Goal: Task Accomplishment & Management: Use online tool/utility

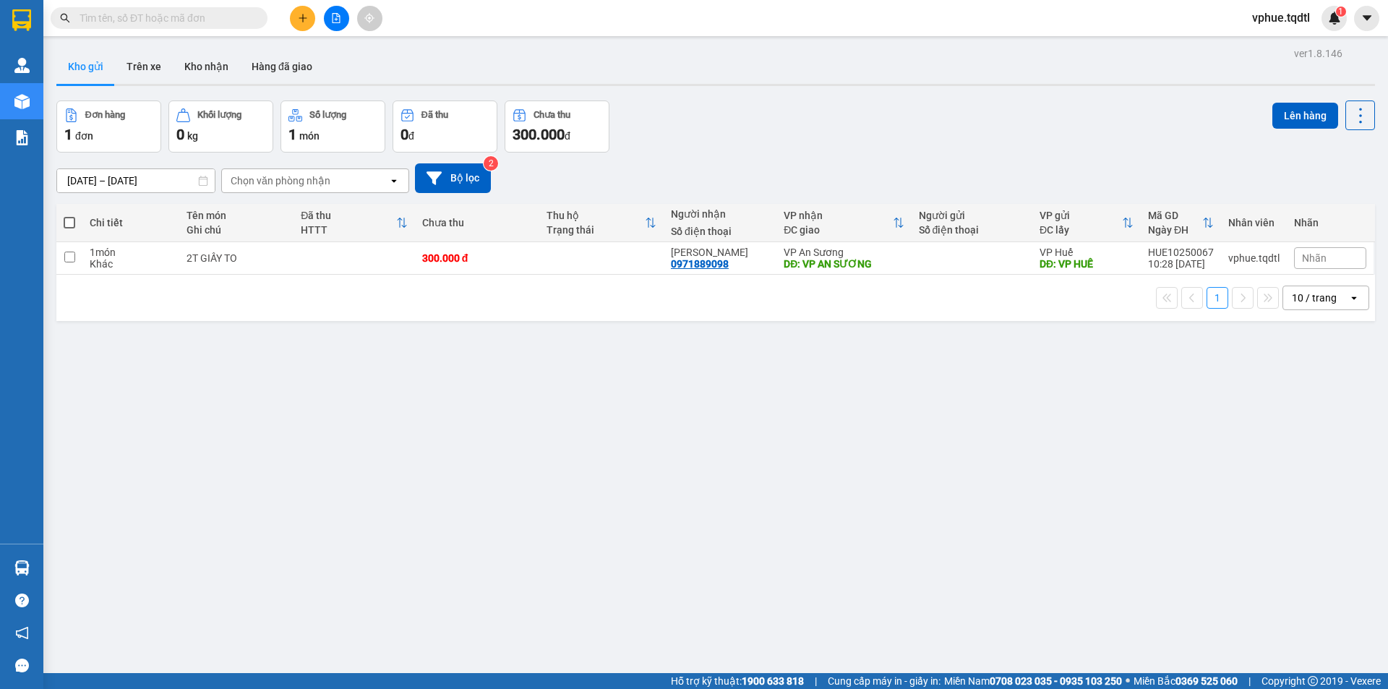
click at [308, 22] on button at bounding box center [302, 18] width 25 height 25
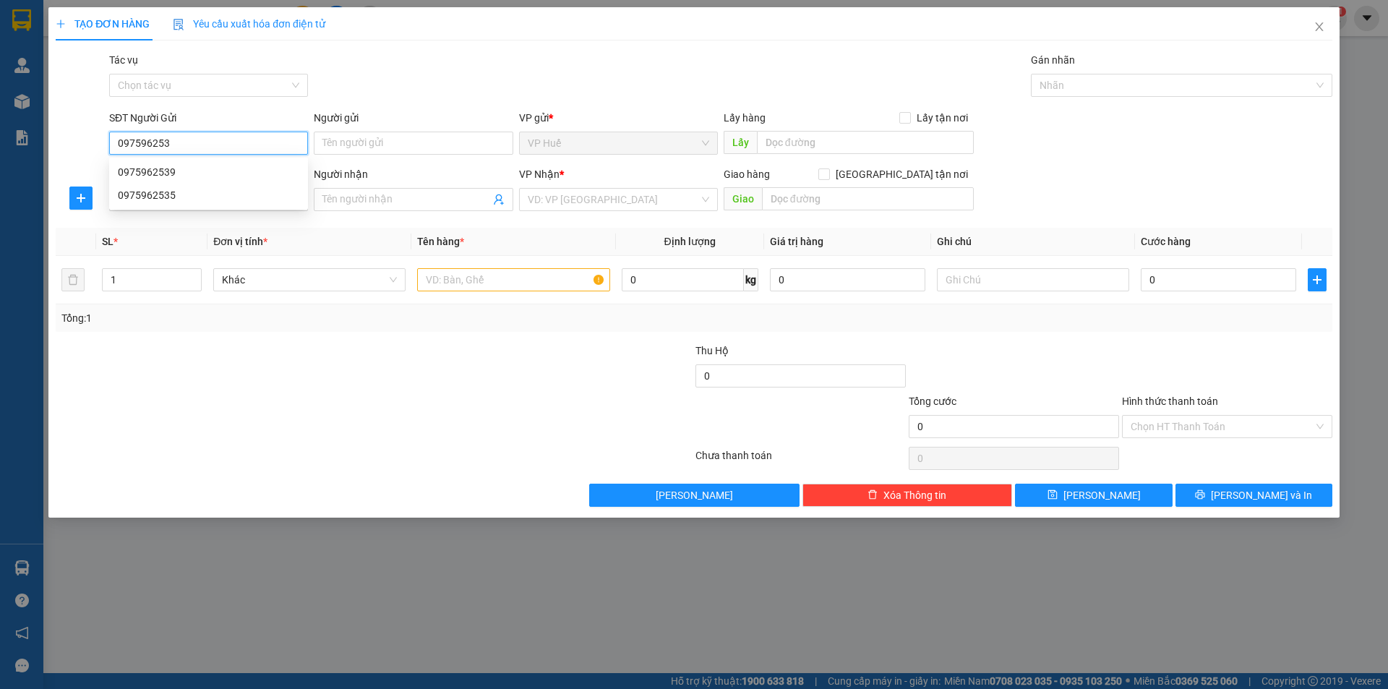
type input "0975962535"
click at [250, 174] on div "0975962535" at bounding box center [208, 172] width 181 height 16
type input "VP HUẾ"
type input "0908801808"
type input "[PERSON_NAME]"
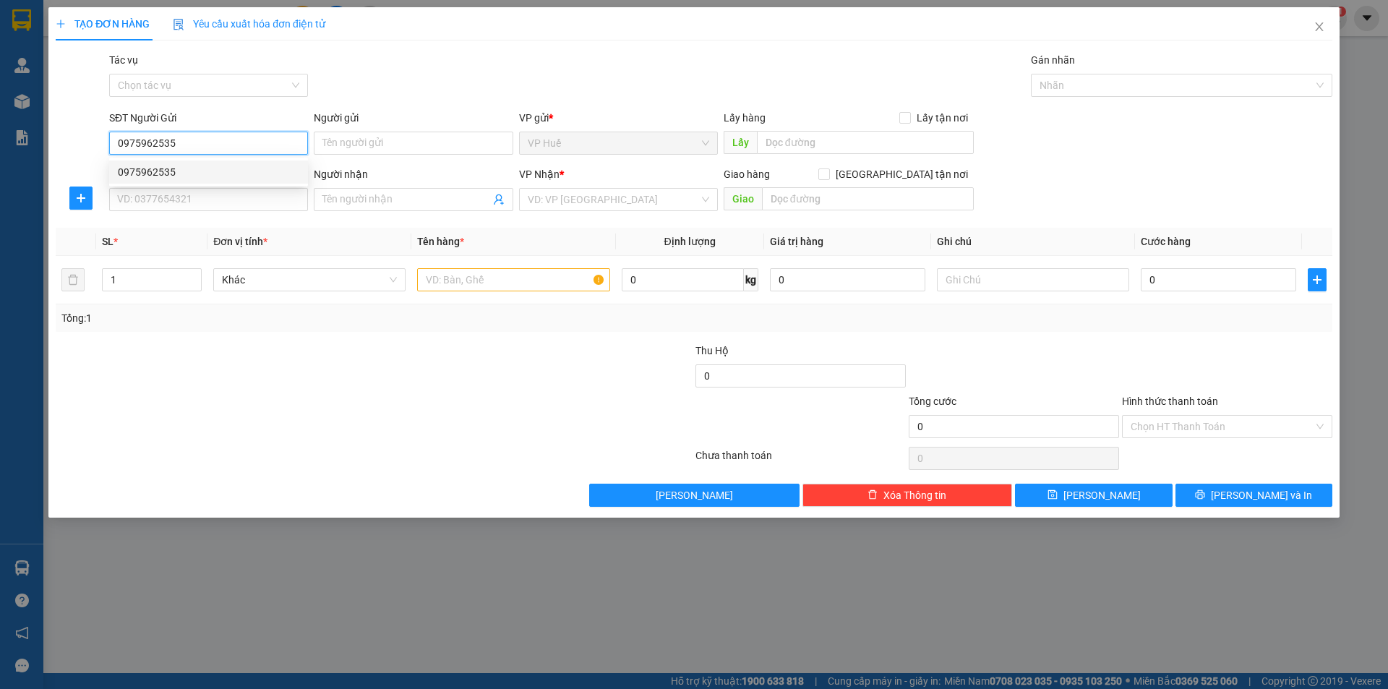
type input "TRƯỜNG [GEOGRAPHIC_DATA]"
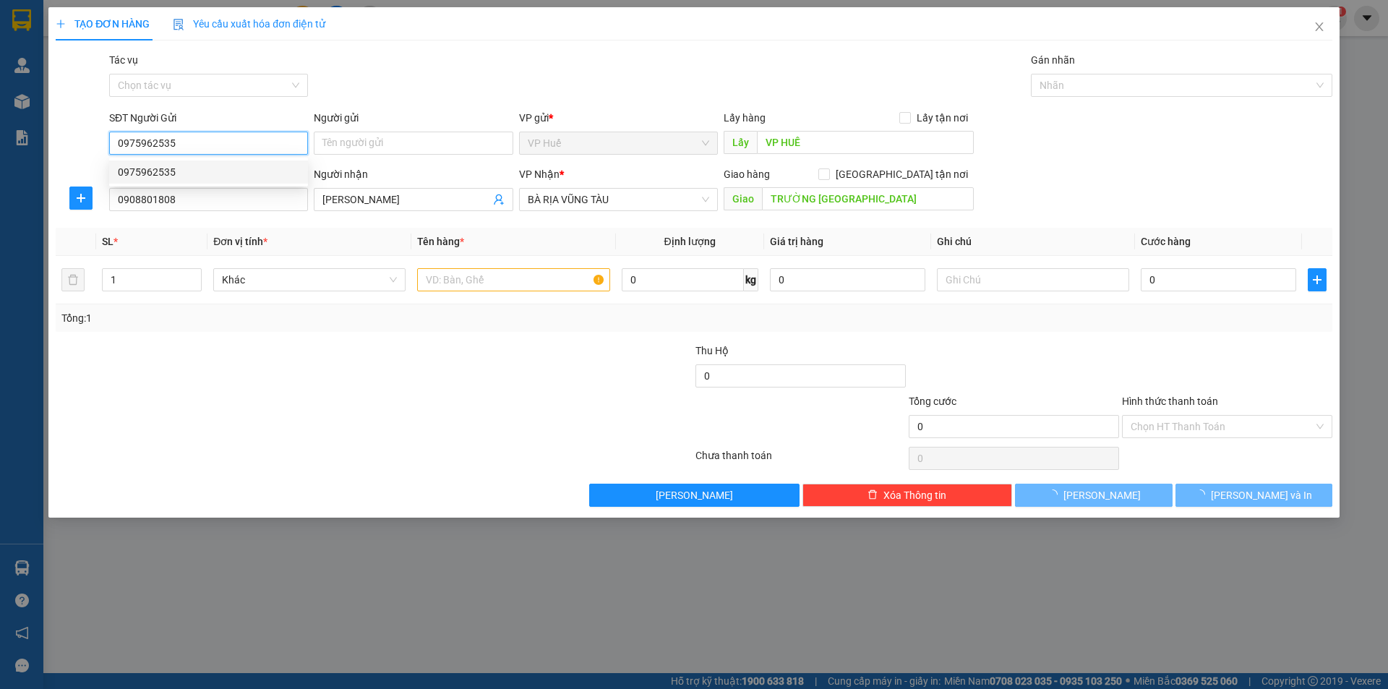
type input "180.000"
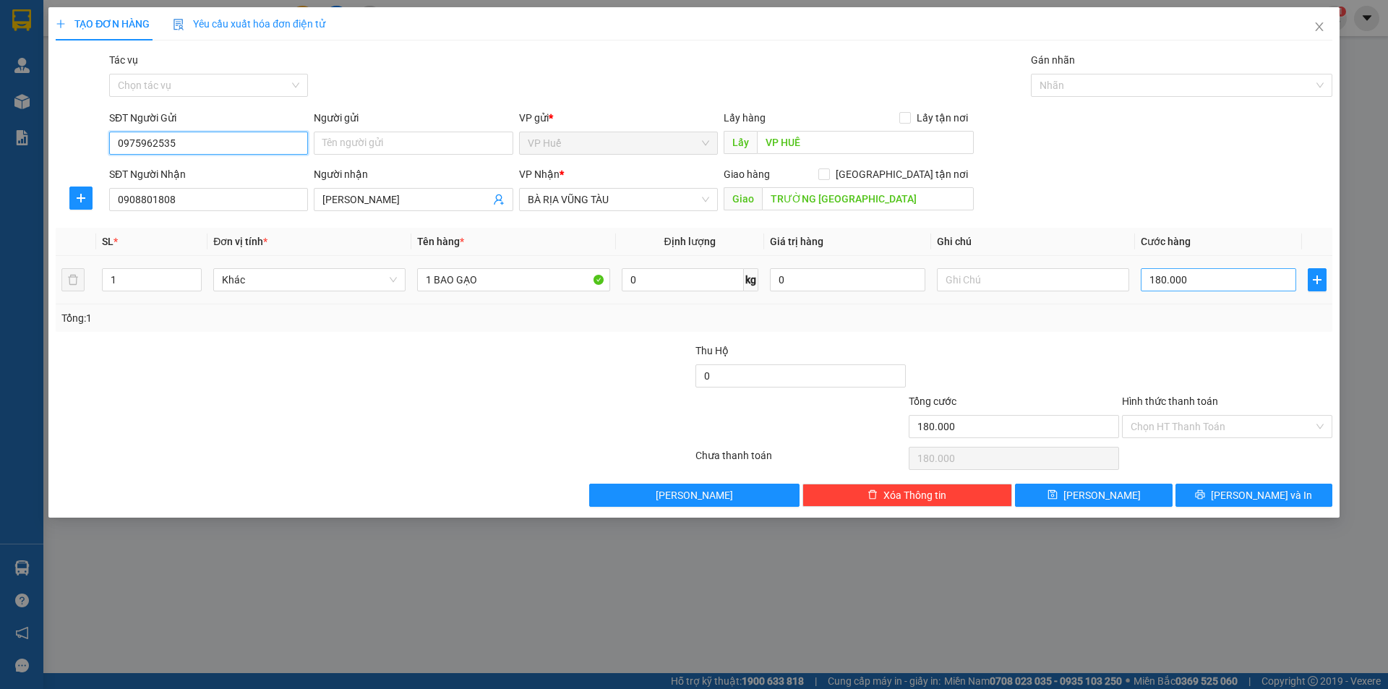
type input "0975962535"
click at [1207, 278] on input "180.000" at bounding box center [1218, 279] width 155 height 23
type input "1.800.001"
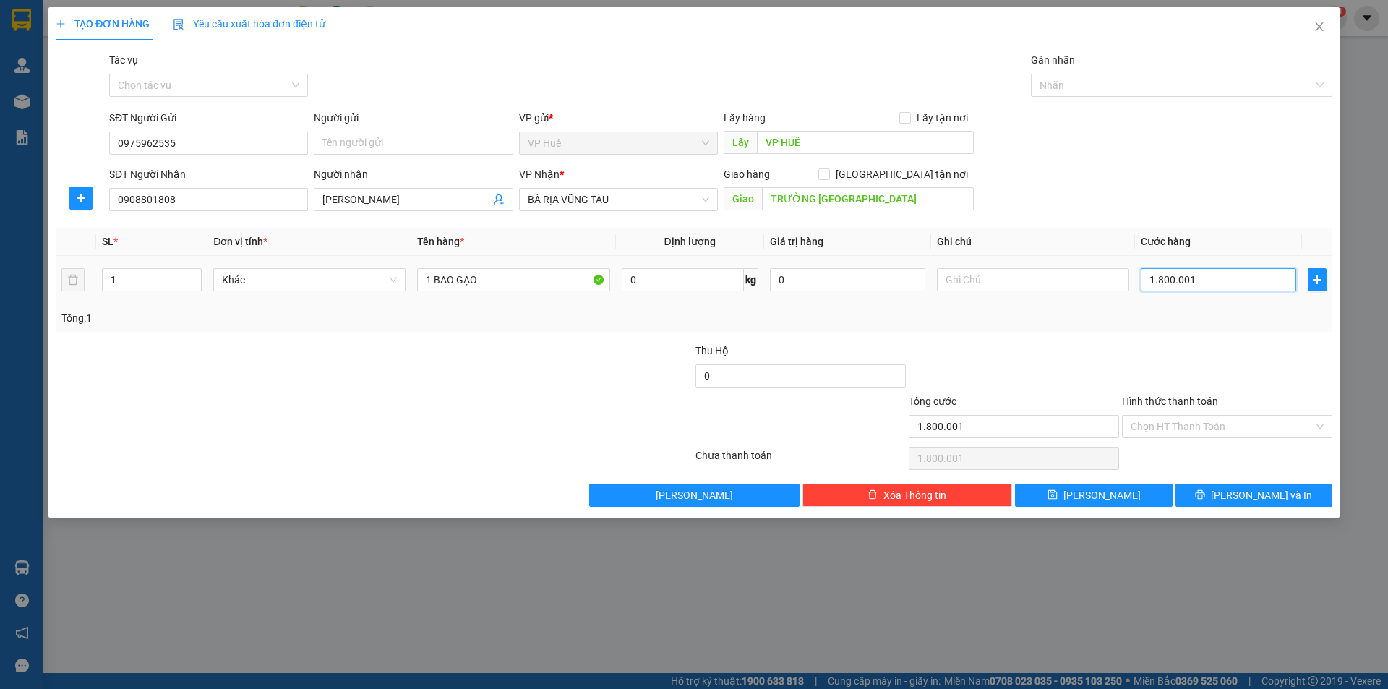
type input "18.000.015"
type input "180.000.150"
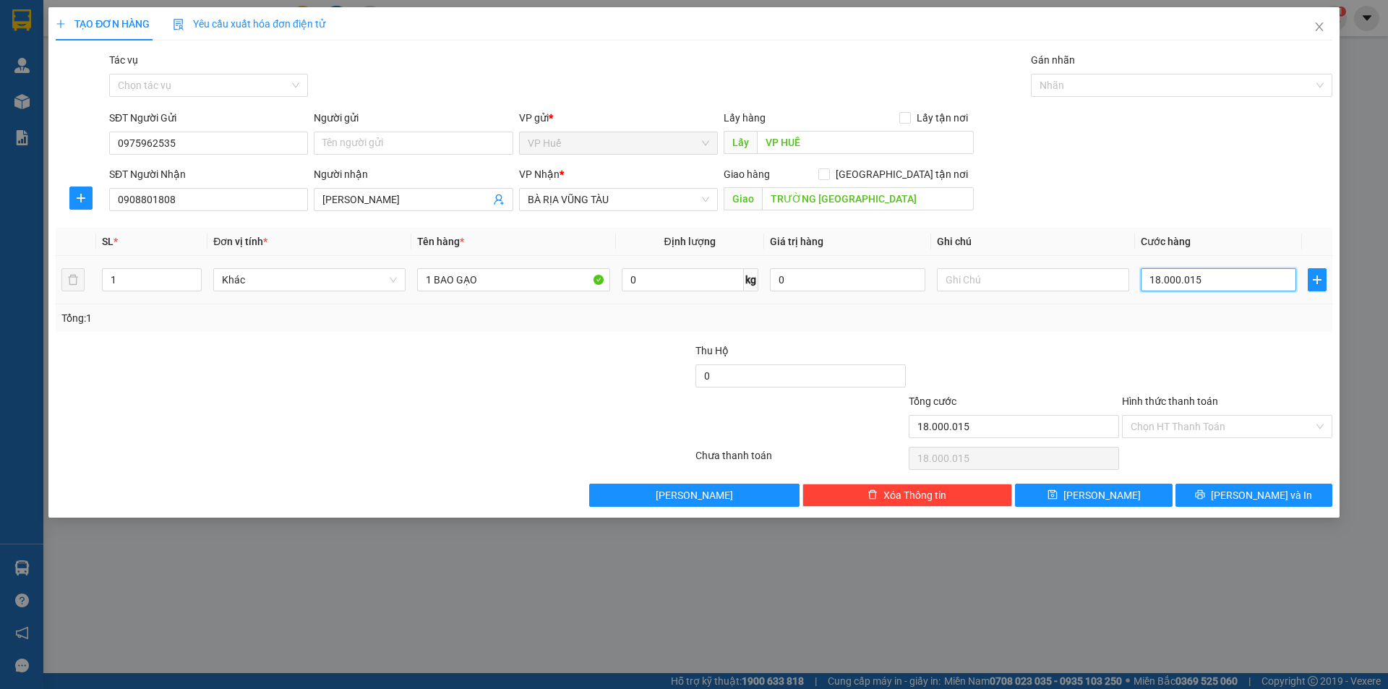
type input "180.000.150"
type input "1.800.001.500"
type input "180.000.150"
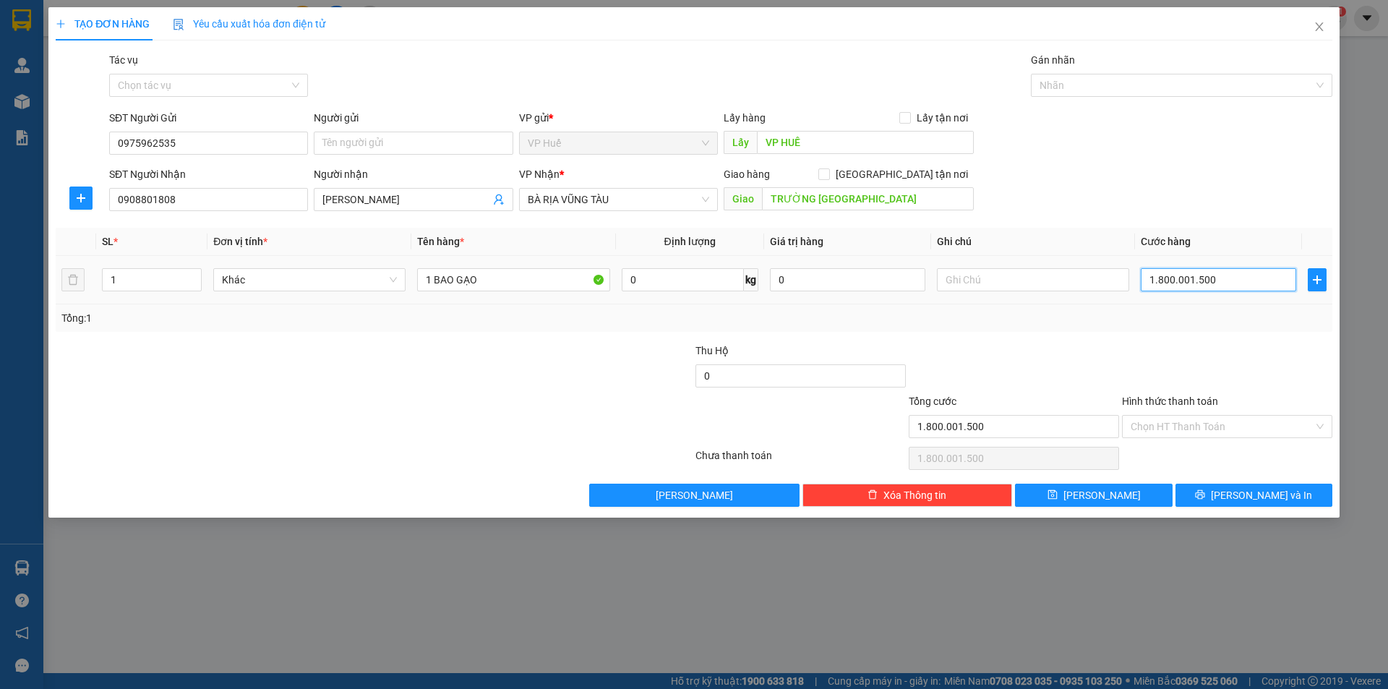
type input "180.000.150"
type input "18.000.015"
type input "18.000"
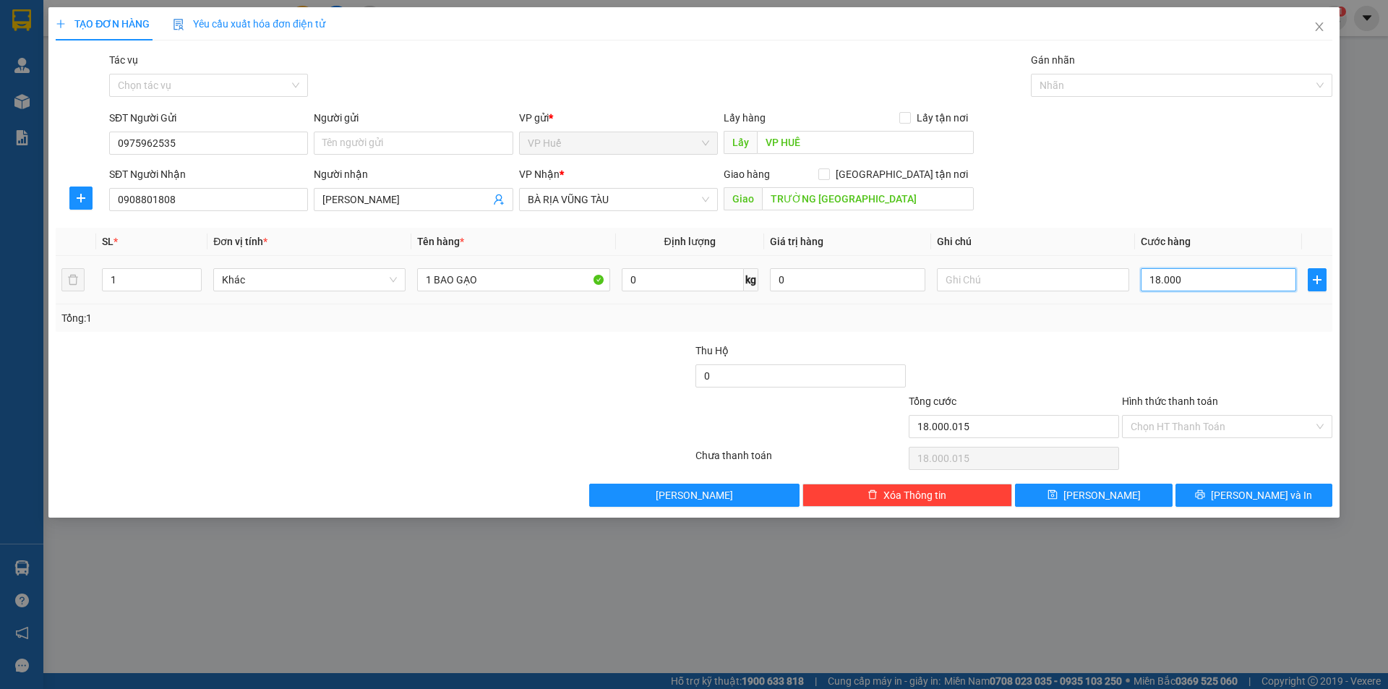
type input "1.800"
type input "0"
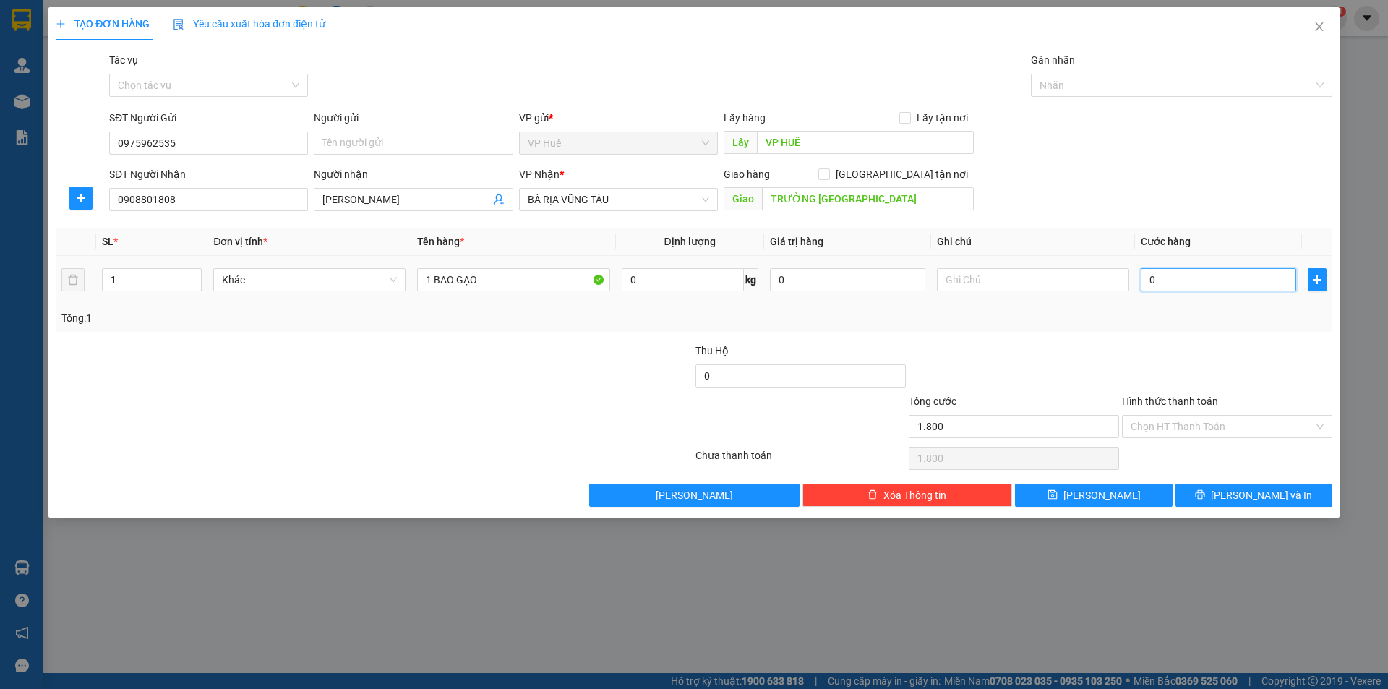
type input "0"
type input "1"
type input "01"
type input "15"
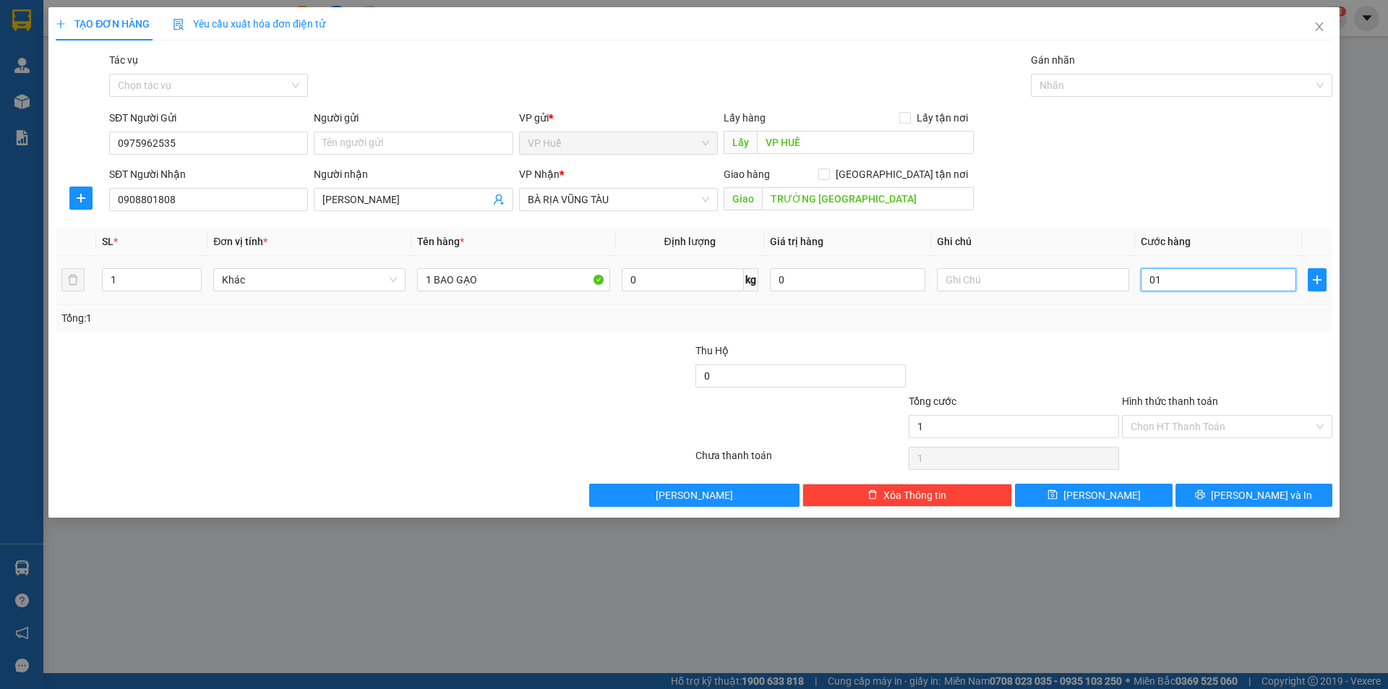
type input "15"
type input "015"
type input "150"
type input "0.150"
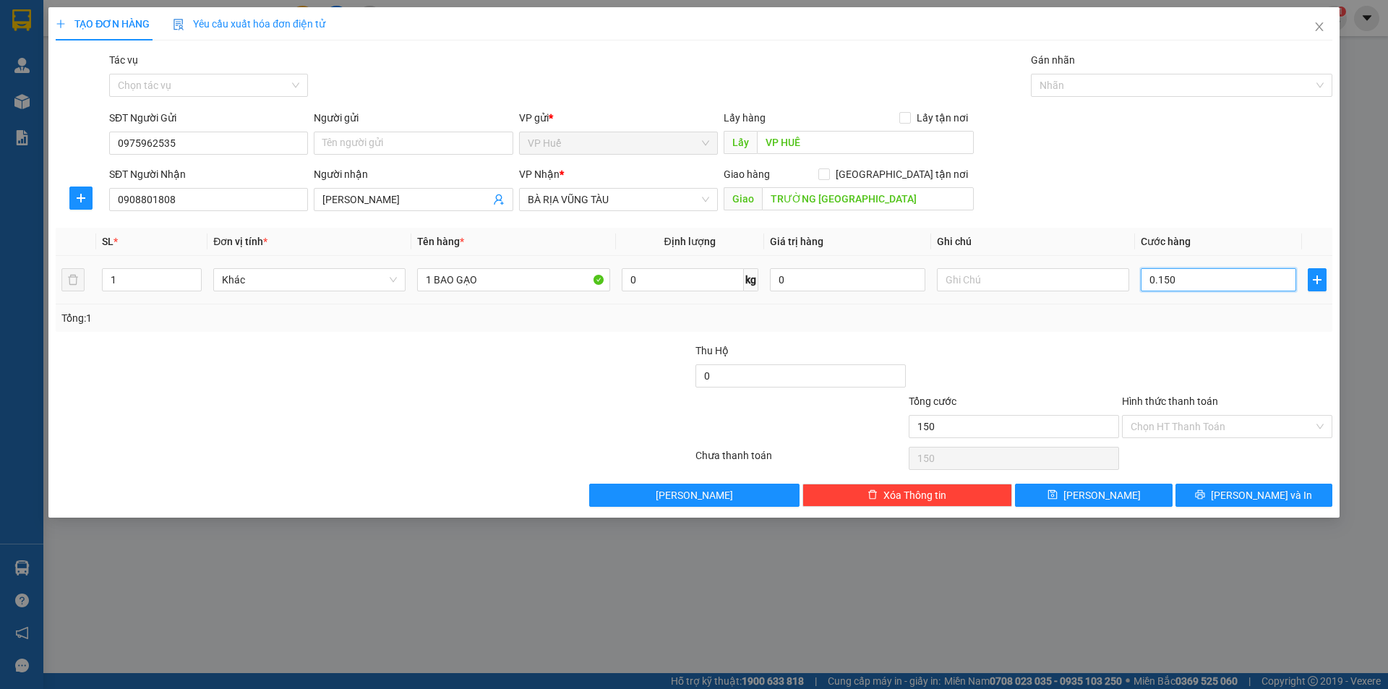
type input "1.500"
type input "01.500"
type input "15.000"
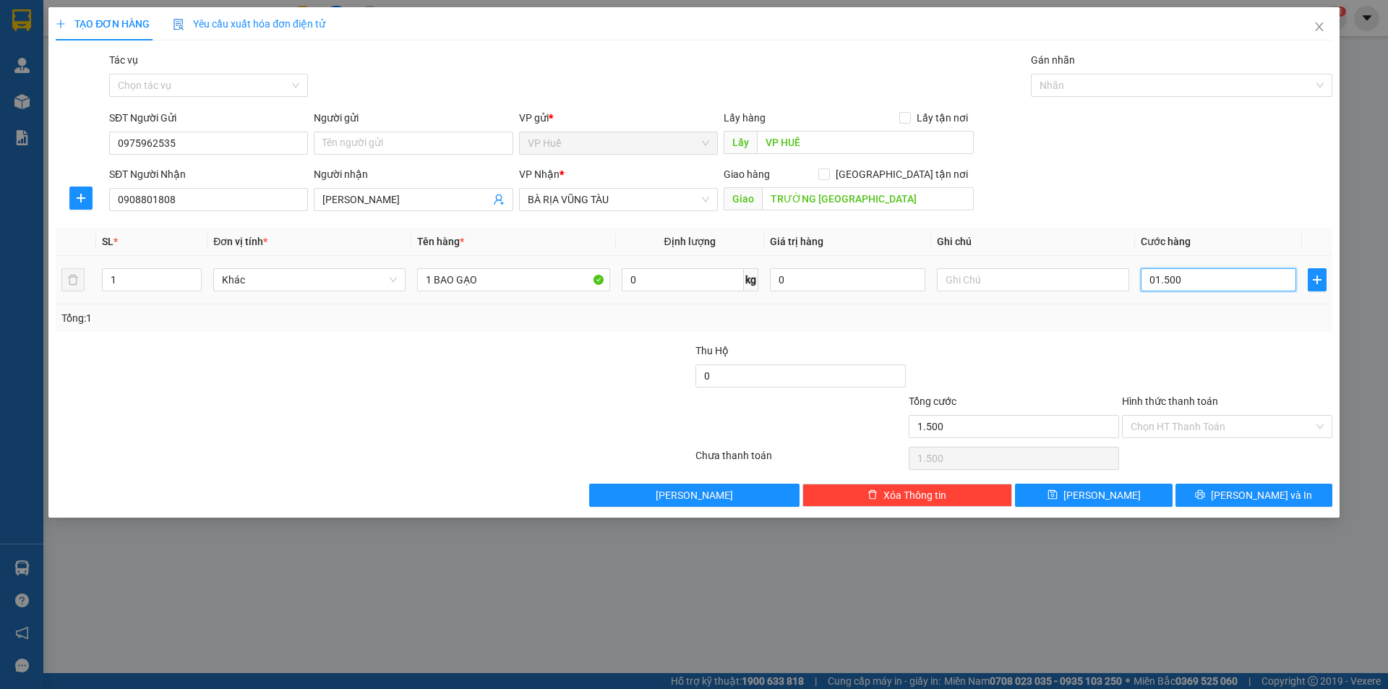
type input "015.000"
type input "150.000"
click at [1171, 351] on div at bounding box center [1226, 368] width 213 height 51
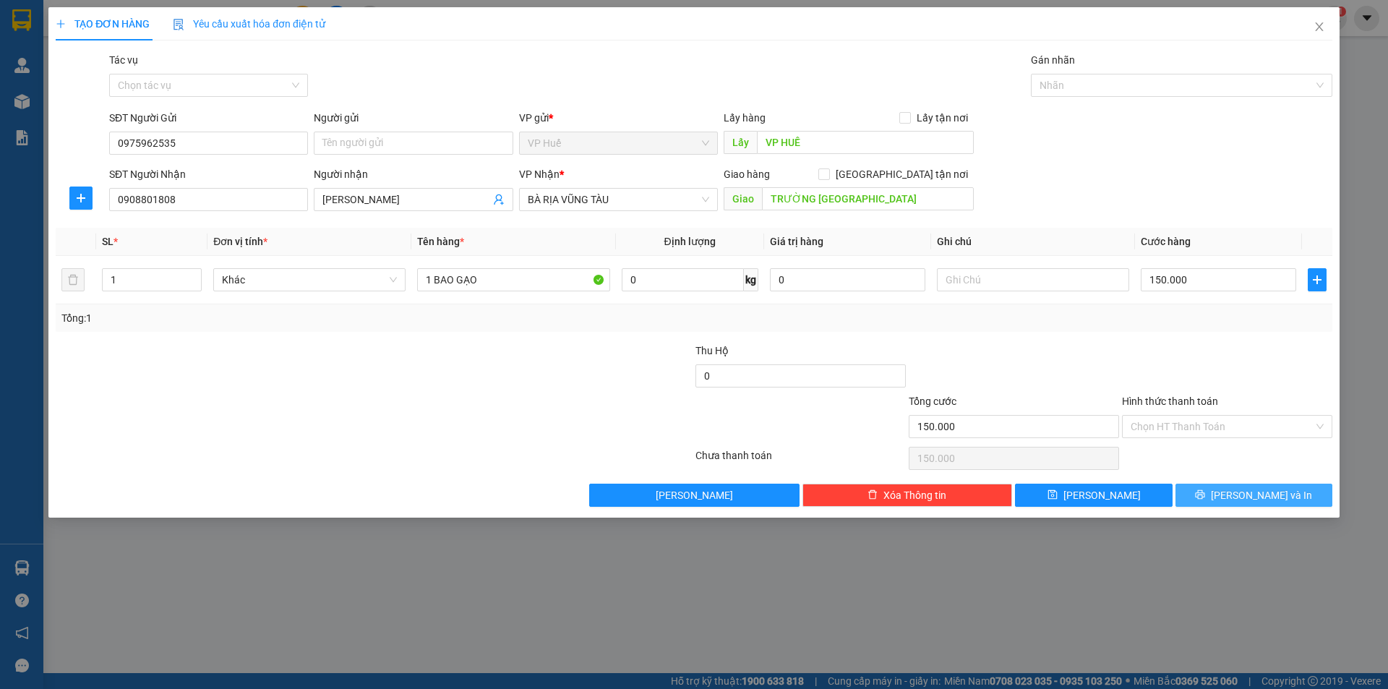
click at [1205, 491] on icon "printer" at bounding box center [1200, 494] width 9 height 9
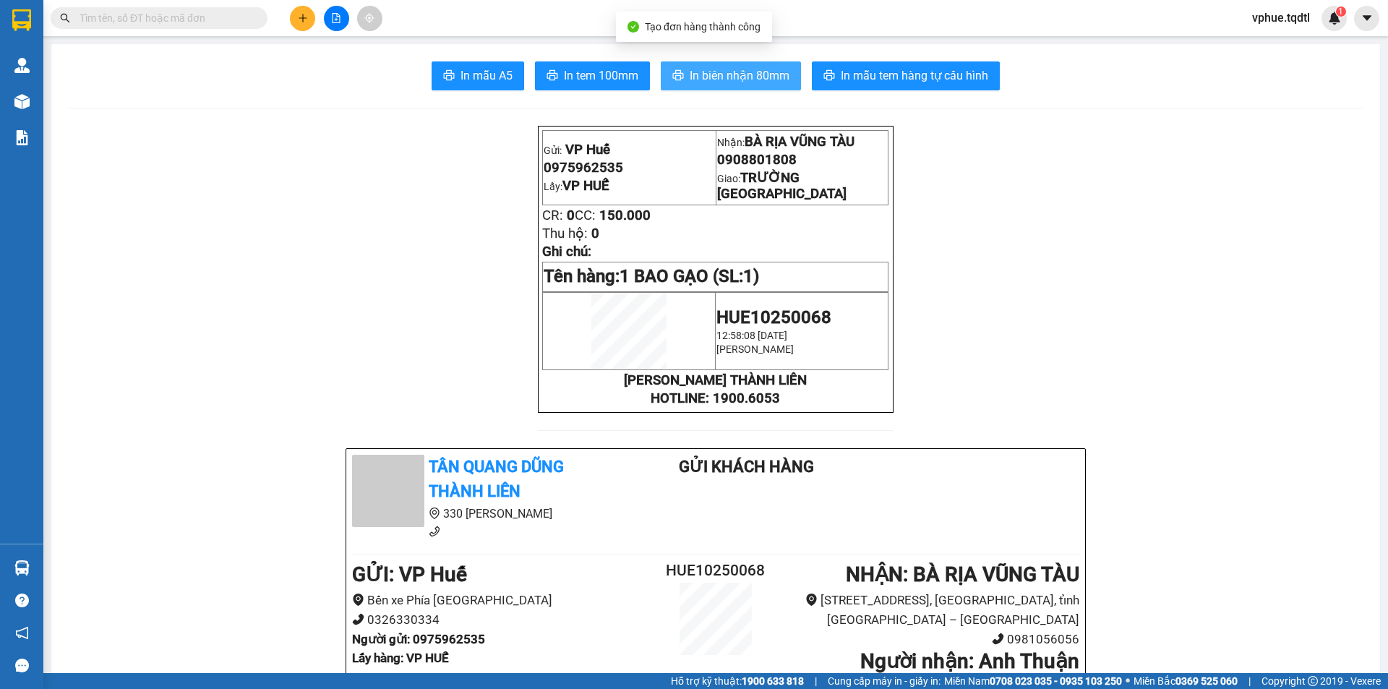
click at [719, 77] on span "In biên nhận 80mm" at bounding box center [740, 75] width 100 height 18
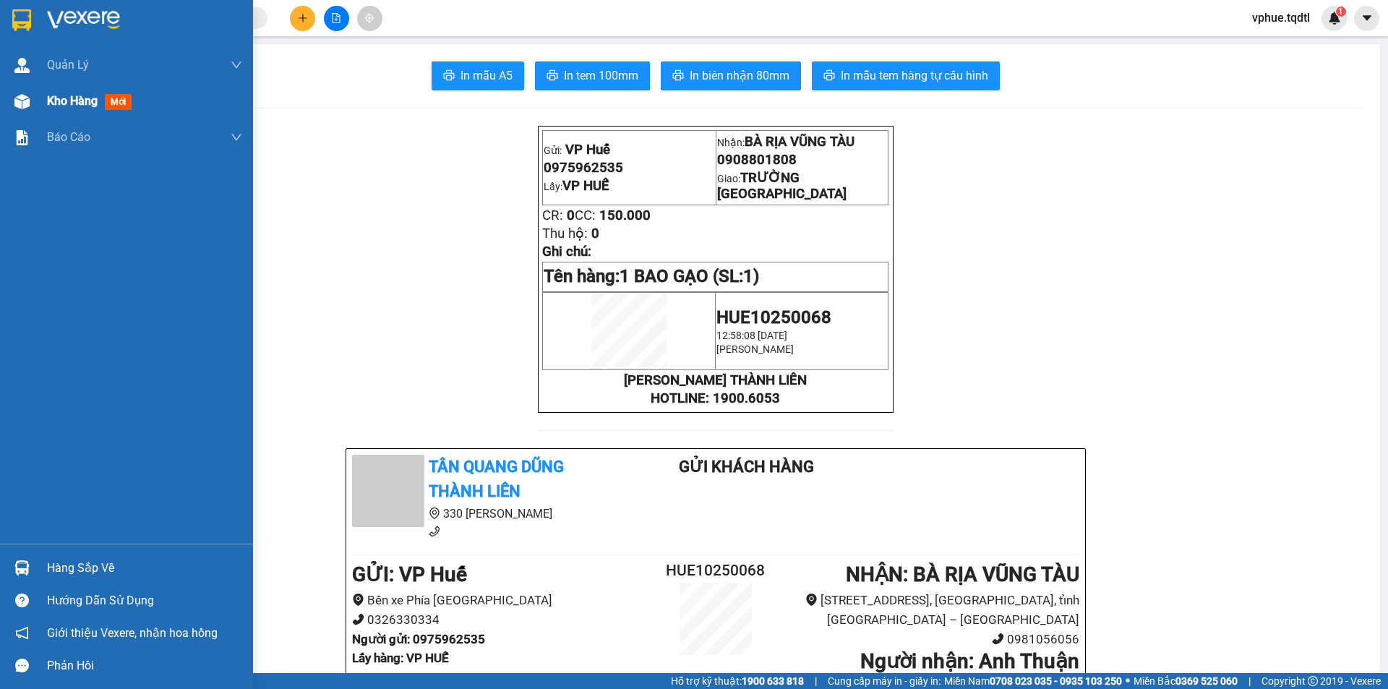
click at [55, 113] on div "Kho hàng mới" at bounding box center [144, 101] width 195 height 36
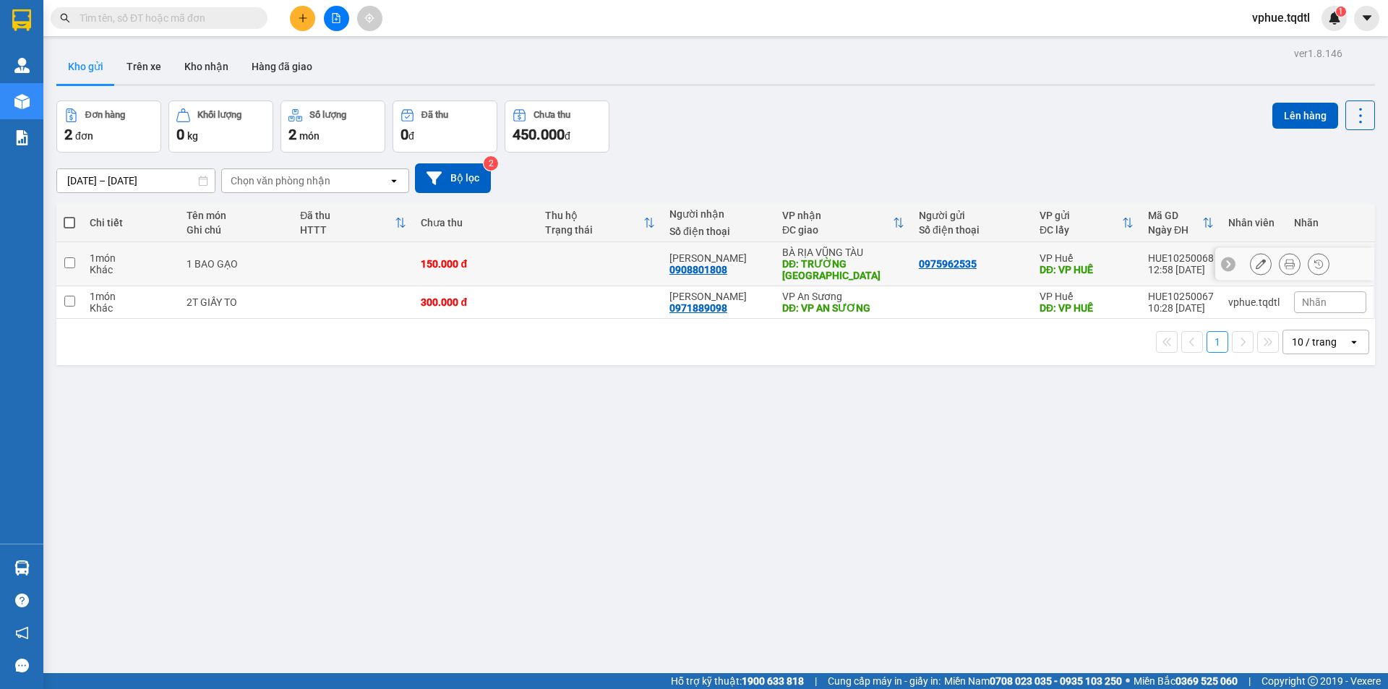
click at [1256, 266] on icon at bounding box center [1261, 264] width 10 height 10
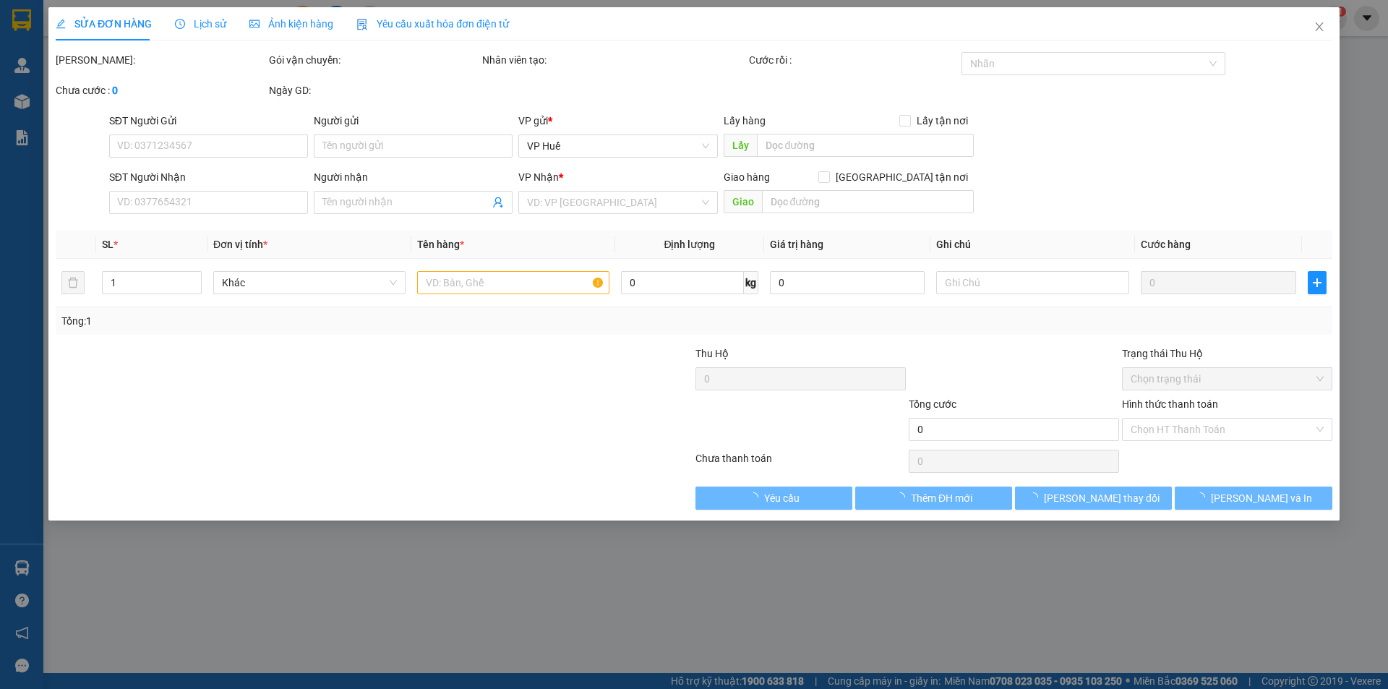
type input "0975962535"
type input "VP HUẾ"
type input "0908801808"
type input "[PERSON_NAME]"
type input "TRƯỜNG [GEOGRAPHIC_DATA]"
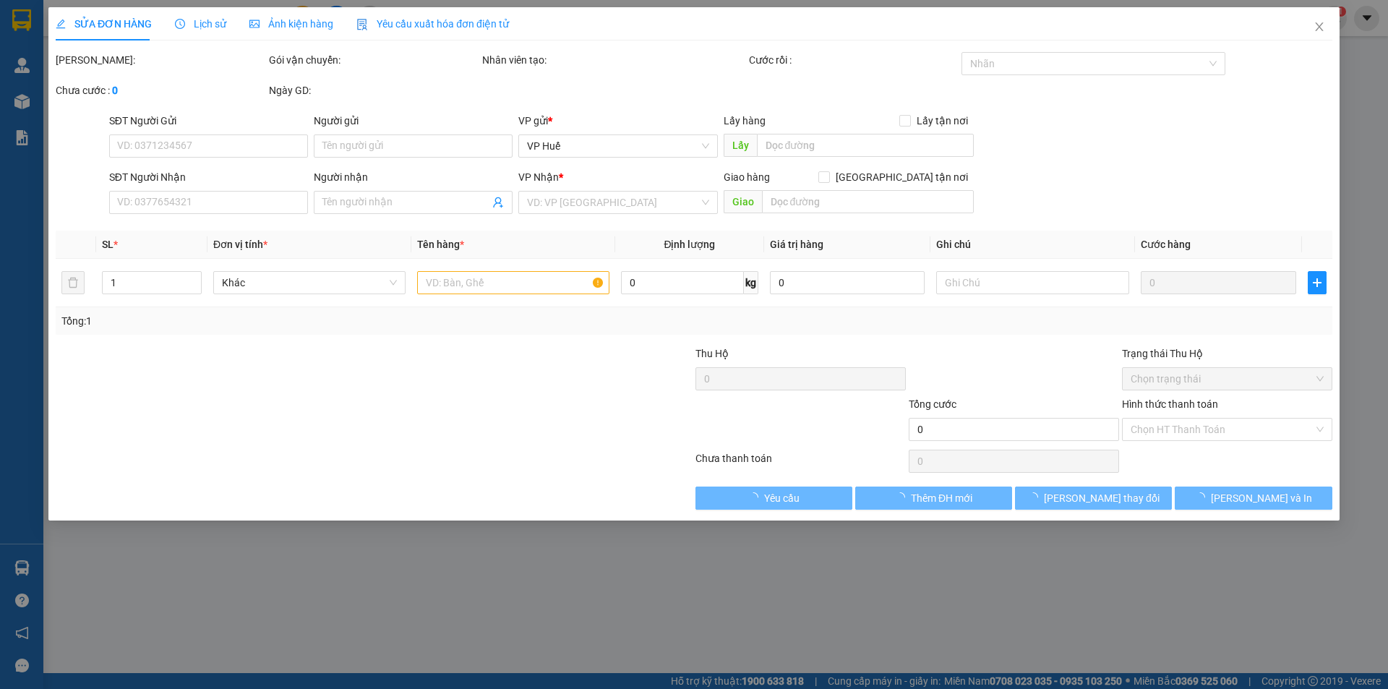
type input "150.000"
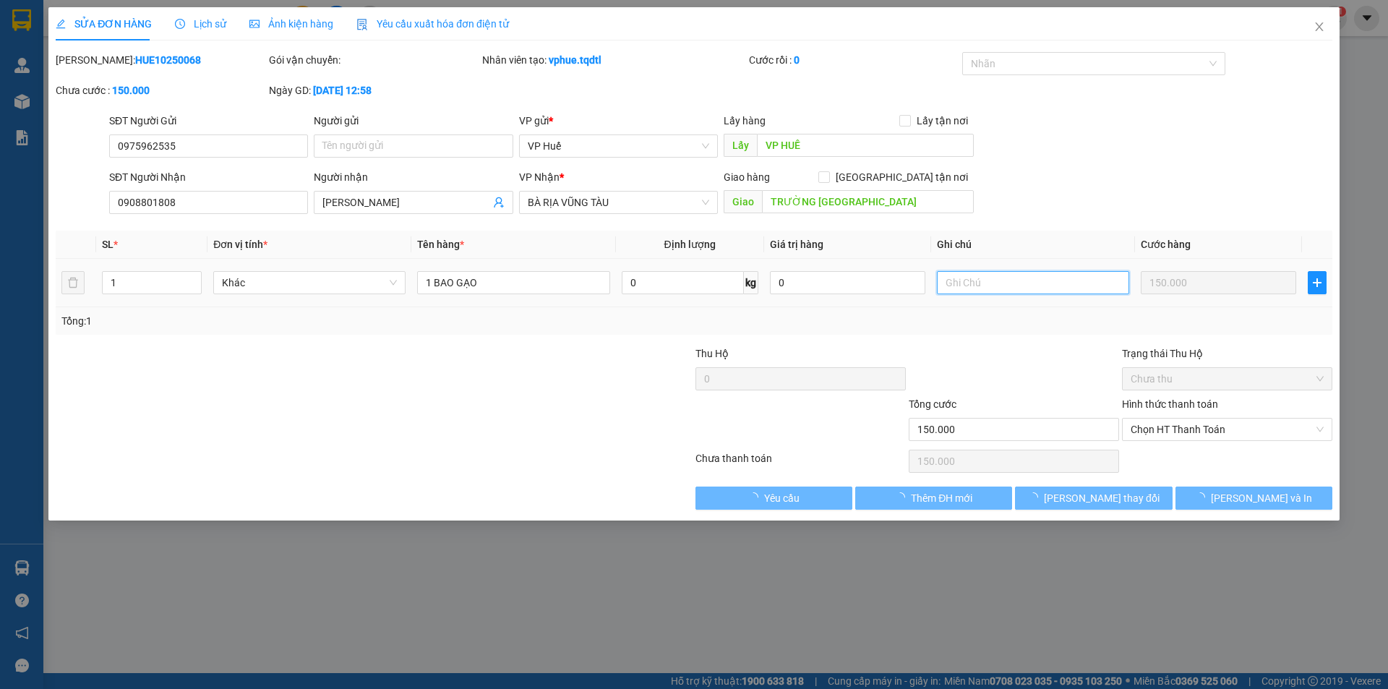
click at [1031, 293] on input "text" at bounding box center [1033, 282] width 192 height 23
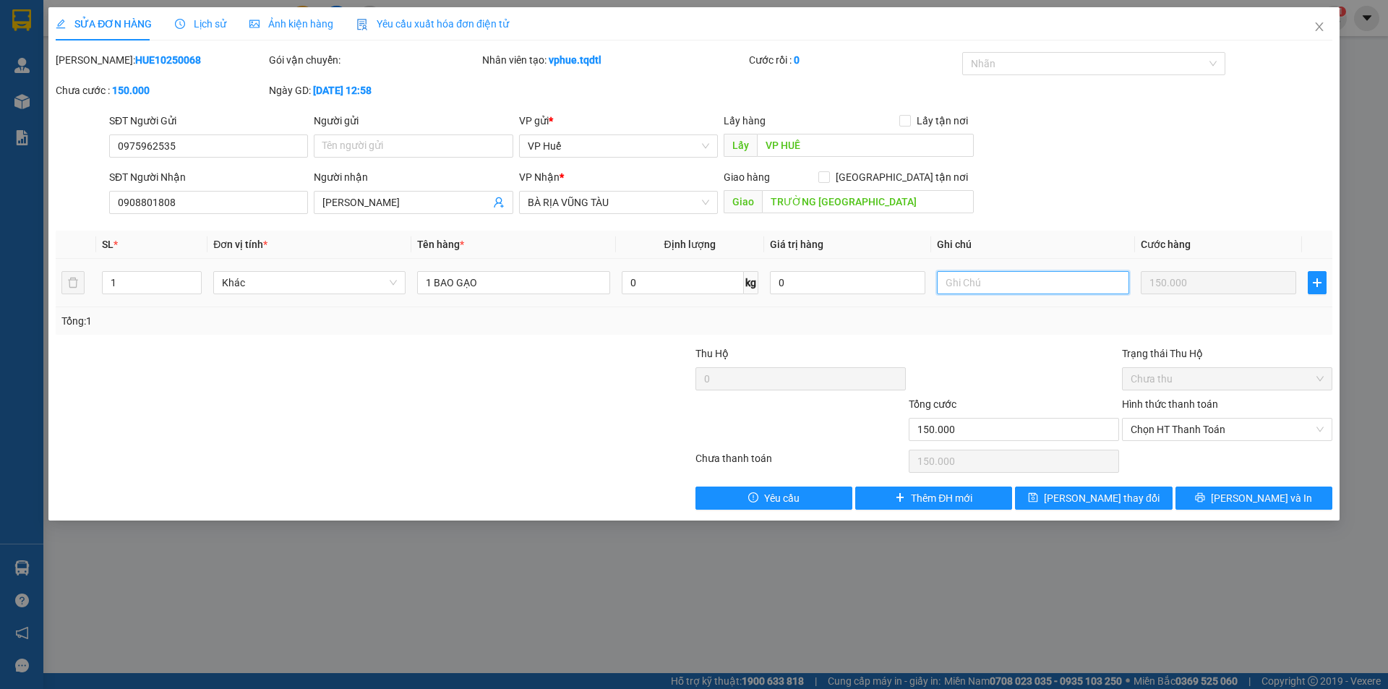
click at [1024, 291] on input "text" at bounding box center [1033, 282] width 192 height 23
type input "Tránh ẩm ướt giúp em ạ!"
click at [1283, 503] on button "[PERSON_NAME] và In" at bounding box center [1253, 497] width 157 height 23
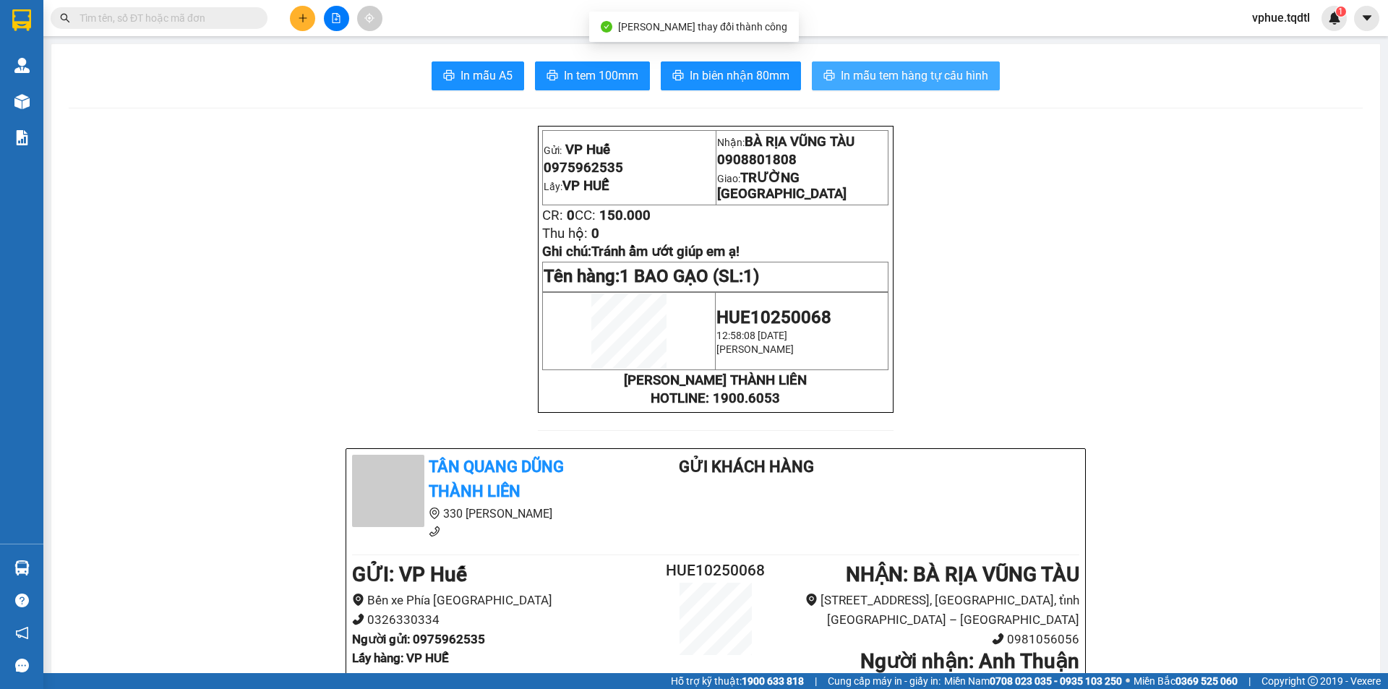
click at [938, 82] on span "In mẫu tem hàng tự cấu hình" at bounding box center [914, 75] width 147 height 18
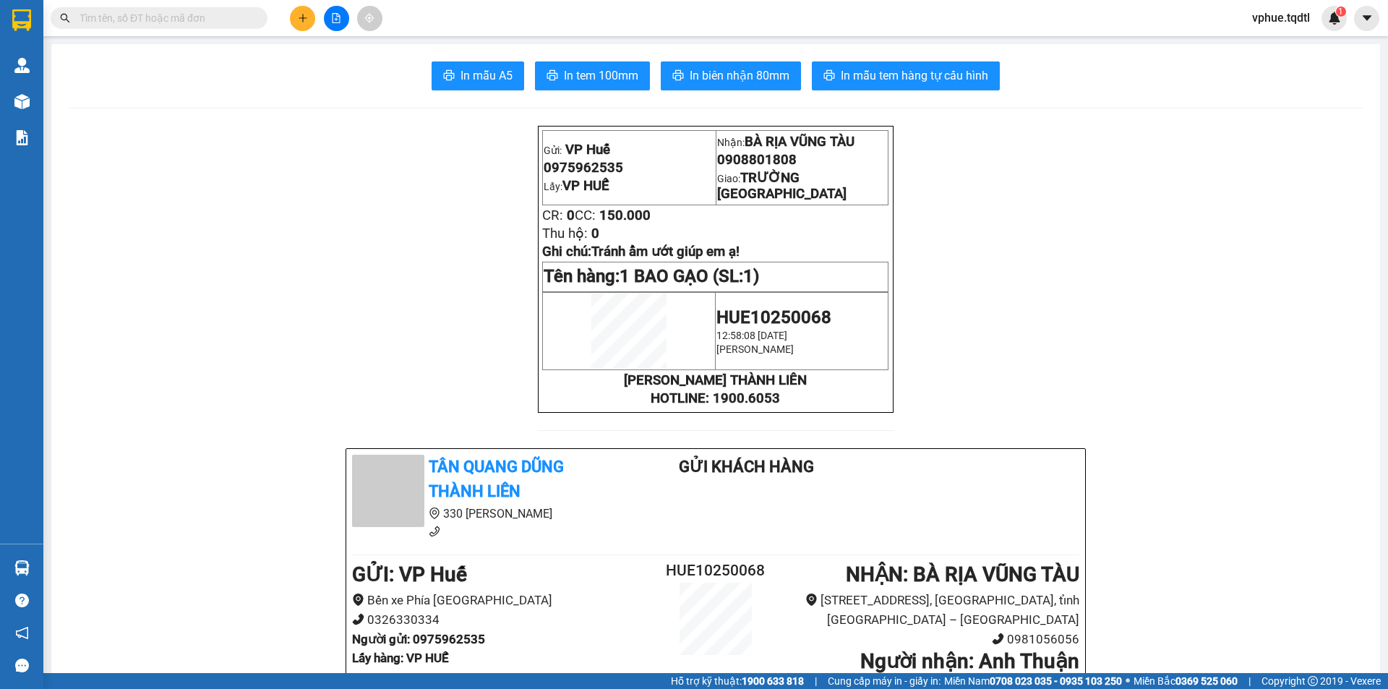
click at [742, 166] on span "0908801808" at bounding box center [757, 160] width 80 height 16
copy span "0908801808"
click at [763, 185] on span "TRƯỜNG [GEOGRAPHIC_DATA]" at bounding box center [781, 186] width 129 height 32
click at [721, 280] on span "1 BAO GẠO (SL: 1)" at bounding box center [689, 276] width 140 height 20
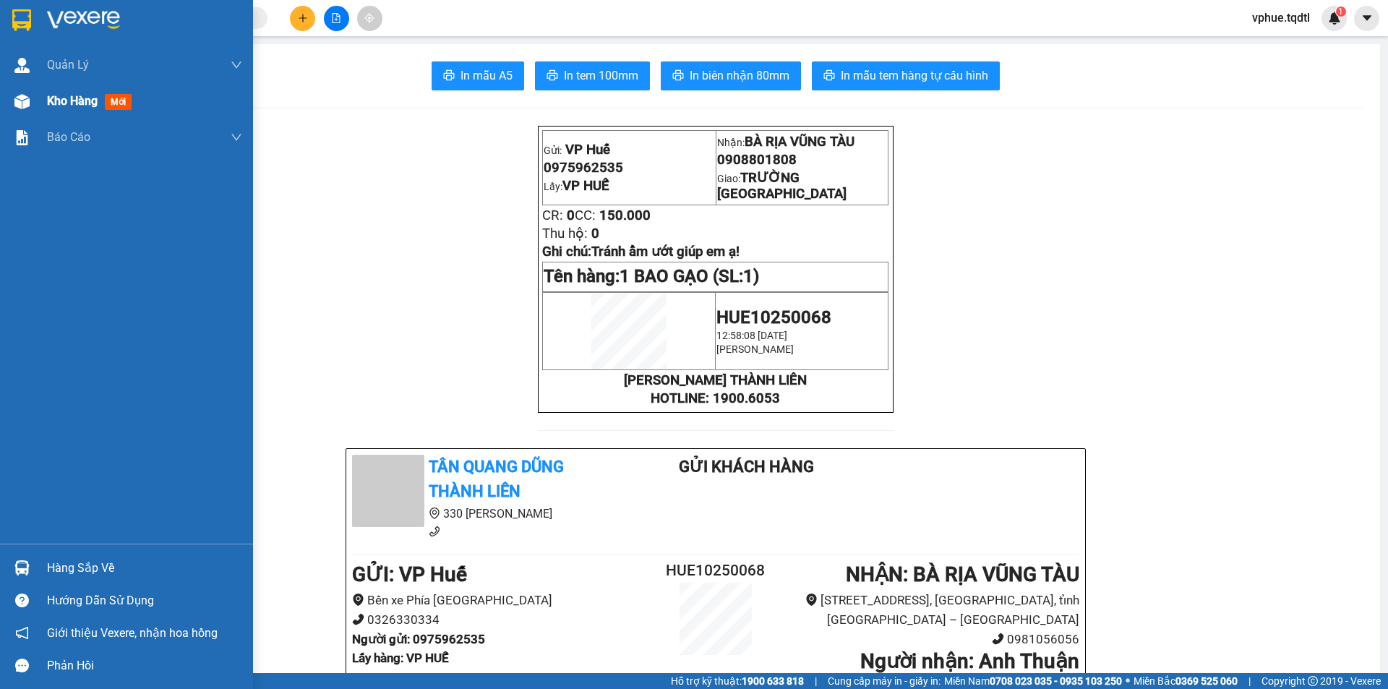
click at [11, 103] on div at bounding box center [21, 101] width 25 height 25
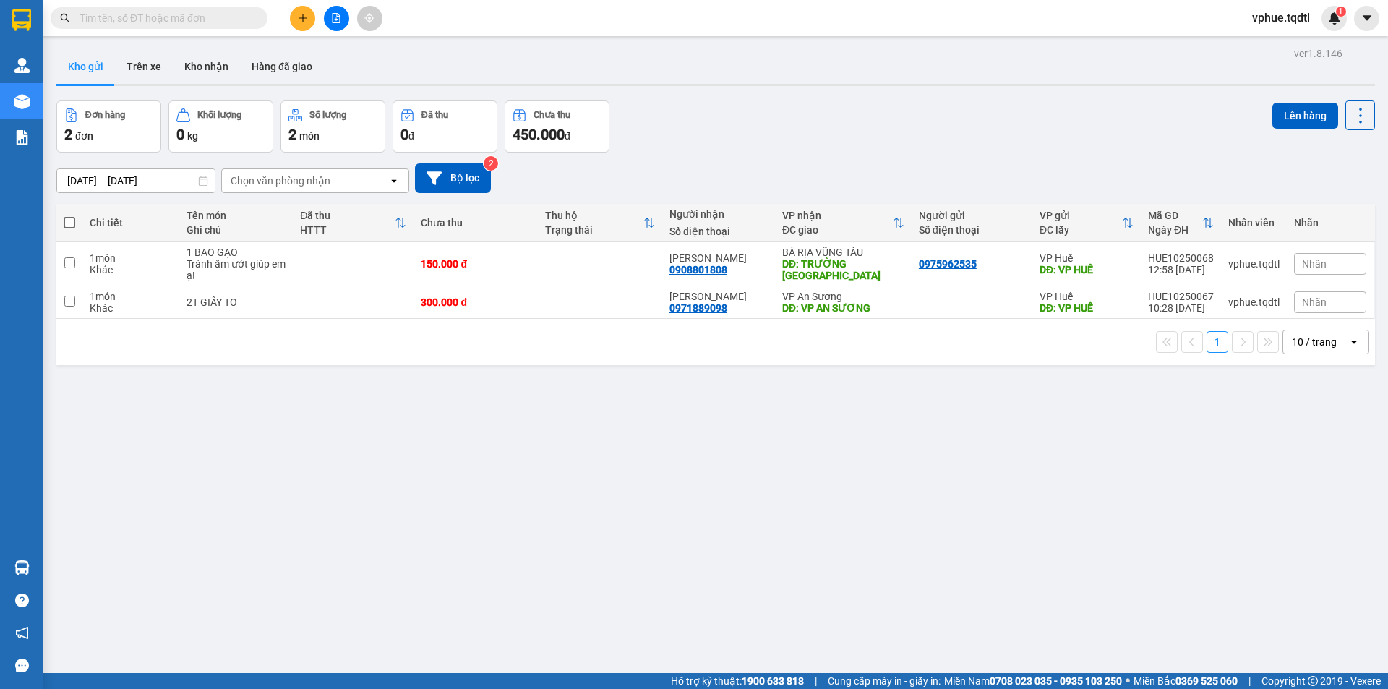
click at [157, 7] on span at bounding box center [159, 18] width 217 height 22
click at [159, 16] on input "text" at bounding box center [165, 18] width 171 height 16
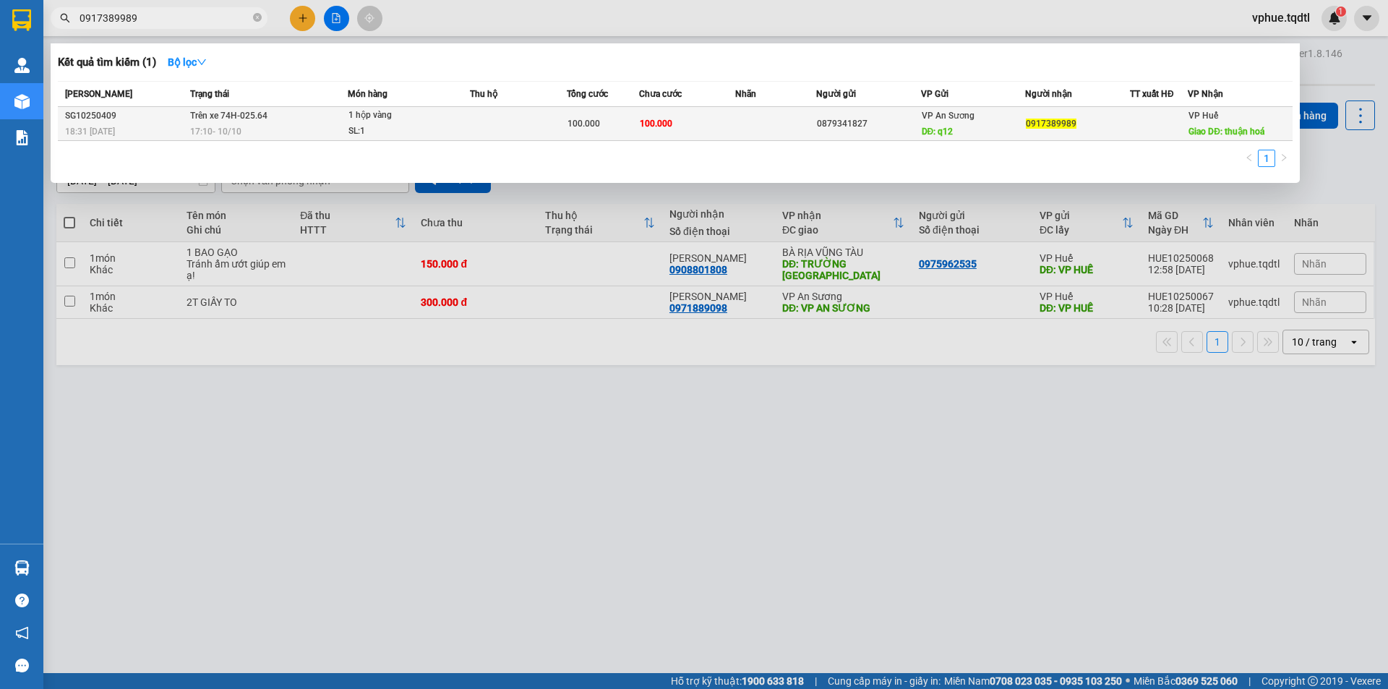
type input "0917389989"
click at [847, 115] on td "0879341827" at bounding box center [868, 124] width 105 height 34
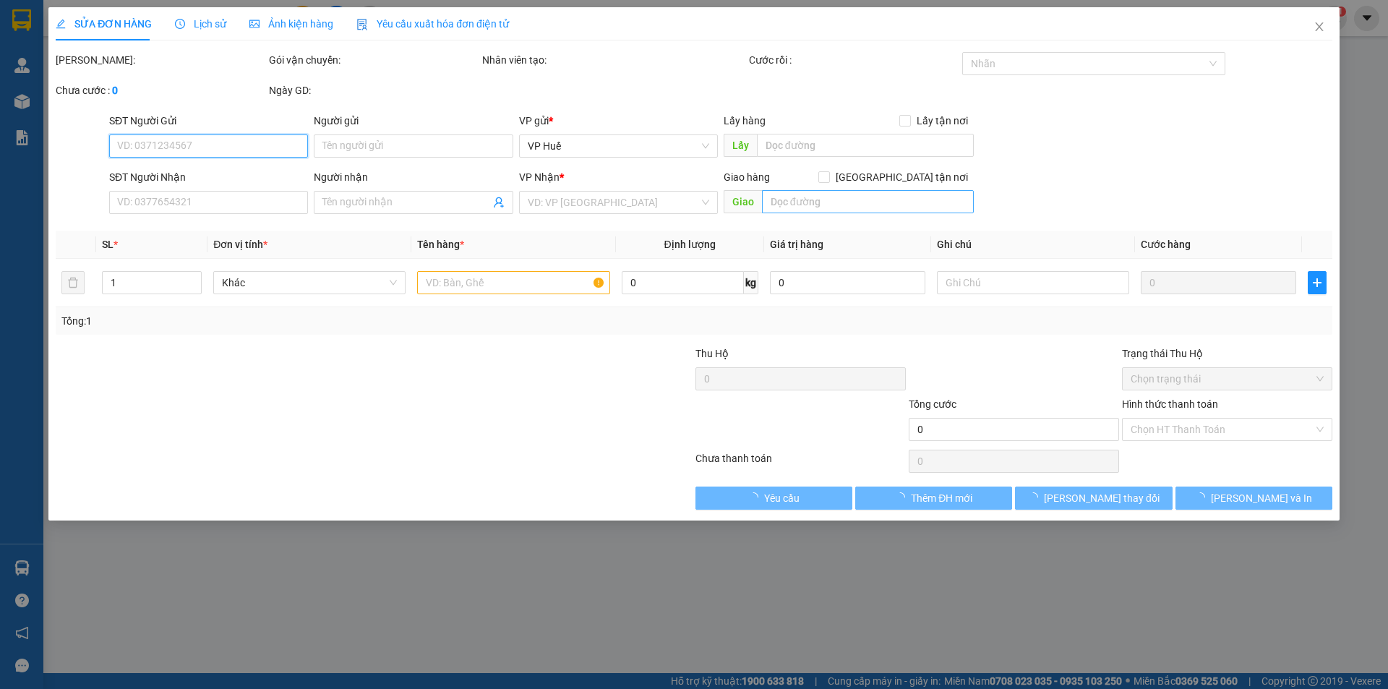
type input "0879341827"
type input "q12"
type input "0917389989"
type input "thuận hoá"
type input "100.000"
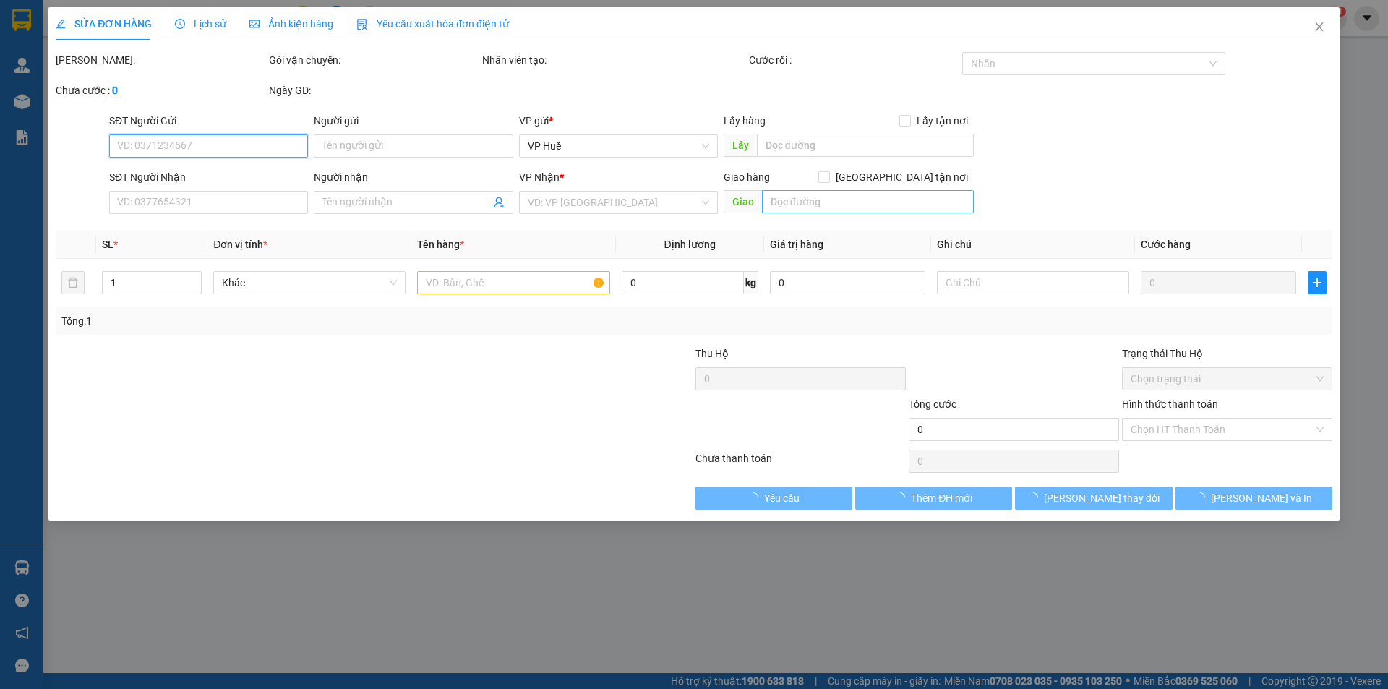
type input "100.000"
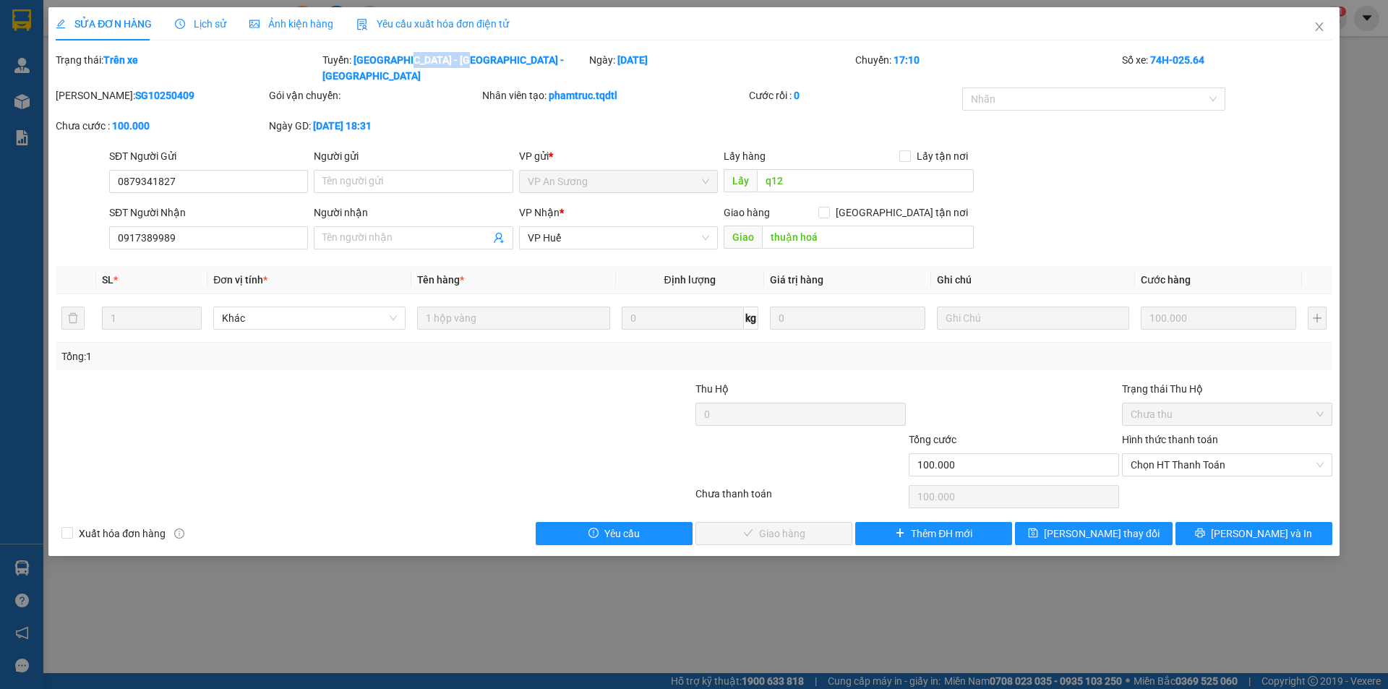
click at [464, 64] on b "[GEOGRAPHIC_DATA] - [GEOGRAPHIC_DATA] - [GEOGRAPHIC_DATA]" at bounding box center [442, 67] width 241 height 27
click at [287, 226] on input "0917389989" at bounding box center [208, 237] width 199 height 23
click at [720, 266] on th "Định lượng" at bounding box center [690, 280] width 148 height 28
click at [557, 348] on div "Tổng: 1" at bounding box center [693, 356] width 1265 height 16
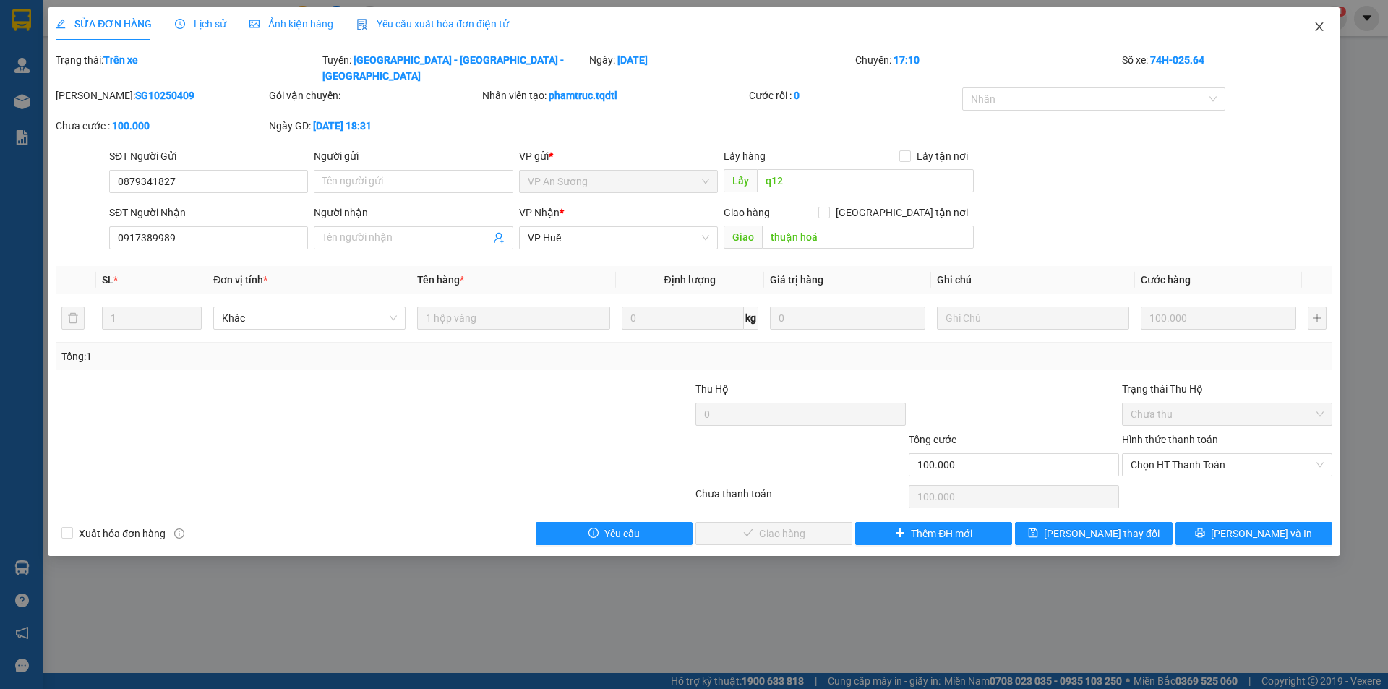
click at [1316, 25] on icon "close" at bounding box center [1319, 27] width 12 height 12
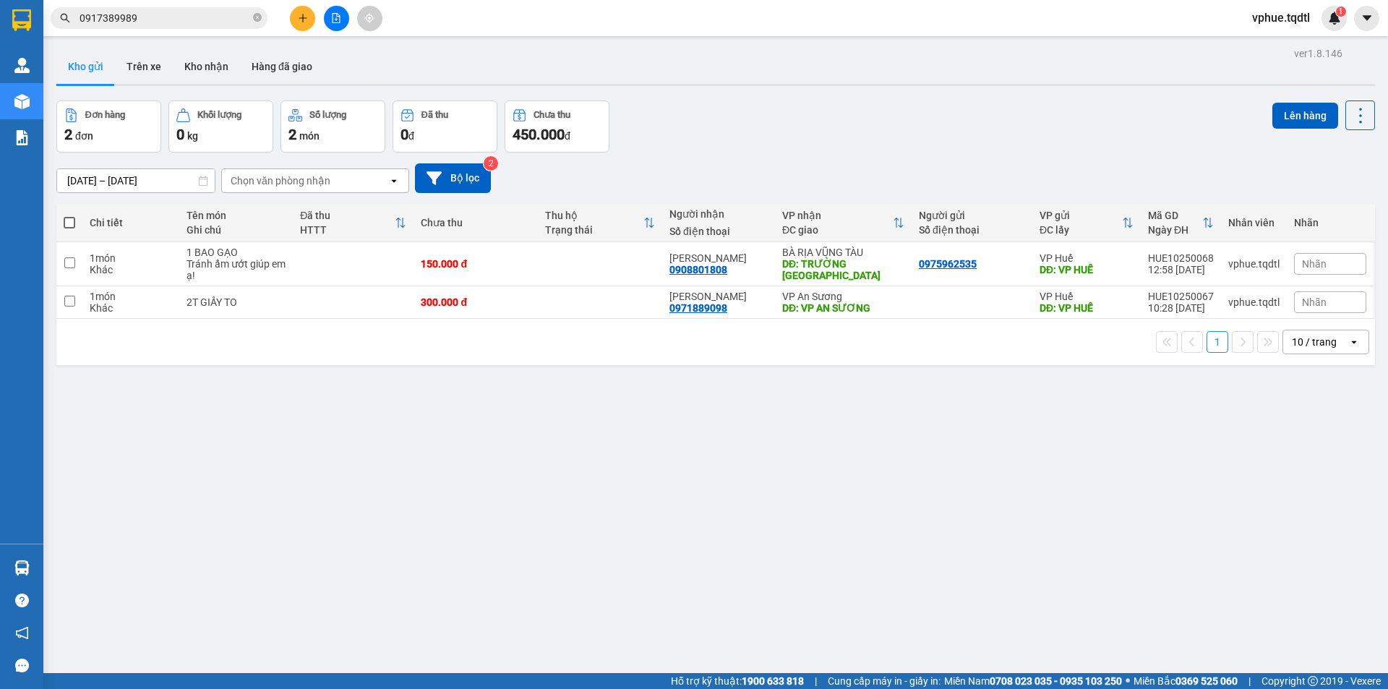
click at [189, 20] on input "0917389989" at bounding box center [165, 18] width 171 height 16
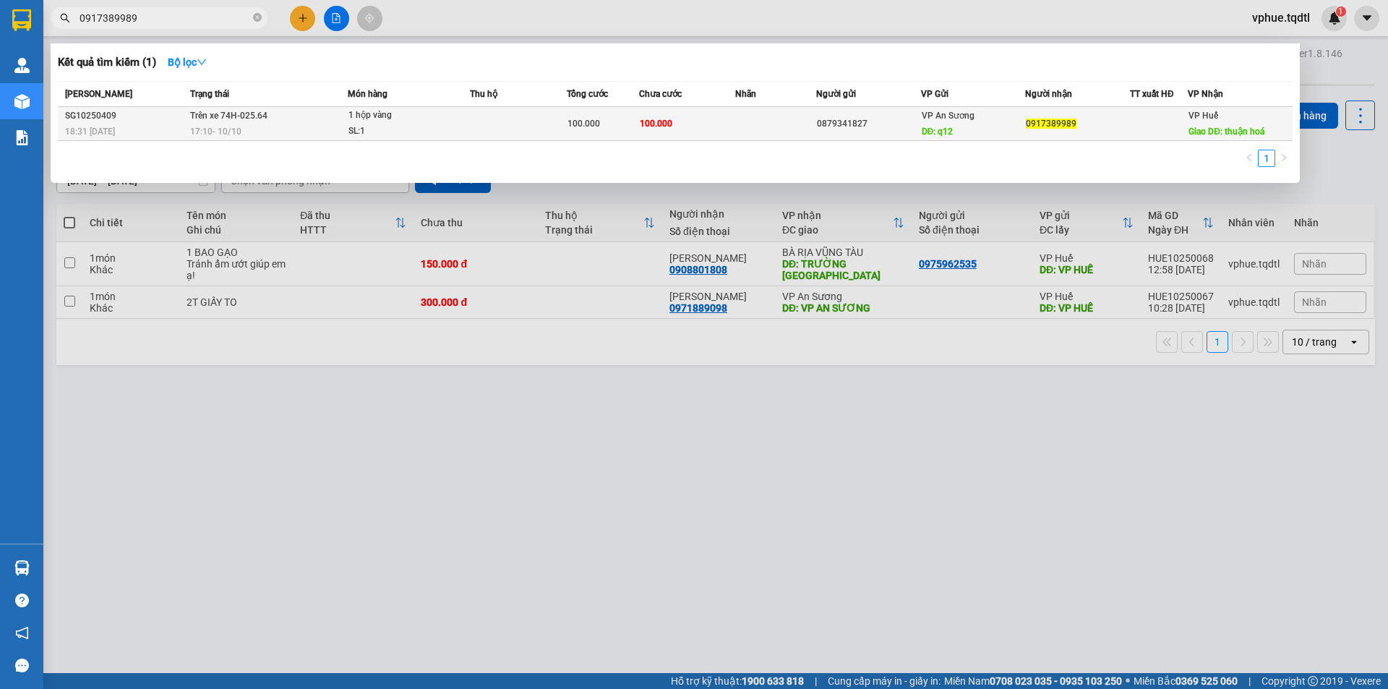
click at [494, 127] on td at bounding box center [518, 124] width 97 height 34
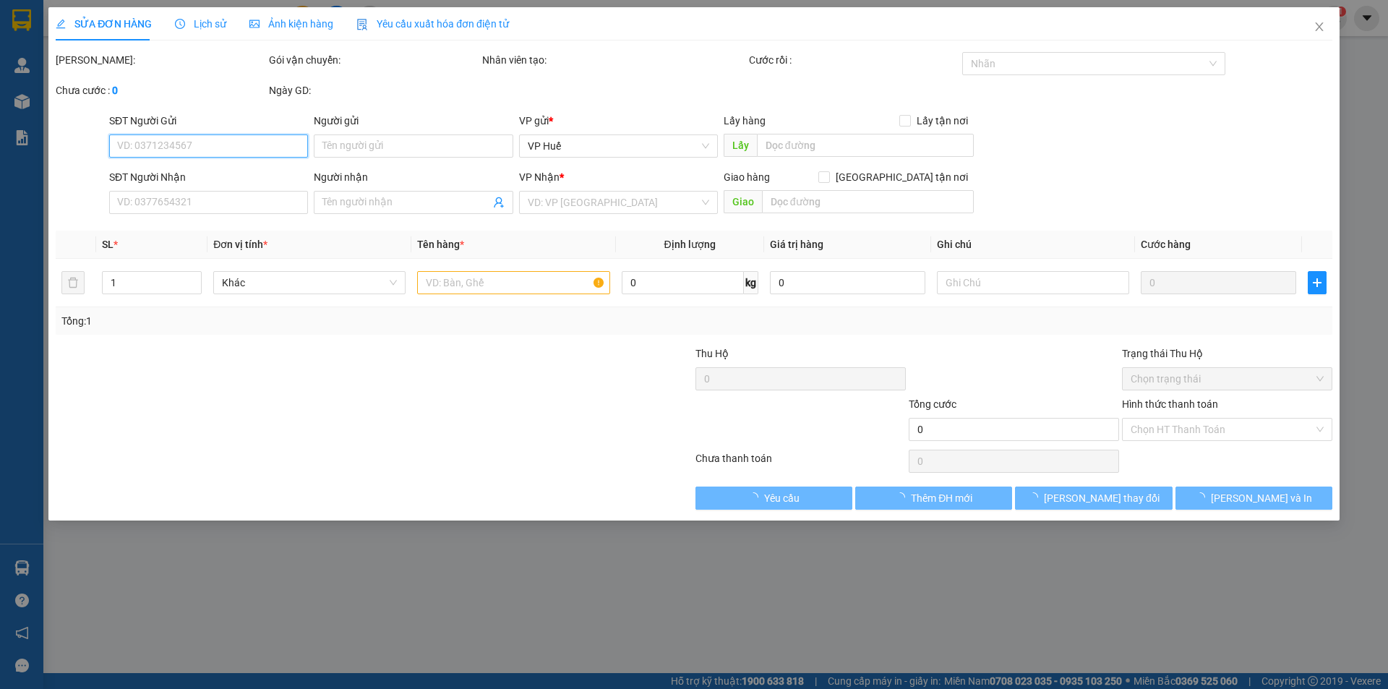
type input "0879341827"
type input "q12"
type input "0917389989"
type input "thuận hoá"
type input "100.000"
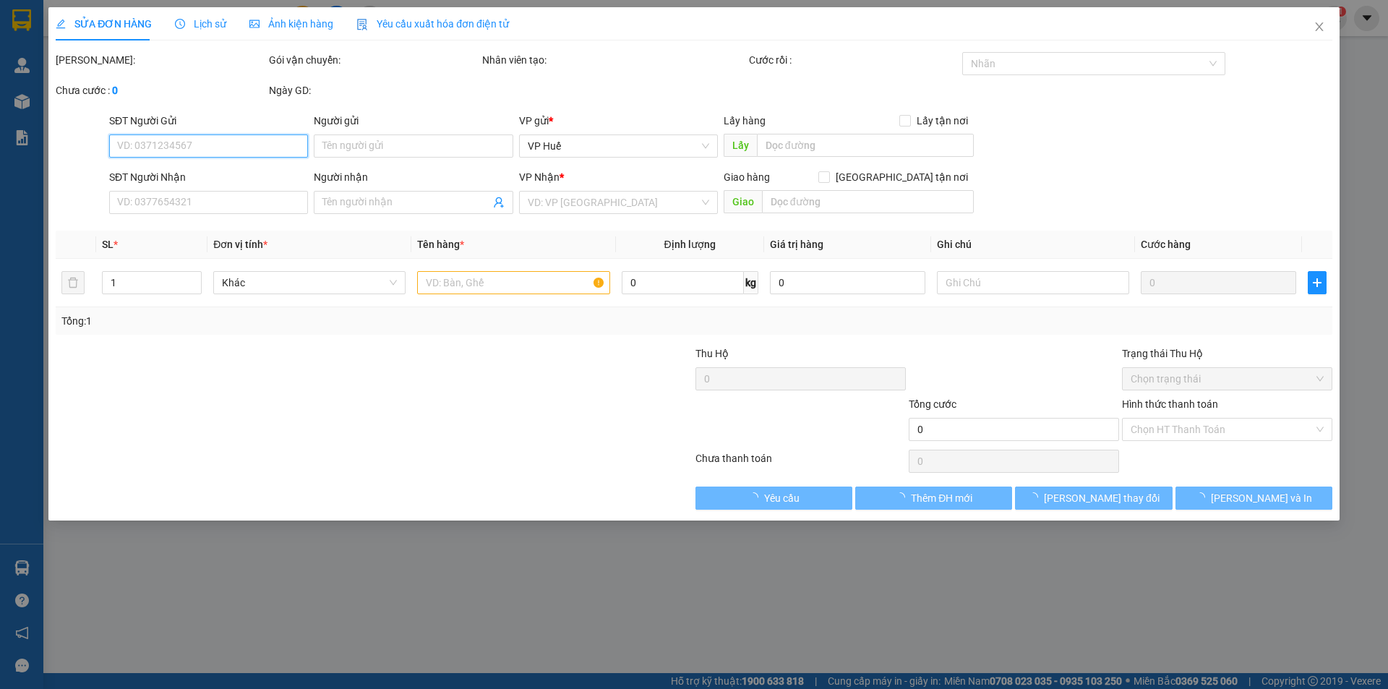
type input "100.000"
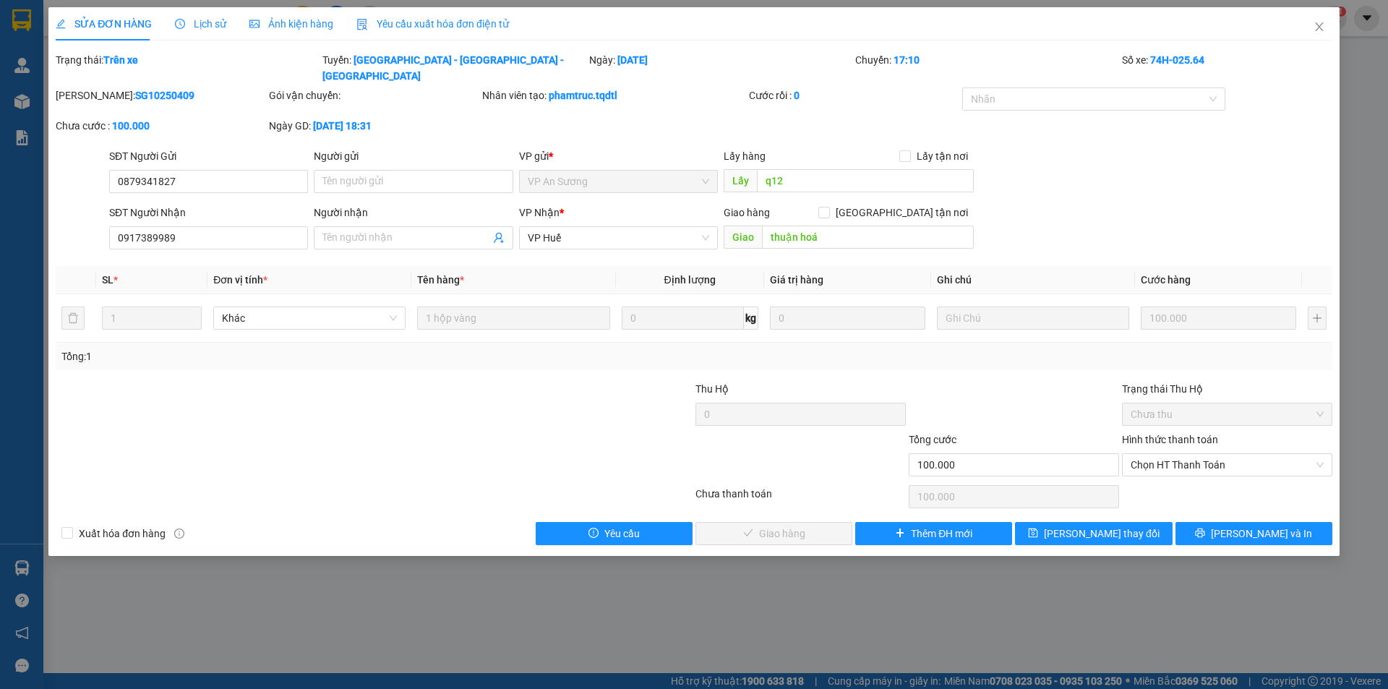
click at [135, 90] on b "SG10250409" at bounding box center [164, 96] width 59 height 12
copy b "SG10250409"
click at [207, 226] on input "0917389989" at bounding box center [208, 237] width 199 height 23
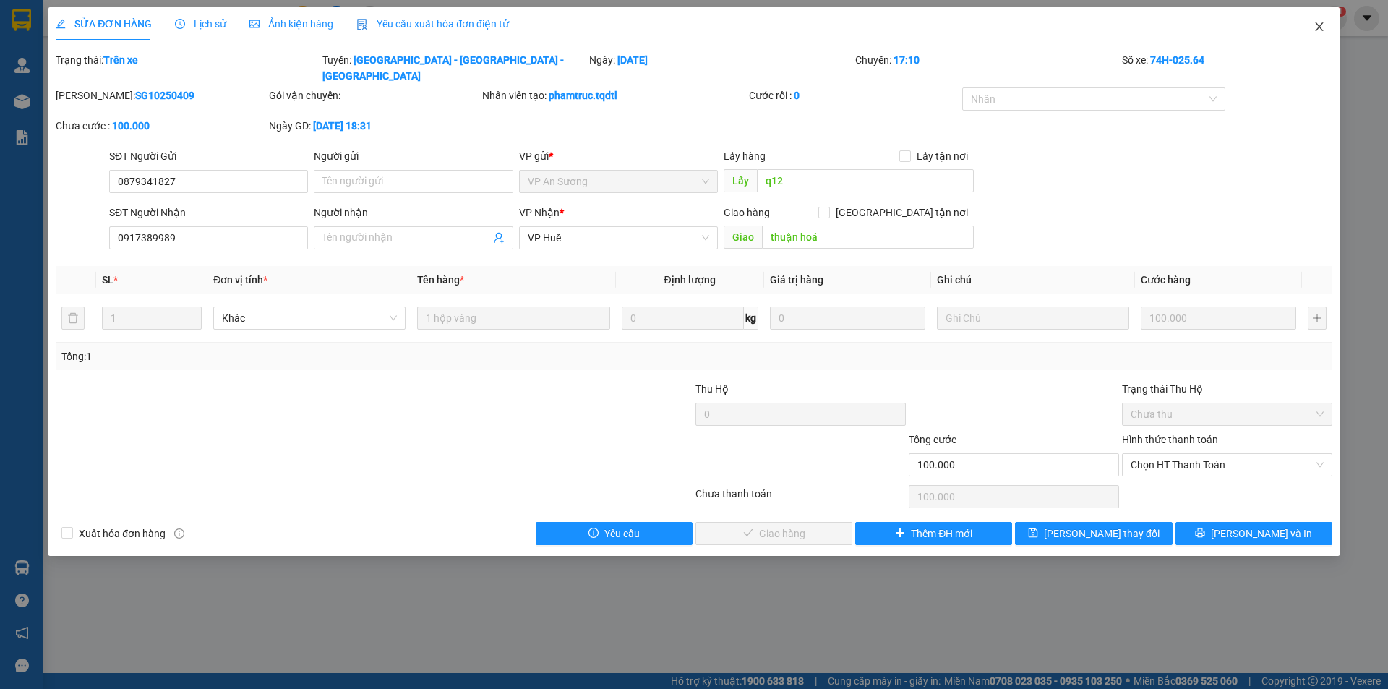
click at [1329, 22] on span "Close" at bounding box center [1319, 27] width 40 height 40
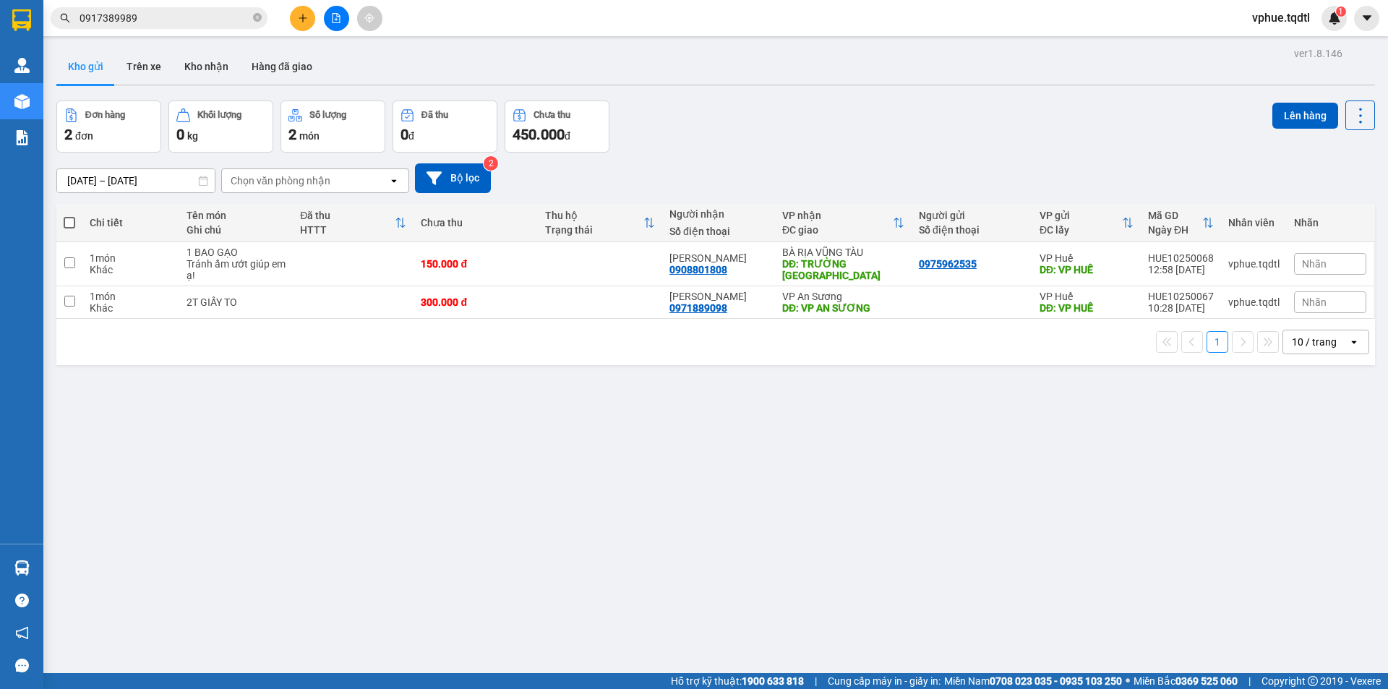
click at [299, 21] on icon "plus" at bounding box center [303, 18] width 10 height 10
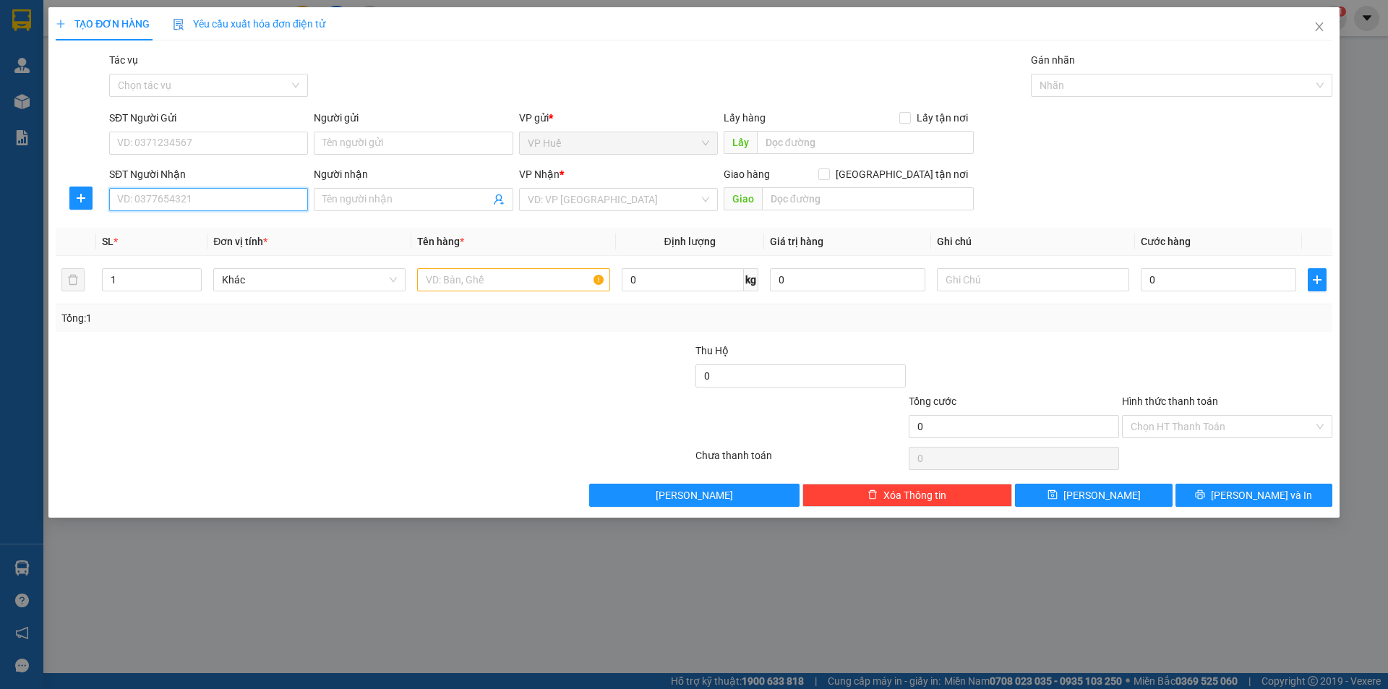
click at [260, 210] on input "SĐT Người Nhận" at bounding box center [208, 199] width 199 height 23
click at [265, 150] on input "SĐT Người Gửi" at bounding box center [208, 143] width 199 height 23
click at [275, 168] on div "0911303079" at bounding box center [208, 172] width 181 height 16
type input "0911303079"
type input "VP HUẾ"
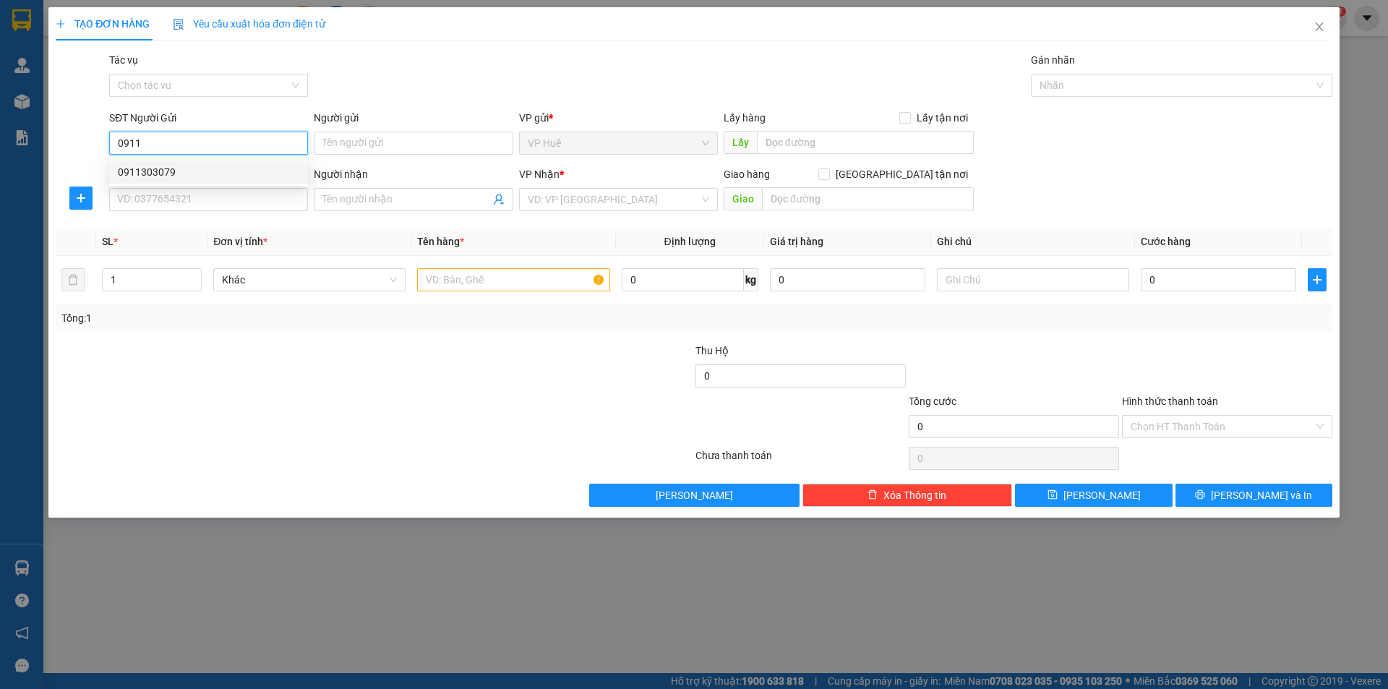
type input "0392023389"
type input "Chị Tiên"
type input "NGÃ [PERSON_NAME], VŨNG TÀU"
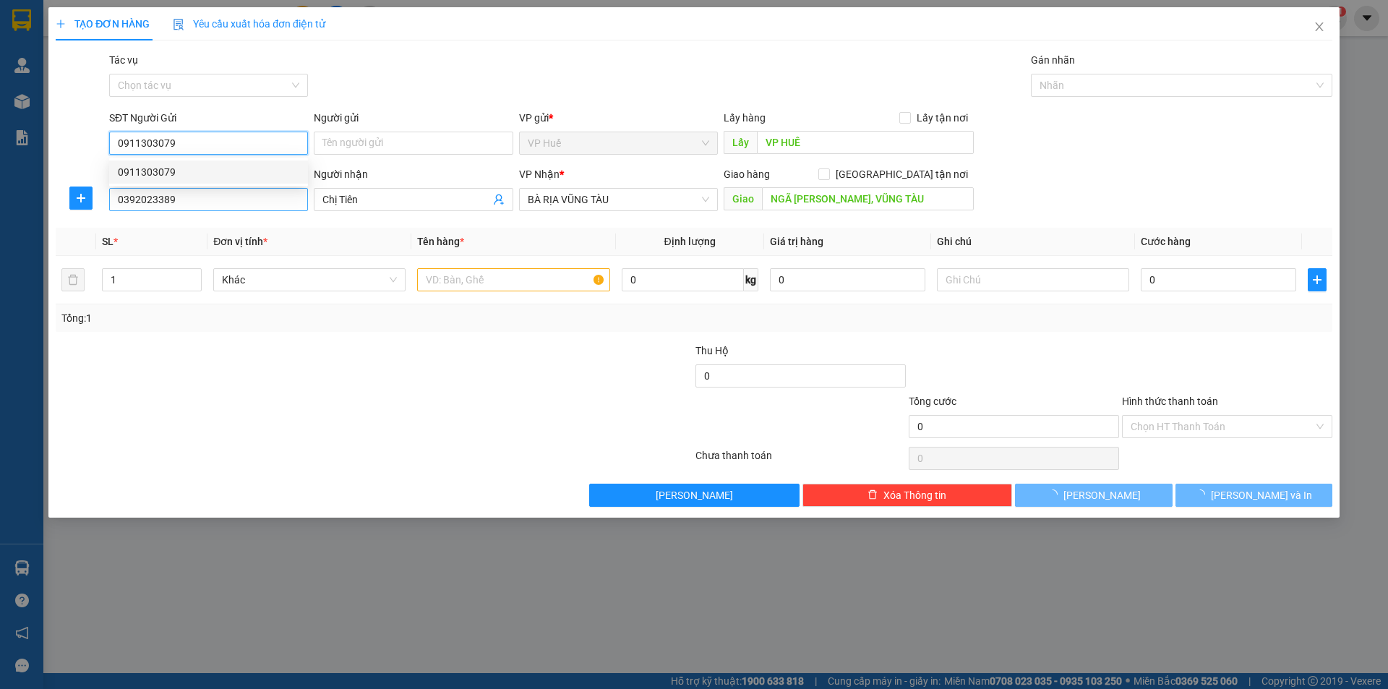
type input "400.000"
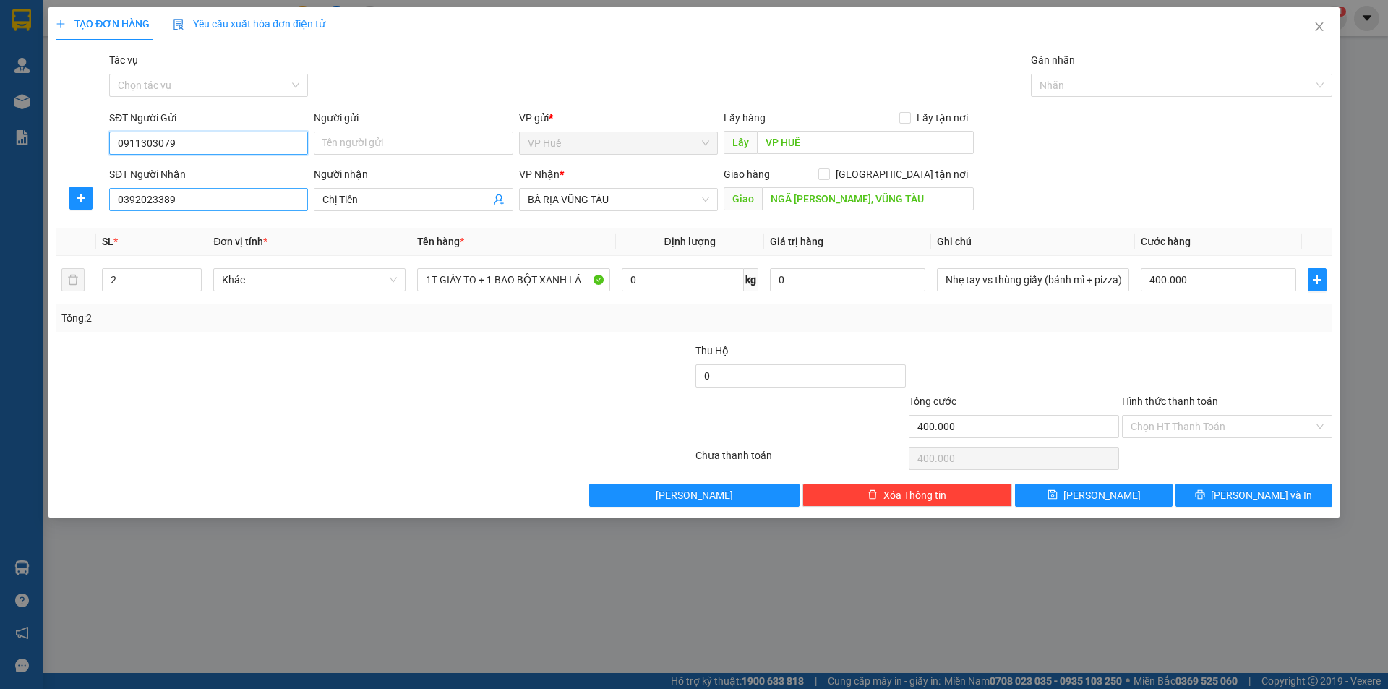
type input "0911303079"
click at [244, 202] on input "0392023389" at bounding box center [208, 199] width 199 height 23
click at [235, 226] on div "0367252289" at bounding box center [208, 228] width 181 height 16
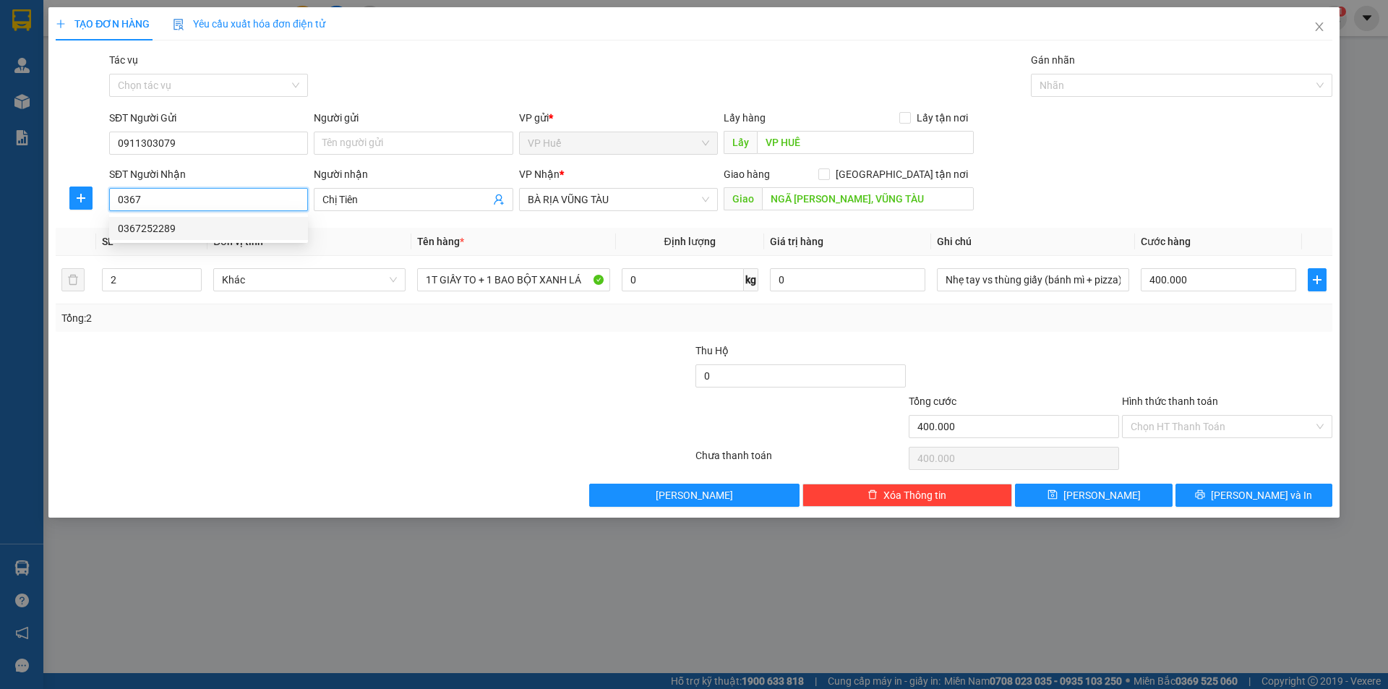
type input "0367252289"
type input "ngã ba tứ quý, lộc an, lâm đồng"
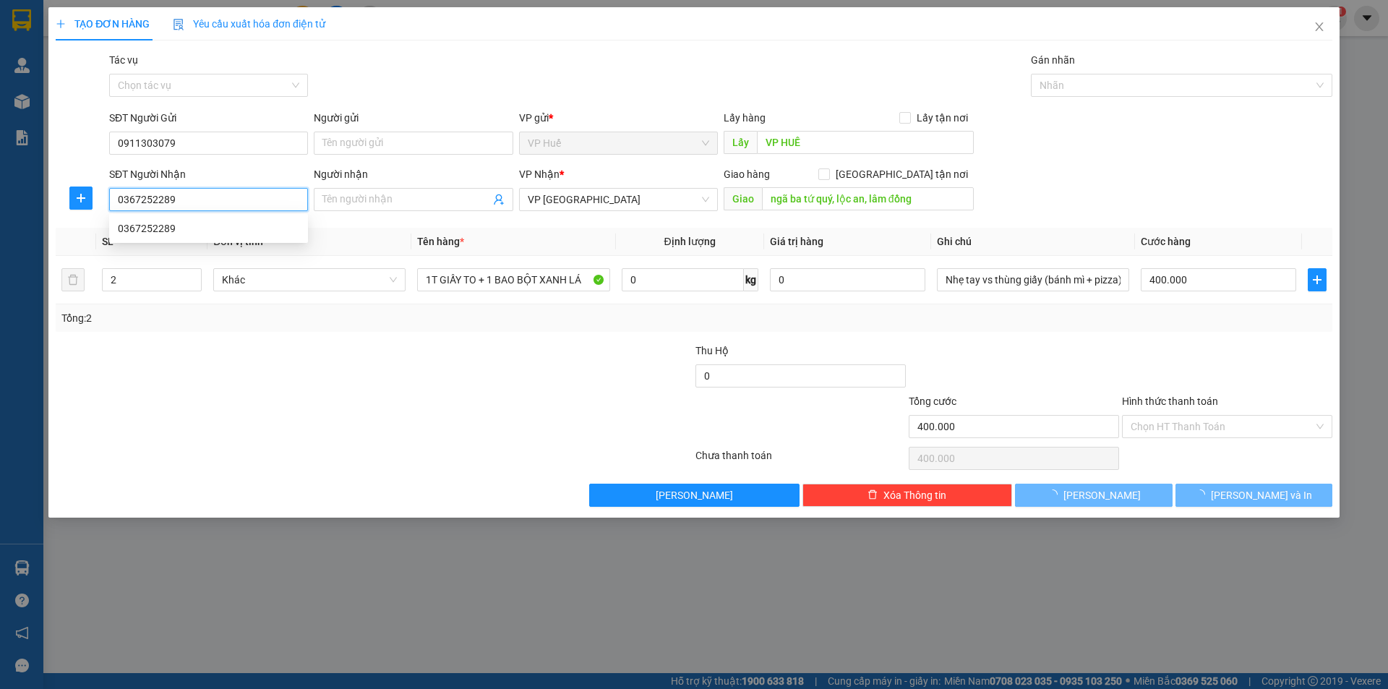
type input "150.000"
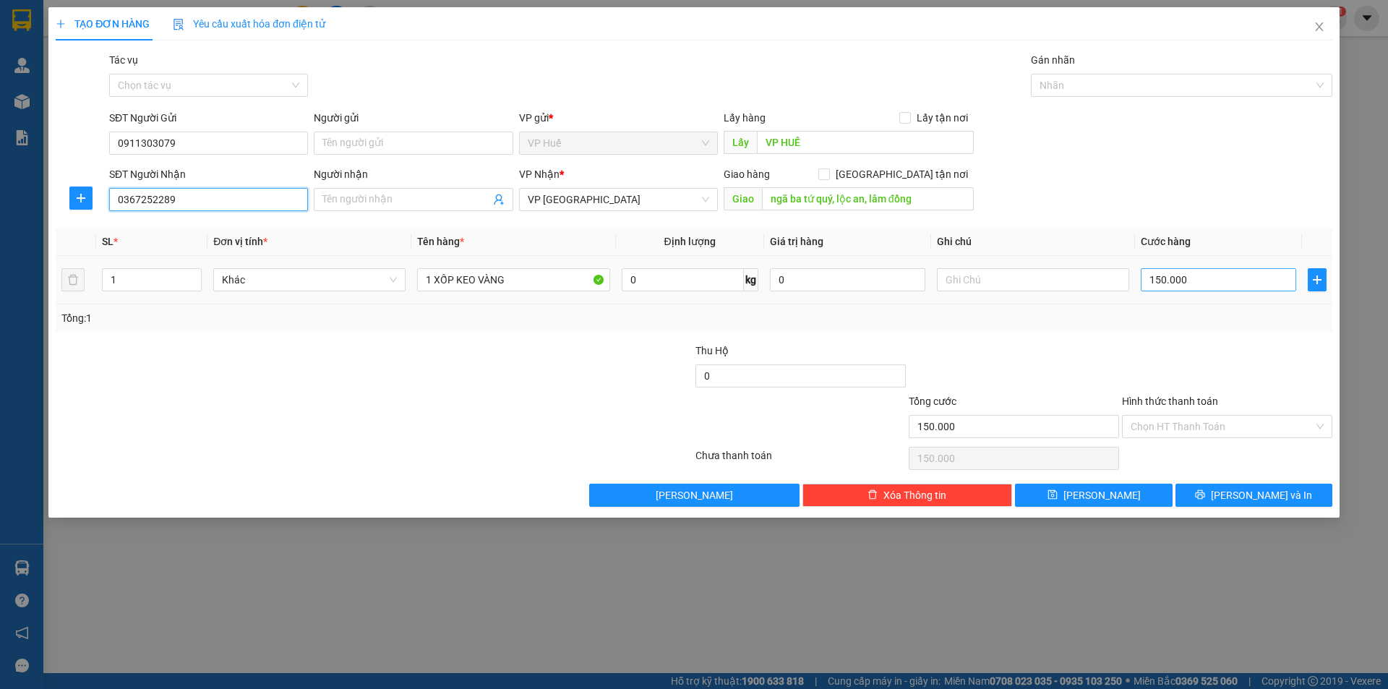
type input "0367252289"
click at [1202, 278] on input "150.000" at bounding box center [1218, 279] width 155 height 23
type input "2"
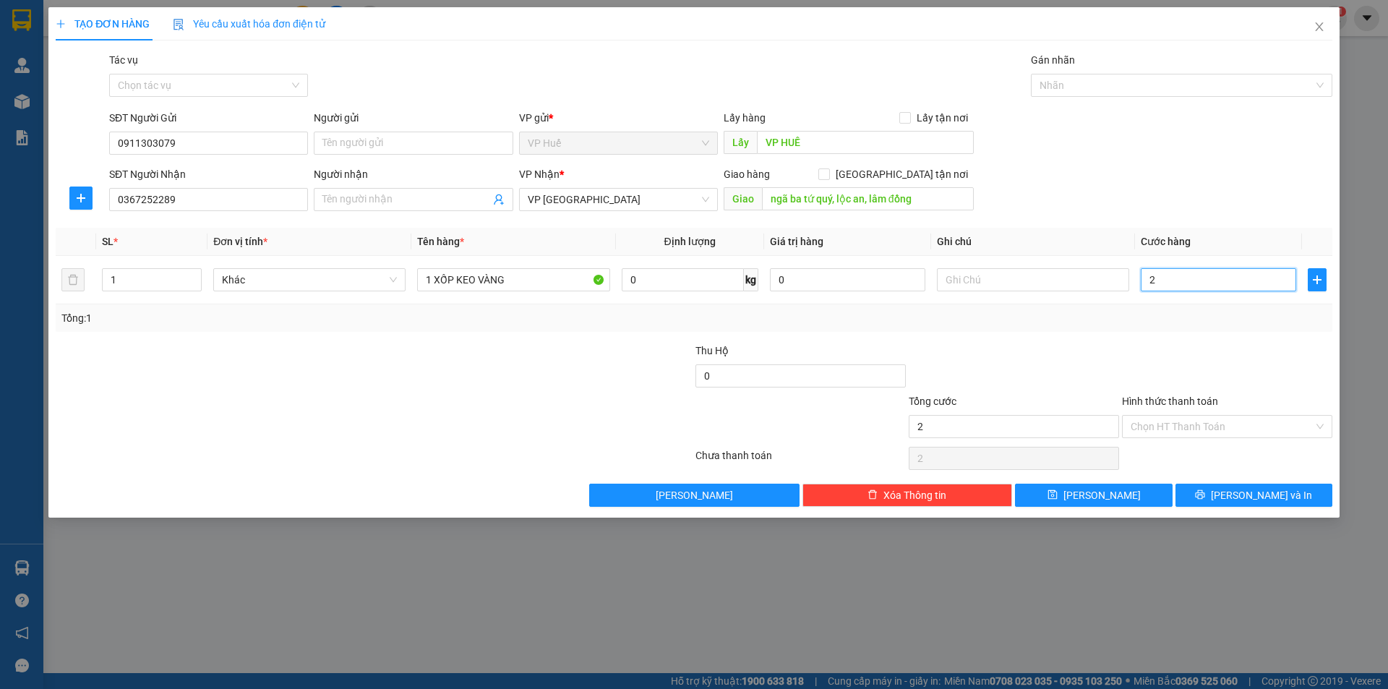
type input "25"
type input "250"
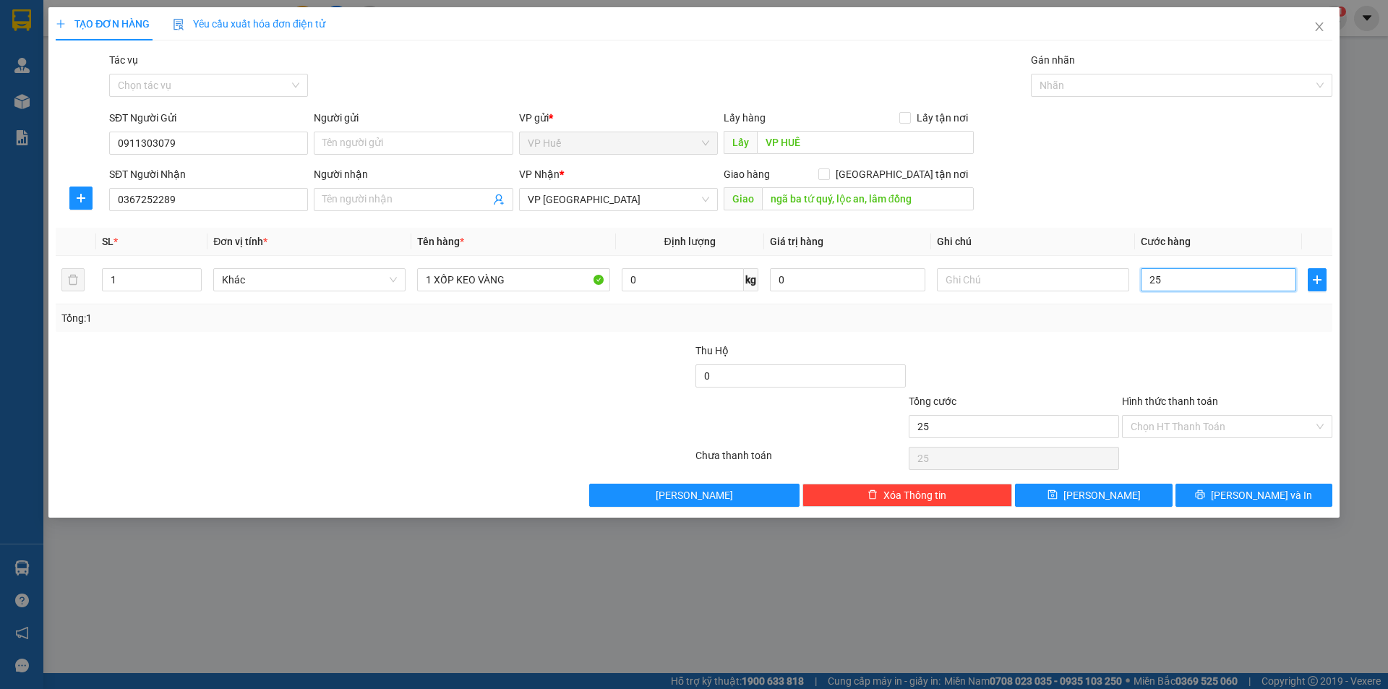
type input "250"
type input "2.500"
type input "25.000"
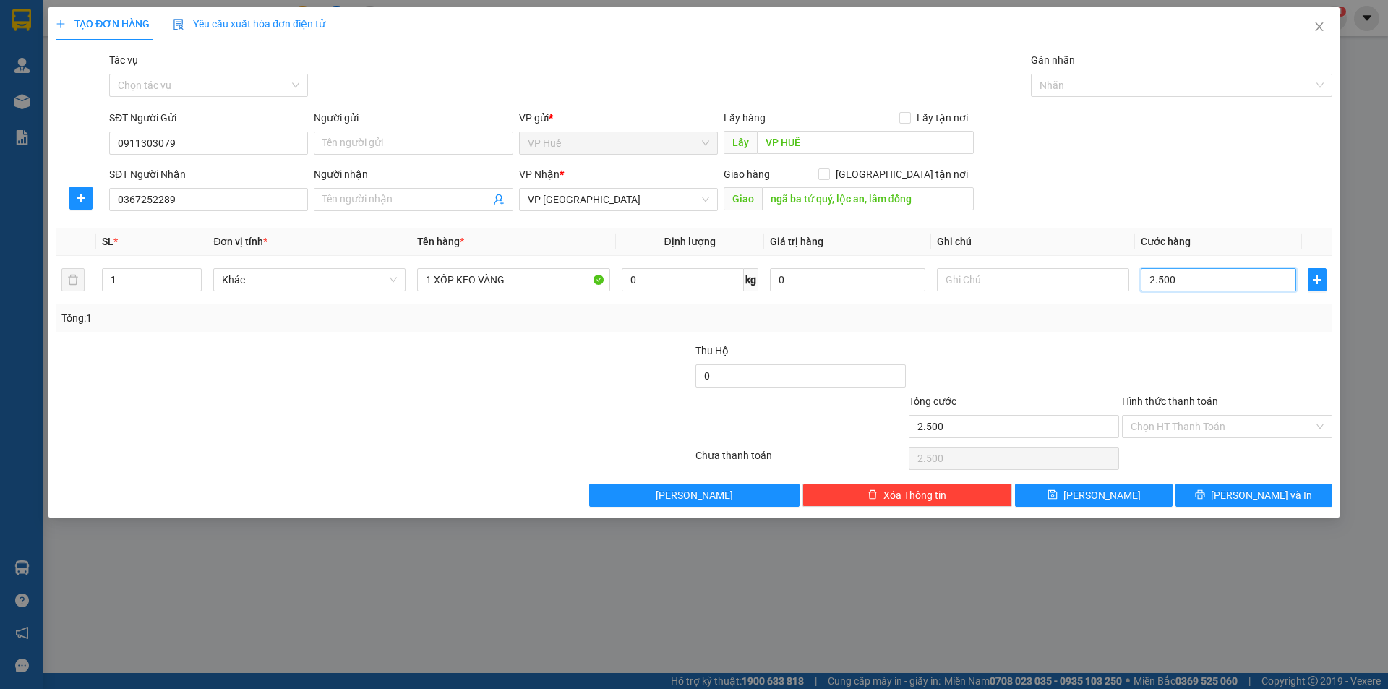
type input "25.000"
type input "250.000"
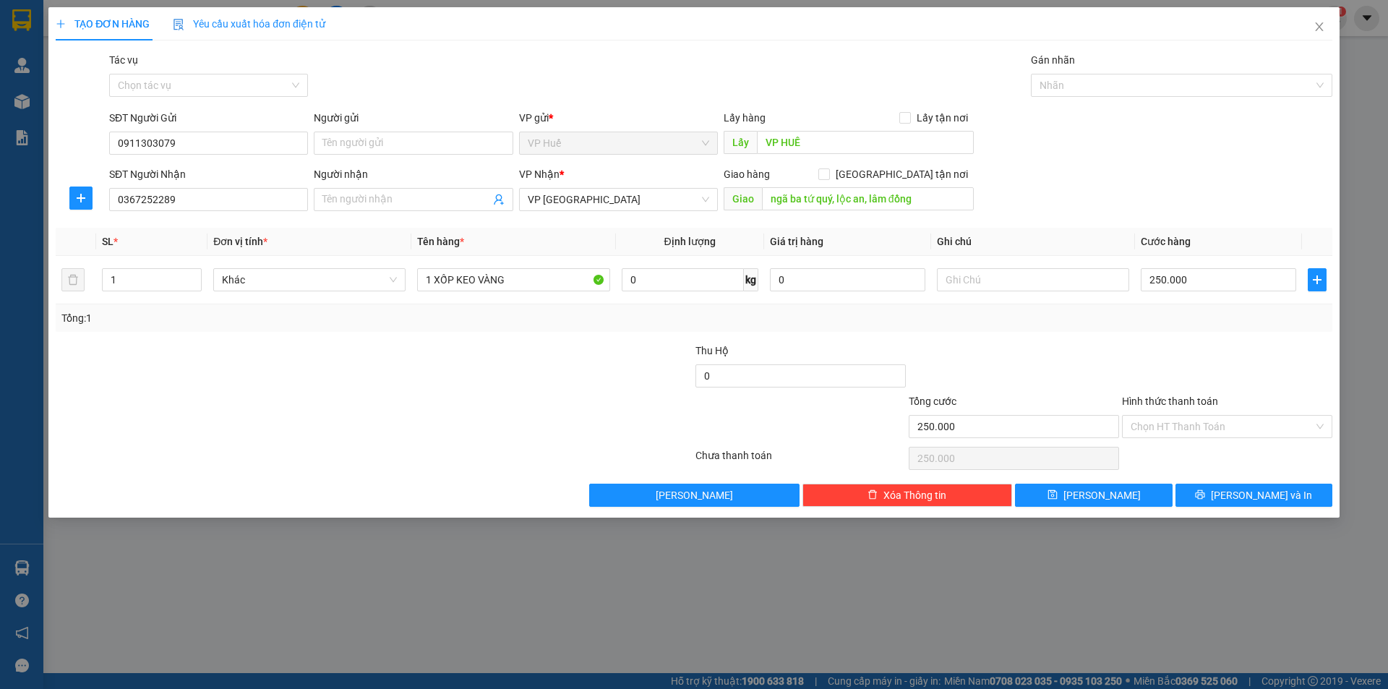
click at [1120, 168] on div "SĐT Người Nhận 0367252289 Người nhận Tên người nhận VP Nhận * VP Đà Lạt Giao hà…" at bounding box center [720, 191] width 1229 height 51
drag, startPoint x: 525, startPoint y: 293, endPoint x: 504, endPoint y: 286, distance: 22.9
click at [504, 286] on div "1 XỐP KEO VÀNG" at bounding box center [513, 279] width 192 height 29
drag, startPoint x: 536, startPoint y: 273, endPoint x: 354, endPoint y: 273, distance: 181.4
click at [354, 273] on tr "1 Khác 1 XỐP KEO VÀNG 0 kg 0 250.000" at bounding box center [694, 280] width 1277 height 48
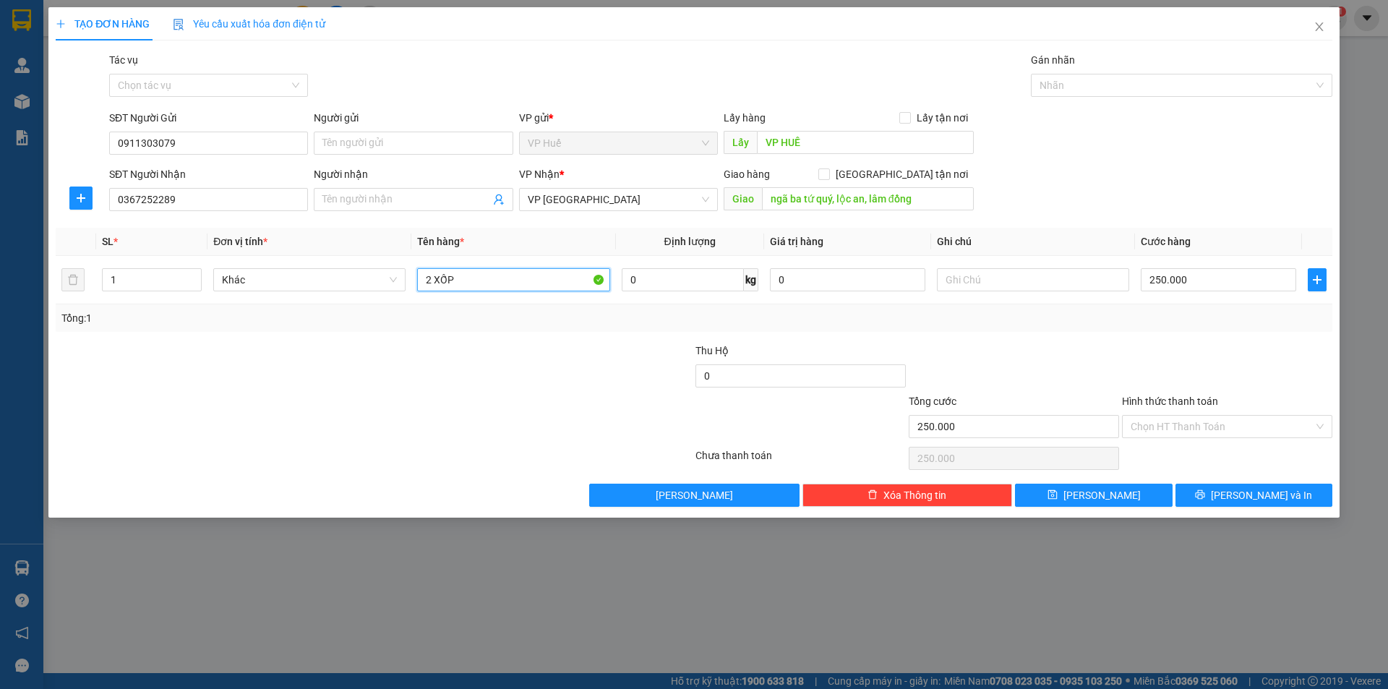
type input "2 XỐP"
click at [1109, 366] on div at bounding box center [1013, 368] width 213 height 51
click at [1256, 496] on span "[PERSON_NAME] và In" at bounding box center [1261, 495] width 101 height 16
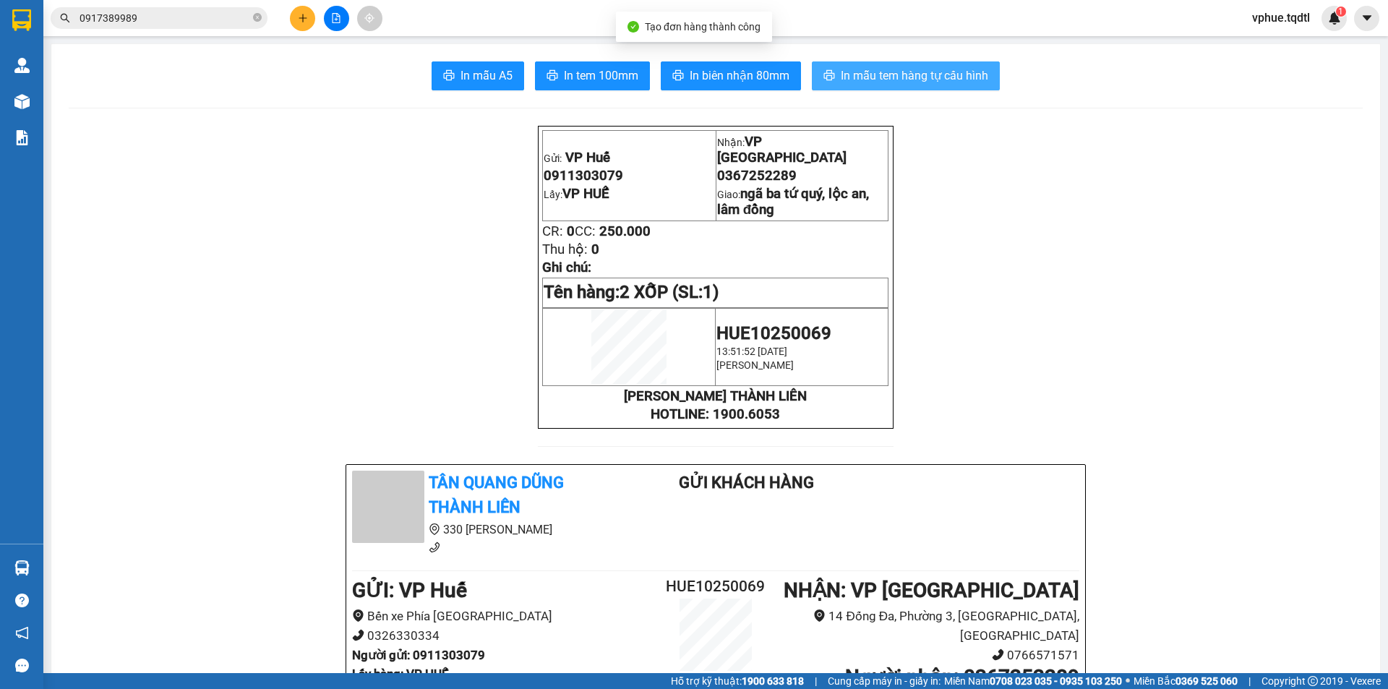
click at [828, 76] on icon "printer" at bounding box center [829, 75] width 11 height 10
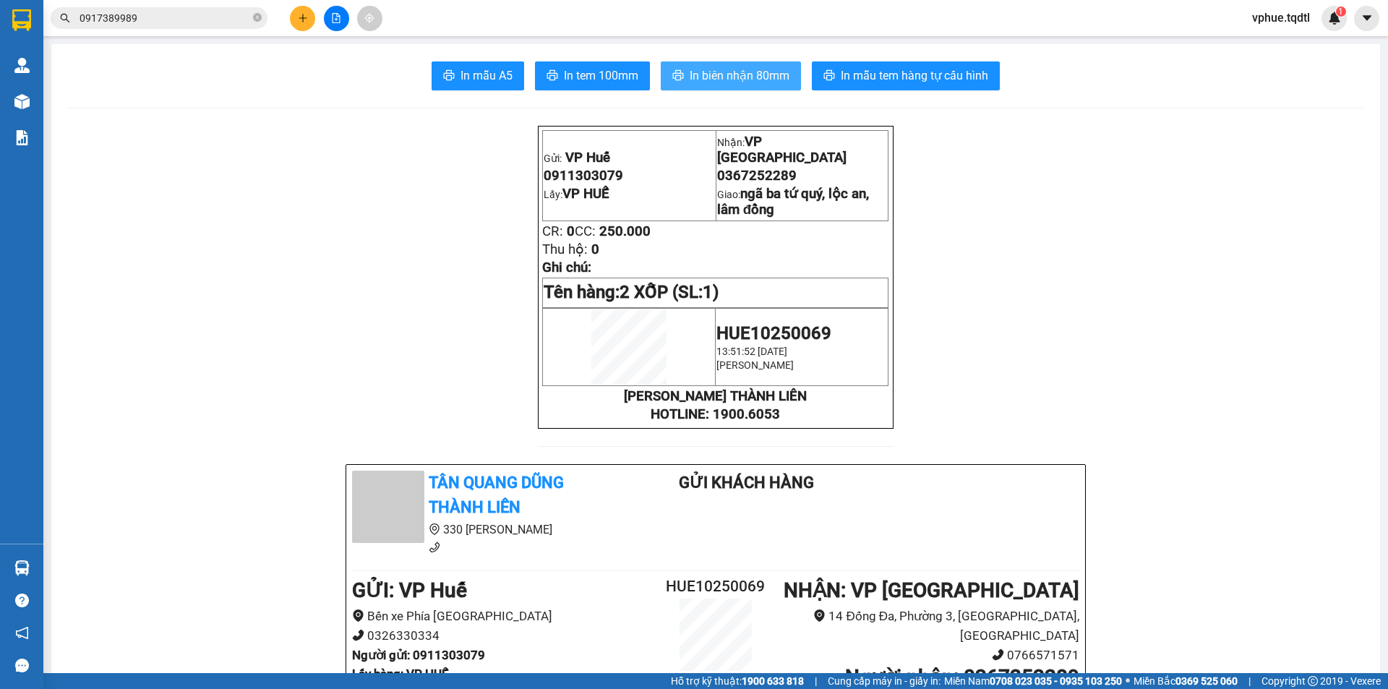
click at [776, 87] on button "In biên nhận 80mm" at bounding box center [731, 75] width 140 height 29
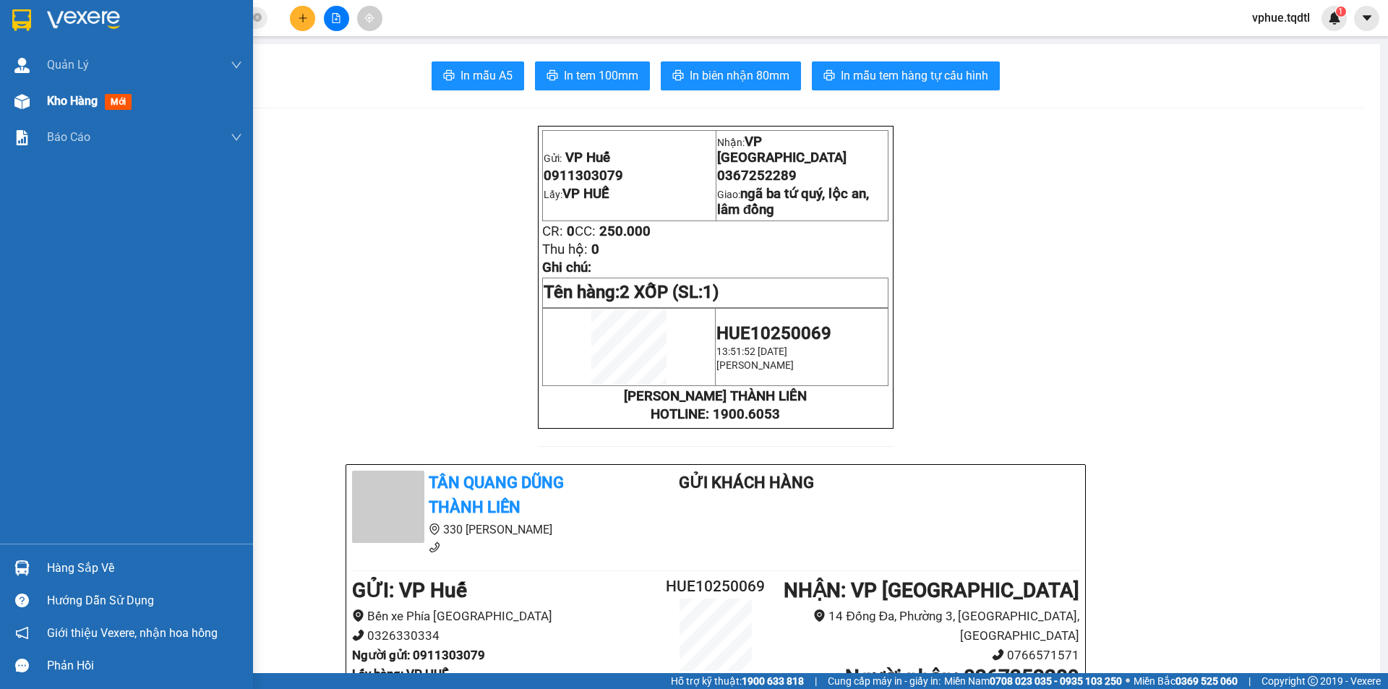
click at [31, 98] on div at bounding box center [21, 101] width 25 height 25
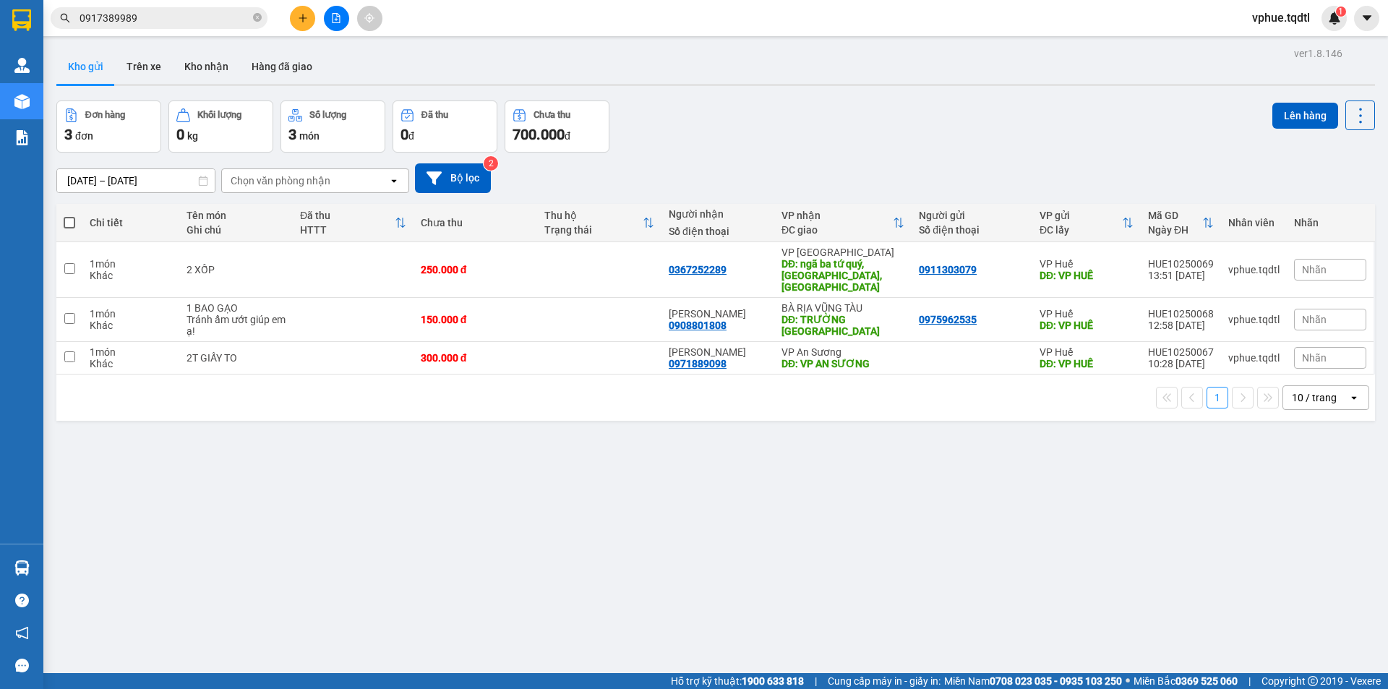
click at [335, 14] on icon "file-add" at bounding box center [336, 18] width 10 height 10
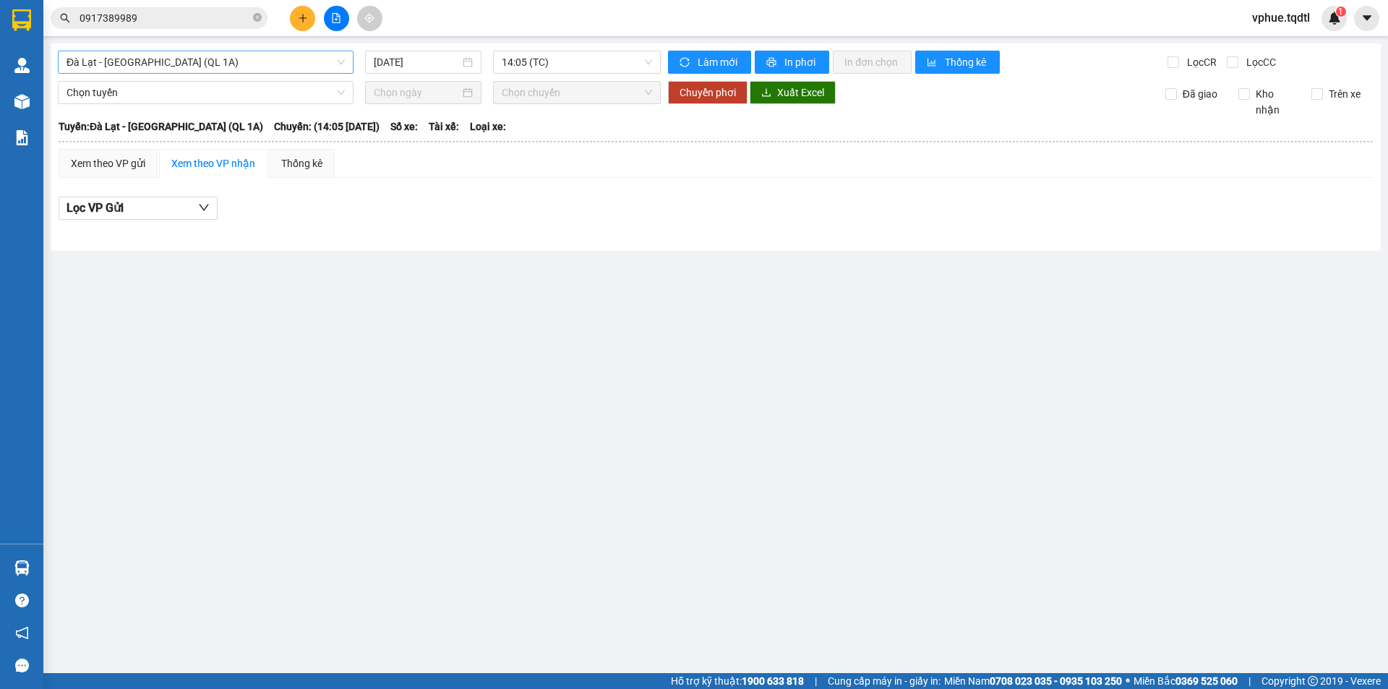
click at [247, 65] on span "Đà Lạt - [GEOGRAPHIC_DATA] (QL 1A)" at bounding box center [205, 62] width 278 height 22
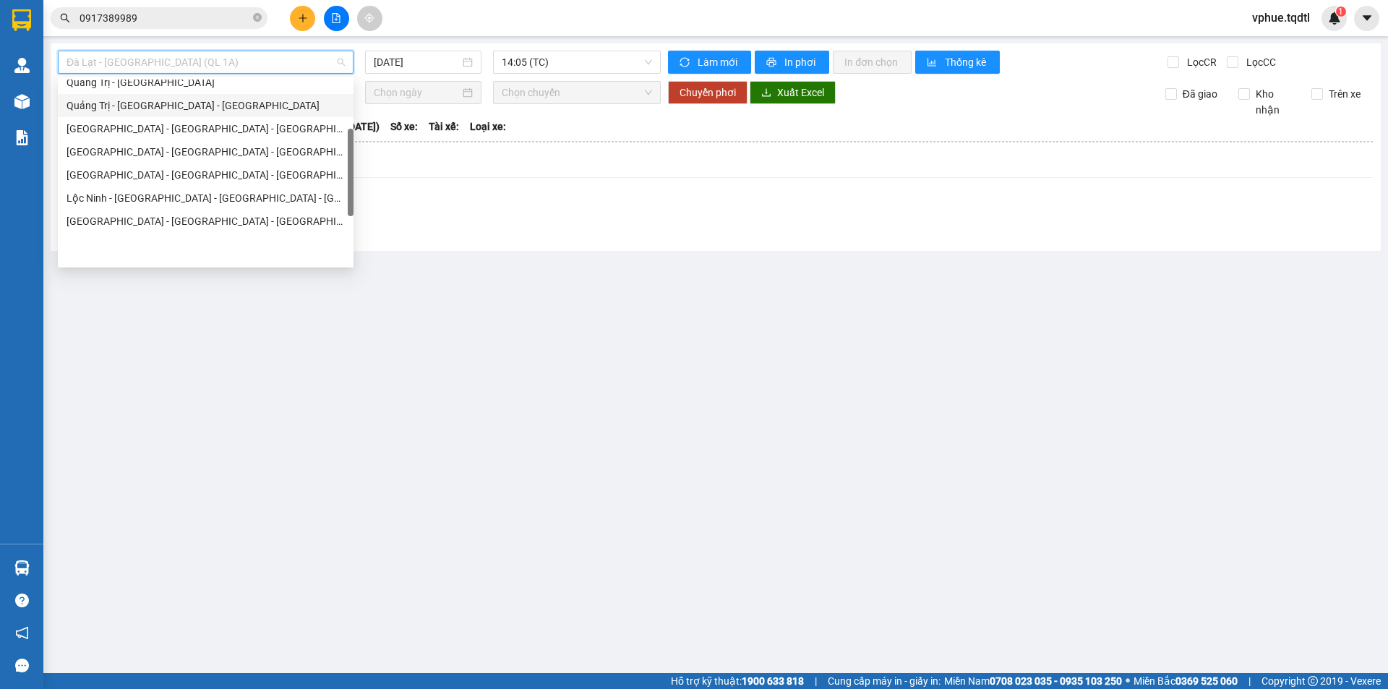
scroll to position [145, 0]
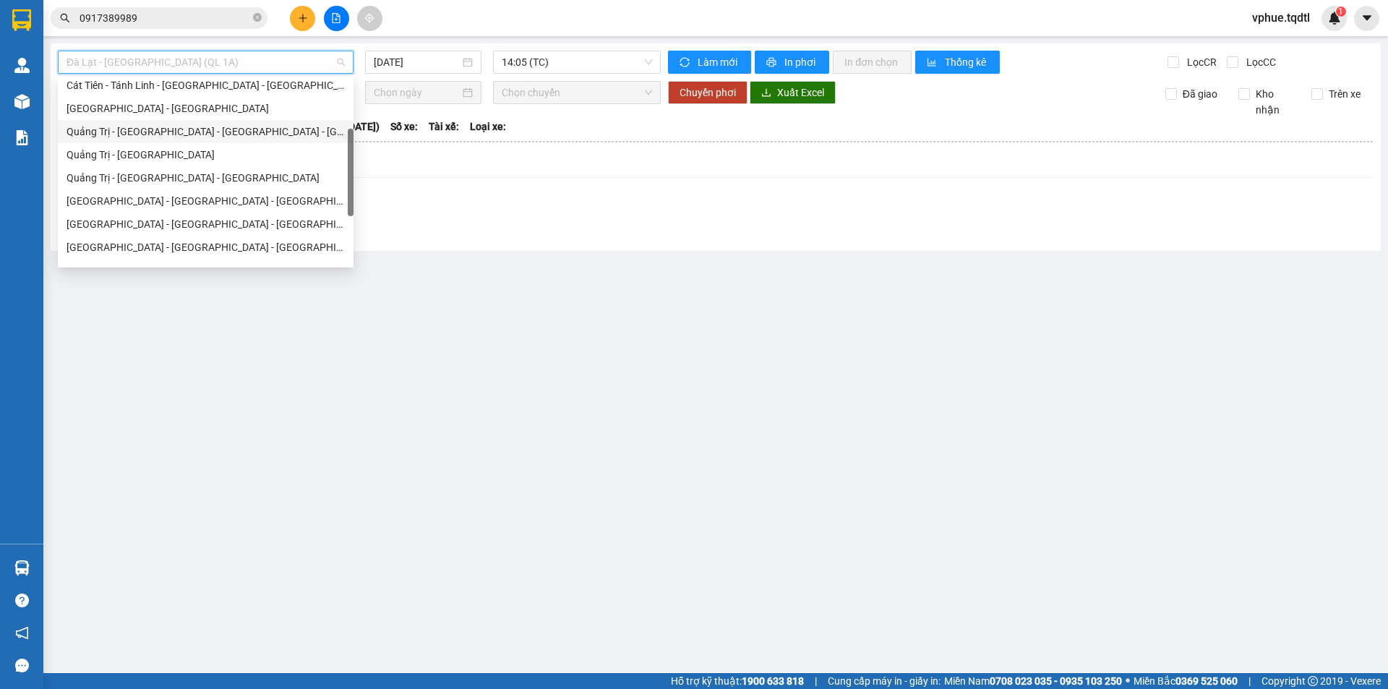
click at [257, 131] on div "Quảng Trị - [GEOGRAPHIC_DATA] - [GEOGRAPHIC_DATA] - [GEOGRAPHIC_DATA]" at bounding box center [205, 132] width 278 height 16
type input "[DATE]"
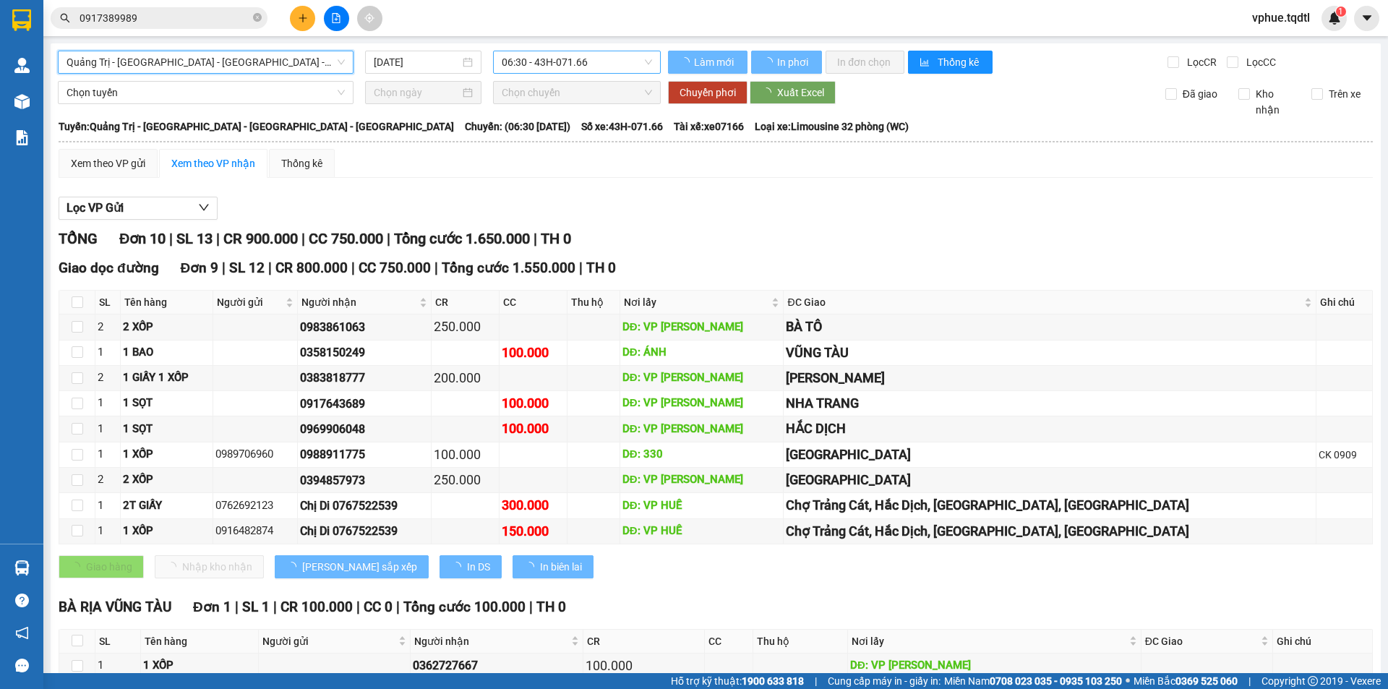
click at [561, 61] on span "06:30 - 43H-071.66" at bounding box center [577, 62] width 150 height 22
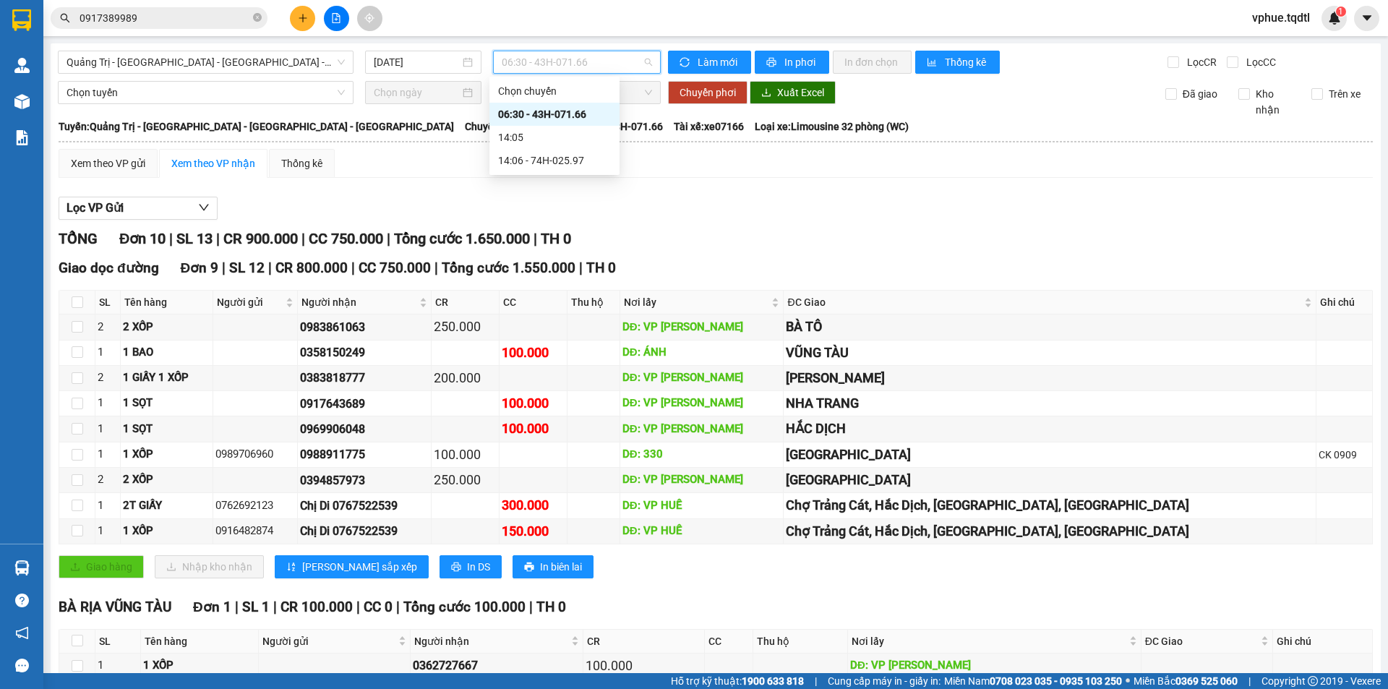
click at [562, 61] on span "06:30 - 43H-071.66" at bounding box center [577, 62] width 150 height 22
click at [113, 162] on div "Xem theo VP gửi" at bounding box center [108, 163] width 74 height 16
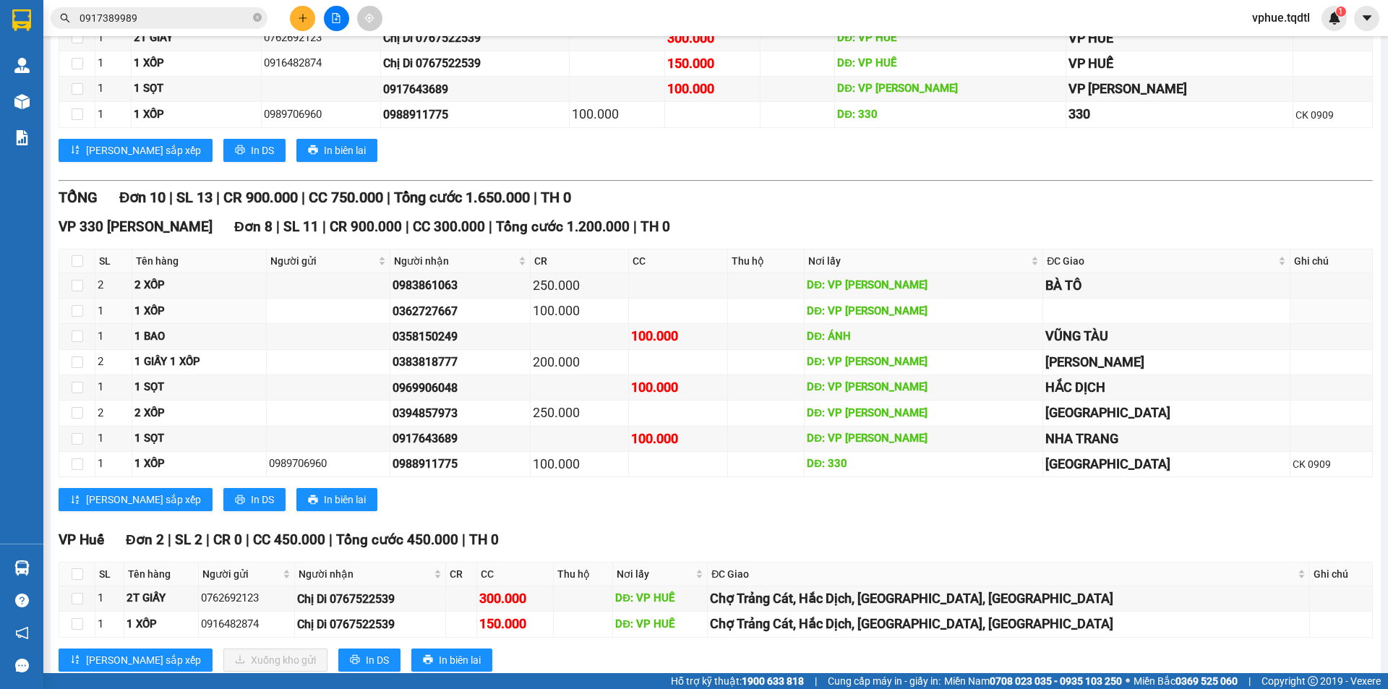
scroll to position [451, 0]
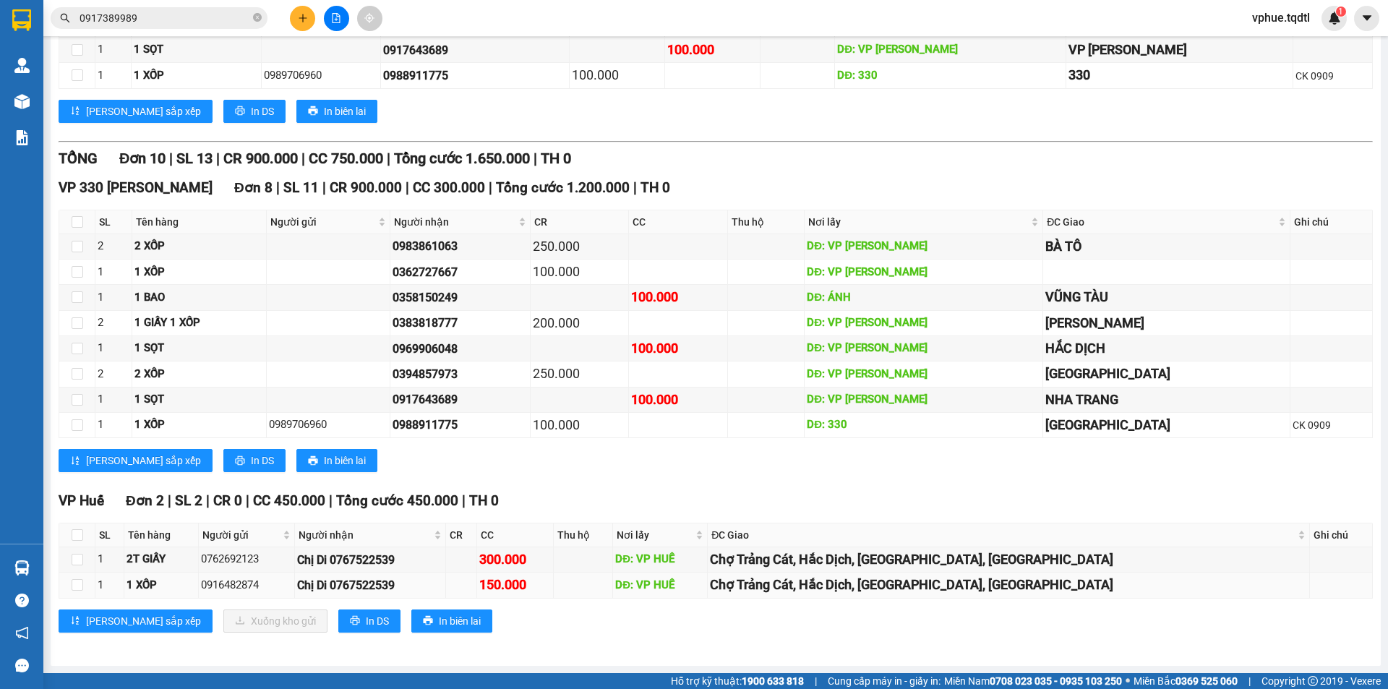
click at [885, 582] on div "Chợ Trảng Cát, Hắc Dịch, [GEOGRAPHIC_DATA], [GEOGRAPHIC_DATA]" at bounding box center [1008, 585] width 597 height 20
click at [888, 570] on td "Chợ Trảng Cát, Hắc Dịch, [GEOGRAPHIC_DATA], [GEOGRAPHIC_DATA]" at bounding box center [1009, 559] width 602 height 25
click at [74, 591] on input "checkbox" at bounding box center [78, 585] width 12 height 12
checkbox input "true"
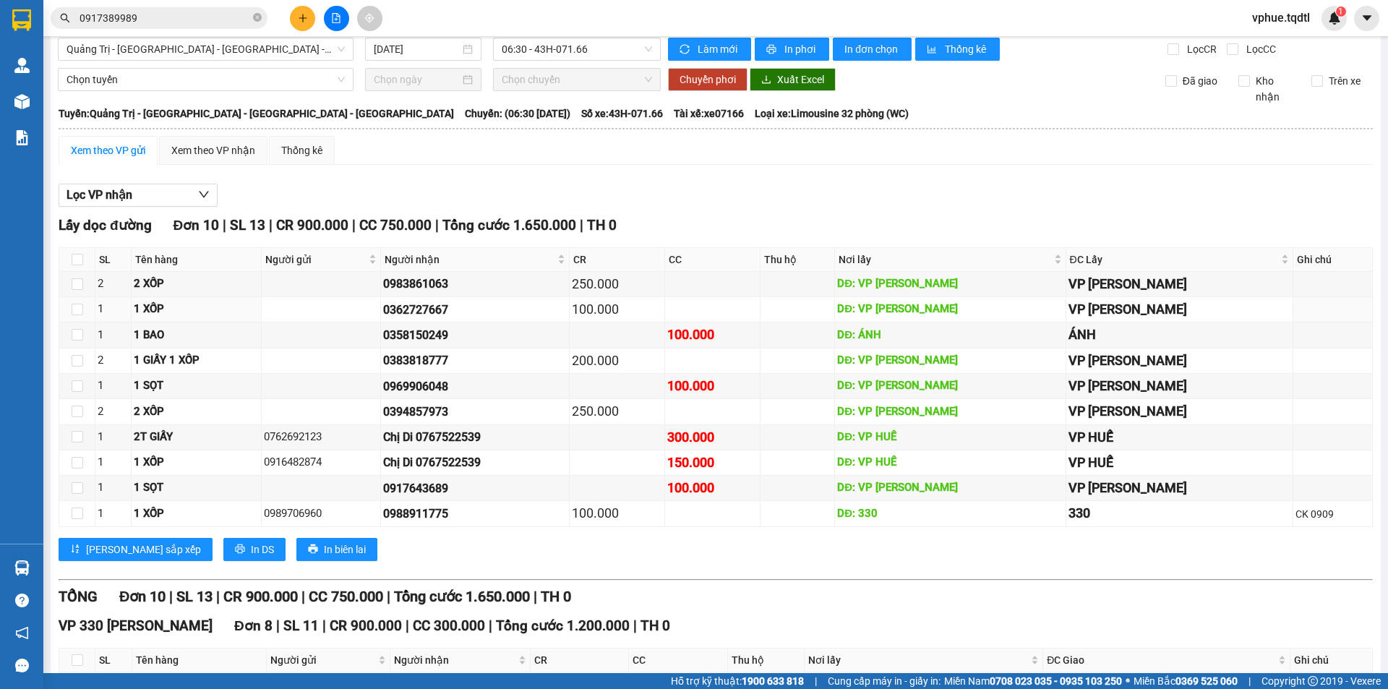
scroll to position [0, 0]
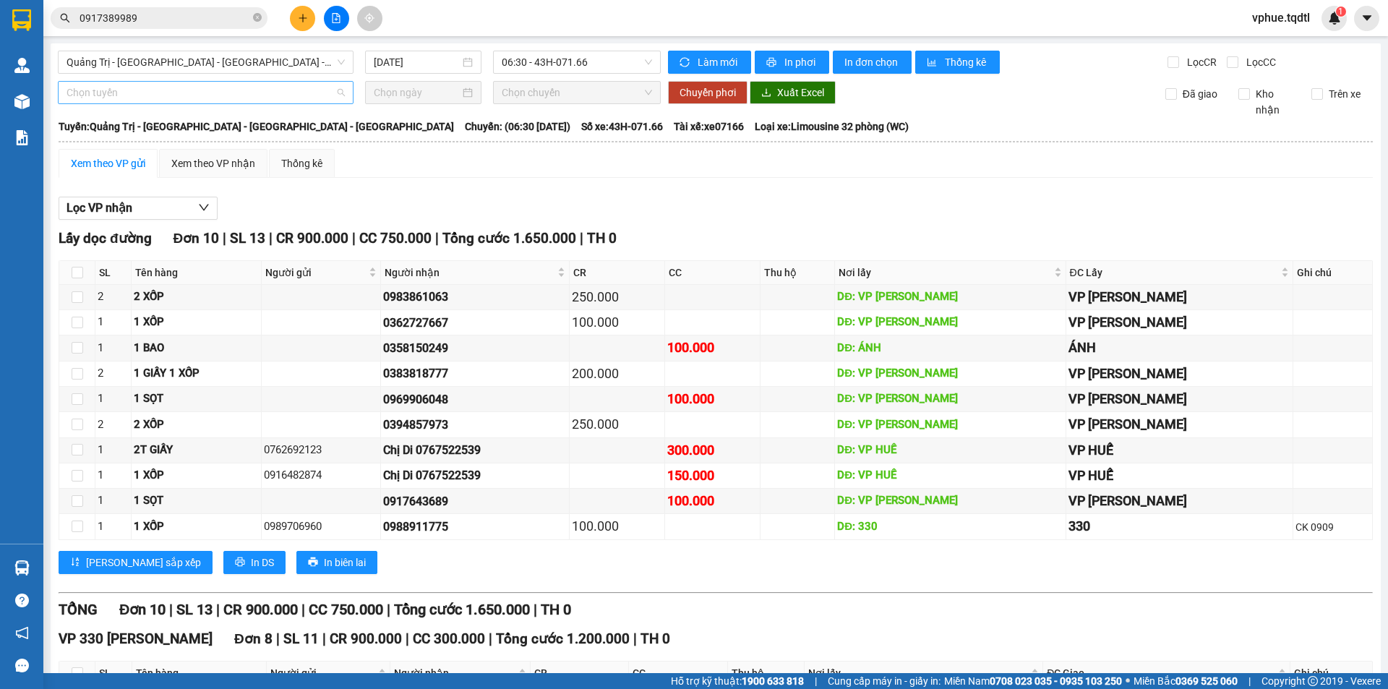
click at [286, 92] on span "Chọn tuyến" at bounding box center [205, 93] width 278 height 22
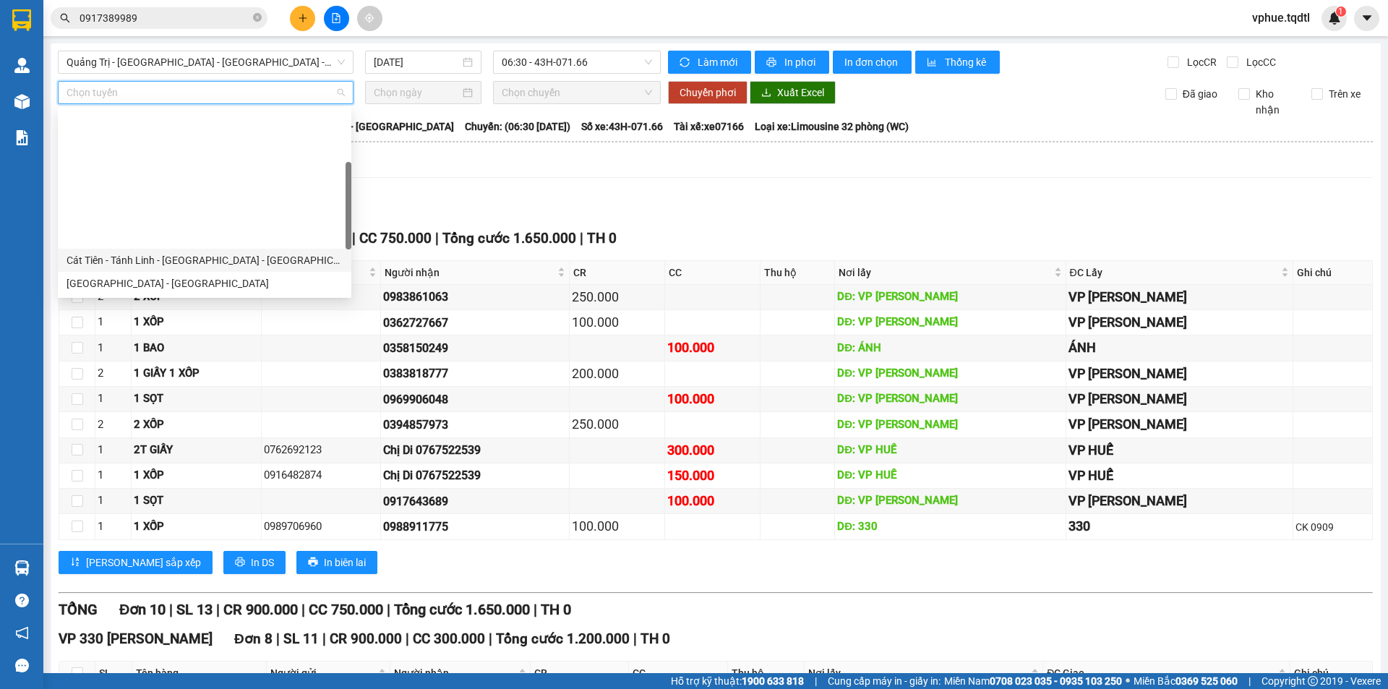
scroll to position [145, 0]
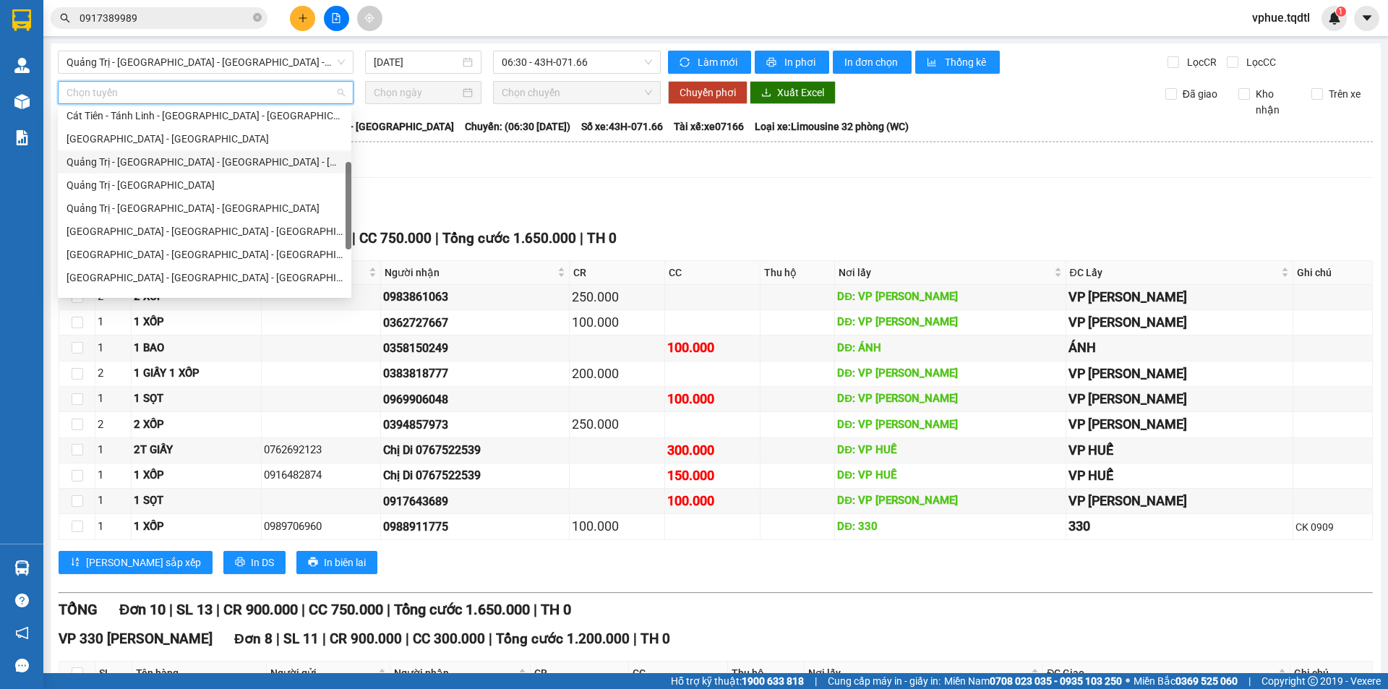
click at [259, 158] on div "Quảng Trị - [GEOGRAPHIC_DATA] - [GEOGRAPHIC_DATA] - [GEOGRAPHIC_DATA]" at bounding box center [204, 162] width 276 height 16
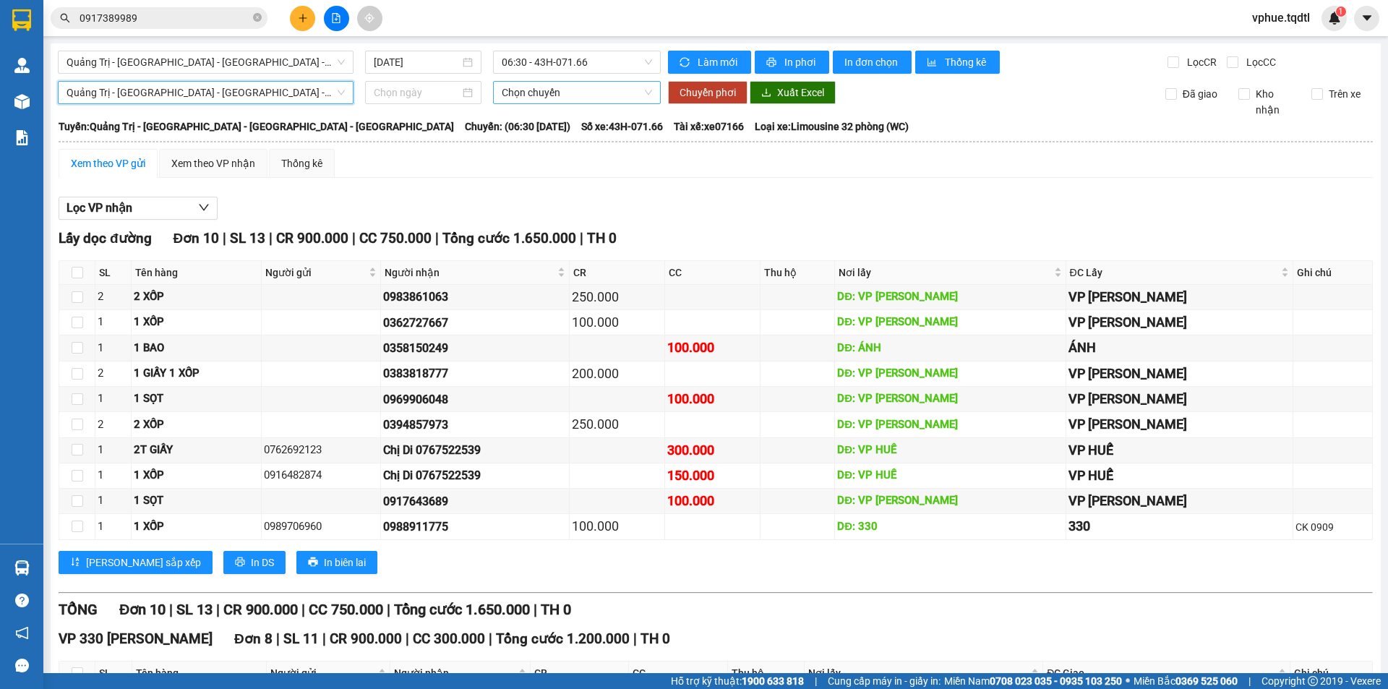
click at [506, 88] on span "Chọn chuyến" at bounding box center [577, 93] width 150 height 22
click at [420, 95] on input at bounding box center [417, 93] width 86 height 16
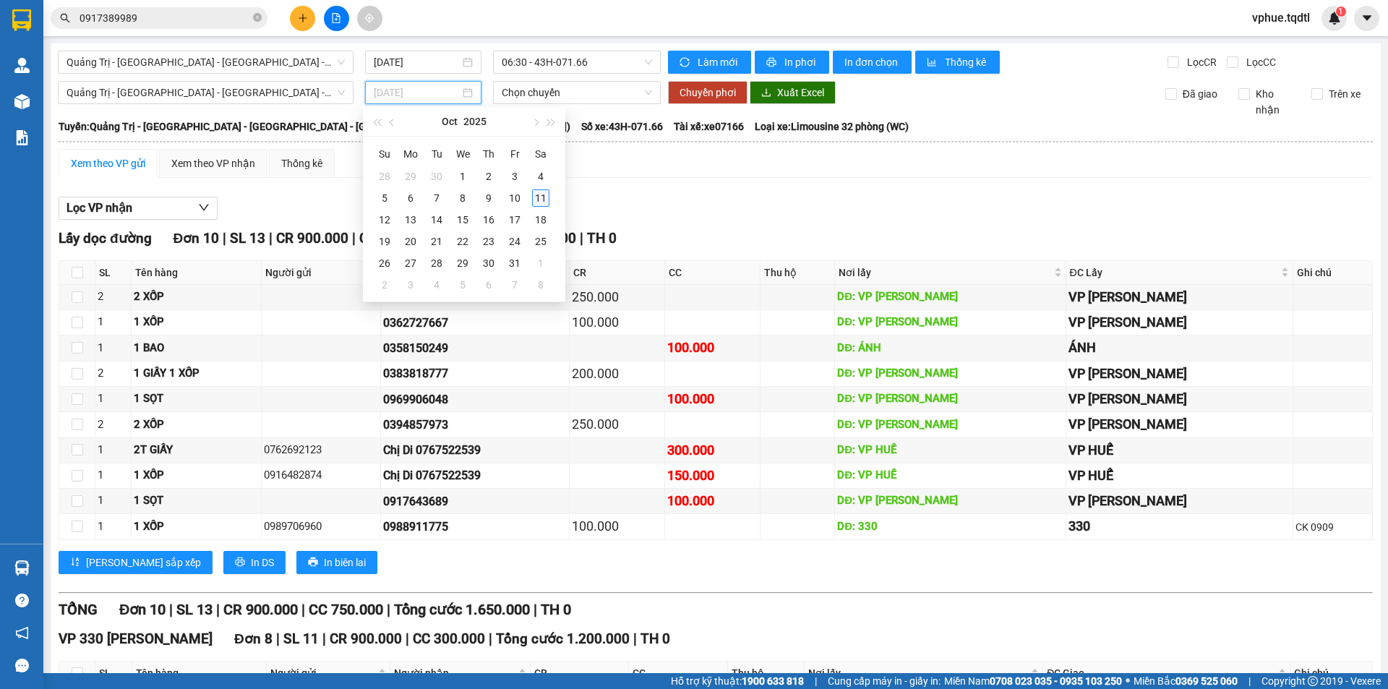
type input "[DATE]"
click at [540, 196] on div "11" at bounding box center [540, 197] width 17 height 17
type input "[DATE]"
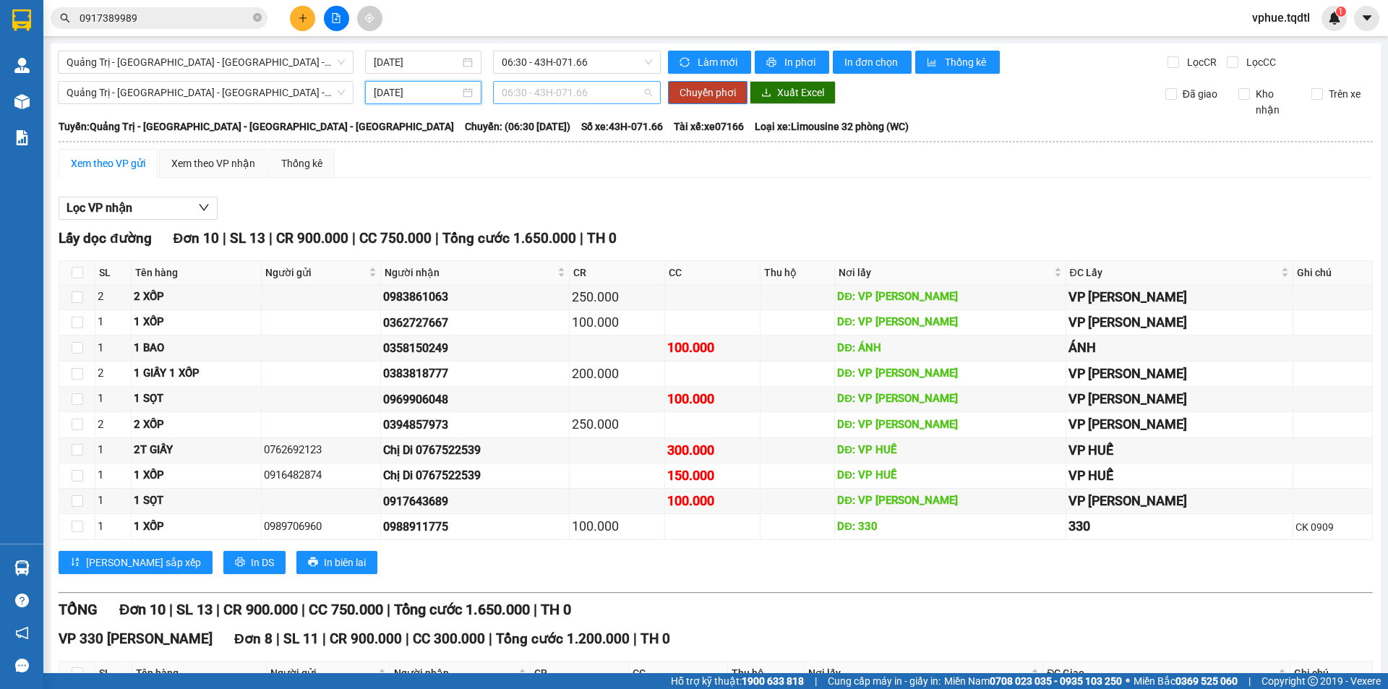
click at [545, 101] on span "06:30 - 43H-071.66" at bounding box center [577, 93] width 150 height 22
click at [569, 189] on div "14:06 - 74H-025.97" at bounding box center [554, 191] width 113 height 16
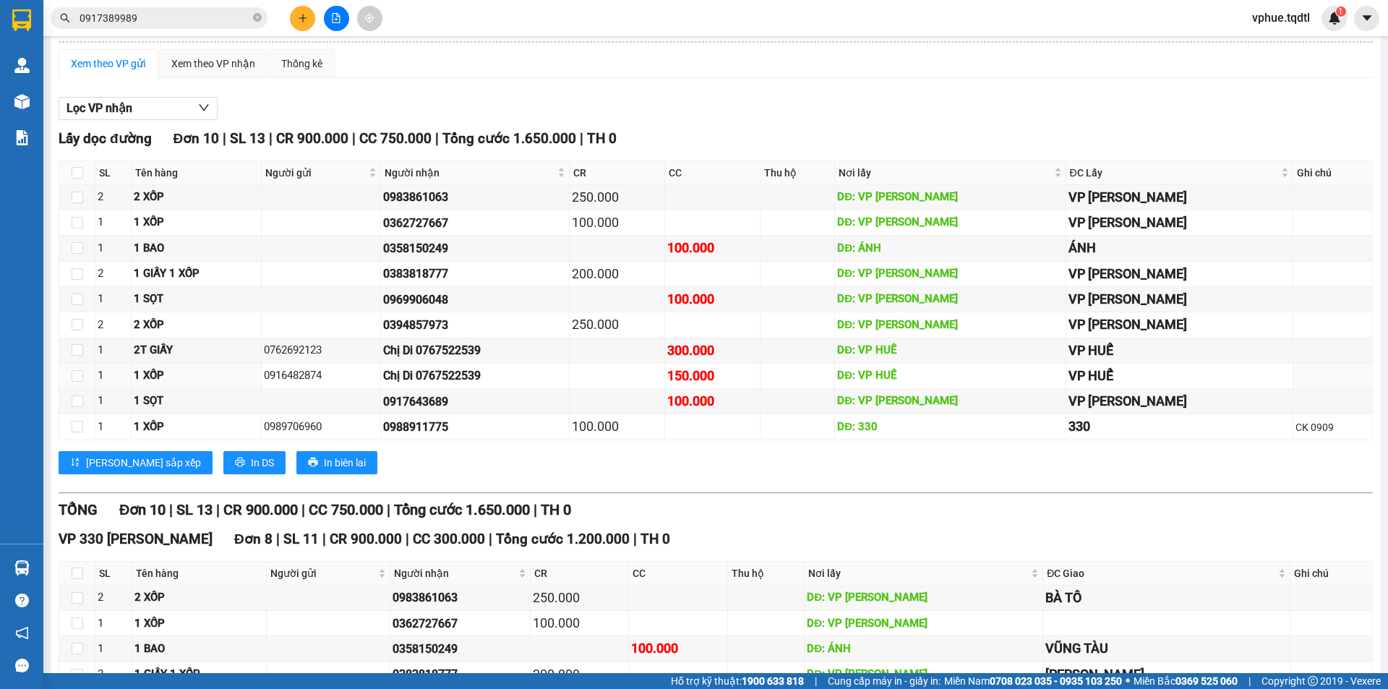
scroll to position [0, 0]
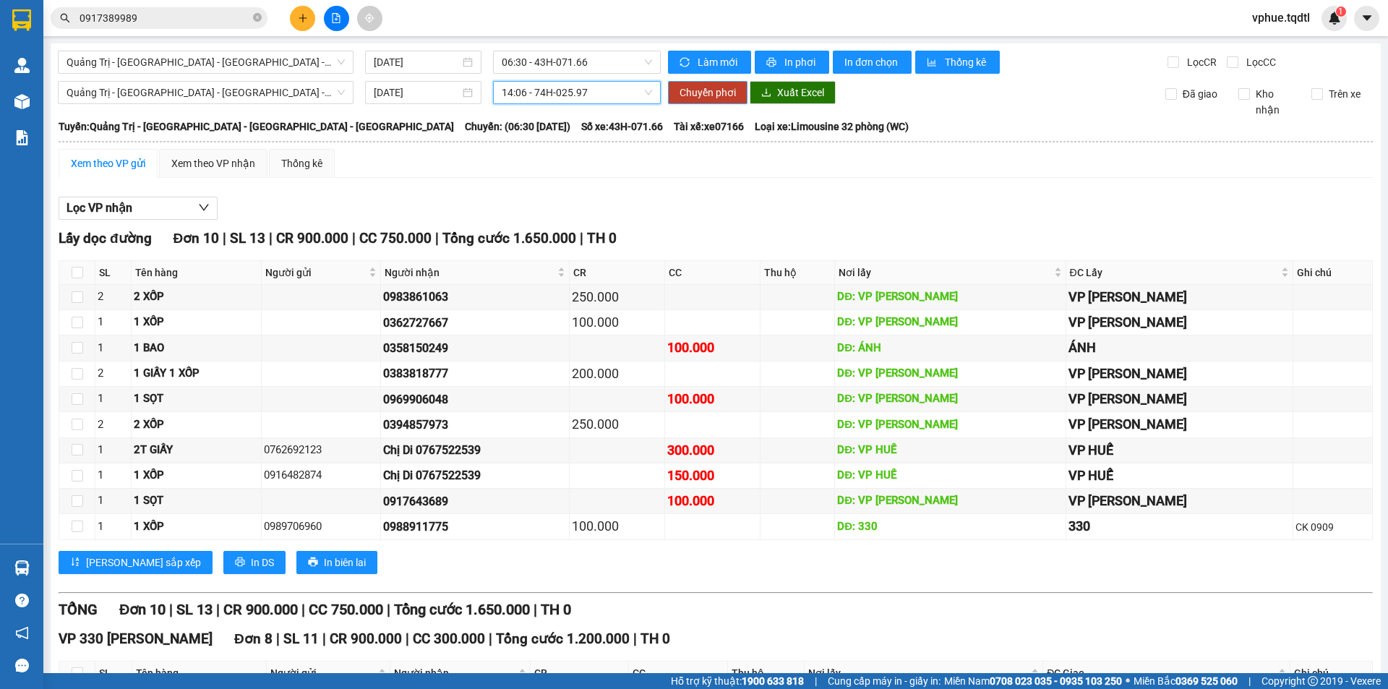
click at [707, 90] on span "Chuyển phơi" at bounding box center [707, 93] width 56 height 16
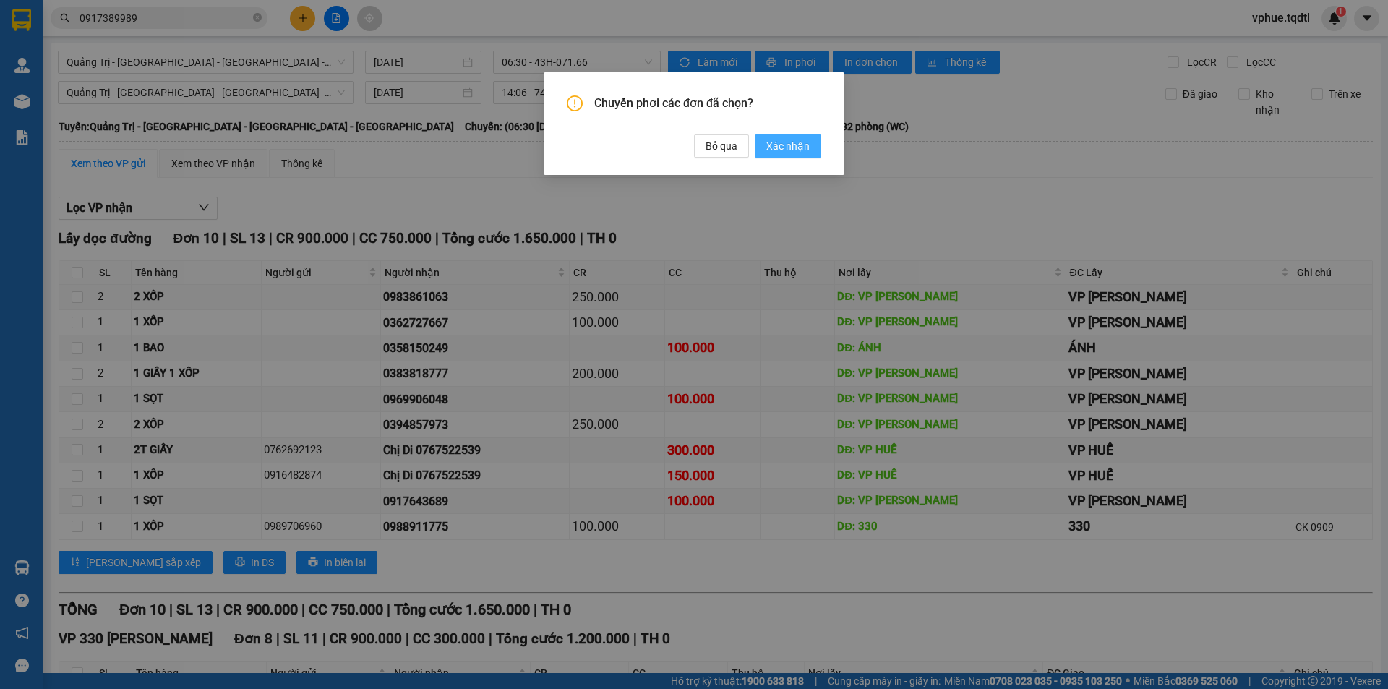
click at [807, 152] on span "Xác nhận" at bounding box center [787, 146] width 43 height 16
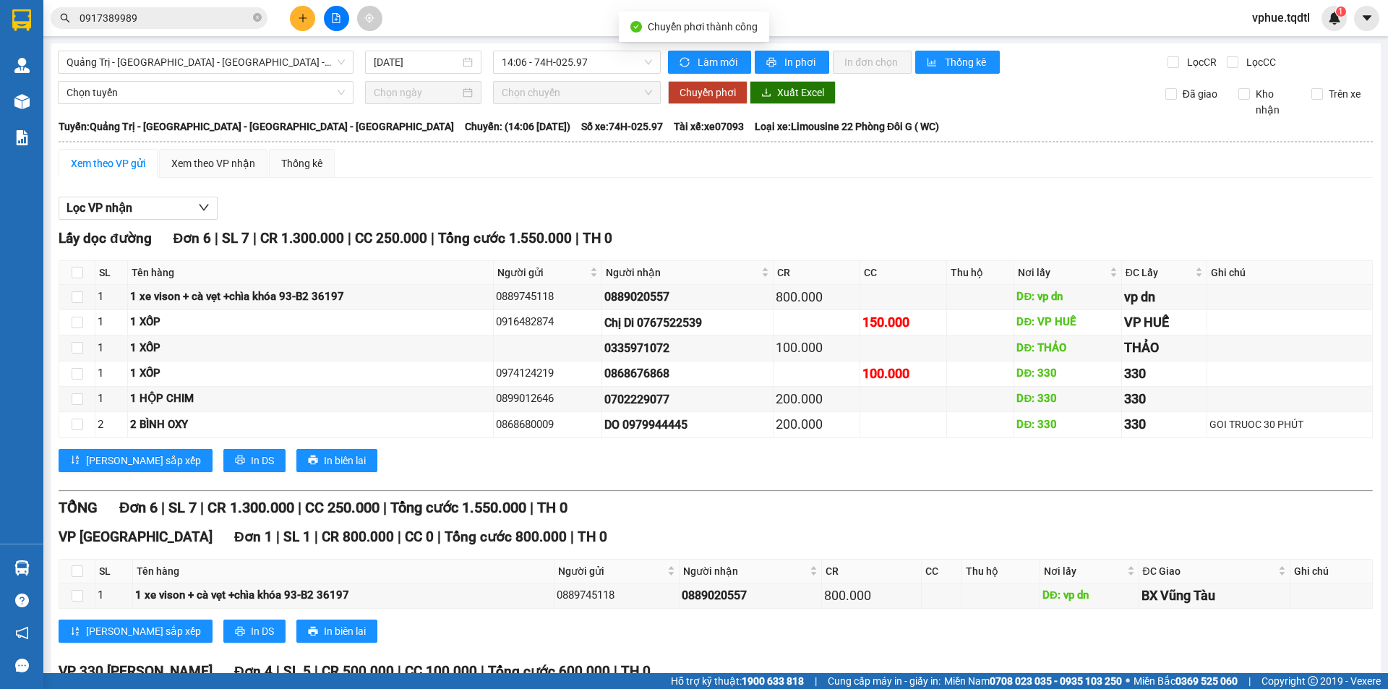
click at [679, 22] on span "Chuyển phơi thành công" at bounding box center [703, 27] width 110 height 12
click at [544, 64] on span "14:06 - 74H-025.97" at bounding box center [577, 62] width 150 height 22
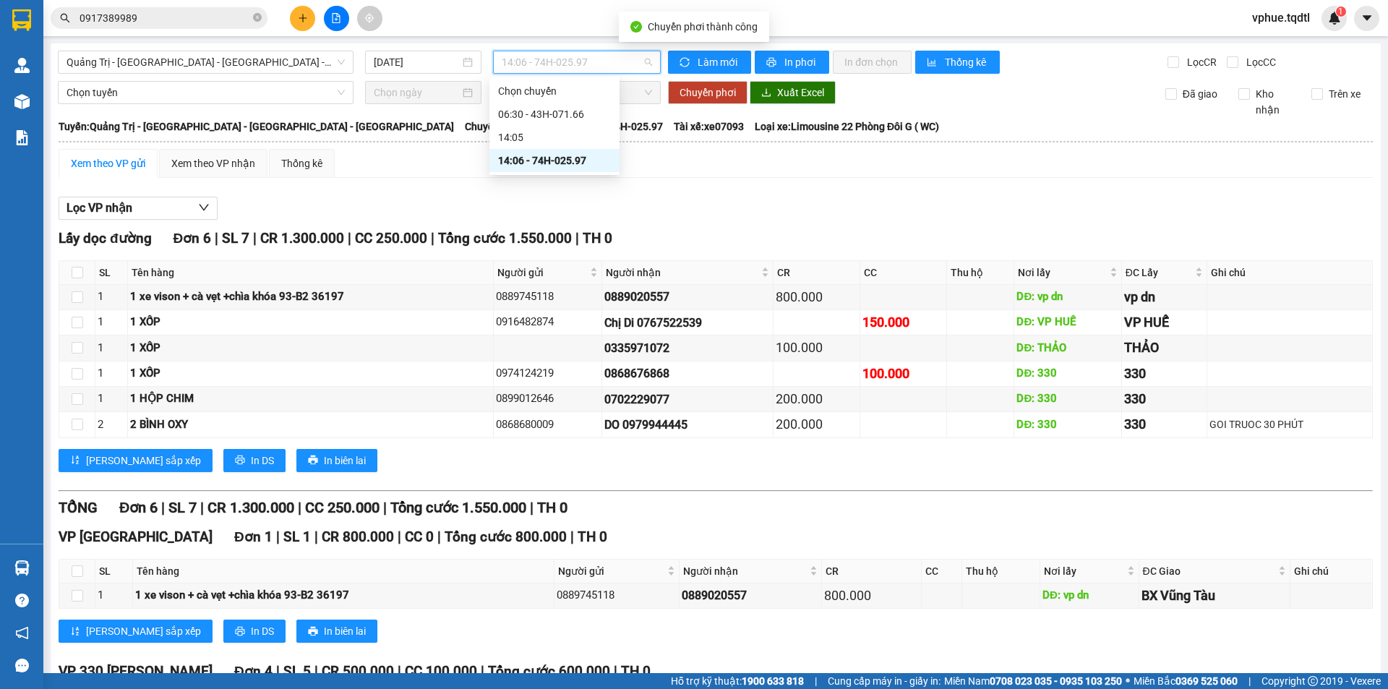
click at [558, 166] on div "14:06 - 74H-025.97" at bounding box center [554, 161] width 113 height 16
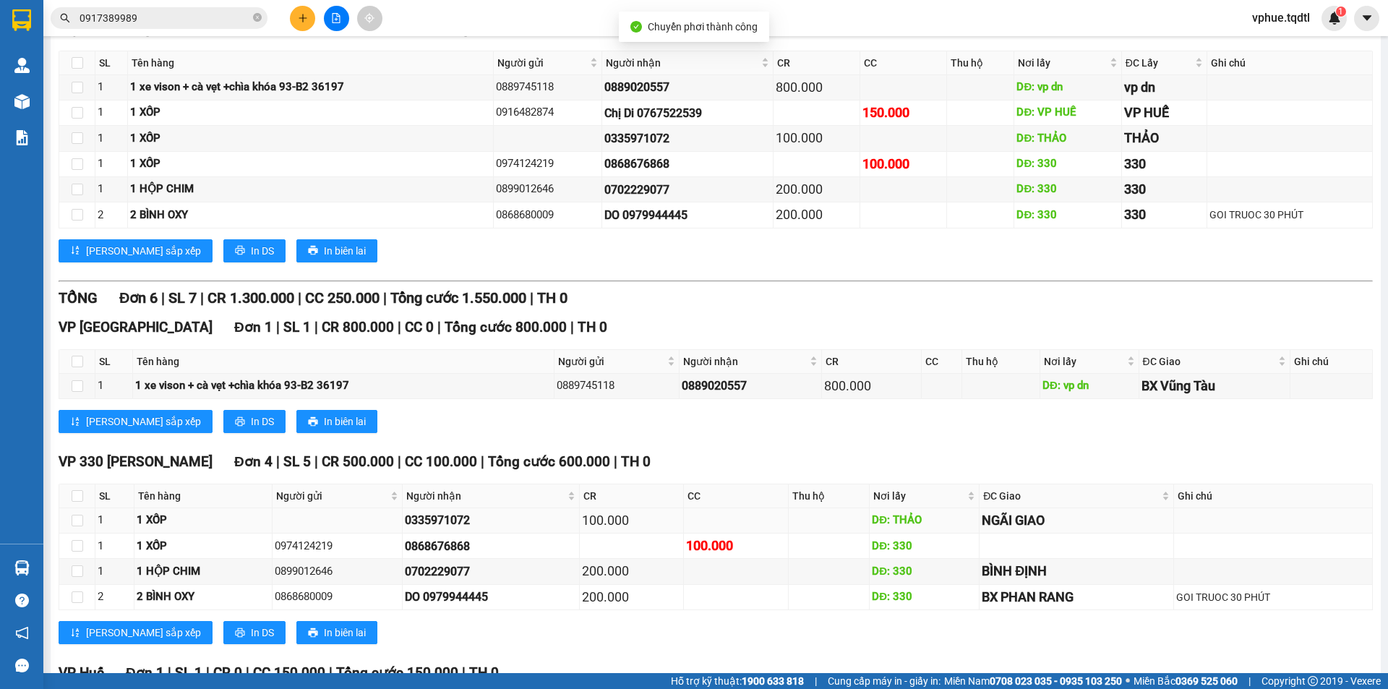
scroll to position [356, 0]
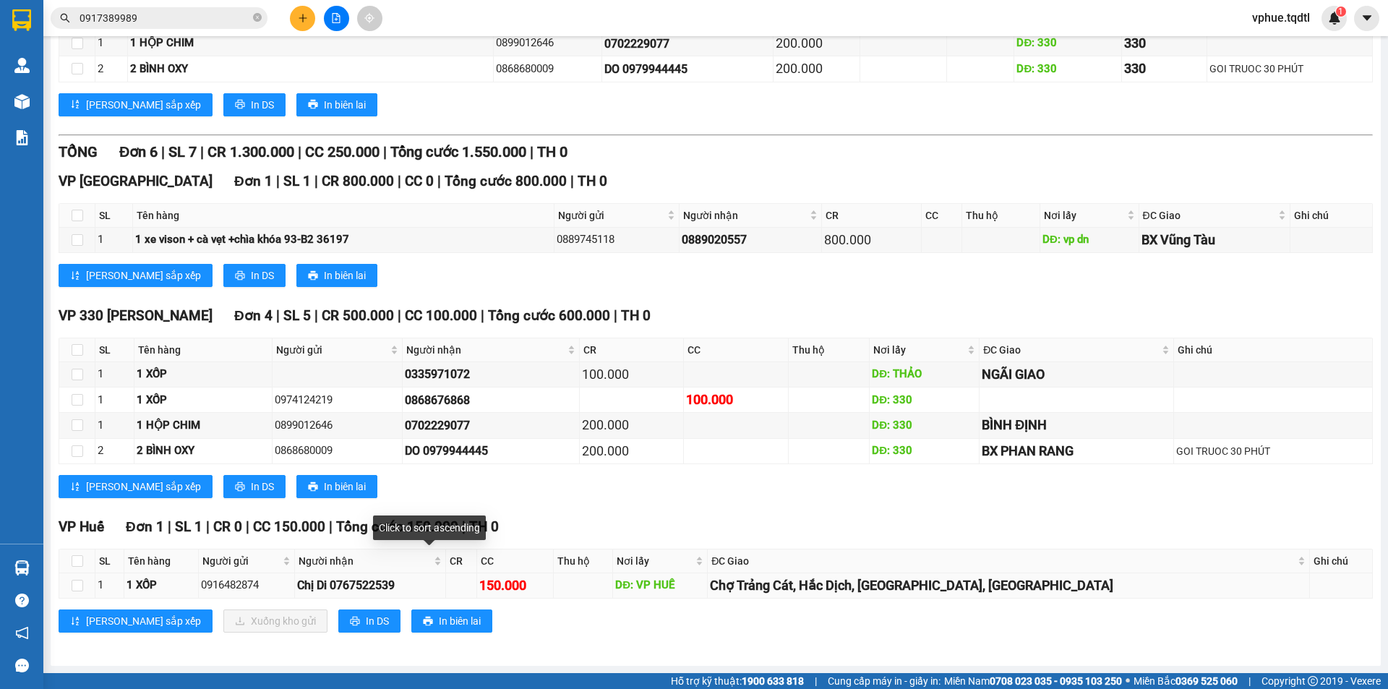
click at [416, 585] on div "Chị Di 0767522539" at bounding box center [370, 585] width 146 height 18
click at [257, 591] on div "0916482874" at bounding box center [246, 585] width 91 height 17
click at [283, 583] on div "0916482874" at bounding box center [246, 585] width 91 height 17
click at [411, 588] on div "Chị Di 0767522539" at bounding box center [370, 585] width 146 height 18
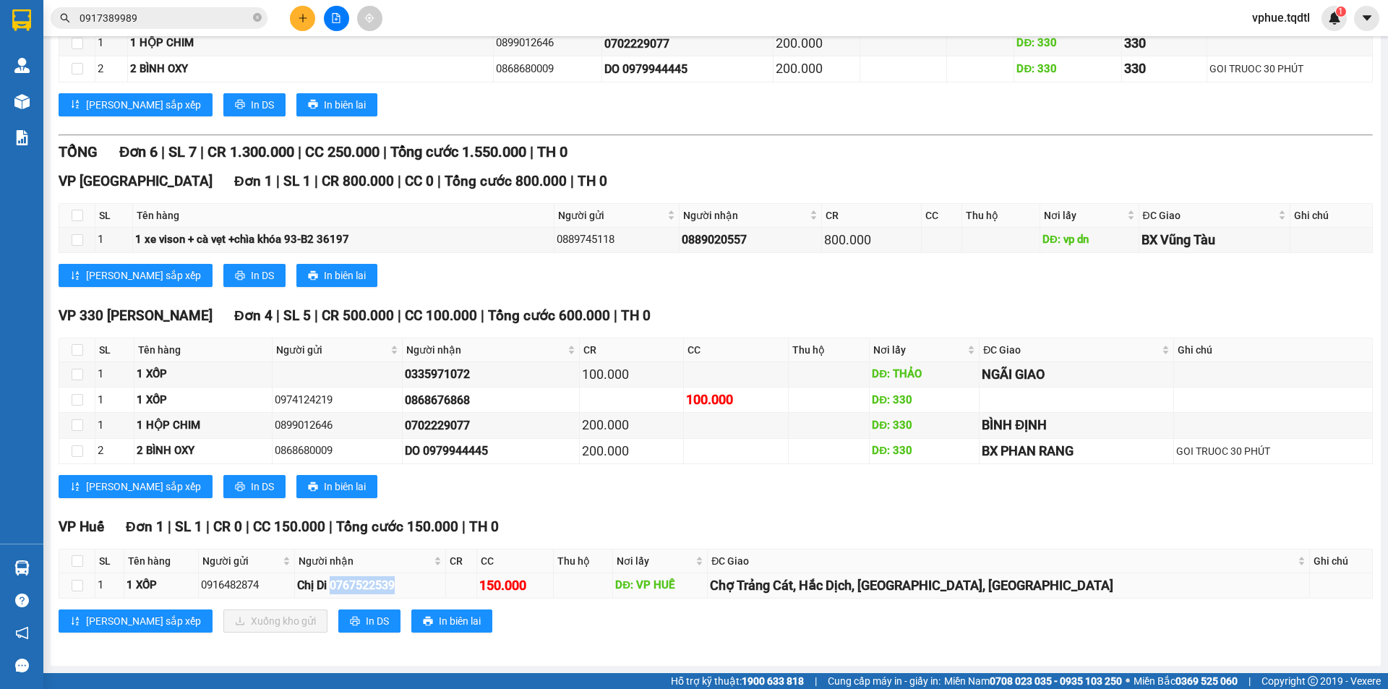
click at [411, 588] on div "Chị Di 0767522539" at bounding box center [370, 585] width 146 height 18
copy div "0767522539"
click at [148, 12] on input "0917389989" at bounding box center [165, 18] width 171 height 16
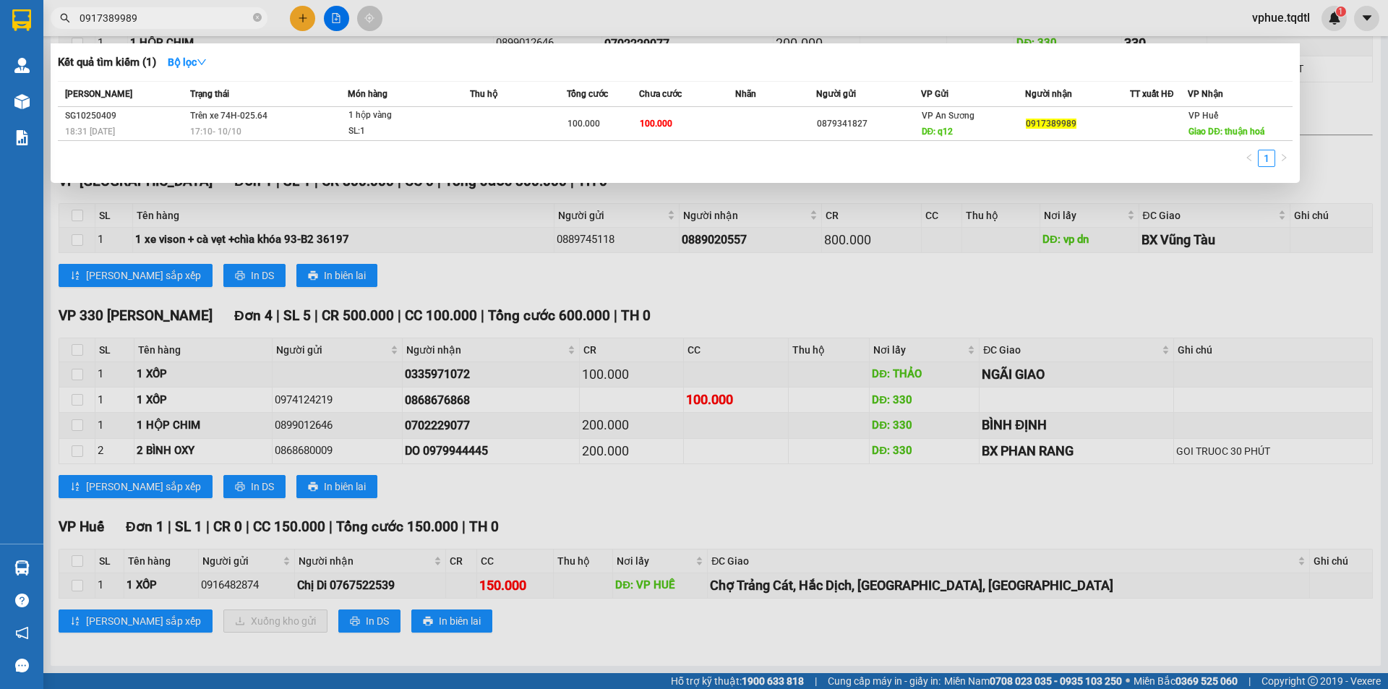
paste input "0767522539"
type input "09173899890767522539"
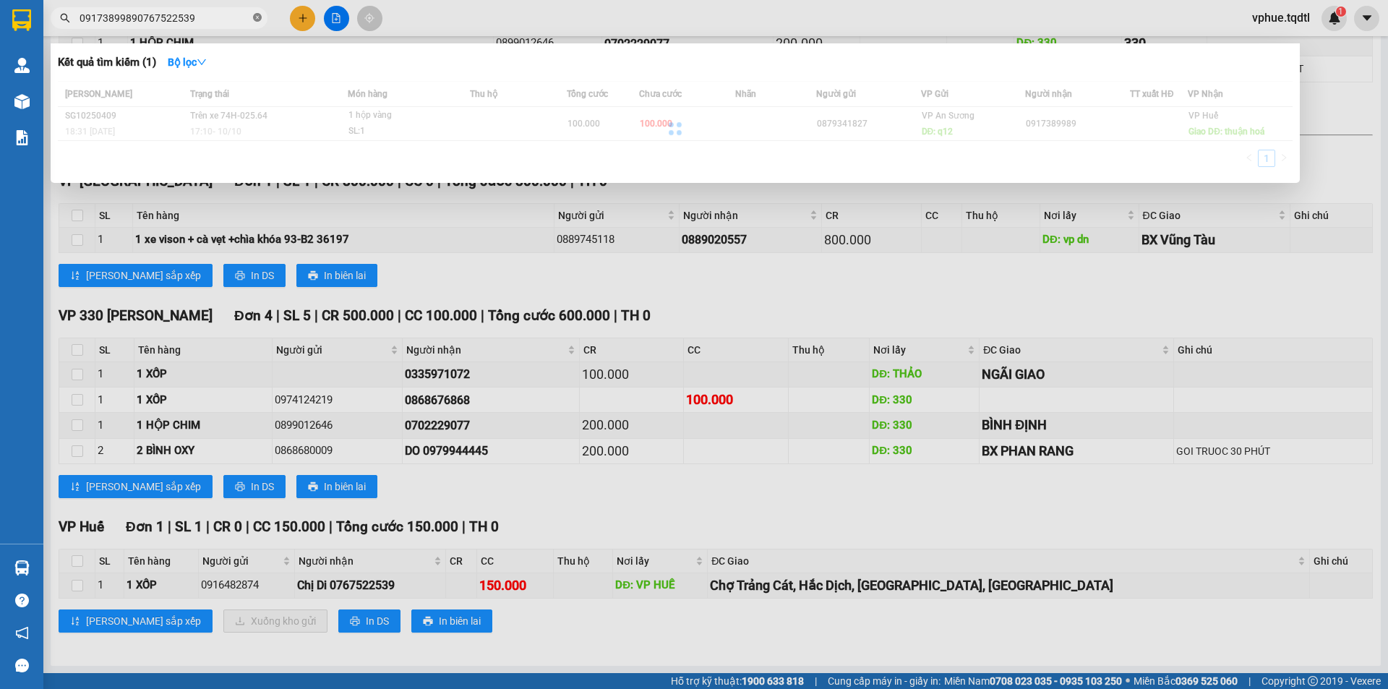
click at [257, 17] on icon "close-circle" at bounding box center [257, 17] width 9 height 9
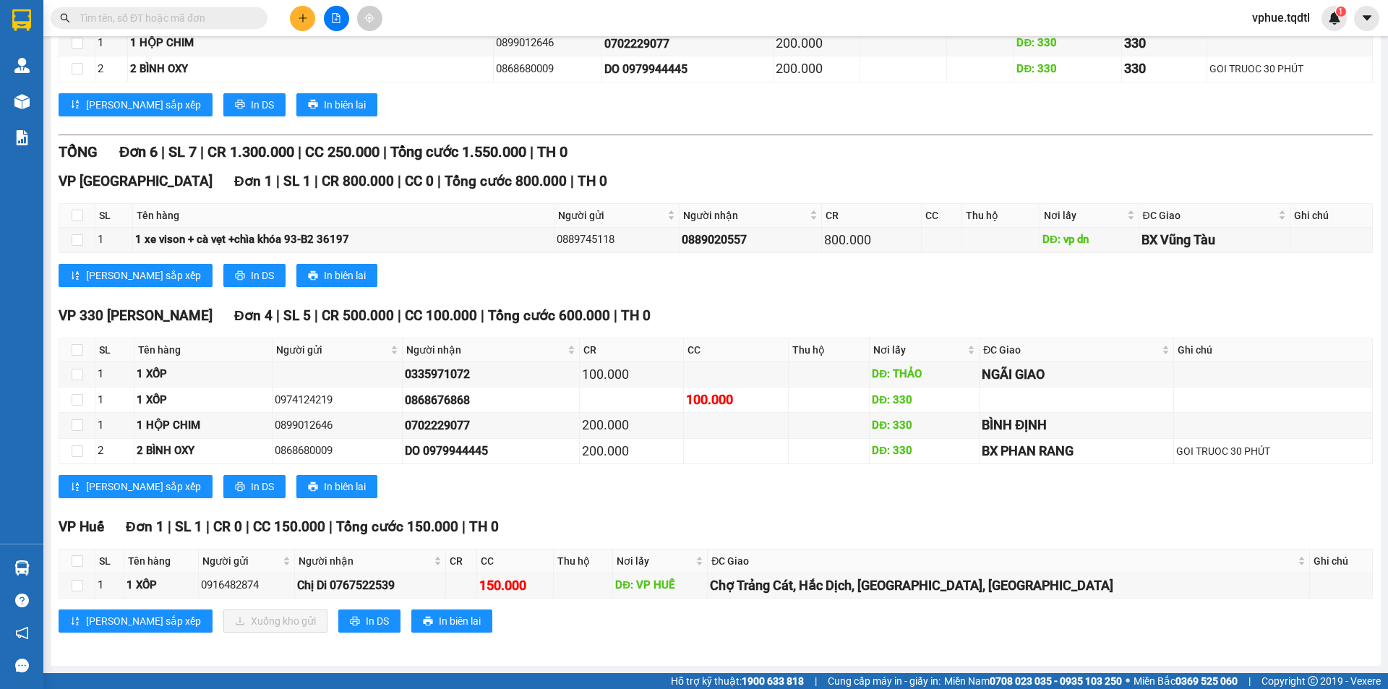
click at [144, 16] on input "text" at bounding box center [165, 18] width 171 height 16
paste input "0767522539"
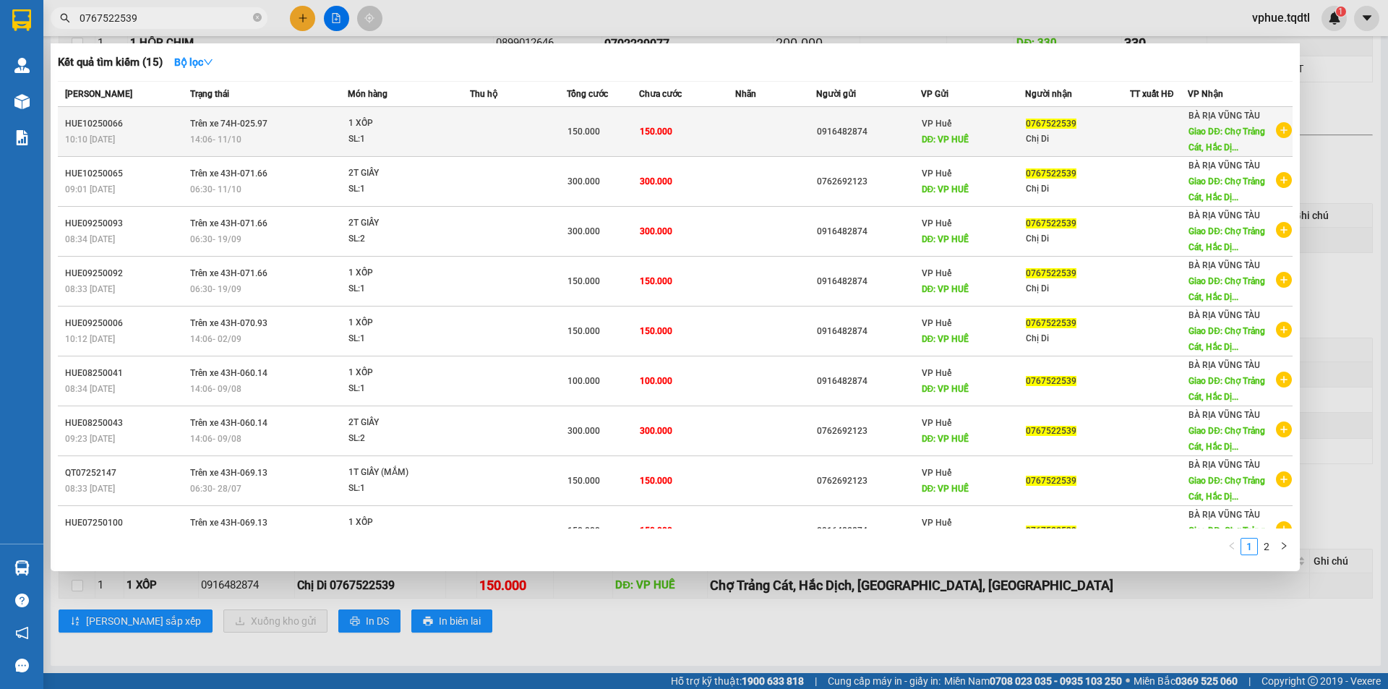
type input "0767522539"
click at [1086, 135] on div "Chị Di" at bounding box center [1077, 139] width 103 height 15
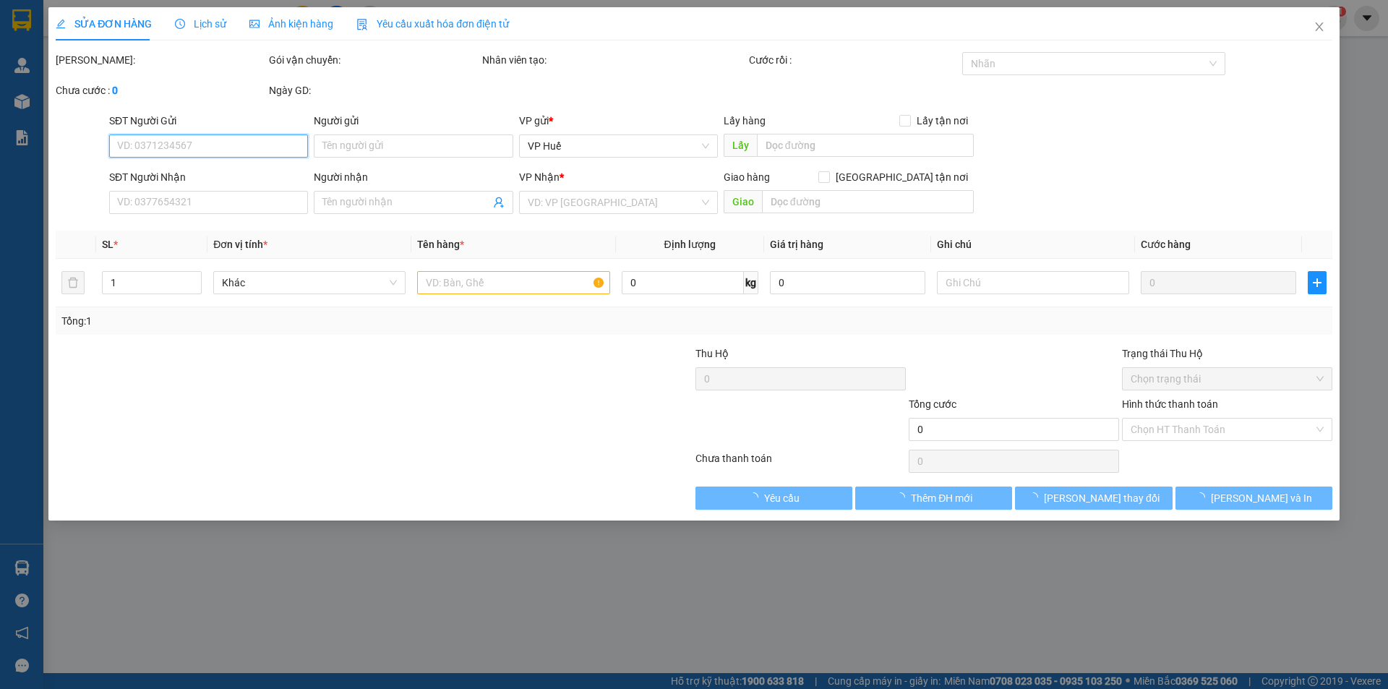
type input "0916482874"
type input "VP HUẾ"
type input "0767522539"
type input "Chị Di"
type input "Chợ Trảng Cát, Hắc Dịch, [GEOGRAPHIC_DATA], [GEOGRAPHIC_DATA]"
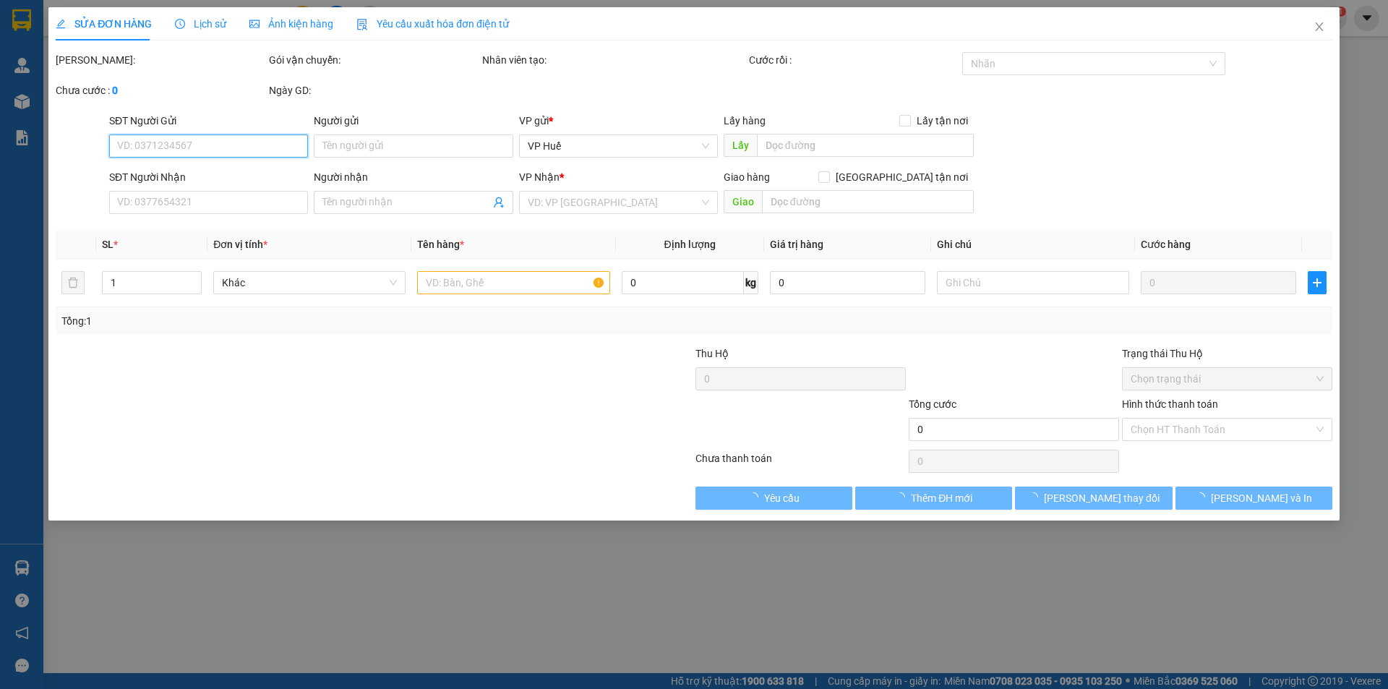
type input "150.000"
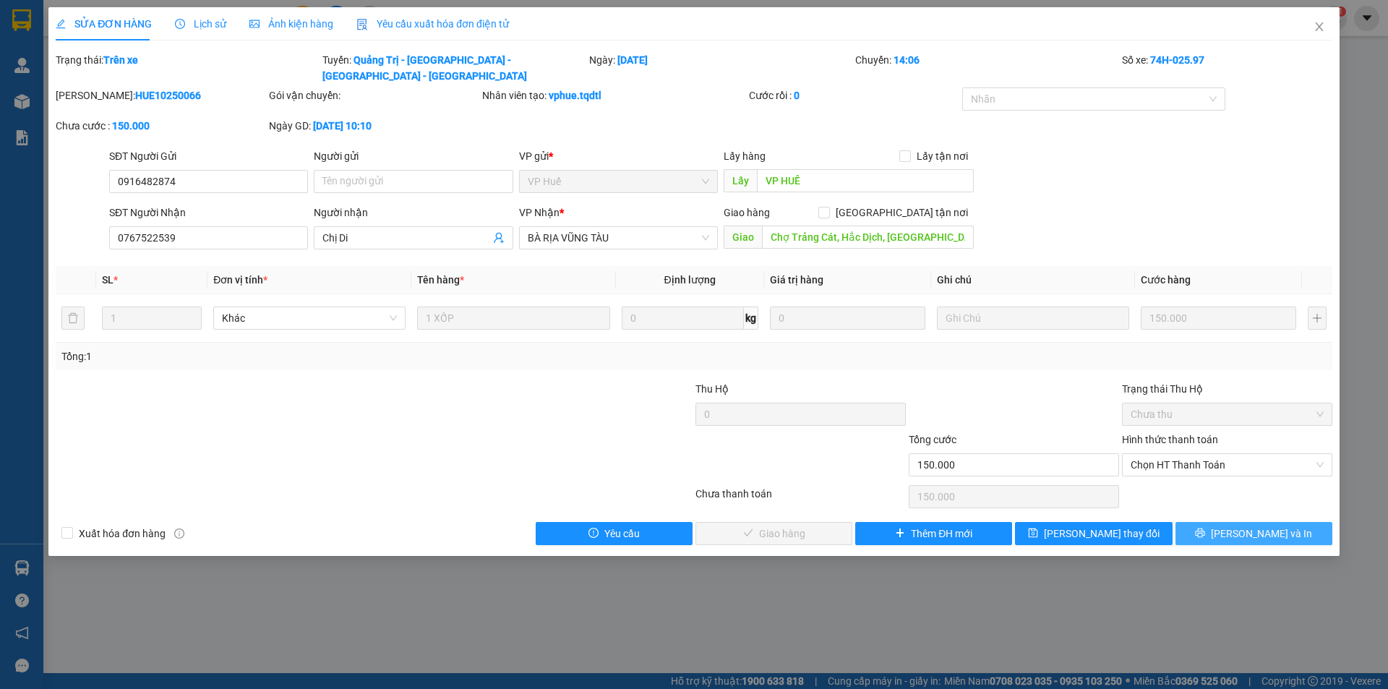
click at [1254, 525] on span "[PERSON_NAME] và In" at bounding box center [1261, 533] width 101 height 16
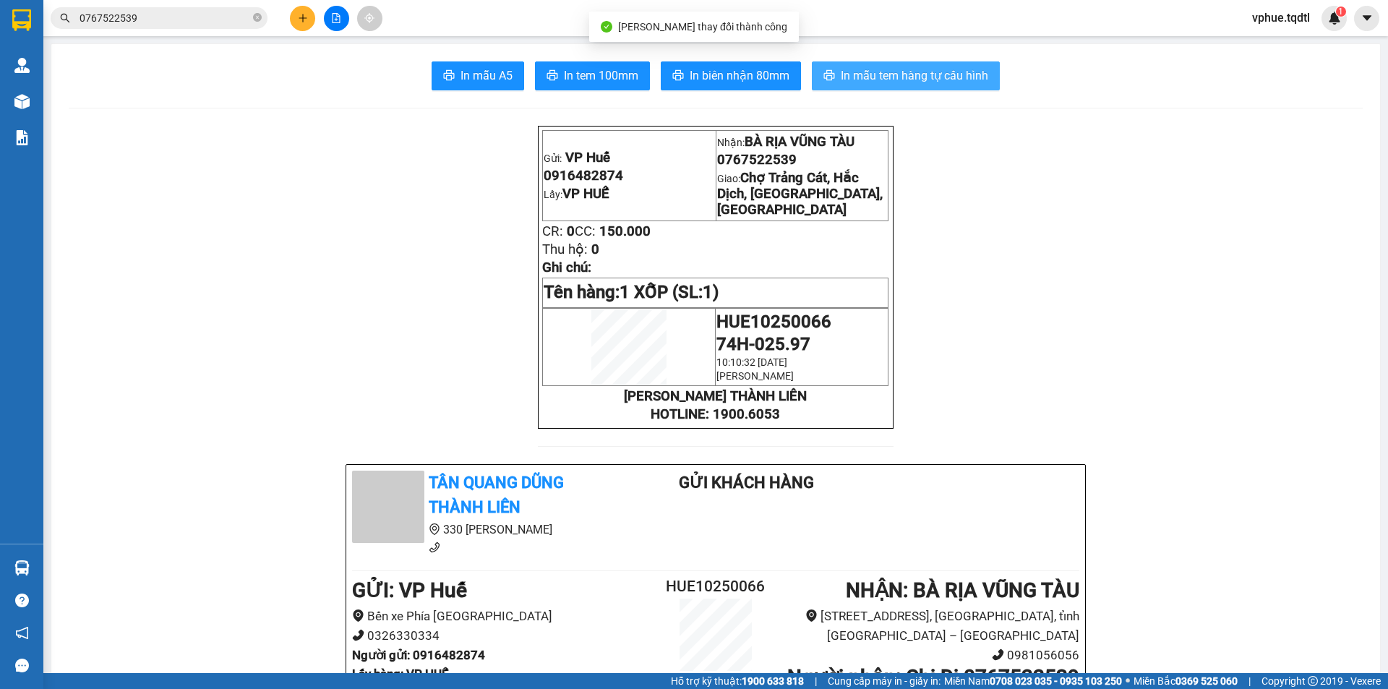
click at [935, 75] on span "In mẫu tem hàng tự cấu hình" at bounding box center [914, 75] width 147 height 18
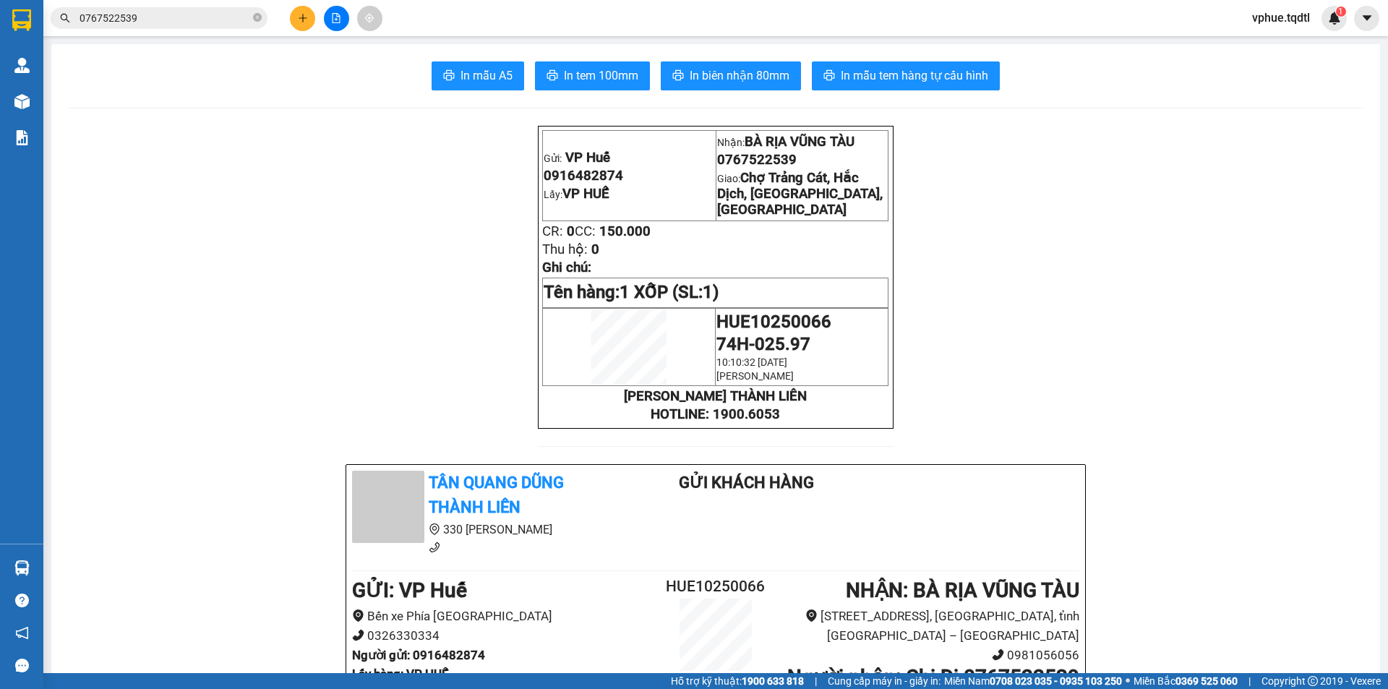
drag, startPoint x: 514, startPoint y: 205, endPoint x: 189, endPoint y: 164, distance: 327.2
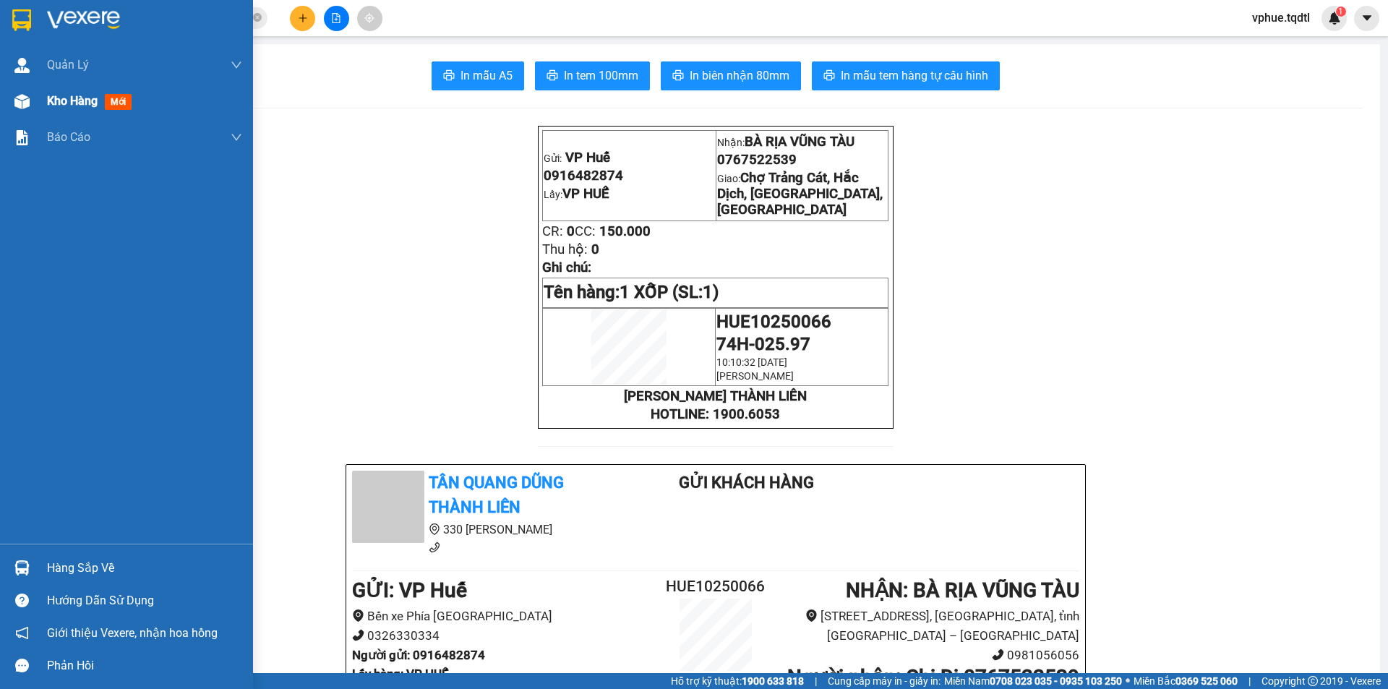
click at [15, 94] on img at bounding box center [21, 101] width 15 height 15
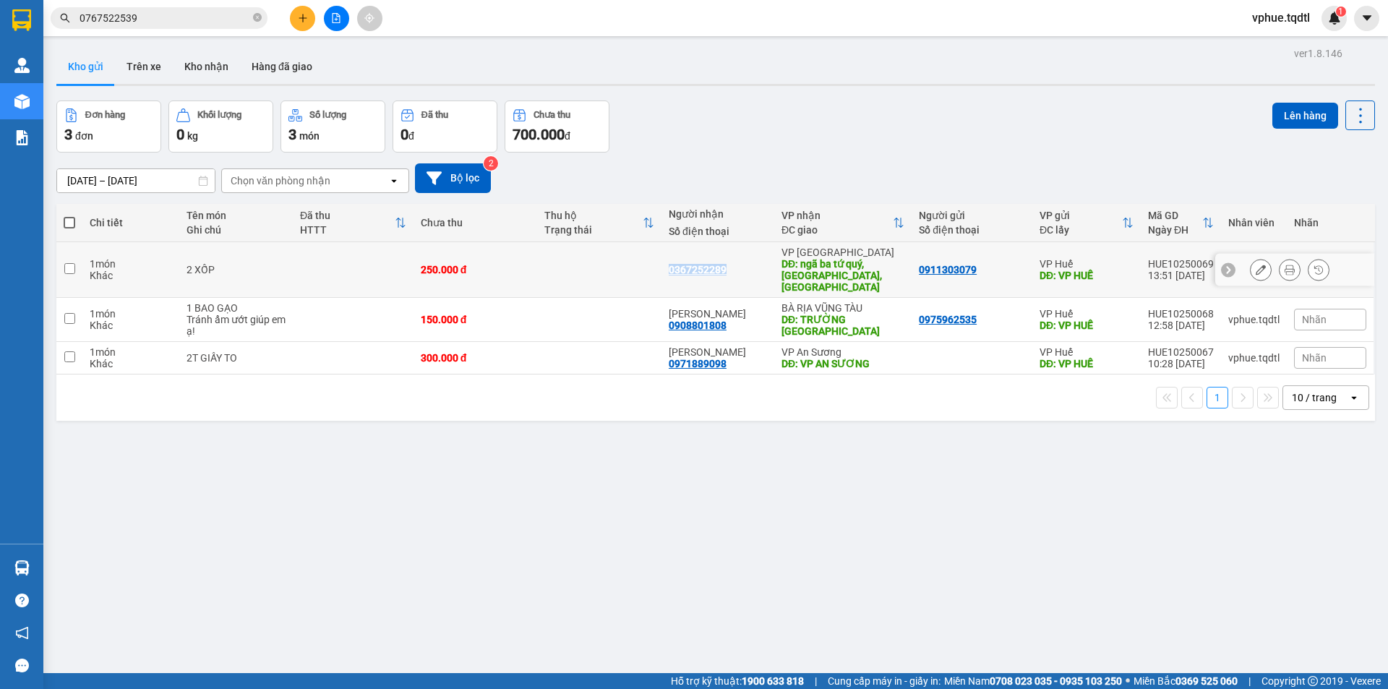
drag, startPoint x: 663, startPoint y: 259, endPoint x: 743, endPoint y: 271, distance: 81.1
click at [743, 271] on td "0367252289" at bounding box center [717, 270] width 113 height 56
checkbox input "true"
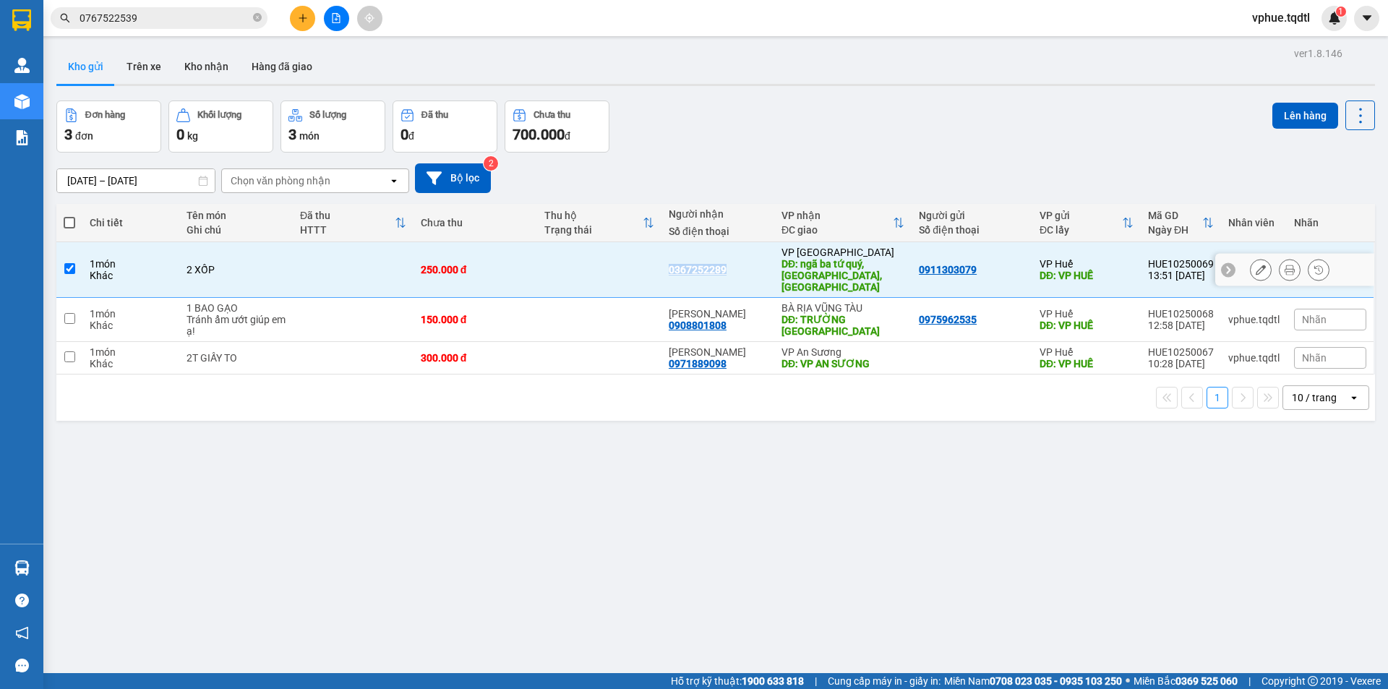
copy div "0367252289"
drag, startPoint x: 666, startPoint y: 452, endPoint x: 713, endPoint y: 395, distance: 73.5
click at [668, 452] on div "ver 1.8.146 Kho gửi Trên xe Kho nhận Hàng đã giao Đơn hàng 3 đơn Khối lượng 0 k…" at bounding box center [716, 387] width 1330 height 689
drag, startPoint x: 662, startPoint y: 312, endPoint x: 731, endPoint y: 312, distance: 69.4
click at [731, 312] on td "Anh Thuận 0908801808" at bounding box center [717, 320] width 113 height 44
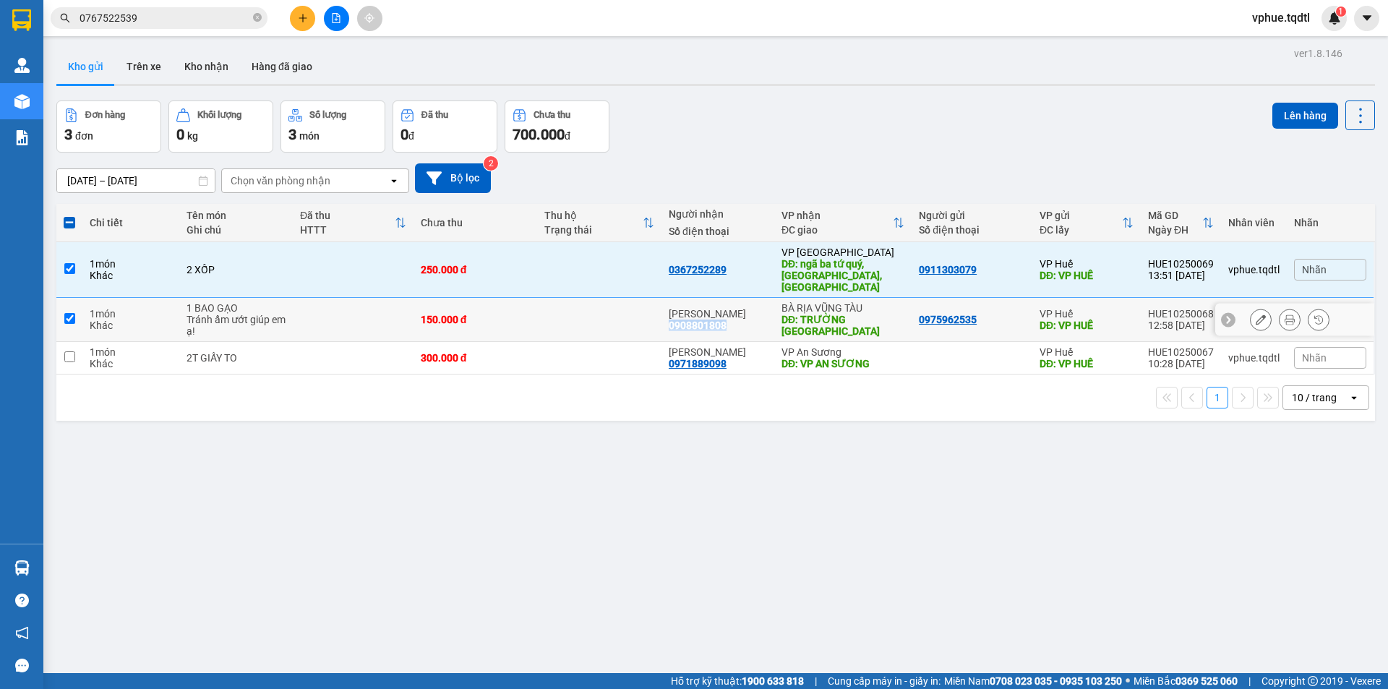
checkbox input "true"
copy div "0908801808"
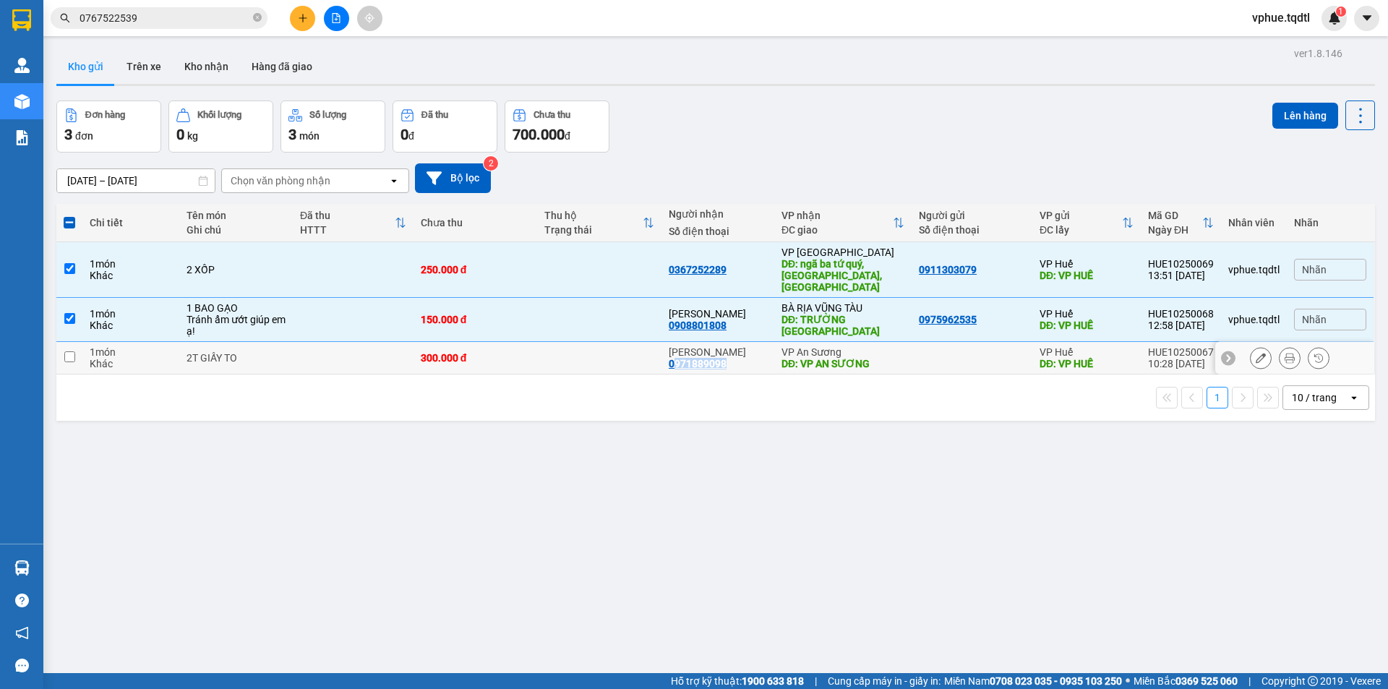
drag, startPoint x: 674, startPoint y: 349, endPoint x: 746, endPoint y: 350, distance: 71.6
click at [746, 350] on div "[PERSON_NAME] 0971889098" at bounding box center [718, 357] width 98 height 23
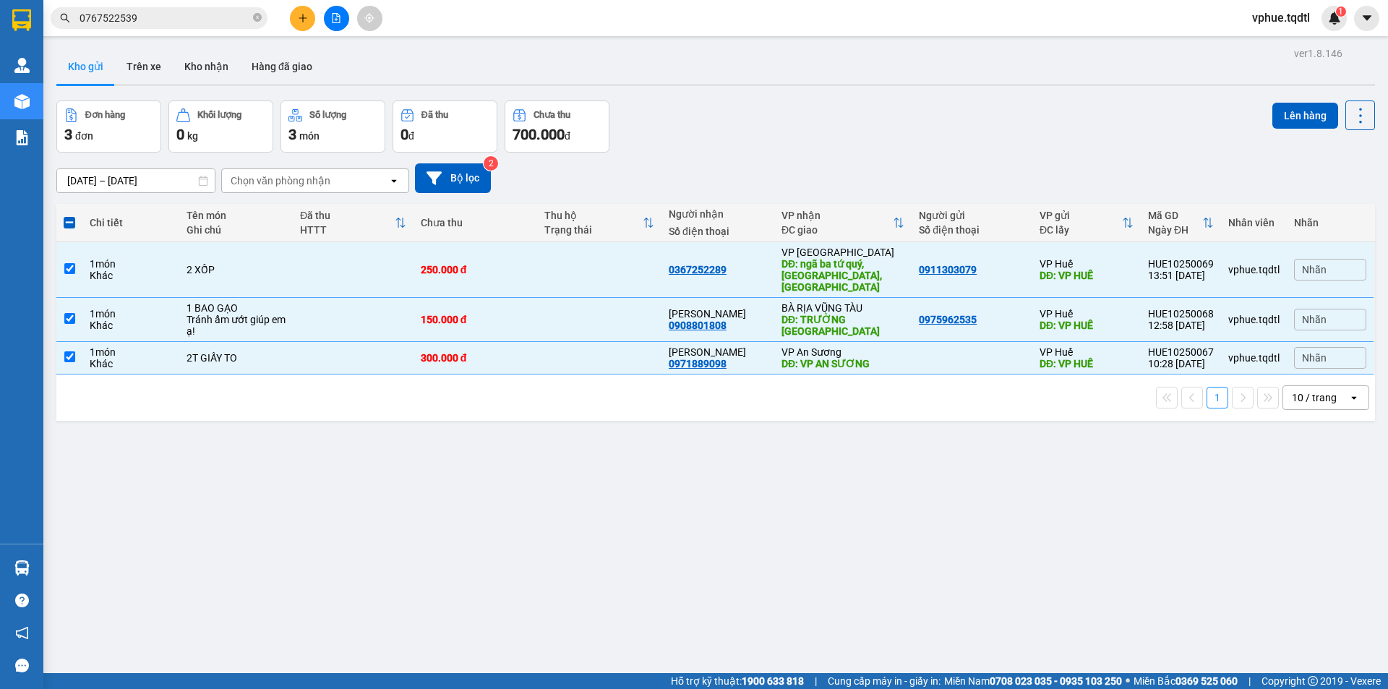
click at [677, 390] on div "1 10 / trang open" at bounding box center [715, 397] width 1307 height 25
click at [443, 481] on div "ver 1.8.146 Kho gửi Trên xe Kho nhận Hàng đã giao Đơn hàng 3 đơn Khối lượng 0 k…" at bounding box center [716, 387] width 1330 height 689
click at [463, 354] on td "300.000 đ" at bounding box center [475, 358] width 124 height 33
checkbox input "false"
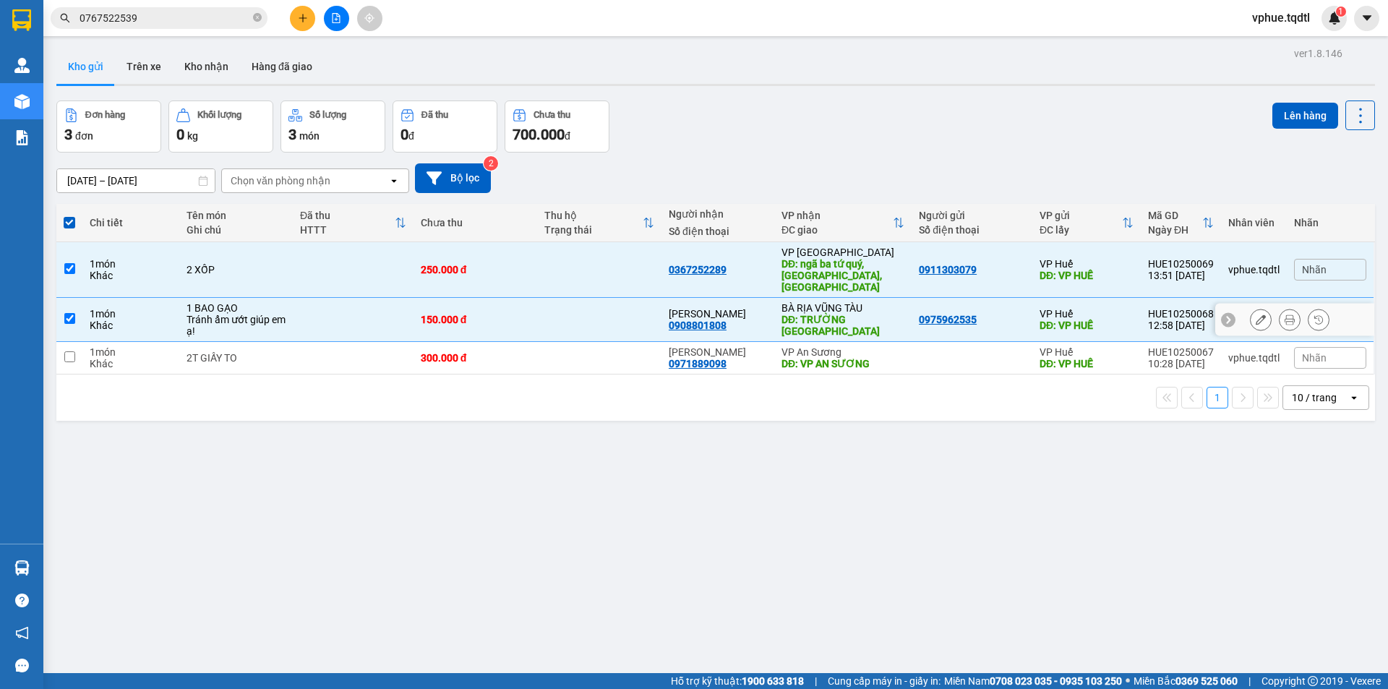
drag, startPoint x: 488, startPoint y: 301, endPoint x: 500, endPoint y: 268, distance: 34.8
click at [489, 298] on td "150.000 đ" at bounding box center [475, 320] width 124 height 44
checkbox input "false"
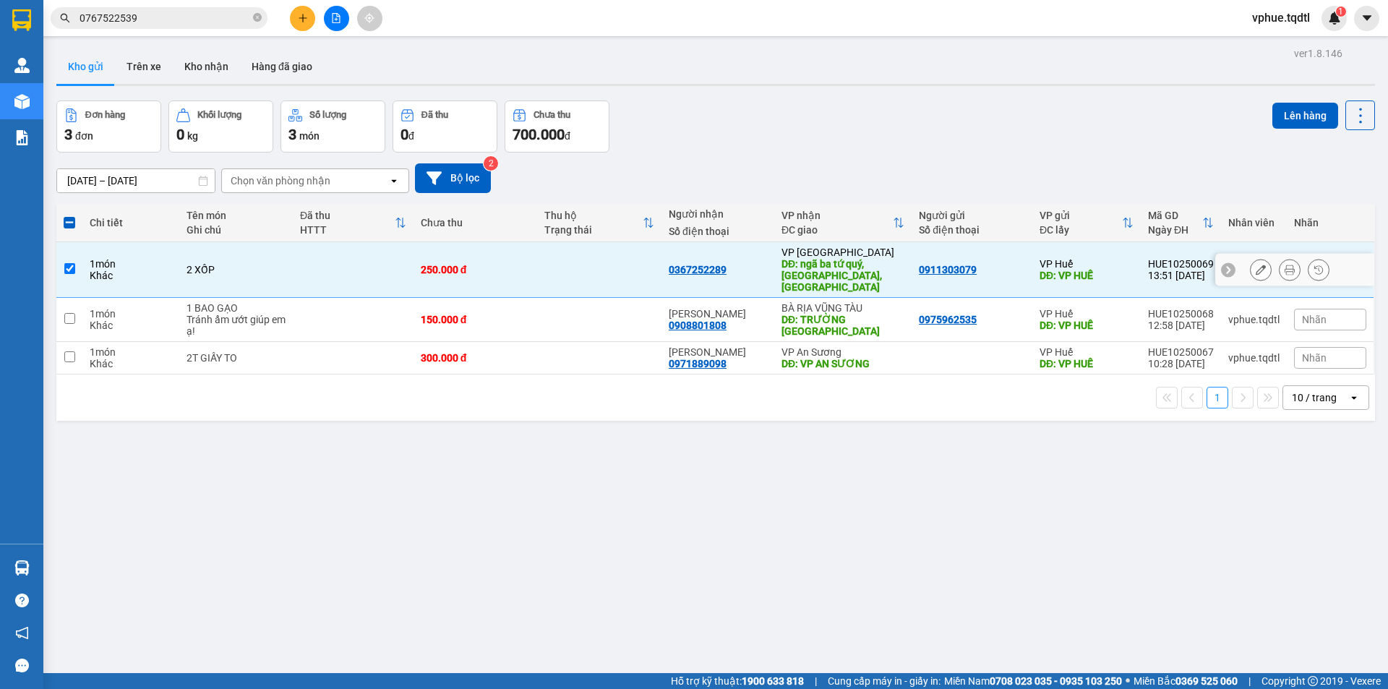
click at [500, 268] on div "250.000 đ" at bounding box center [476, 270] width 110 height 12
checkbox input "false"
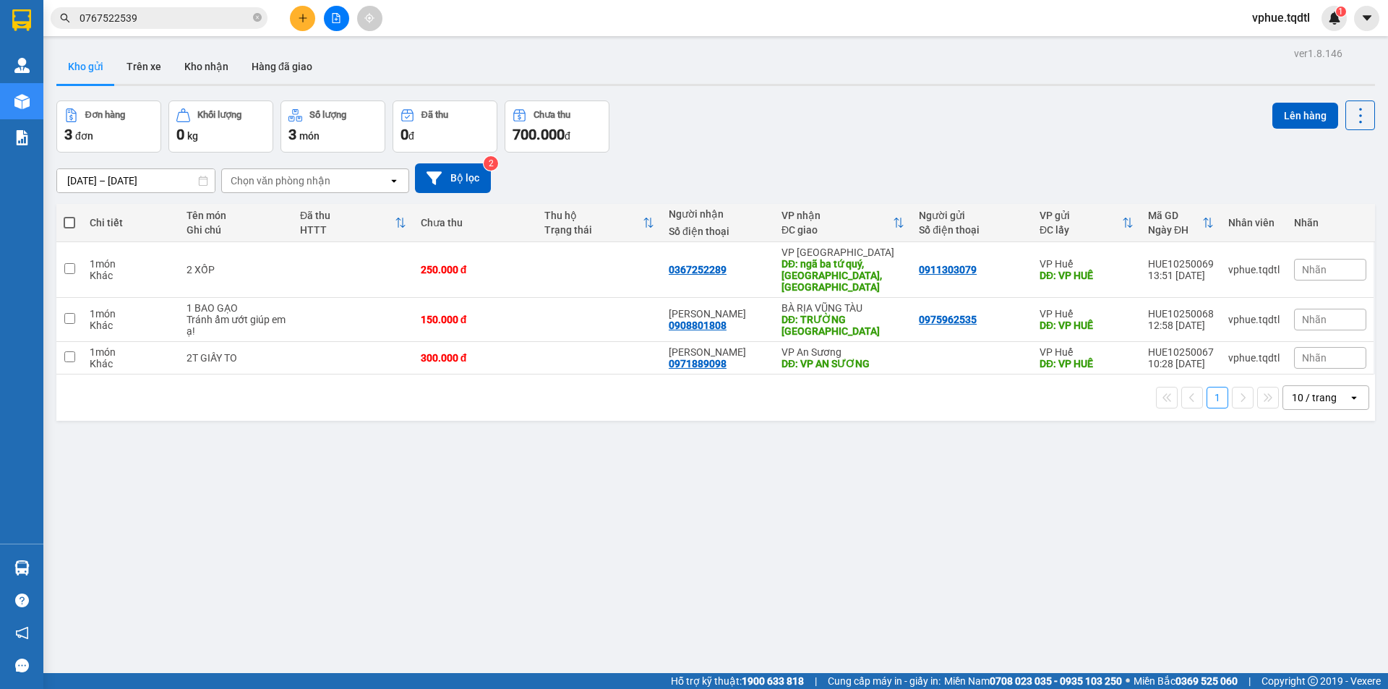
drag, startPoint x: 582, startPoint y: 539, endPoint x: 566, endPoint y: 547, distance: 18.1
click at [574, 545] on div "ver 1.8.146 Kho gửi Trên xe Kho nhận Hàng đã giao Đơn hàng 3 đơn Khối lượng 0 k…" at bounding box center [716, 387] width 1330 height 689
click at [298, 22] on icon "plus" at bounding box center [303, 18] width 10 height 10
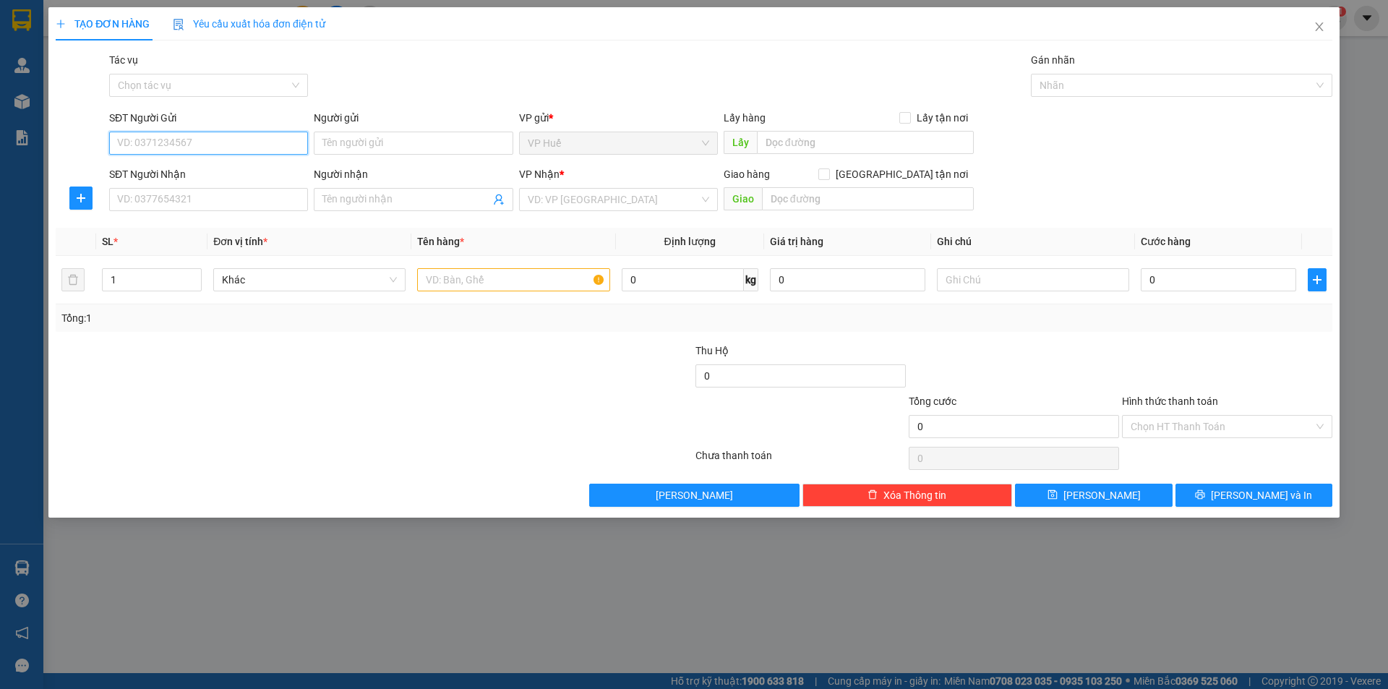
click at [280, 149] on input "SĐT Người Gửi" at bounding box center [208, 143] width 199 height 23
click at [252, 165] on div "0348002833 - Toàn" at bounding box center [208, 172] width 181 height 16
type input "0348002833"
type input "Toàn"
type input "VP HUẾ"
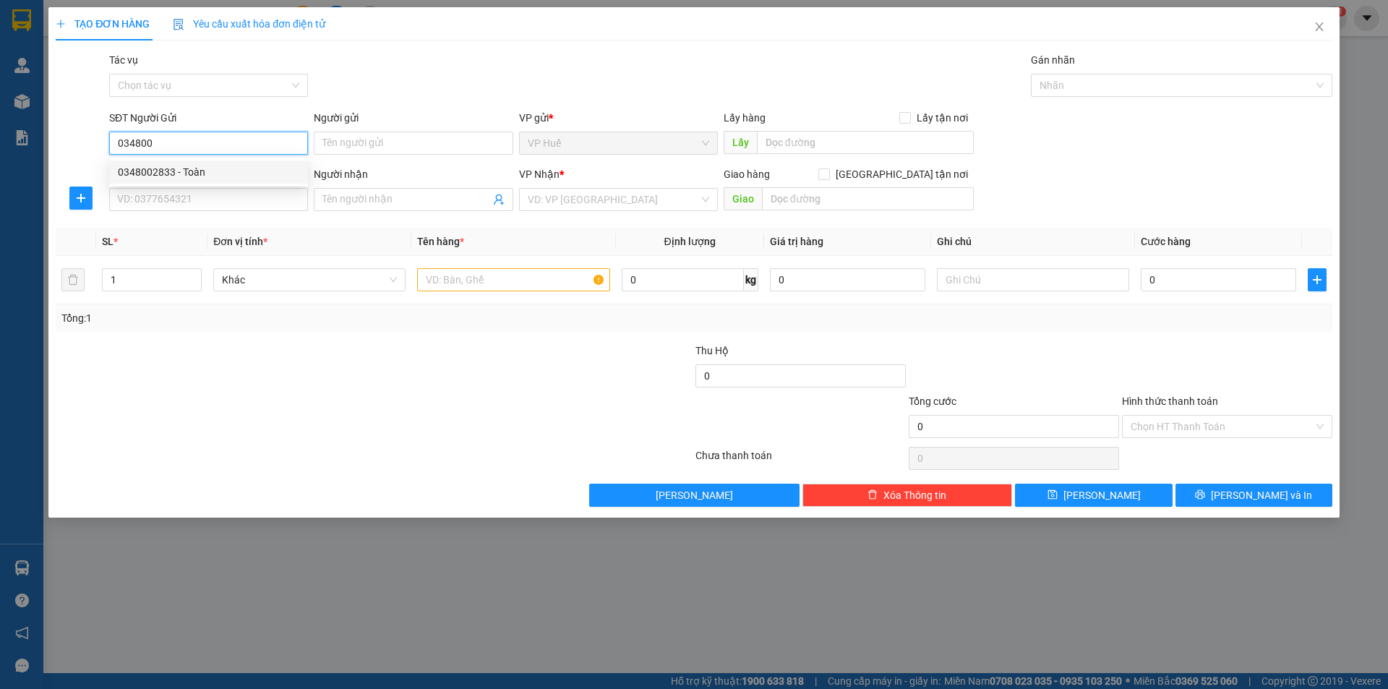
type input "0333550248"
type input "Anh Chiến"
type input "Trạm thu phí Suối Giữa, Thủ Dầu Một"
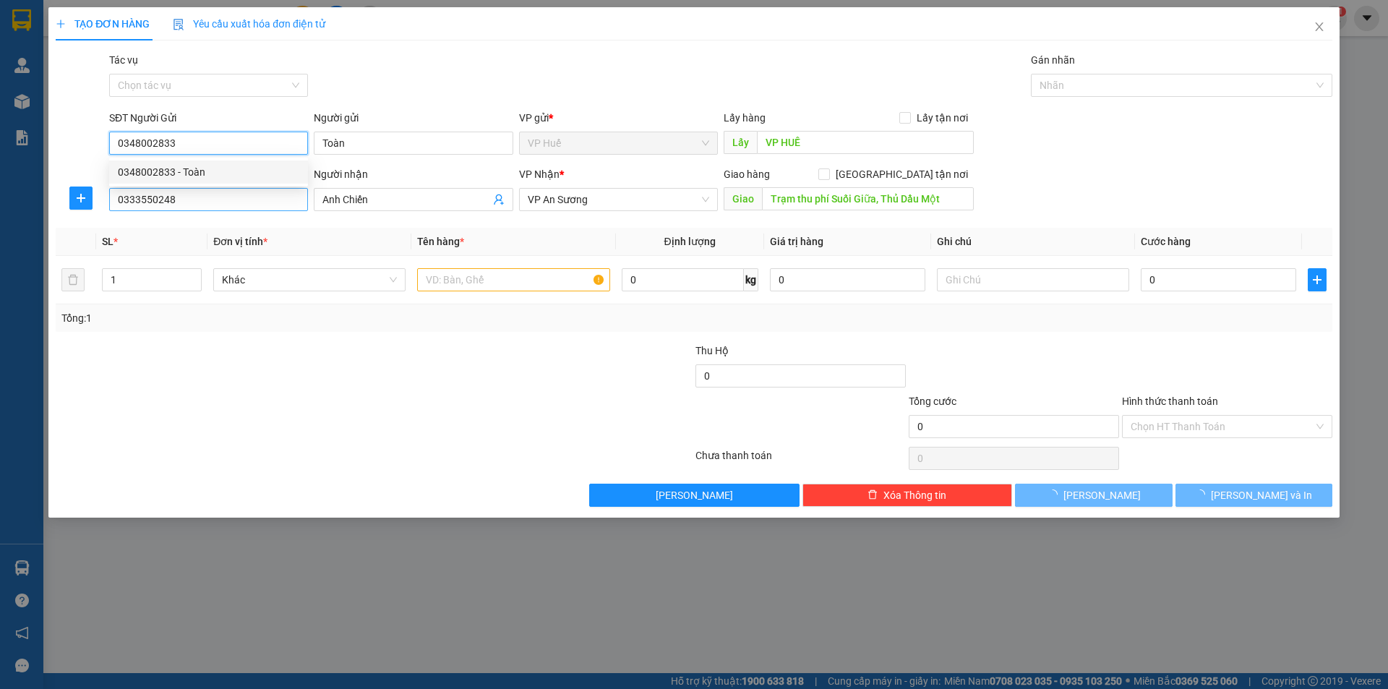
type input "150.000"
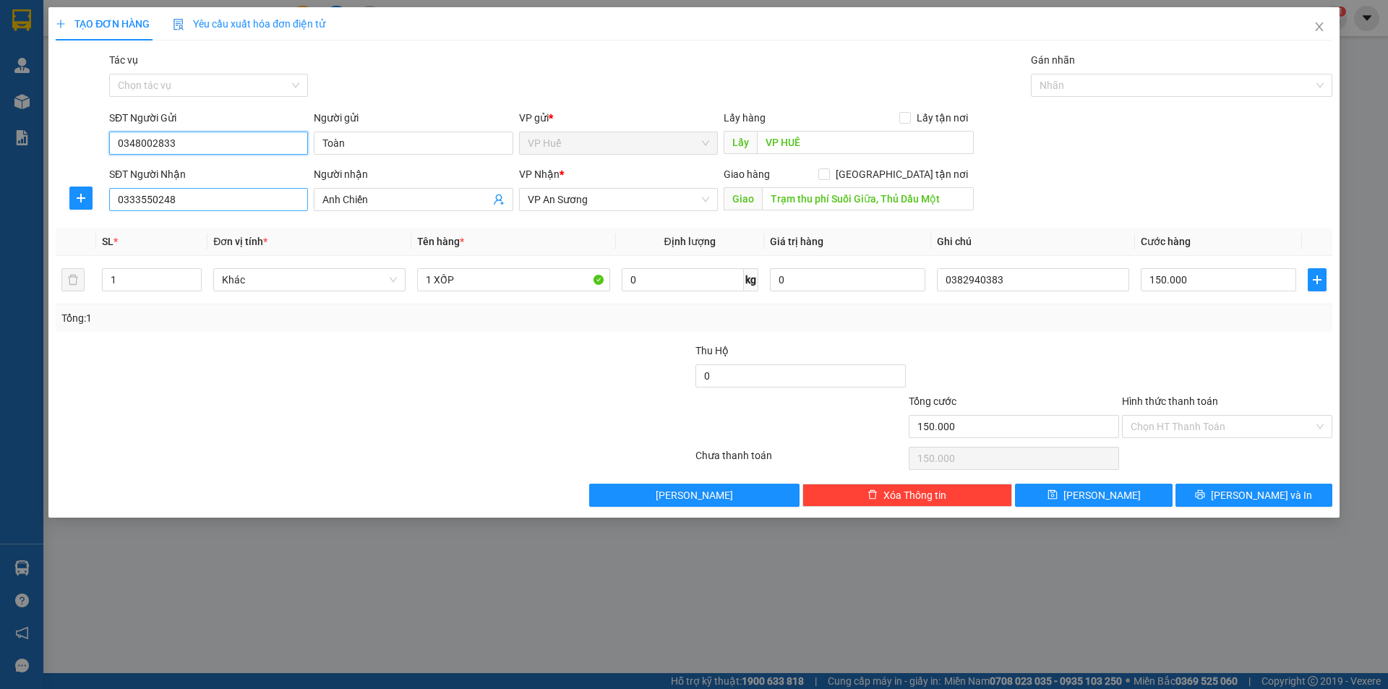
type input "0348002833"
click at [249, 197] on input "0333550248" at bounding box center [208, 199] width 199 height 23
click at [156, 229] on div "0333550248 - Anh Chiến" at bounding box center [208, 228] width 181 height 16
click at [1263, 495] on span "[PERSON_NAME] và In" at bounding box center [1261, 495] width 101 height 16
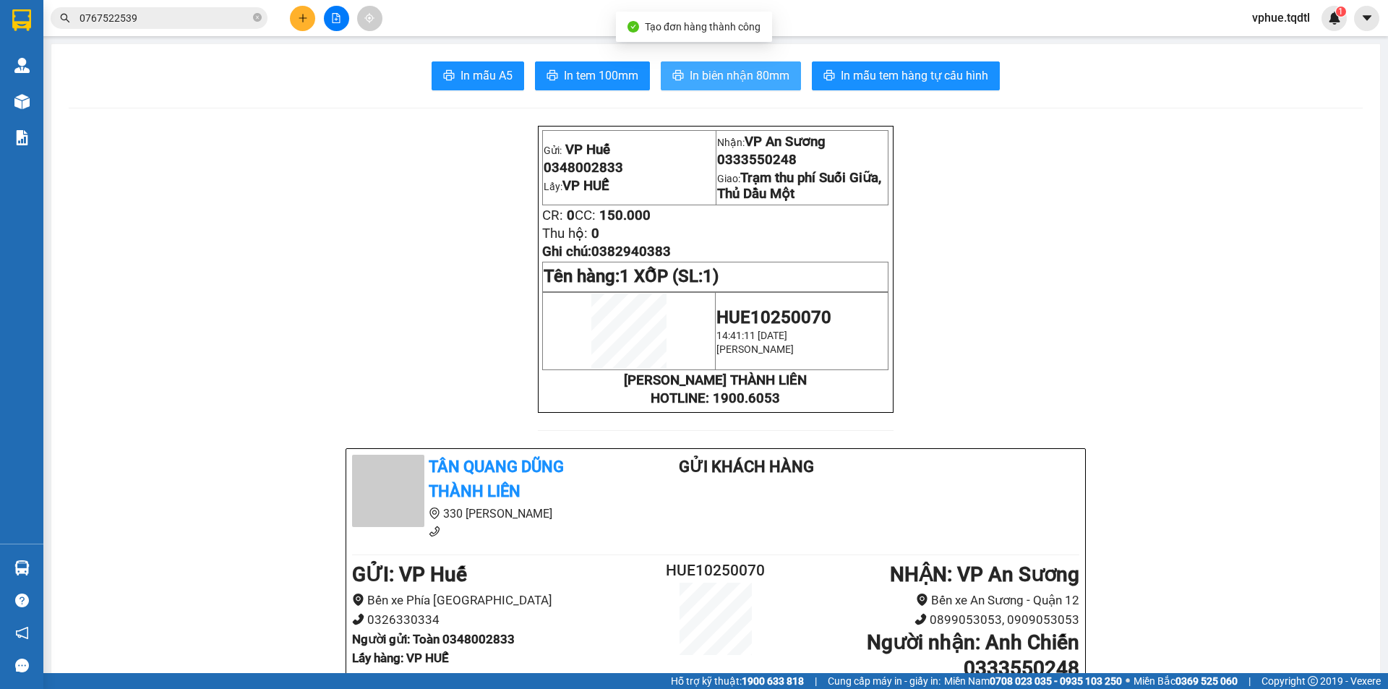
click at [759, 74] on span "In biên nhận 80mm" at bounding box center [740, 75] width 100 height 18
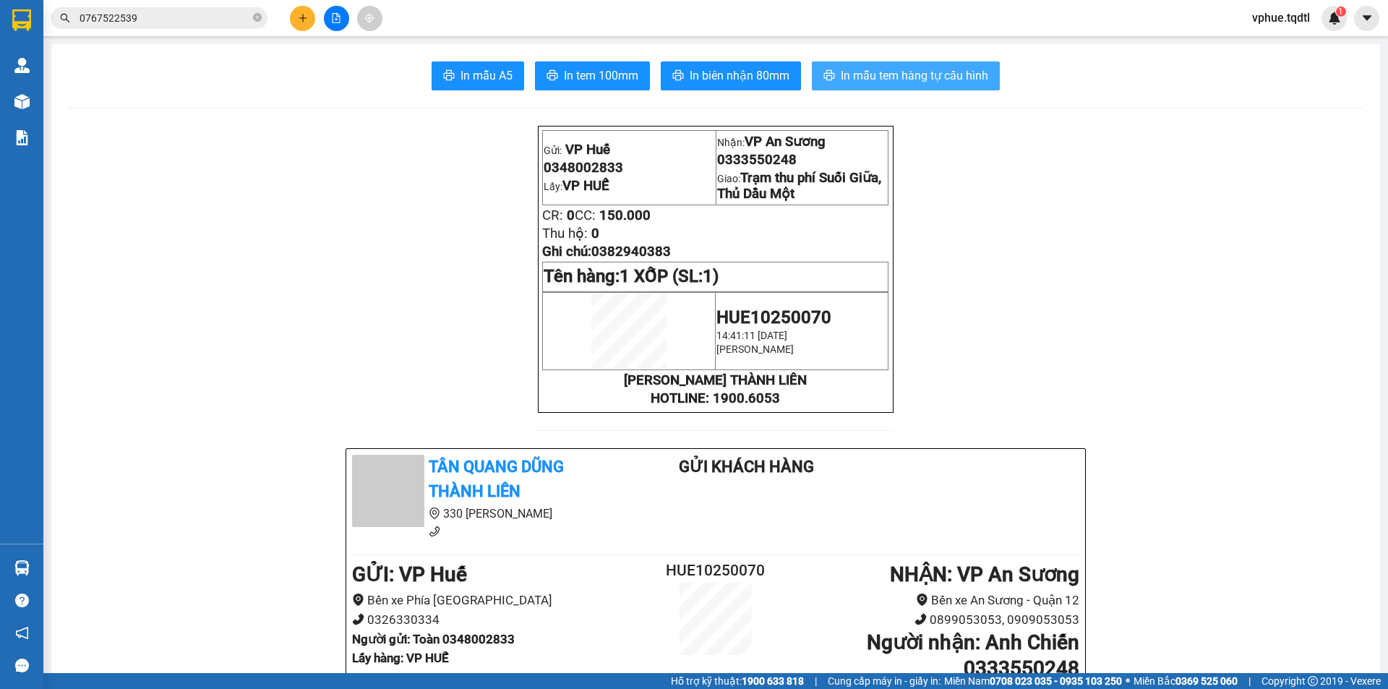
click at [857, 71] on span "In mẫu tem hàng tự cấu hình" at bounding box center [914, 75] width 147 height 18
click at [299, 32] on div "Kết quả tìm kiếm ( 15 ) Bộ lọc Mã ĐH Trạng thái Món hàng Thu hộ Tổng cước Chưa …" at bounding box center [694, 18] width 1388 height 36
click at [304, 20] on icon "plus" at bounding box center [303, 18] width 10 height 10
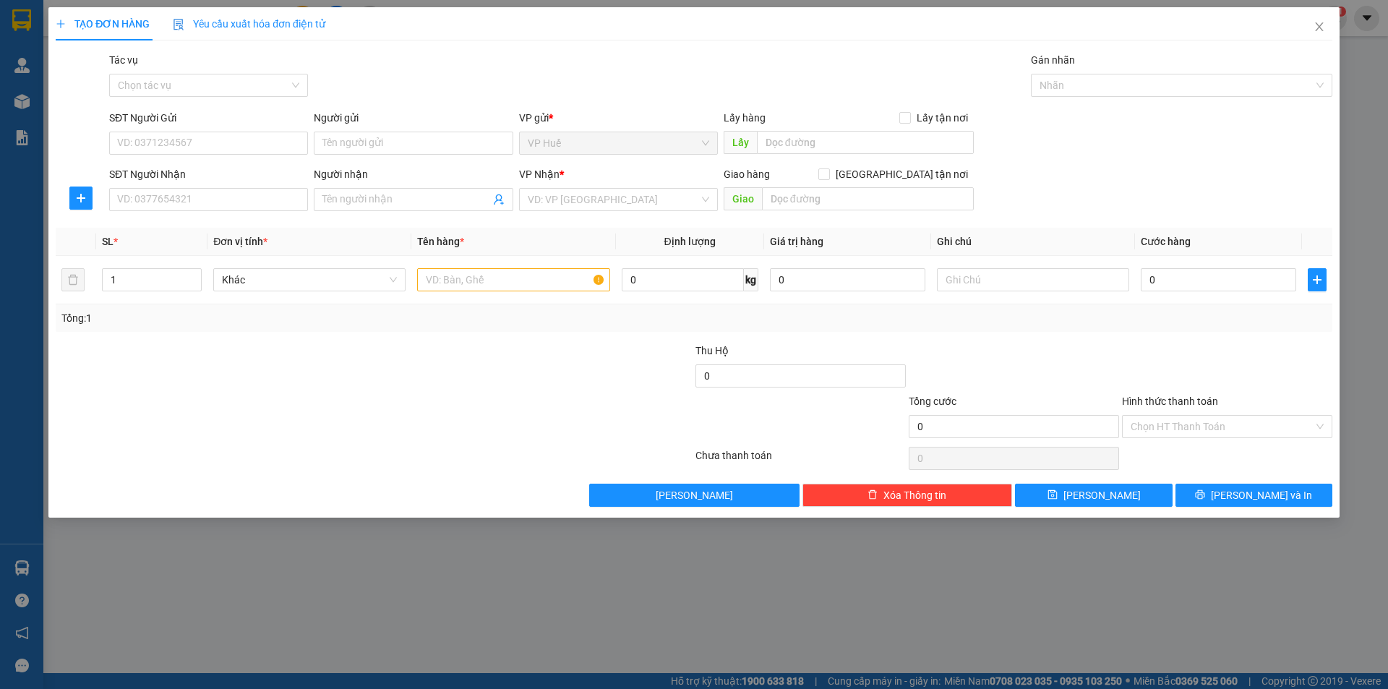
click at [237, 222] on div "Transit Pickup Surcharge Ids Transit Deliver Surcharge Ids Transit Deliver Surc…" at bounding box center [694, 279] width 1277 height 455
click at [236, 207] on input "SĐT Người Nhận" at bounding box center [208, 199] width 199 height 23
type input "0396686752"
click at [169, 225] on div "0396686752 - cẩm an" at bounding box center [208, 228] width 181 height 16
type input "cẩm an"
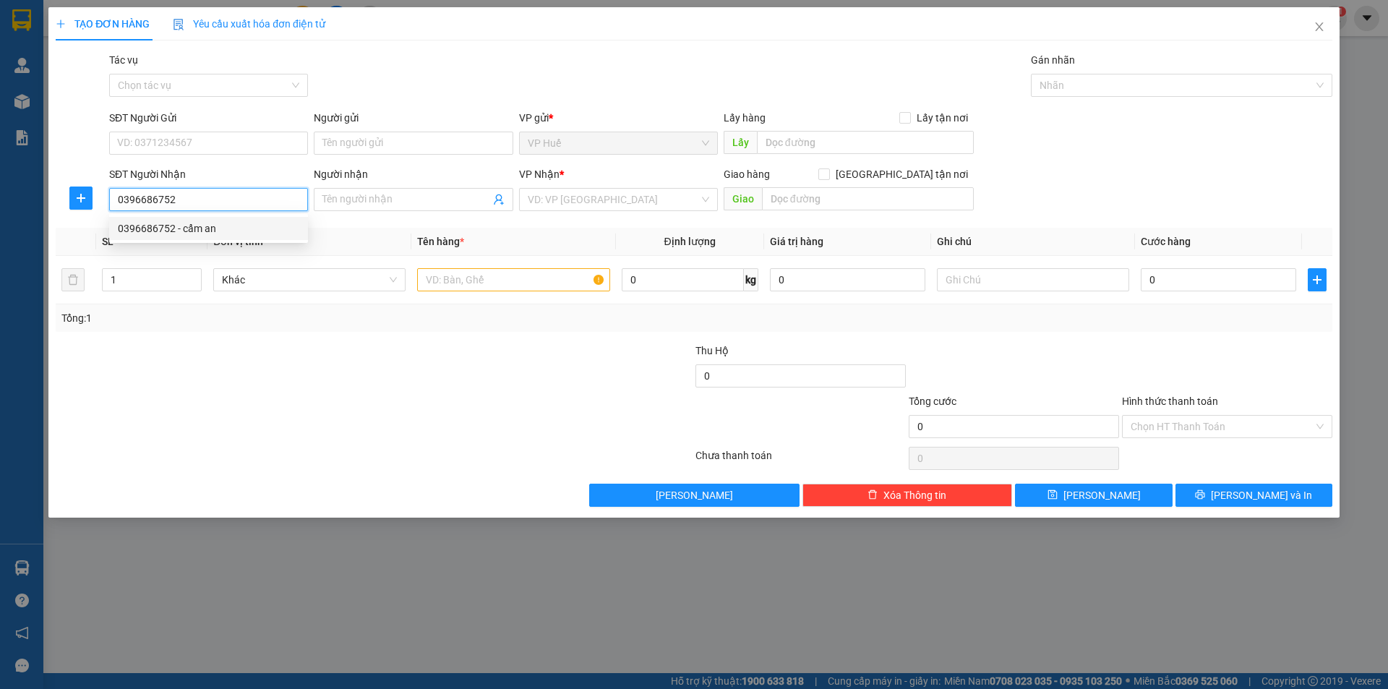
type input "vòng xoay ngãi giao"
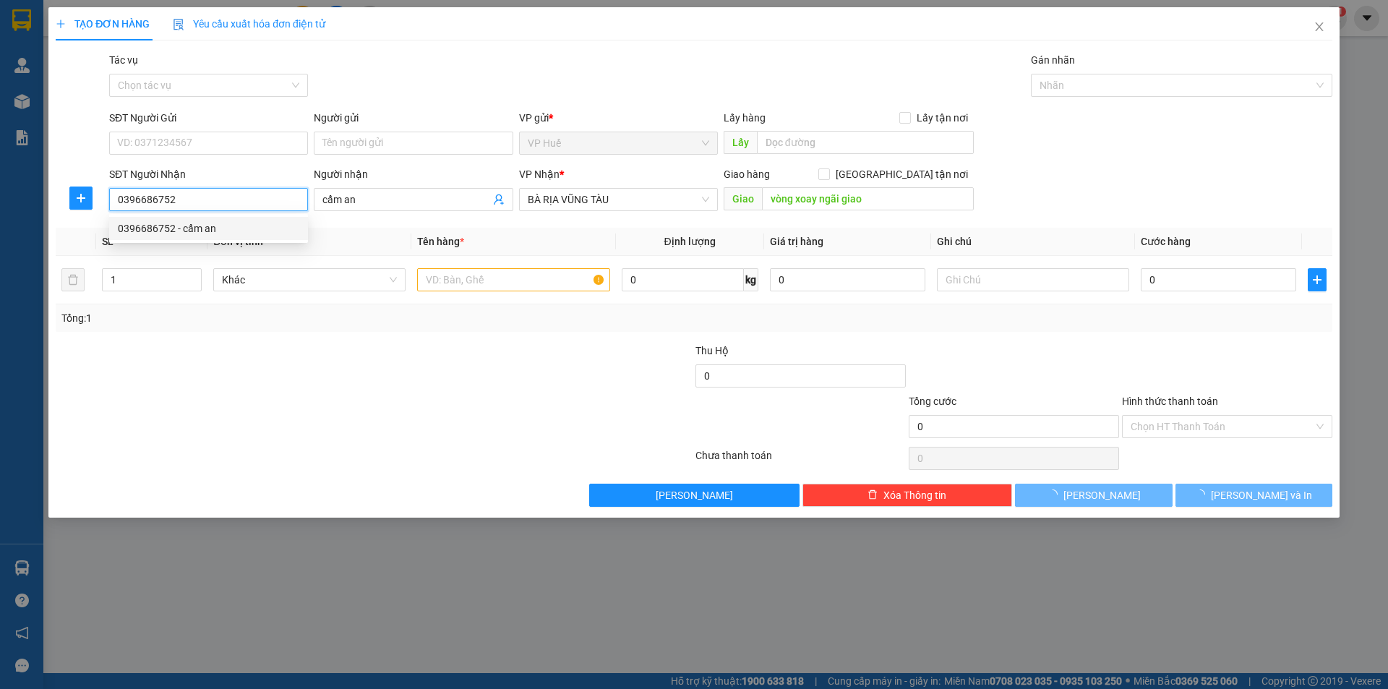
type input "150.000"
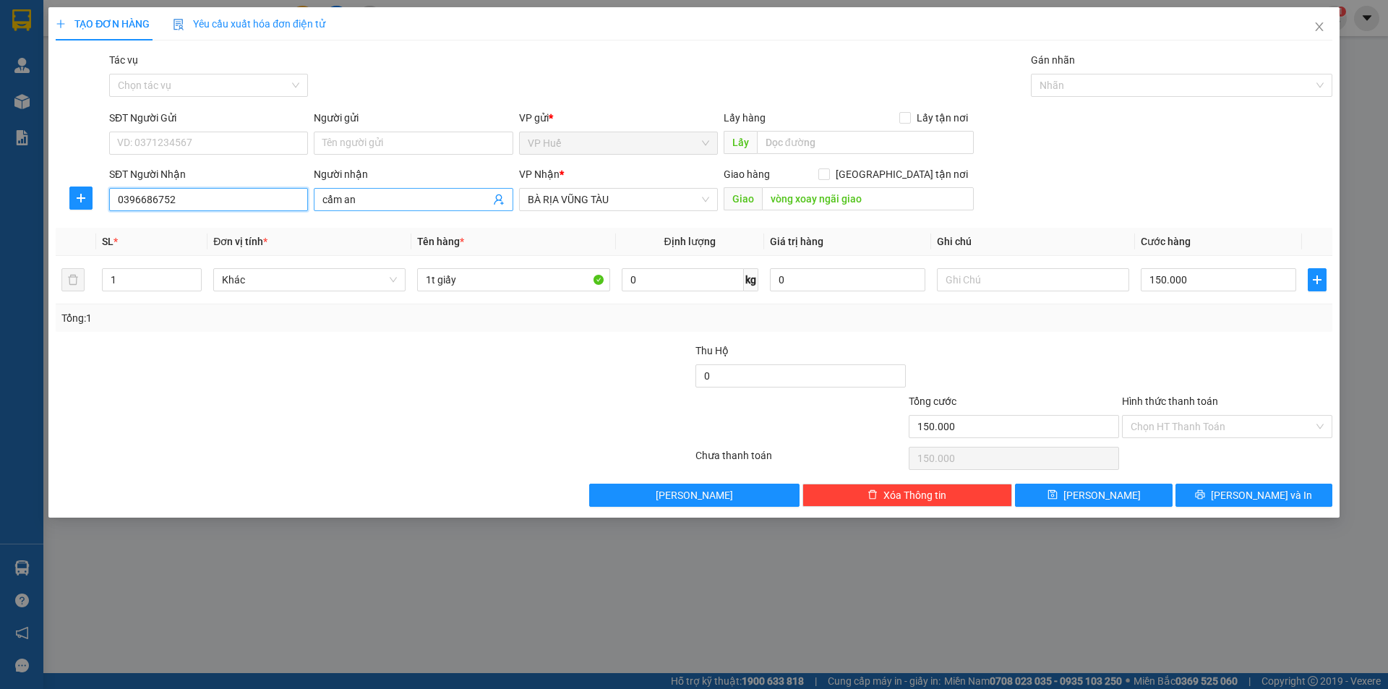
type input "0396686752"
click at [379, 204] on input "cẩm an" at bounding box center [405, 200] width 167 height 16
click at [136, 197] on input "0396686752" at bounding box center [208, 199] width 199 height 23
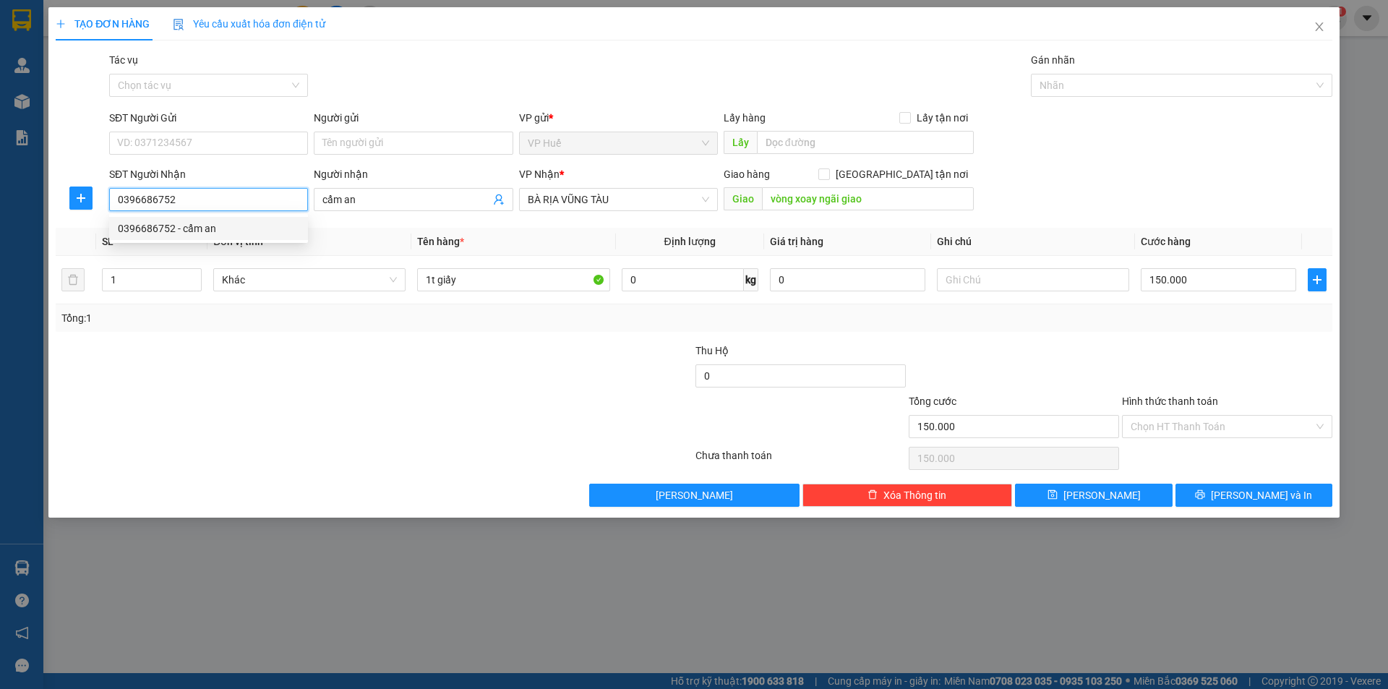
click at [137, 197] on input "0396686752" at bounding box center [208, 199] width 199 height 23
drag, startPoint x: 138, startPoint y: 197, endPoint x: 173, endPoint y: 202, distance: 35.8
click at [173, 202] on input "0396686752" at bounding box center [208, 199] width 199 height 23
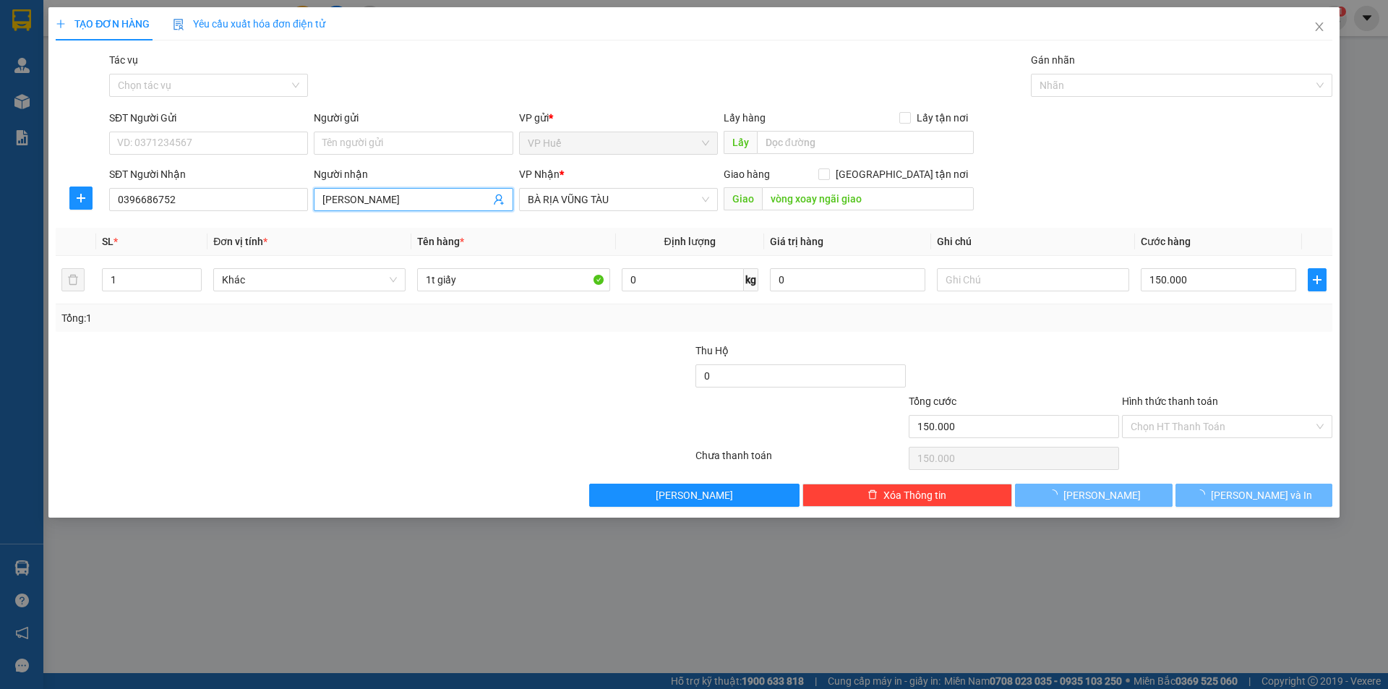
type input "[PERSON_NAME]"
drag, startPoint x: 258, startPoint y: 118, endPoint x: 256, endPoint y: 126, distance: 8.2
click at [258, 117] on div "SĐT Người Gửi" at bounding box center [208, 118] width 199 height 16
click at [258, 132] on input "SĐT Người Gửi" at bounding box center [208, 143] width 199 height 23
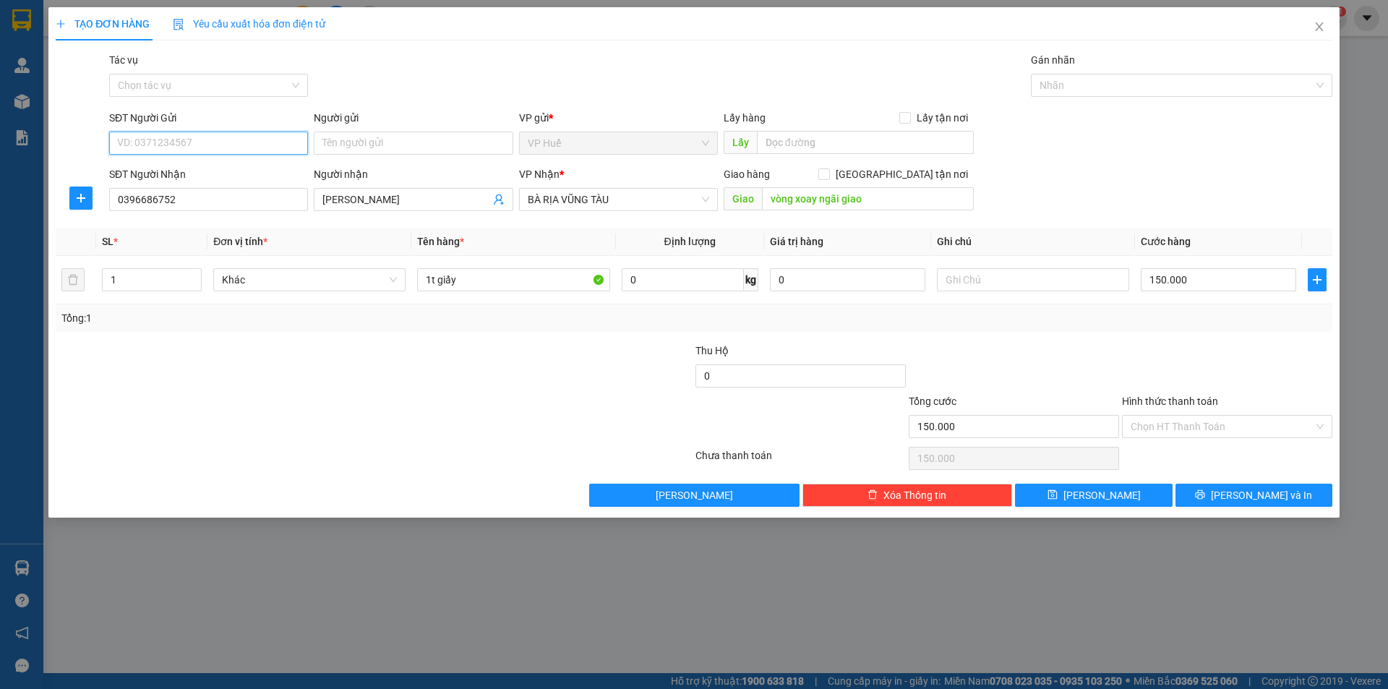
click at [268, 134] on input "SĐT Người Gửi" at bounding box center [208, 143] width 199 height 23
click at [132, 140] on input "078171135" at bounding box center [208, 143] width 199 height 23
click at [188, 139] on input "0787171135" at bounding box center [208, 143] width 199 height 23
type input "0787171135"
click at [860, 148] on input "text" at bounding box center [865, 142] width 217 height 23
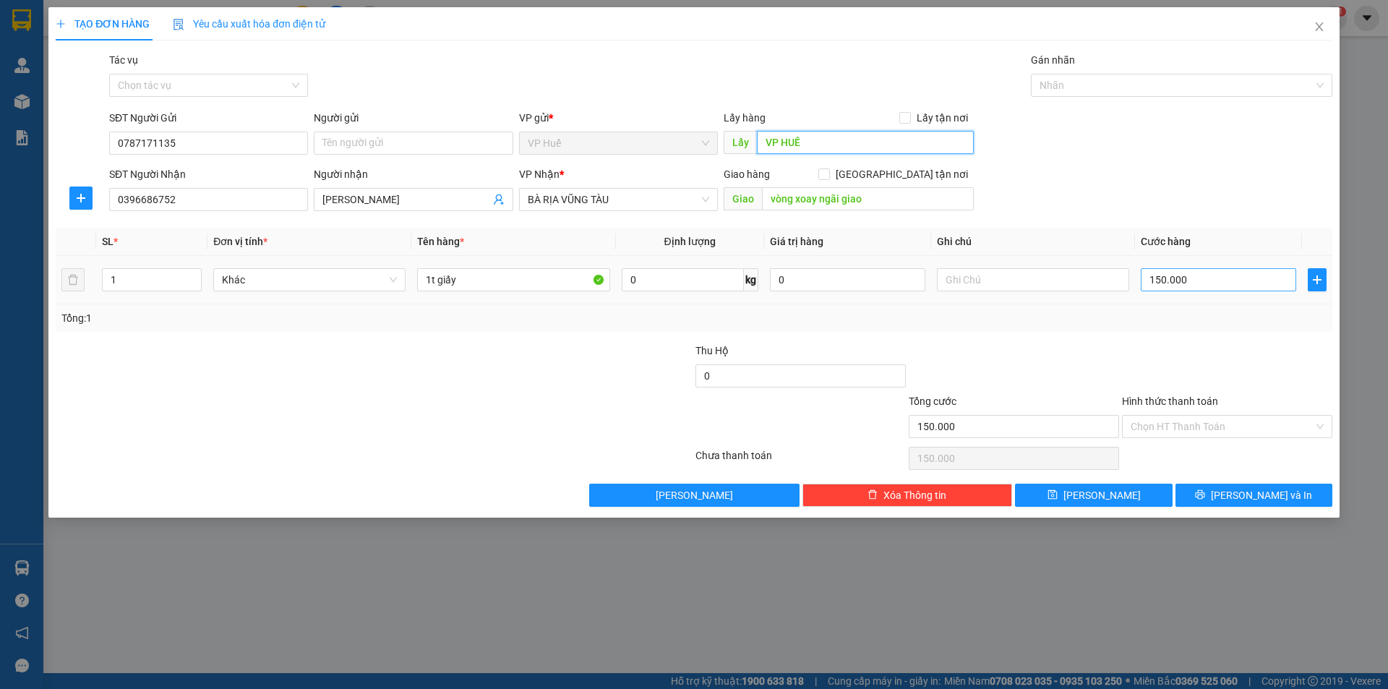
type input "VP HUẾ"
click at [1219, 275] on input "150.000" at bounding box center [1218, 279] width 155 height 23
type input "8"
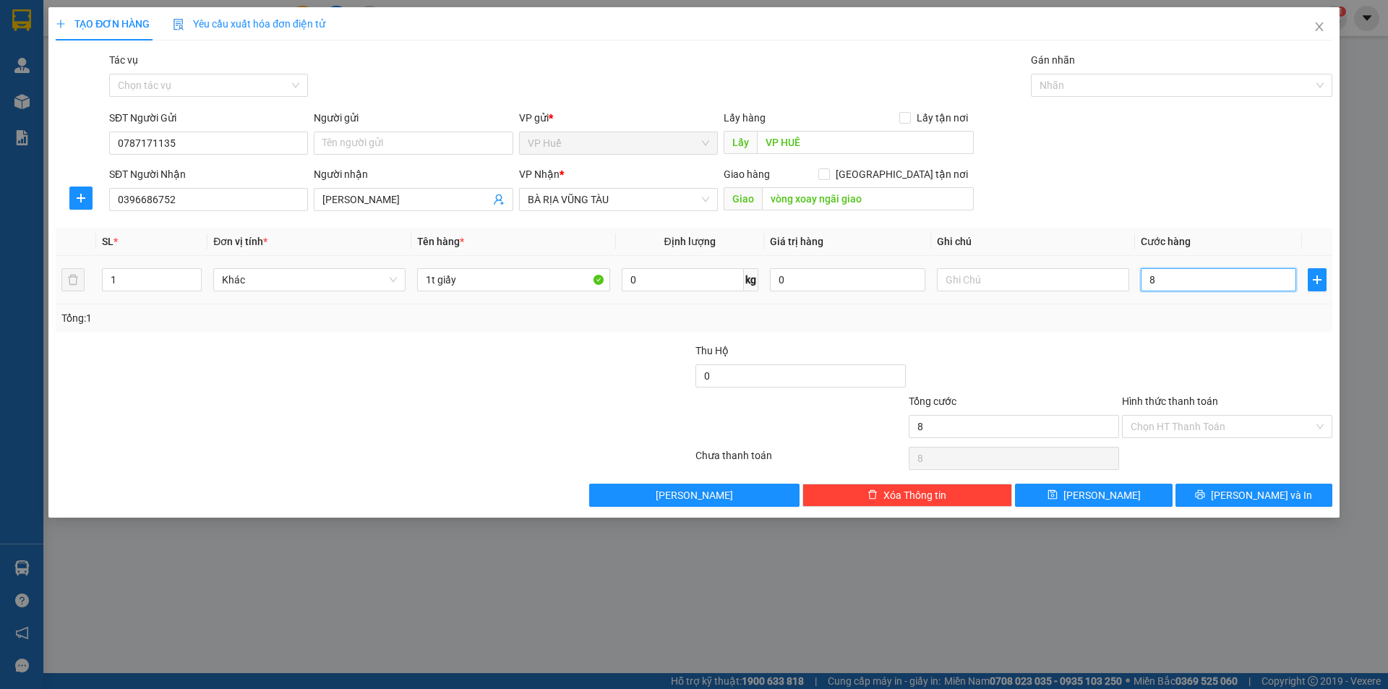
type input "80"
type input "800"
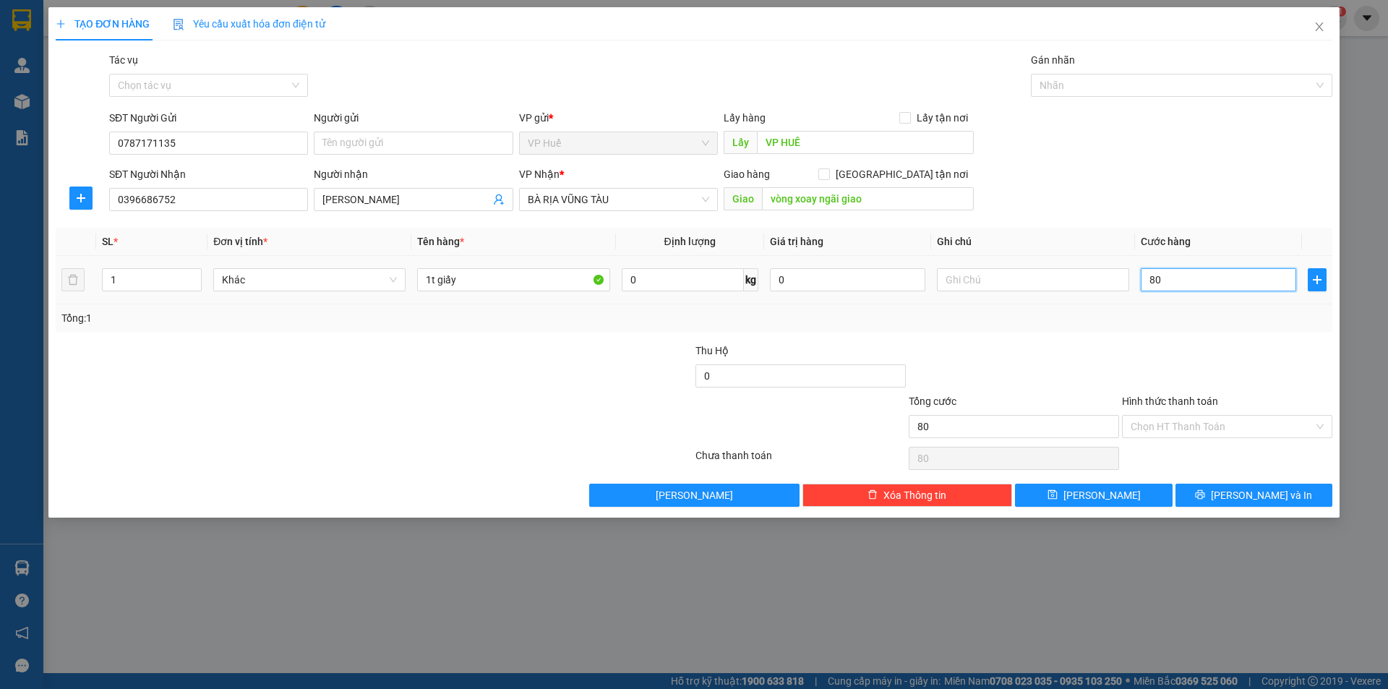
type input "800"
type input "8.000"
type input "80.000"
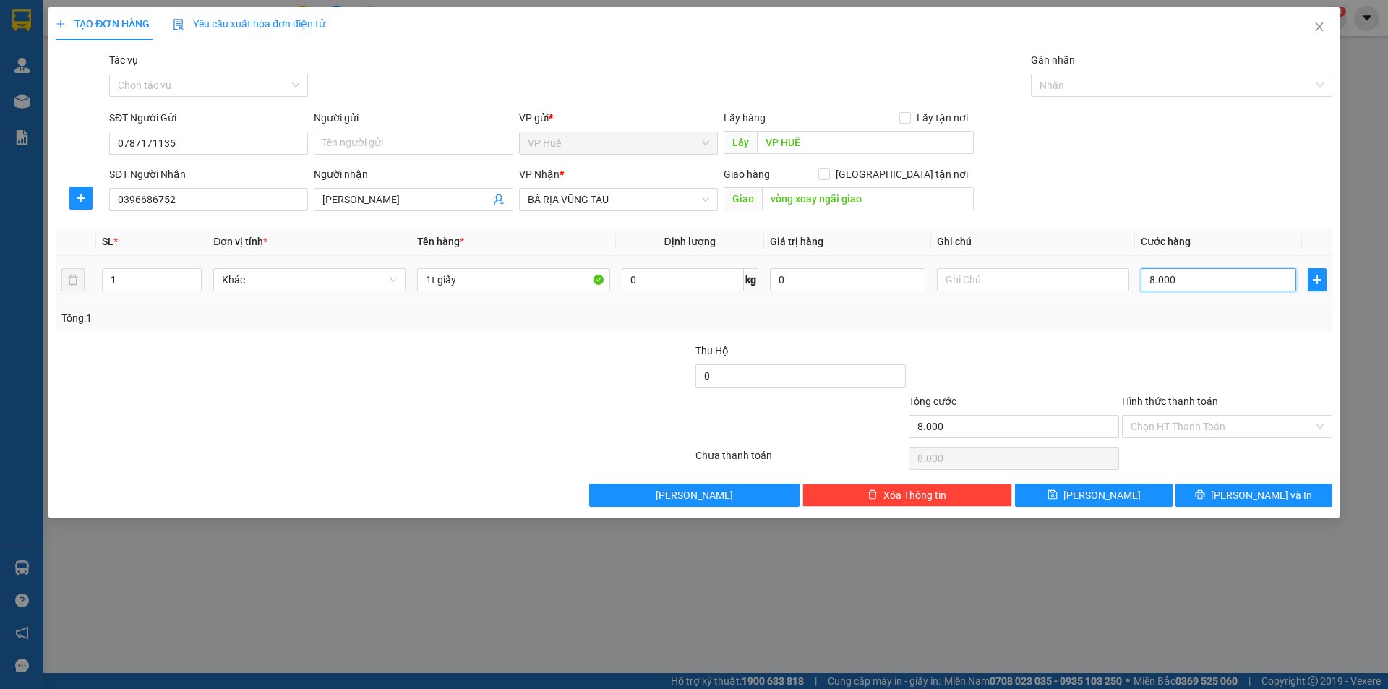
type input "80.000"
click at [495, 285] on input "1t giấy" at bounding box center [513, 279] width 192 height 23
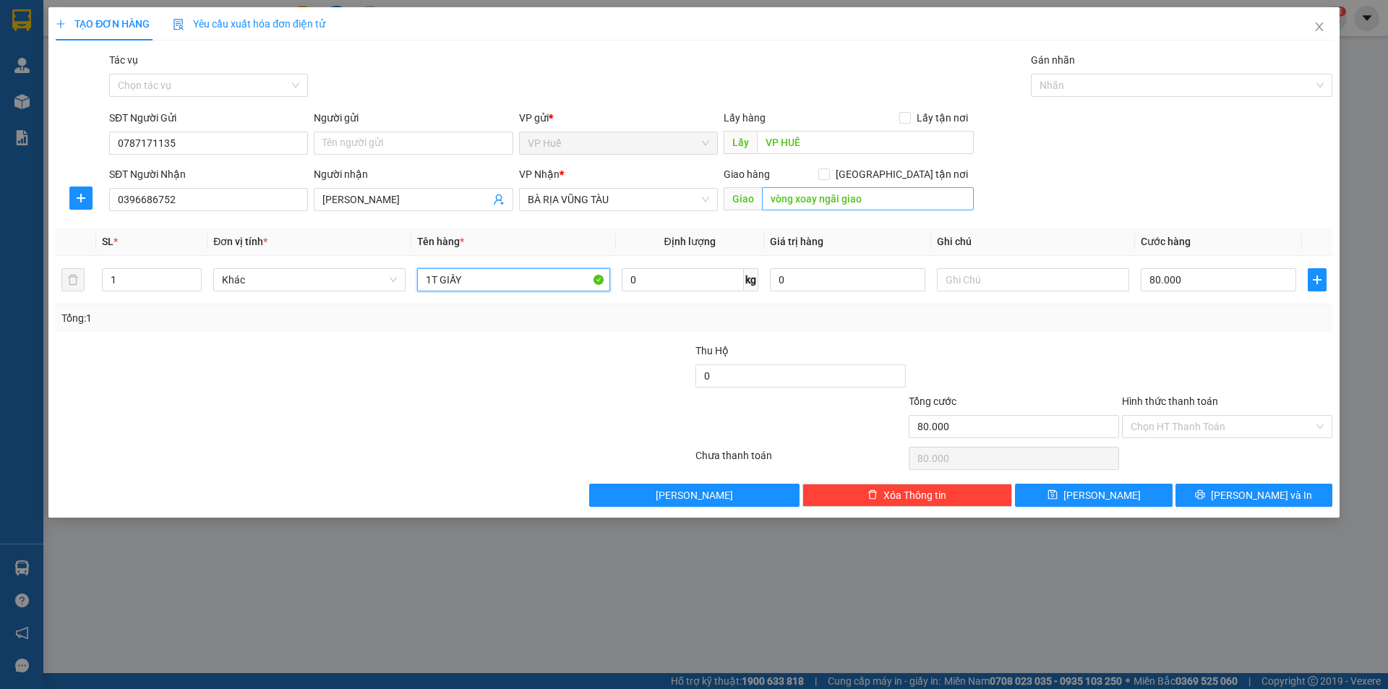
type input "1T GIẤY"
click at [846, 201] on input "vòng xoay ngãi giao" at bounding box center [868, 198] width 212 height 23
type input "v"
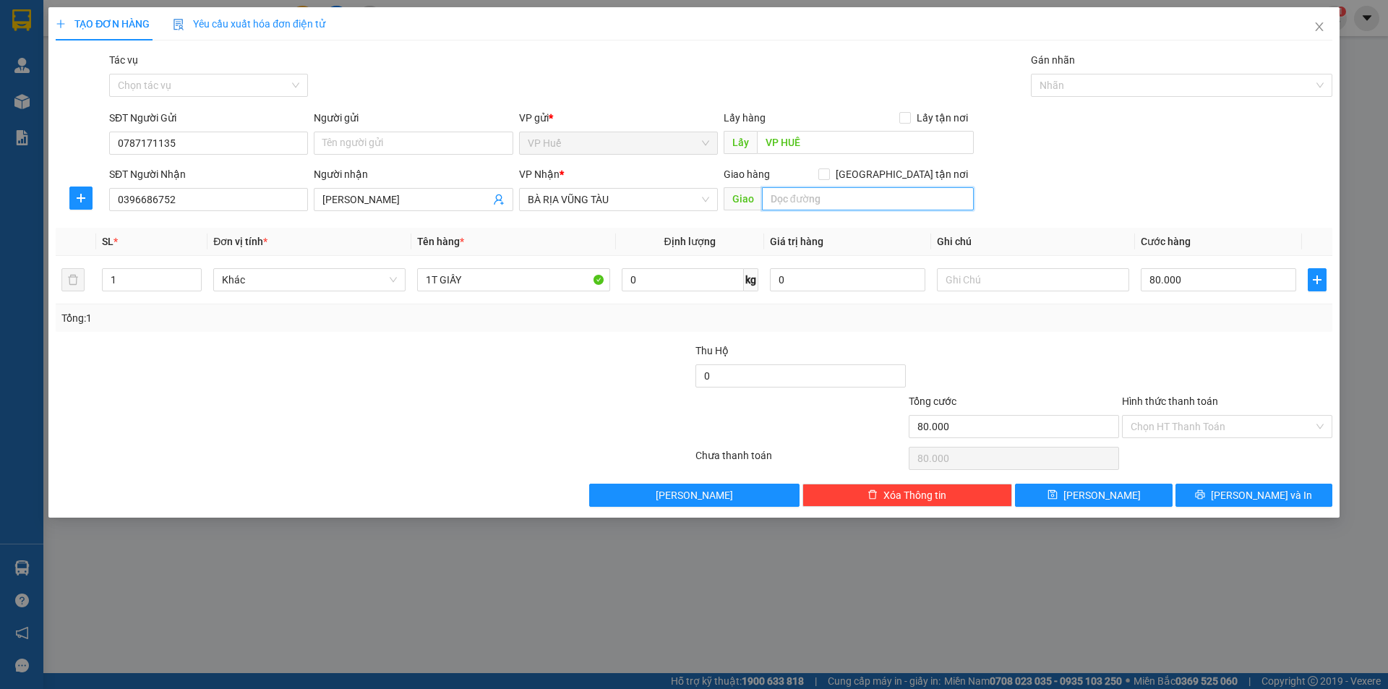
type input "v"
type input "Vòng xoay Ngãi Giao"
click at [1263, 496] on span "[PERSON_NAME] và In" at bounding box center [1261, 495] width 101 height 16
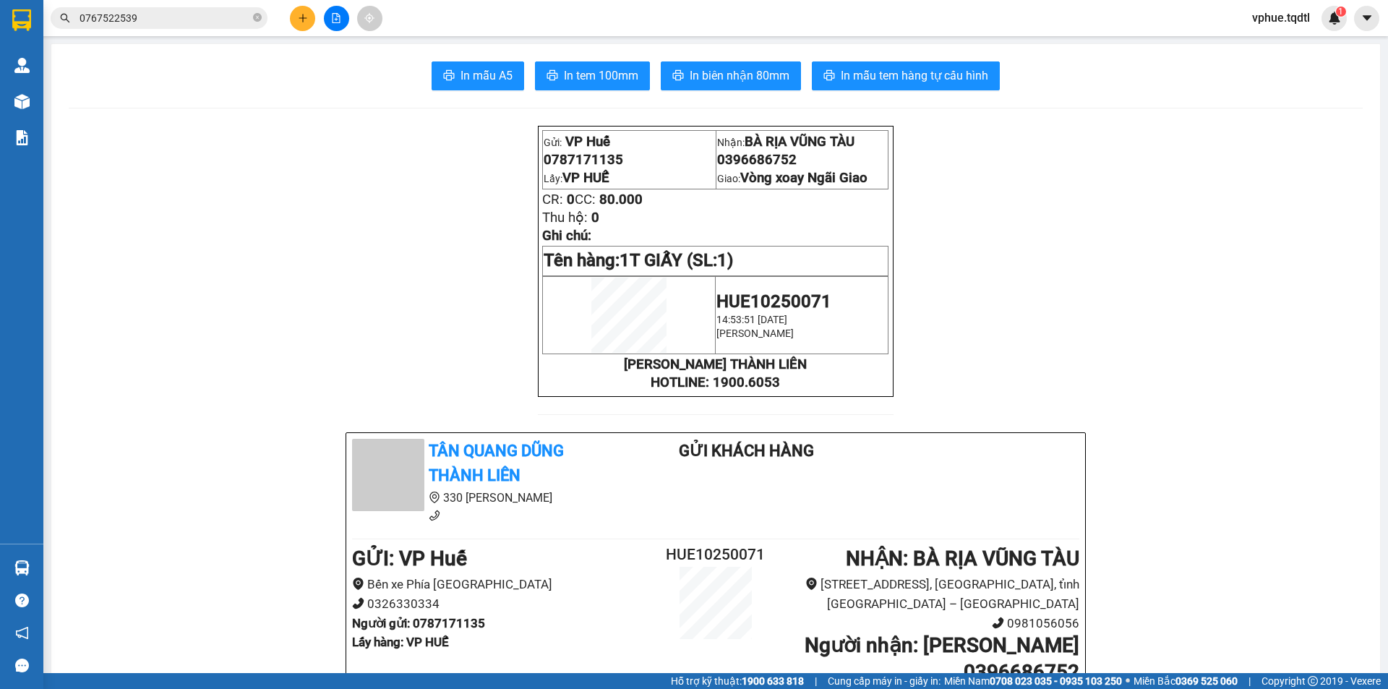
click at [739, 159] on span "0396686752" at bounding box center [757, 160] width 80 height 16
copy span "0396686752"
click at [880, 67] on span "In mẫu tem hàng tự cấu hình" at bounding box center [914, 75] width 147 height 18
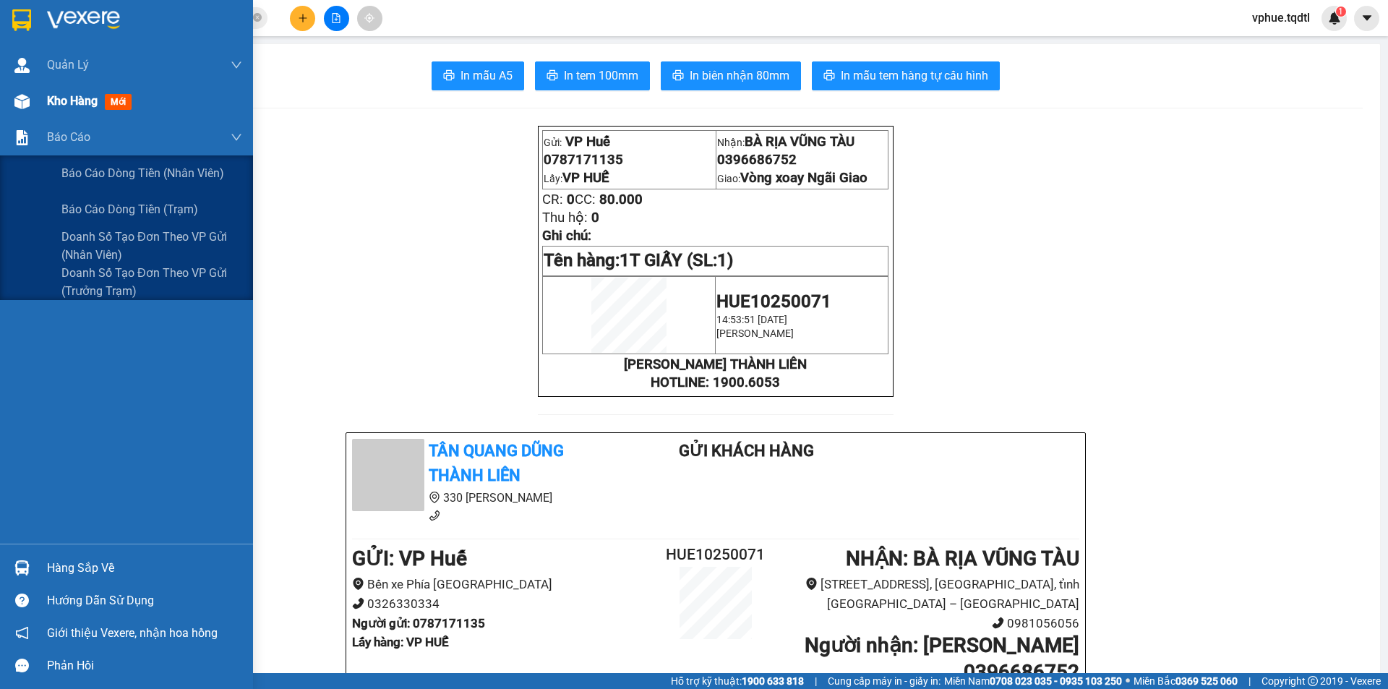
click at [24, 92] on div at bounding box center [21, 101] width 25 height 25
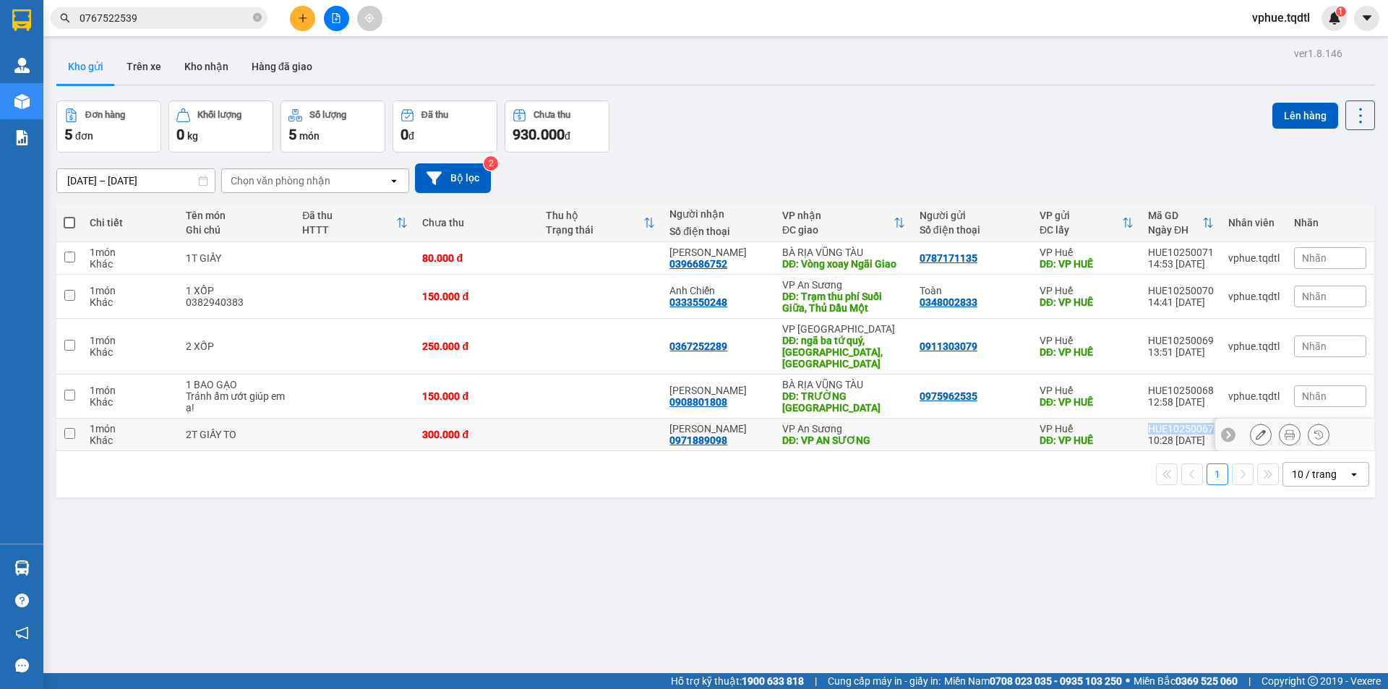
drag, startPoint x: 1138, startPoint y: 426, endPoint x: 1201, endPoint y: 427, distance: 62.9
click at [1201, 427] on td "HUE10250067 10:28 [DATE]" at bounding box center [1181, 435] width 80 height 33
checkbox input "true"
copy div "HUE10250067"
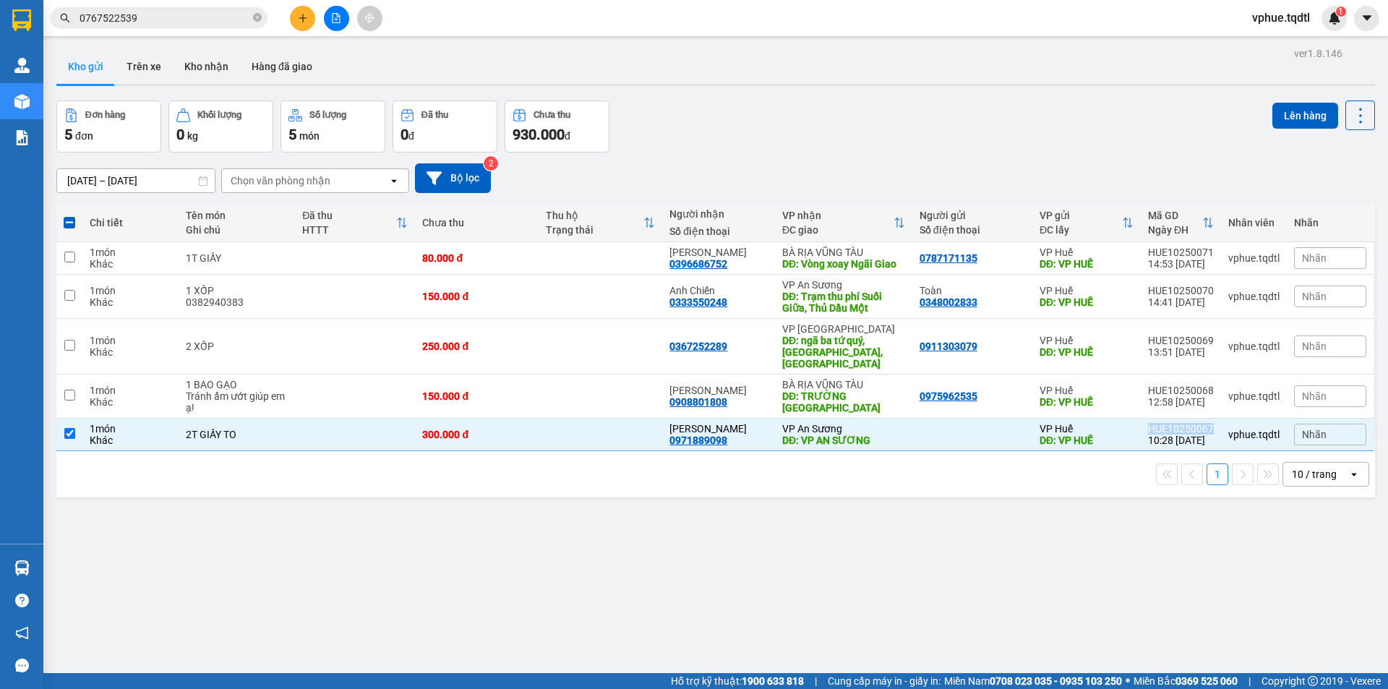
click at [306, 21] on icon "plus" at bounding box center [303, 18] width 10 height 10
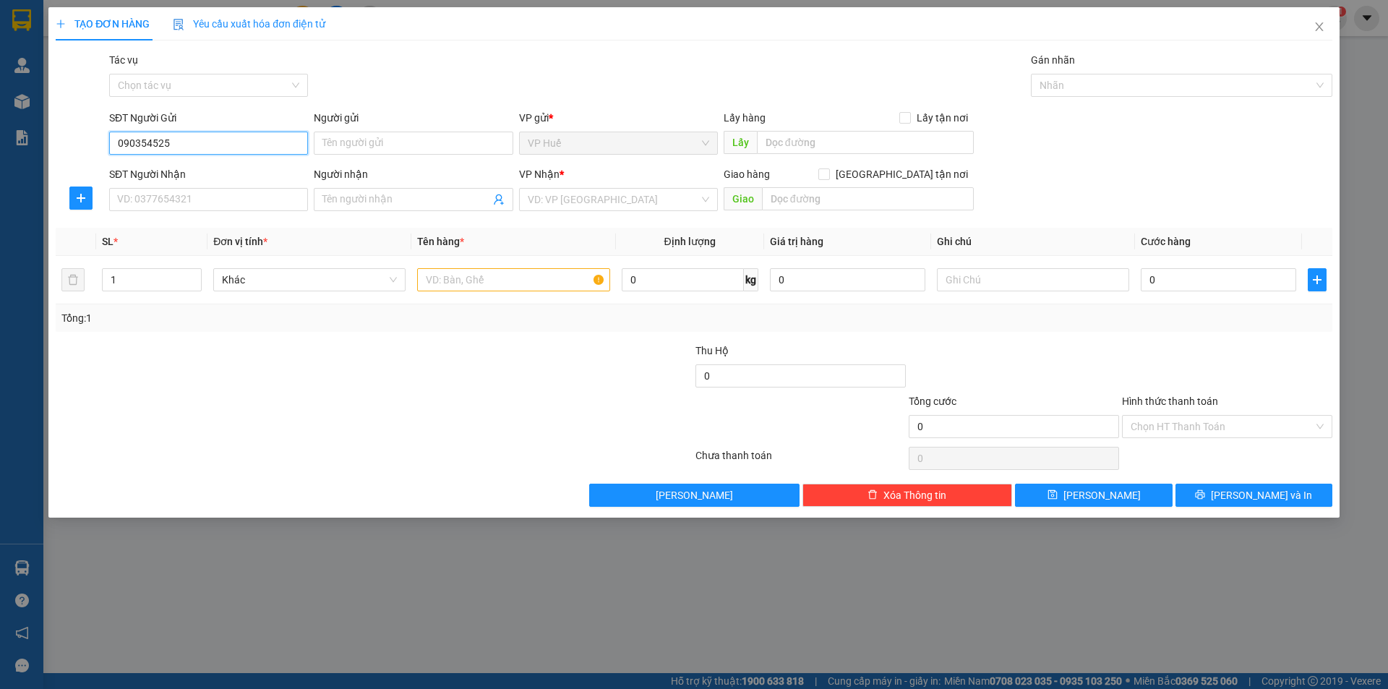
type input "0903545258"
click at [190, 181] on div "0903545258" at bounding box center [208, 171] width 199 height 23
type input "VP HUẾ"
type input "0972389839"
type input "Cây xăng 18 - Đập [GEOGRAPHIC_DATA] - [GEOGRAPHIC_DATA]"
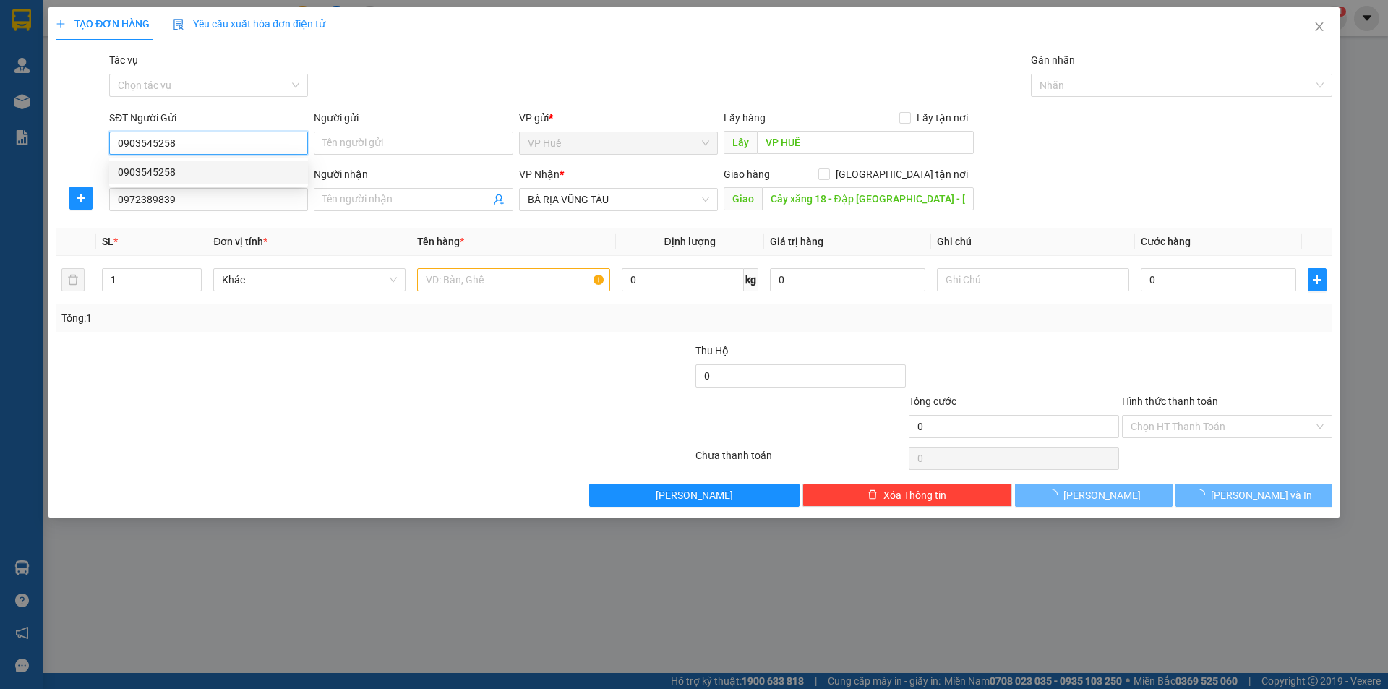
type input "150.000"
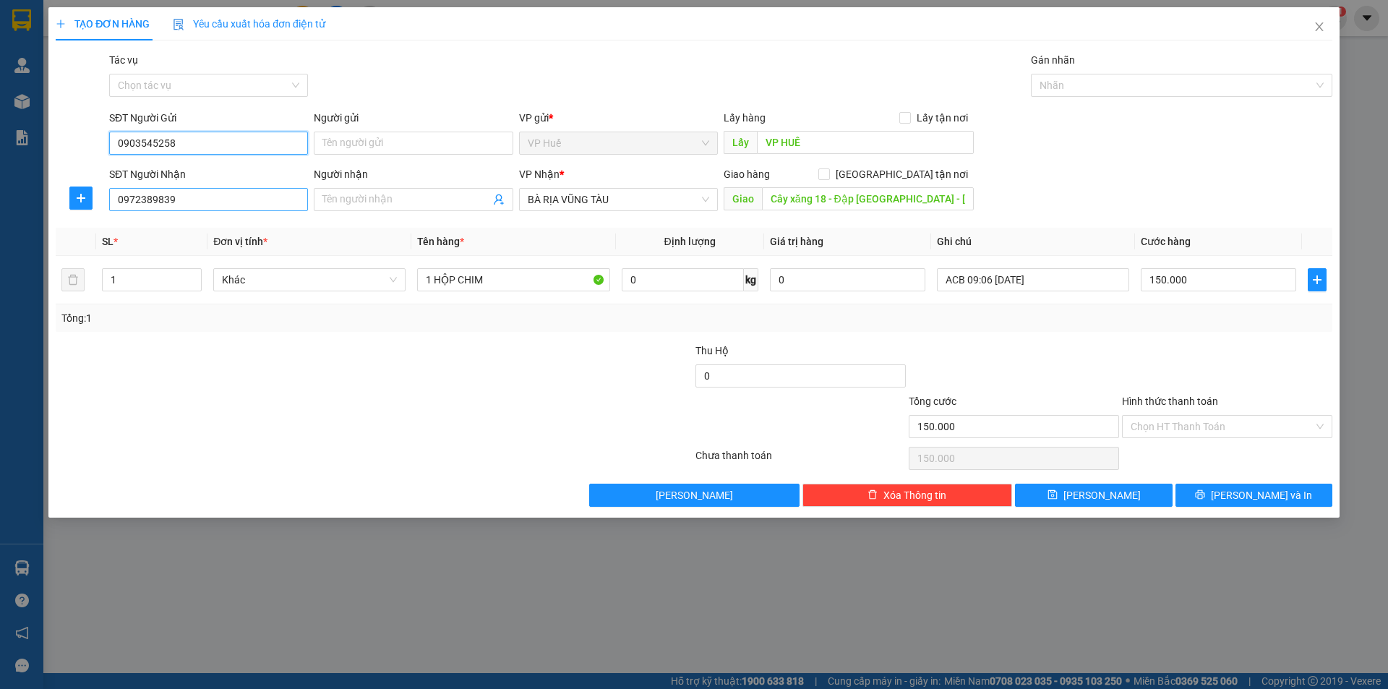
type input "0903545258"
click at [285, 197] on input "0972389839" at bounding box center [208, 199] width 199 height 23
drag, startPoint x: 138, startPoint y: 197, endPoint x: 188, endPoint y: 202, distance: 50.1
click at [188, 202] on input "0348873783" at bounding box center [208, 199] width 199 height 23
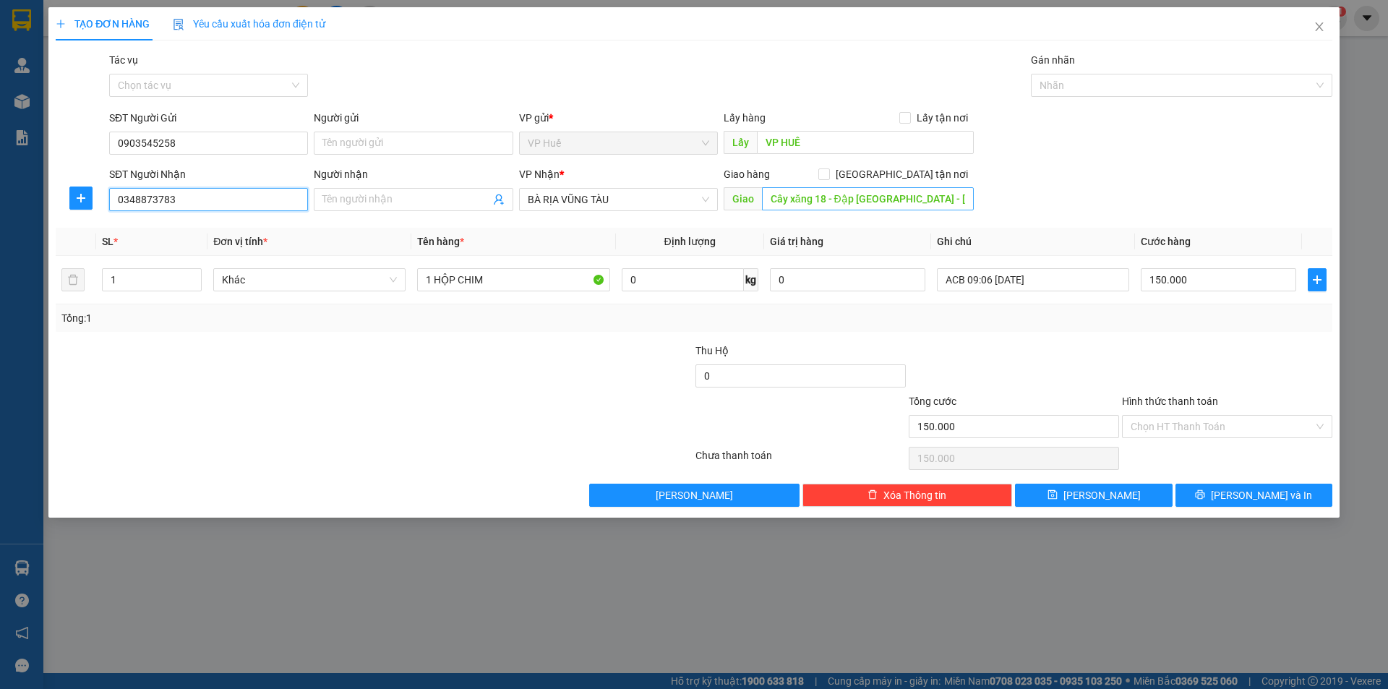
type input "0348873783"
click at [915, 202] on input "Cây xăng 18 - Đập [GEOGRAPHIC_DATA] - [GEOGRAPHIC_DATA]" at bounding box center [868, 198] width 212 height 23
type input "n"
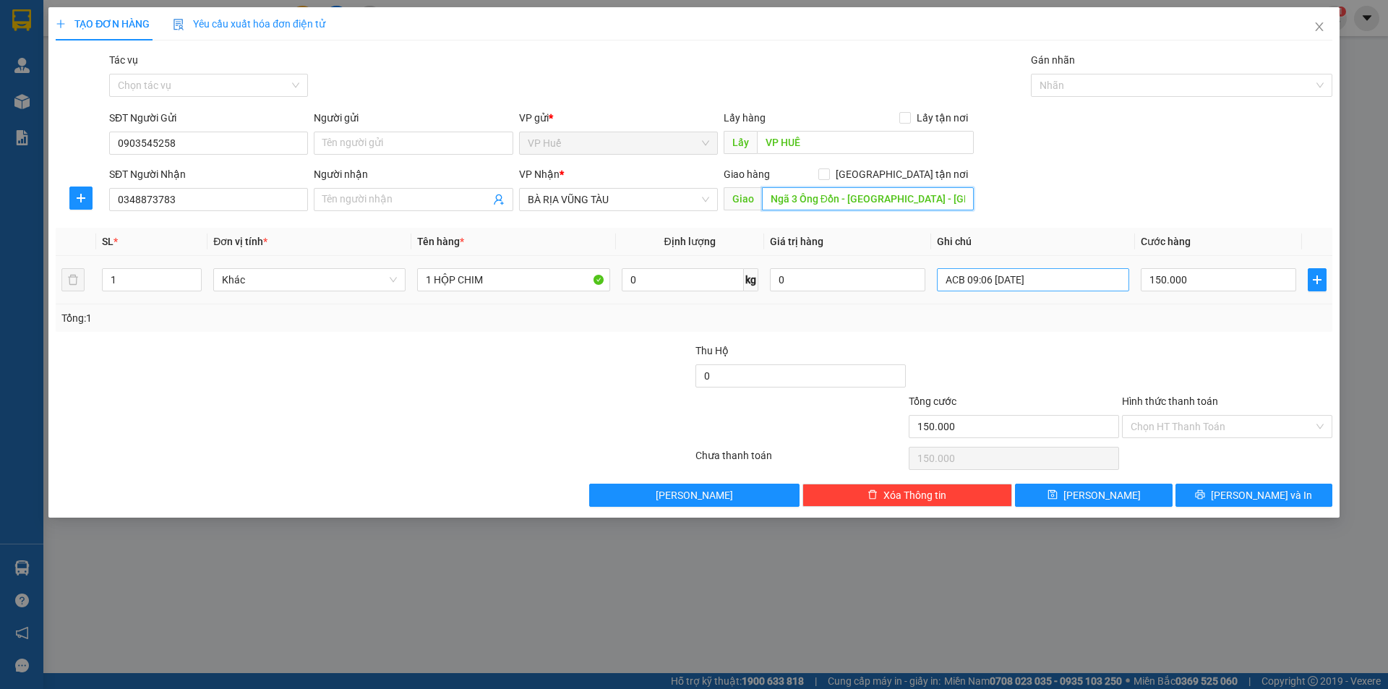
type input "Ngã 3 Ông Đồn - [GEOGRAPHIC_DATA] - [GEOGRAPHIC_DATA]"
click at [1072, 283] on input "ACB 09:06 [DATE]" at bounding box center [1033, 279] width 192 height 23
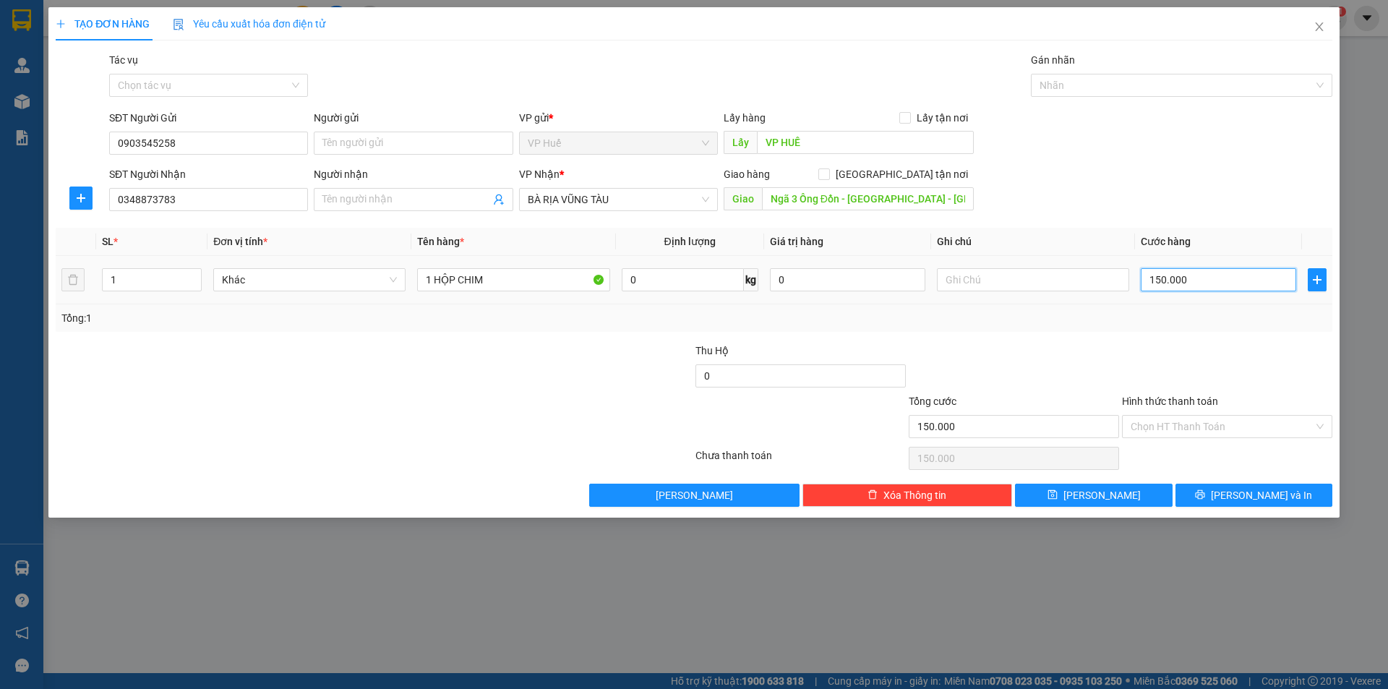
click at [1218, 291] on input "150.000" at bounding box center [1218, 279] width 155 height 23
click at [1194, 331] on div "Tổng: 1" at bounding box center [694, 317] width 1277 height 27
click at [598, 203] on span "BÀ RỊA VŨNG TÀU" at bounding box center [618, 200] width 181 height 22
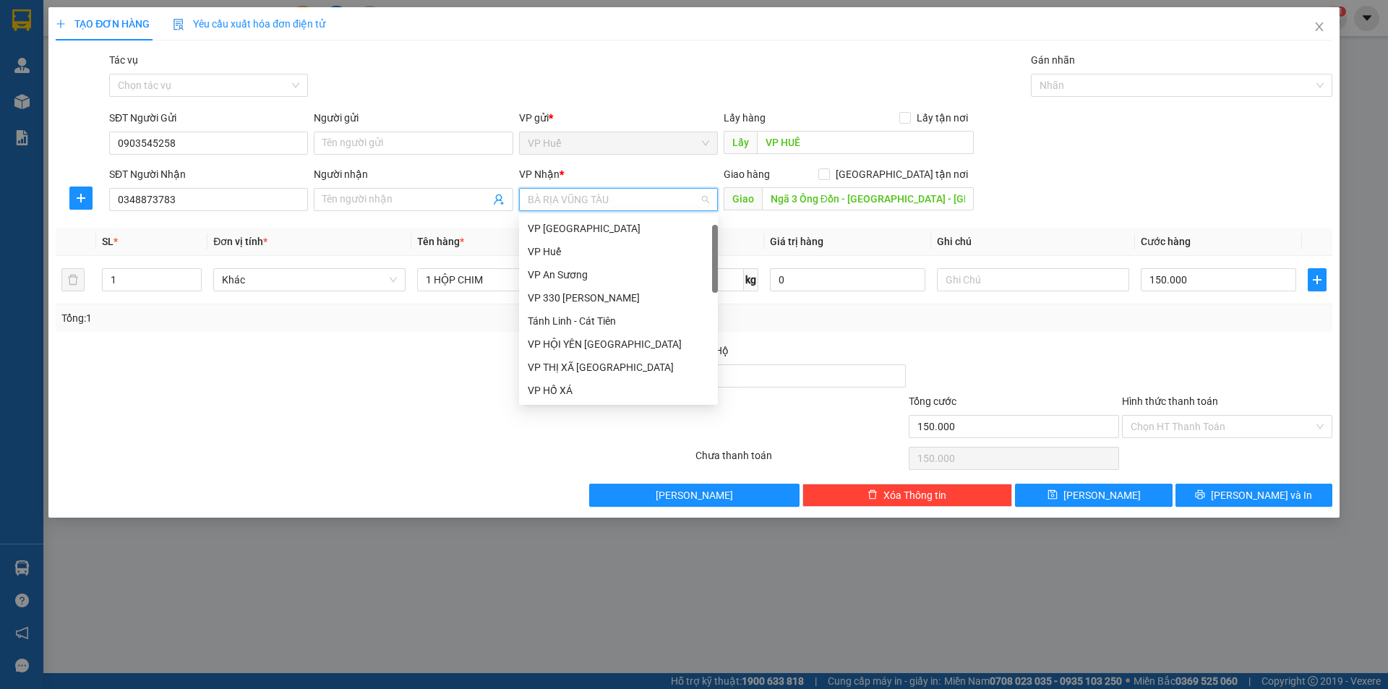
scroll to position [23, 0]
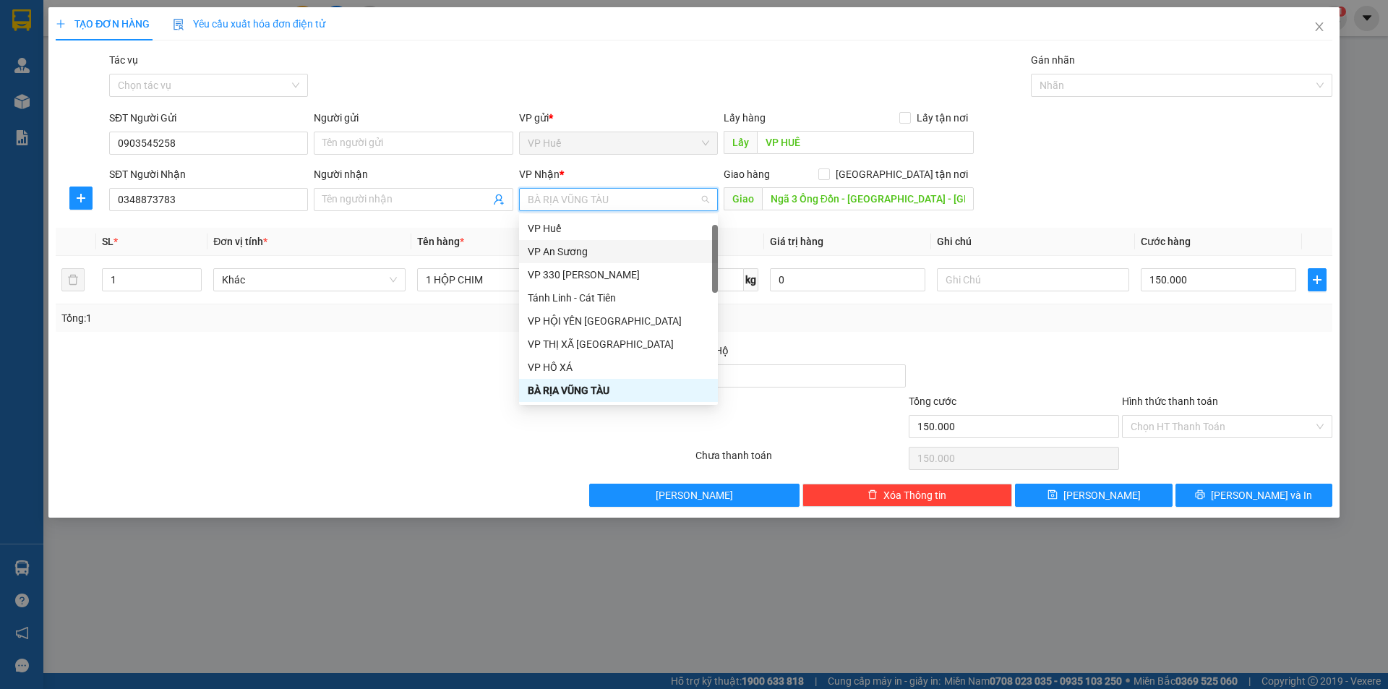
click at [606, 247] on div "VP An Sương" at bounding box center [618, 252] width 181 height 16
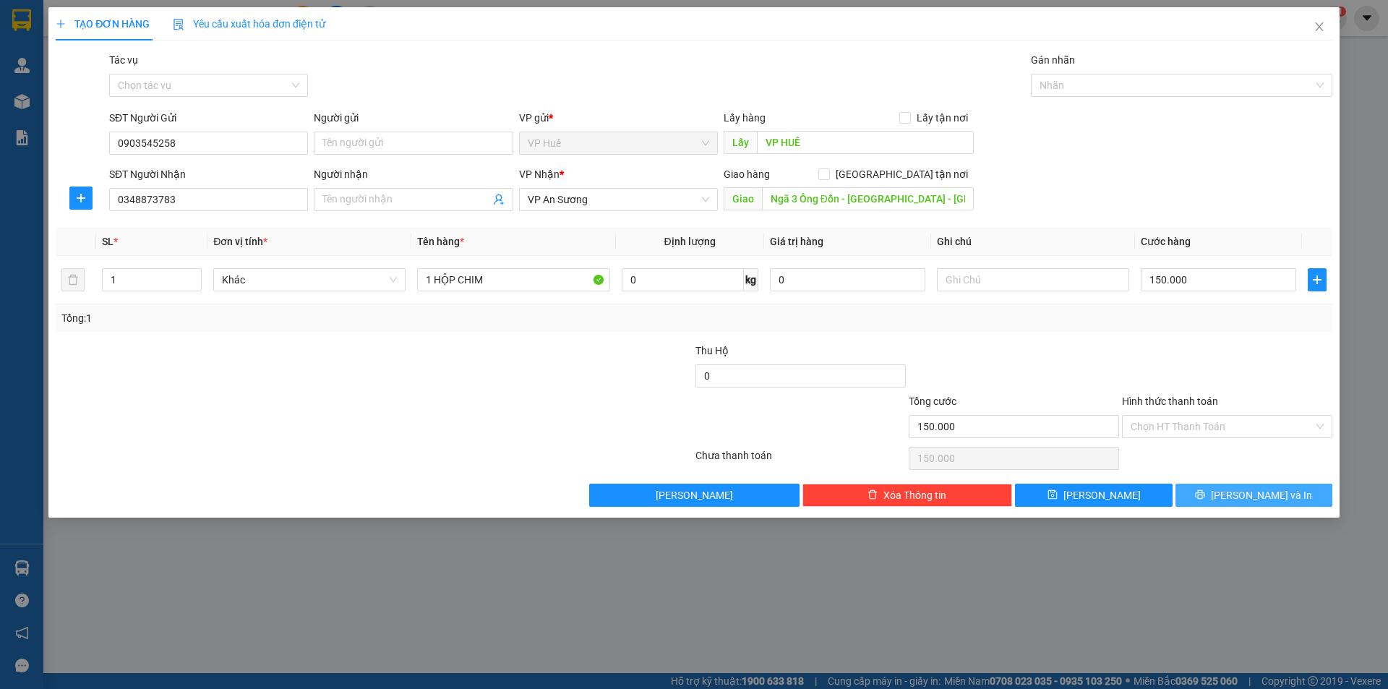
click at [1245, 495] on span "[PERSON_NAME] và In" at bounding box center [1261, 495] width 101 height 16
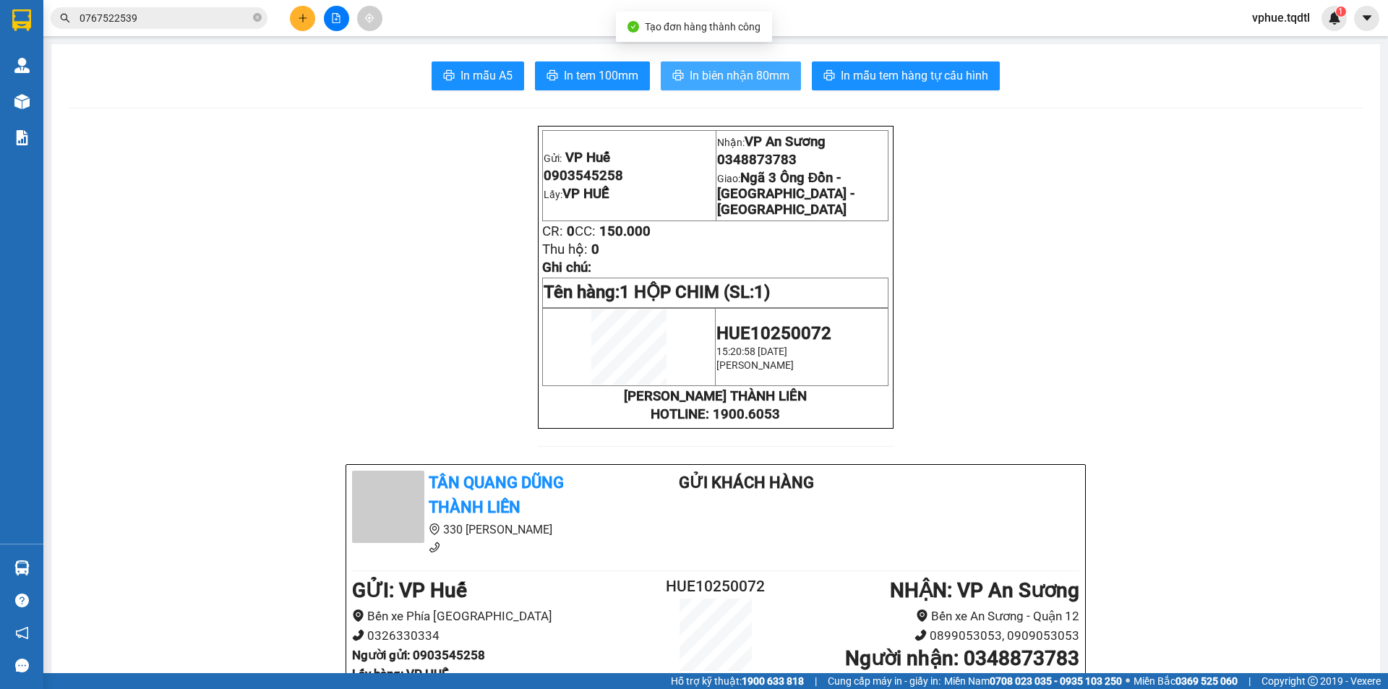
click at [778, 75] on span "In biên nhận 80mm" at bounding box center [740, 75] width 100 height 18
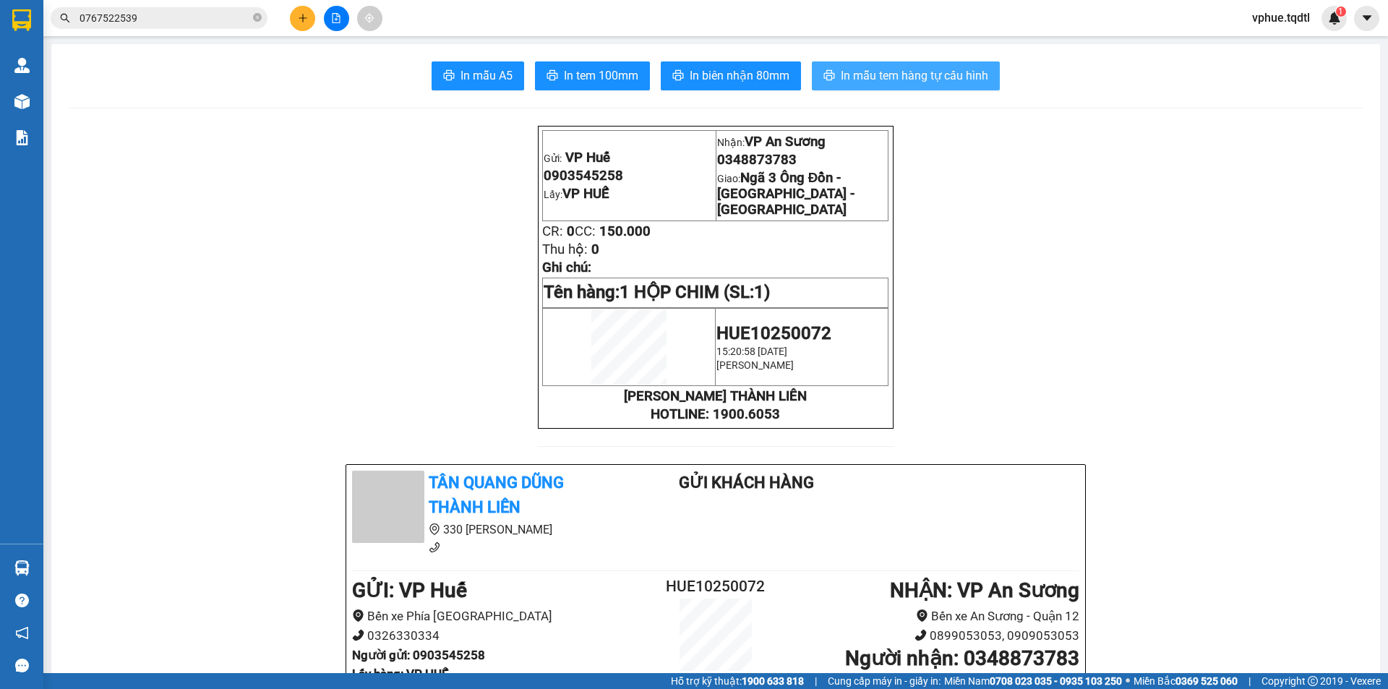
click at [869, 74] on span "In mẫu tem hàng tự cấu hình" at bounding box center [914, 75] width 147 height 18
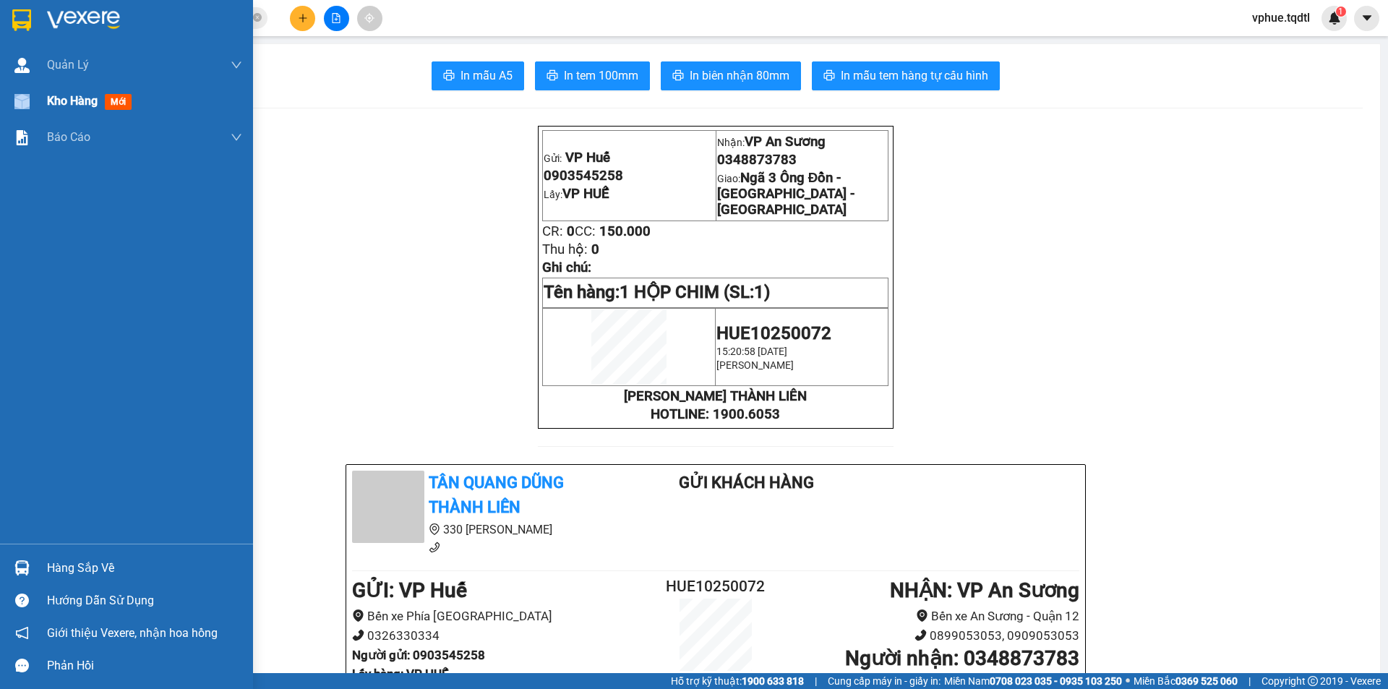
click at [26, 108] on div at bounding box center [21, 101] width 25 height 25
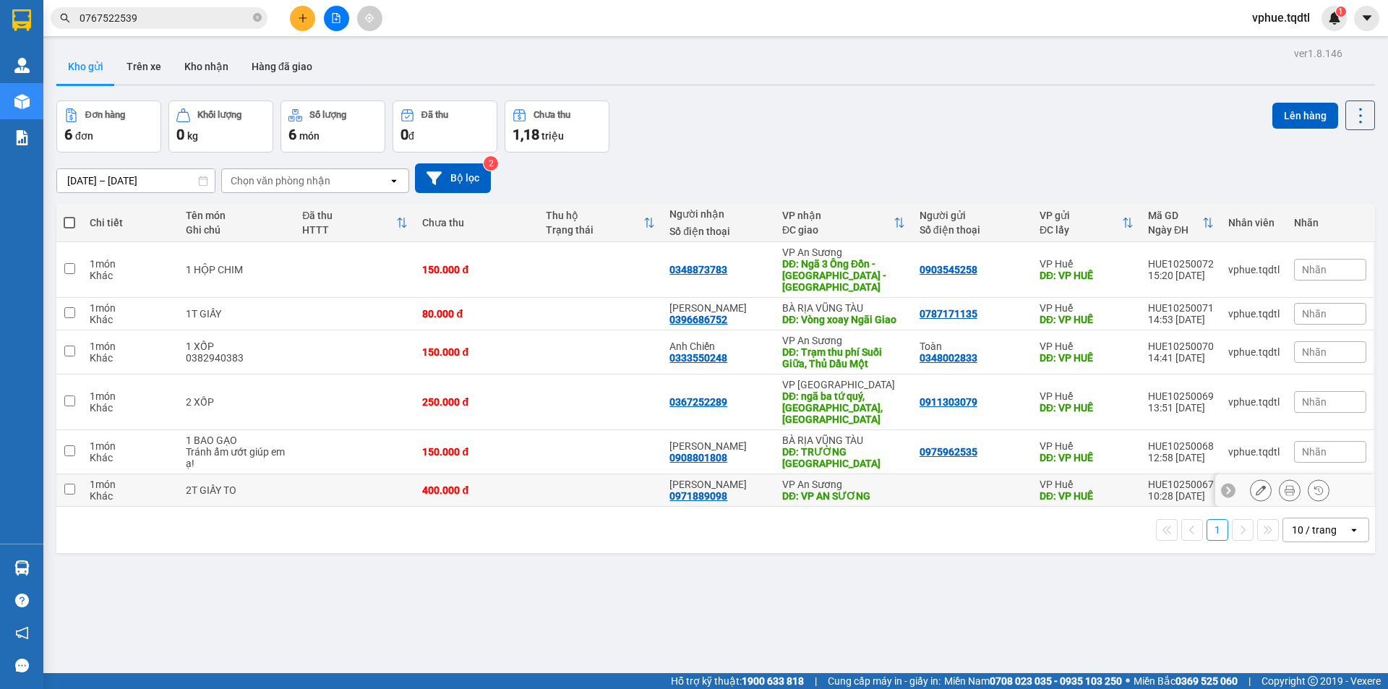
click at [1284, 485] on icon at bounding box center [1289, 490] width 10 height 10
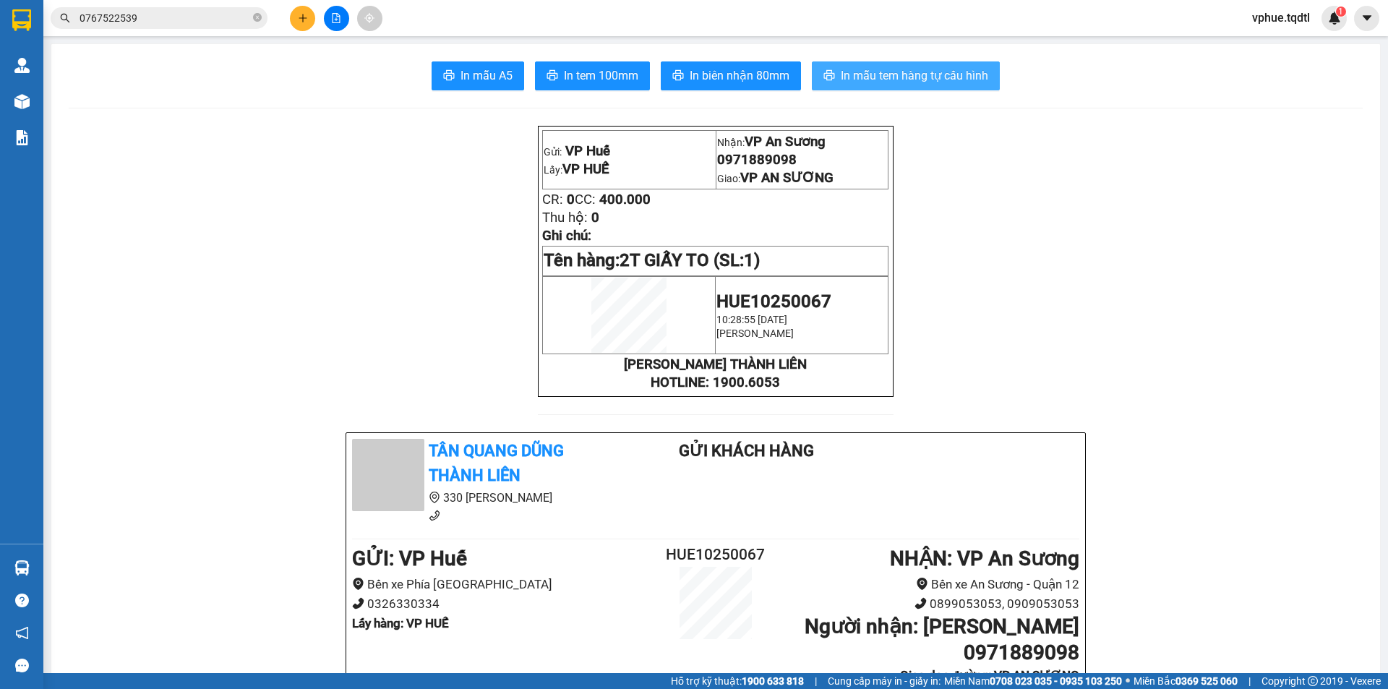
click at [865, 84] on span "In mẫu tem hàng tự cấu hình" at bounding box center [914, 75] width 147 height 18
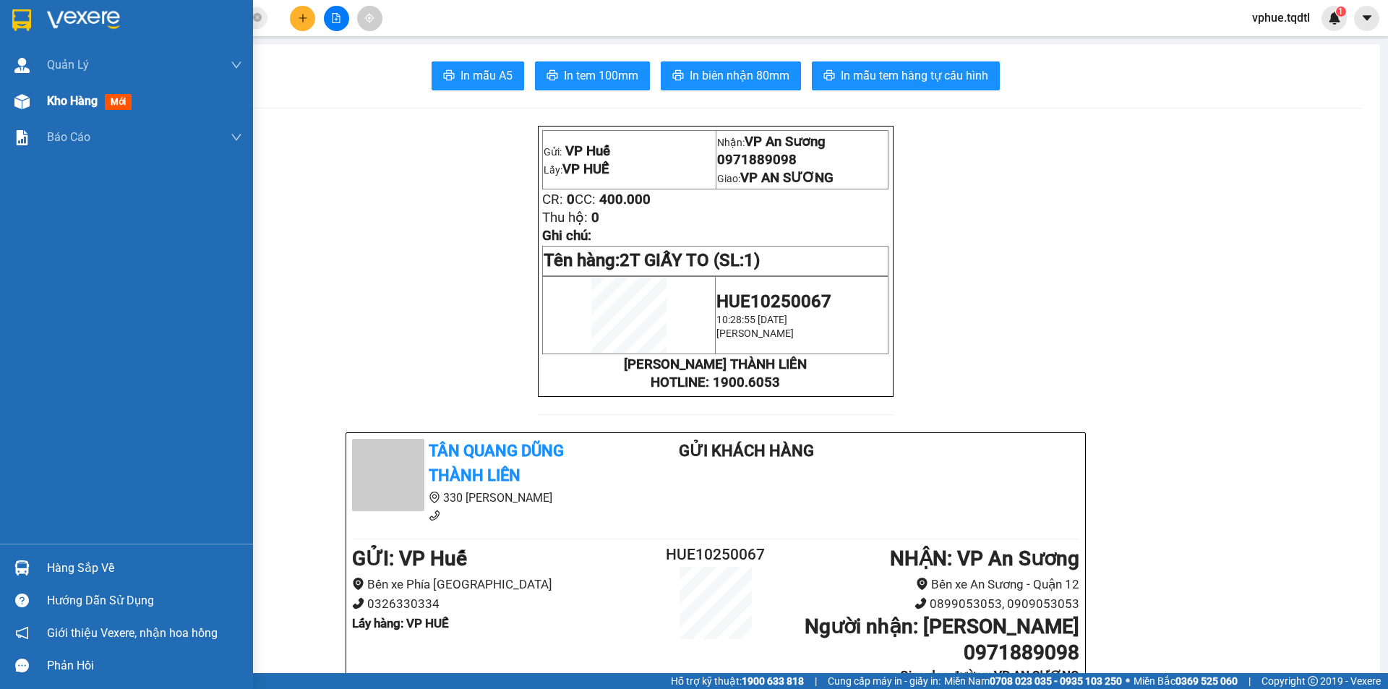
click at [20, 97] on img at bounding box center [21, 101] width 15 height 15
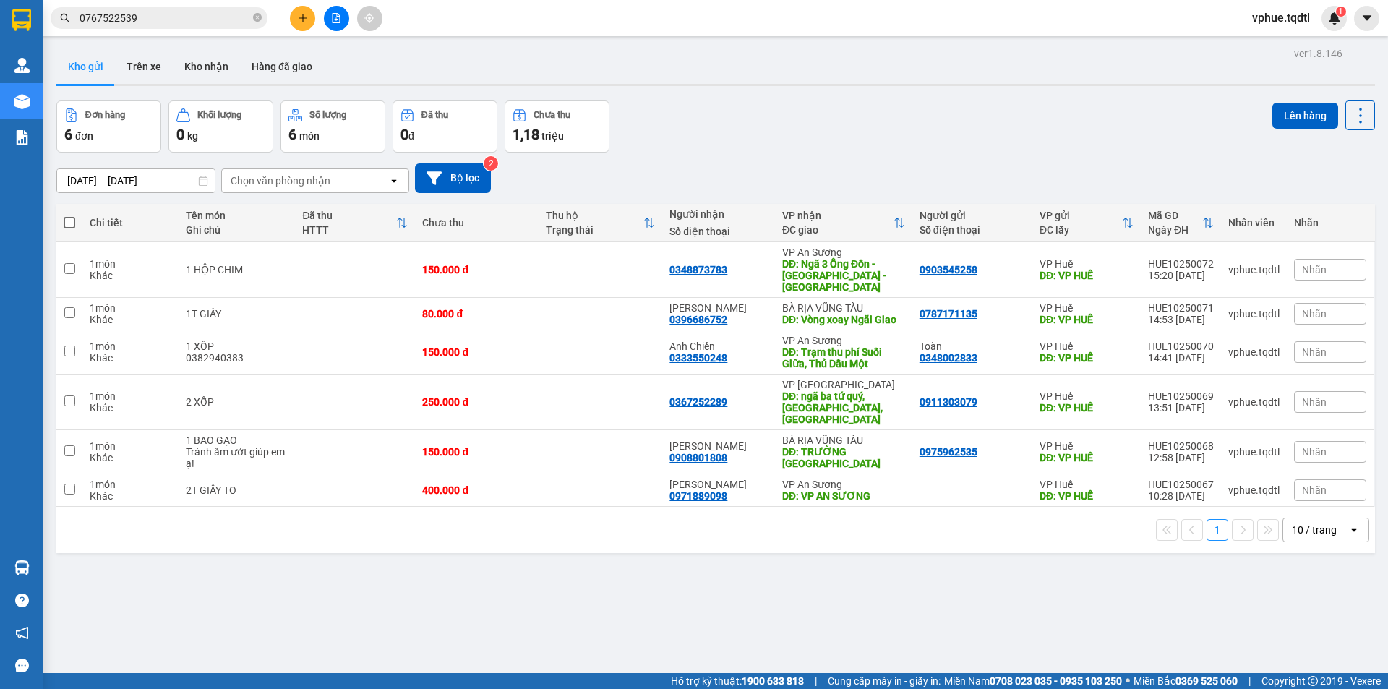
click at [296, 16] on button at bounding box center [302, 18] width 25 height 25
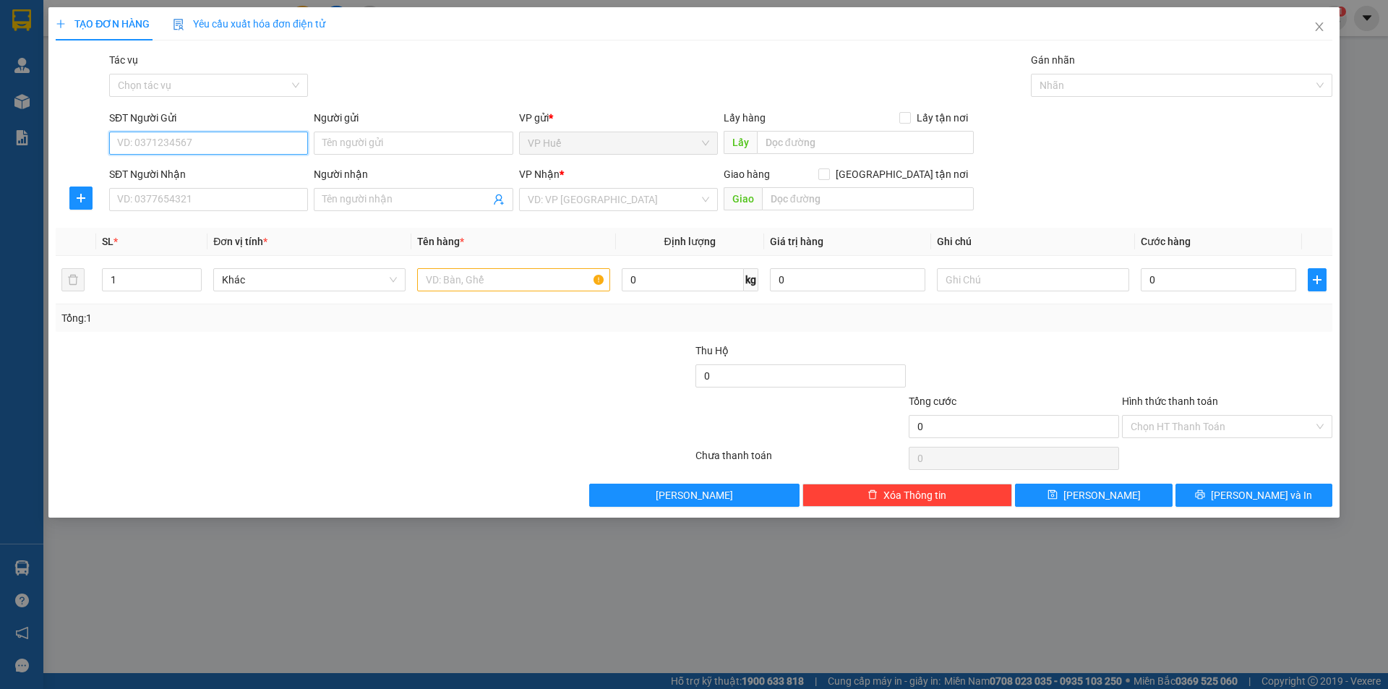
click at [245, 149] on input "SĐT Người Gửi" at bounding box center [208, 143] width 199 height 23
click at [222, 162] on div "0399176013" at bounding box center [208, 171] width 199 height 23
type input "0399176013"
type input "VP HUẾ"
type input "0329243273"
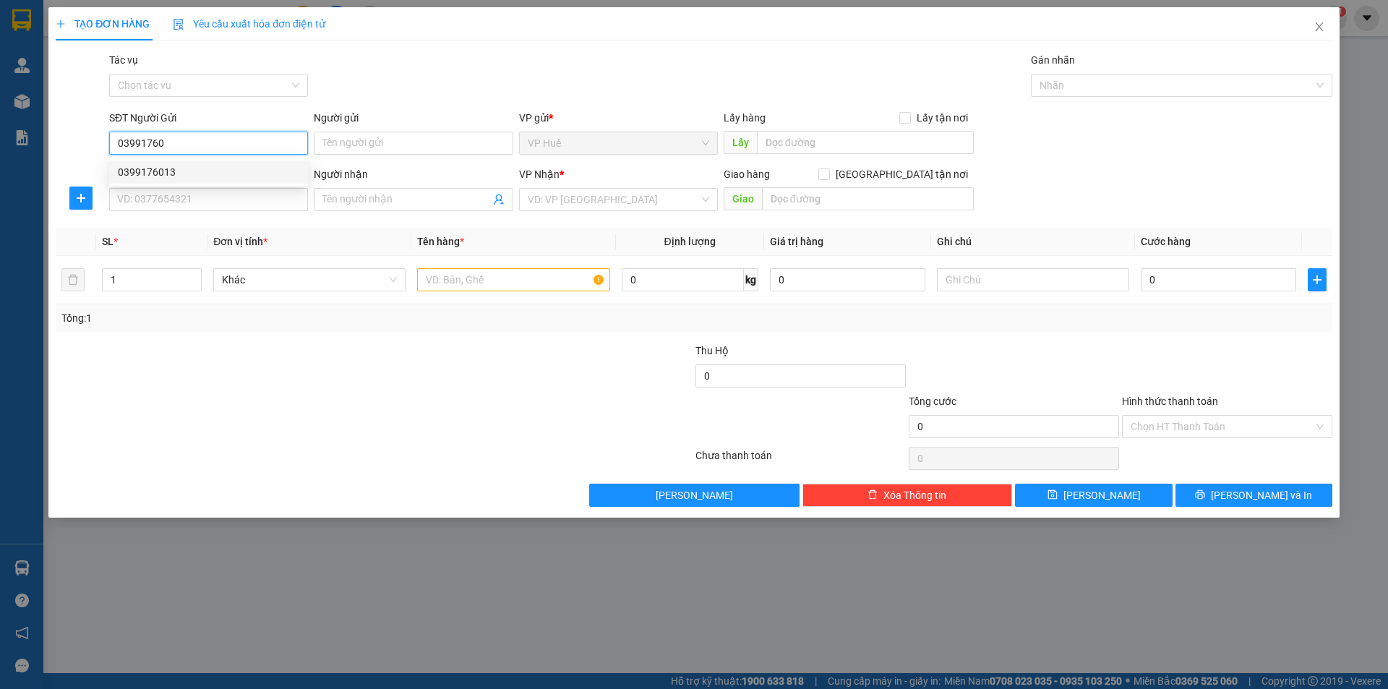
type input "TRẠM THU PHÍ SUỐI GIỮA"
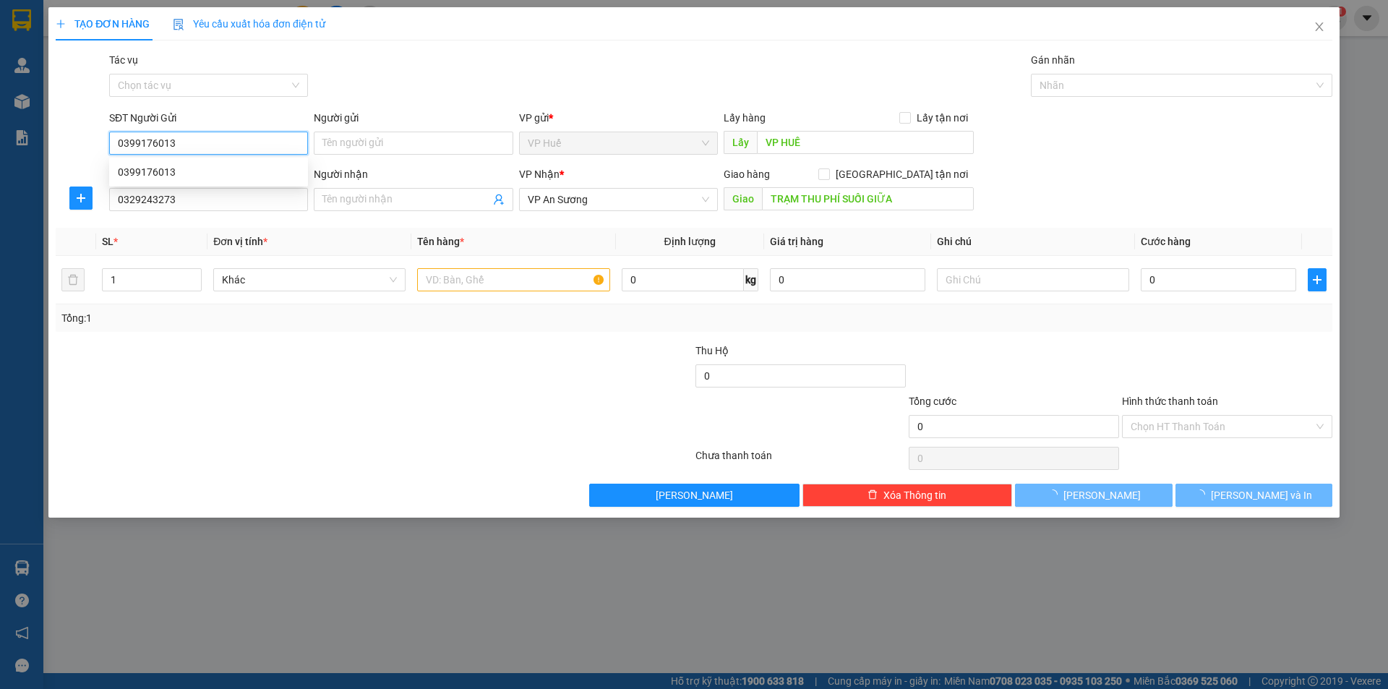
type input "200.000"
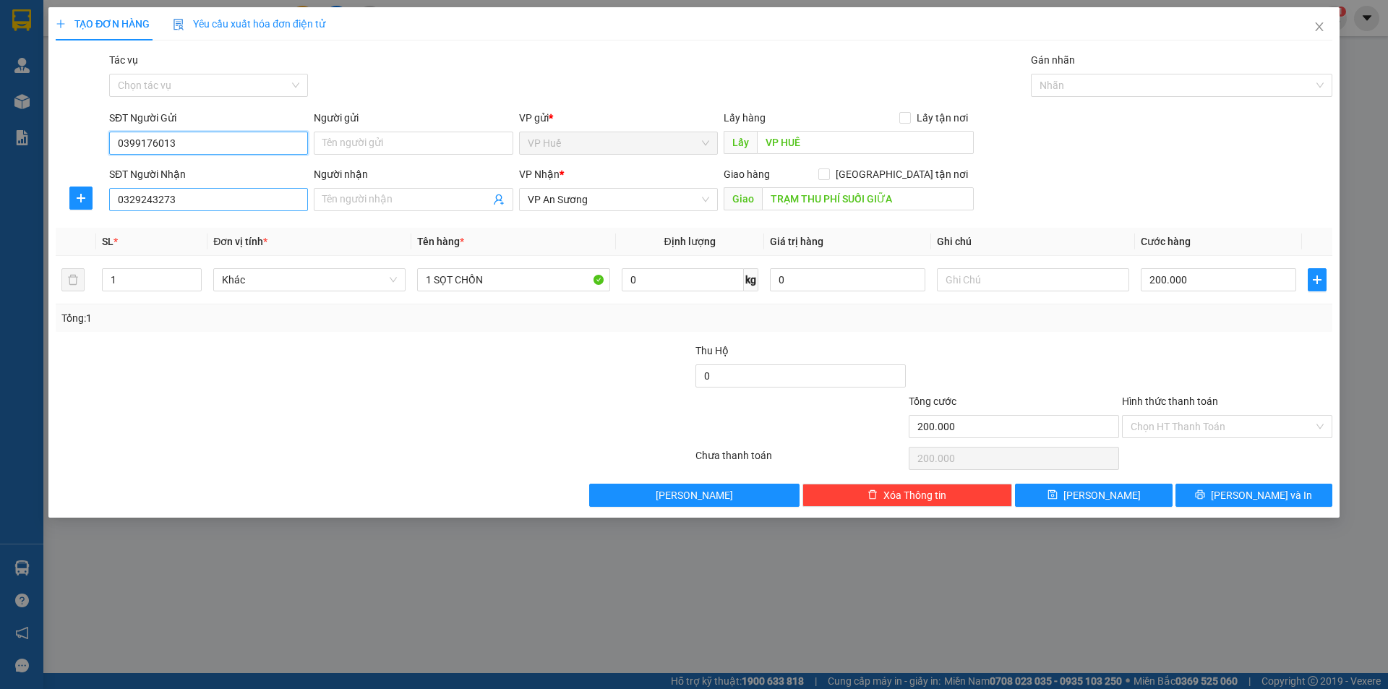
type input "0399176013"
click at [166, 205] on input "0329243273" at bounding box center [208, 199] width 199 height 23
type input "0989455272"
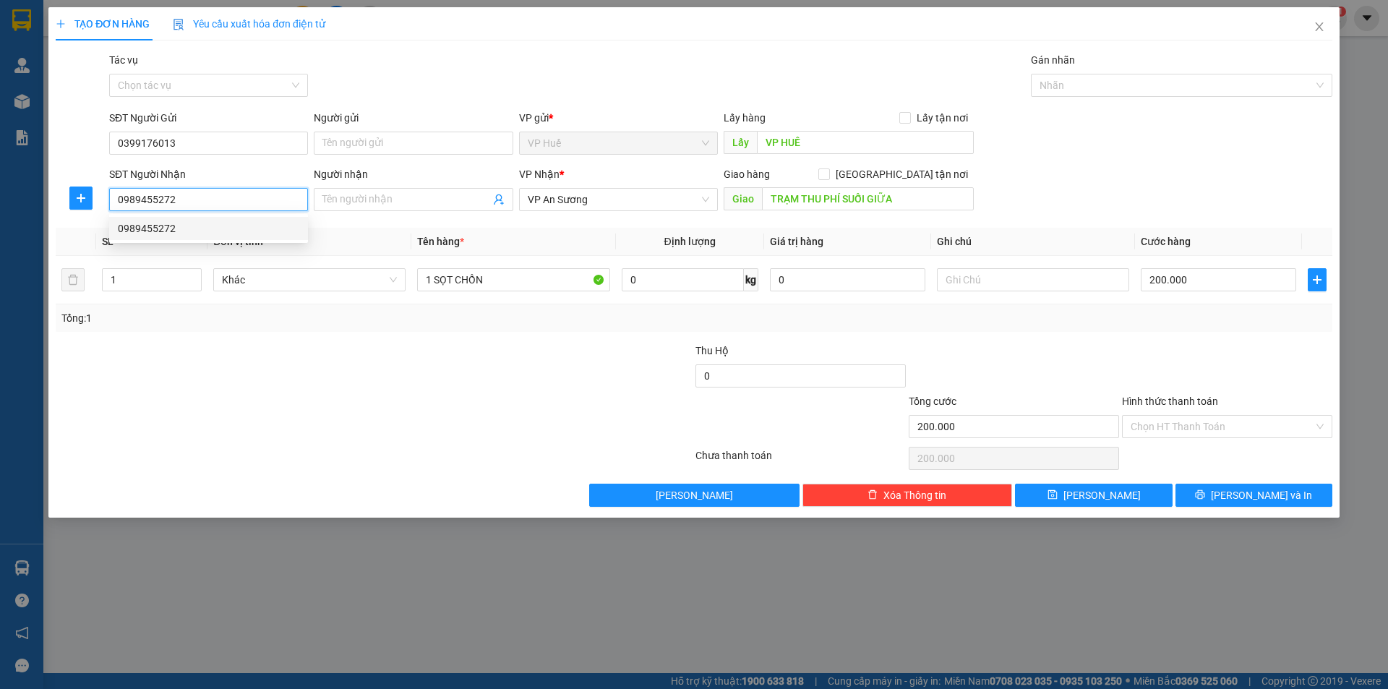
click at [207, 209] on input "0989455272" at bounding box center [208, 199] width 199 height 23
click at [205, 229] on div "0989455272" at bounding box center [208, 228] width 181 height 16
type input "CẦU PHÚ QUÝ, [GEOGRAPHIC_DATA]"
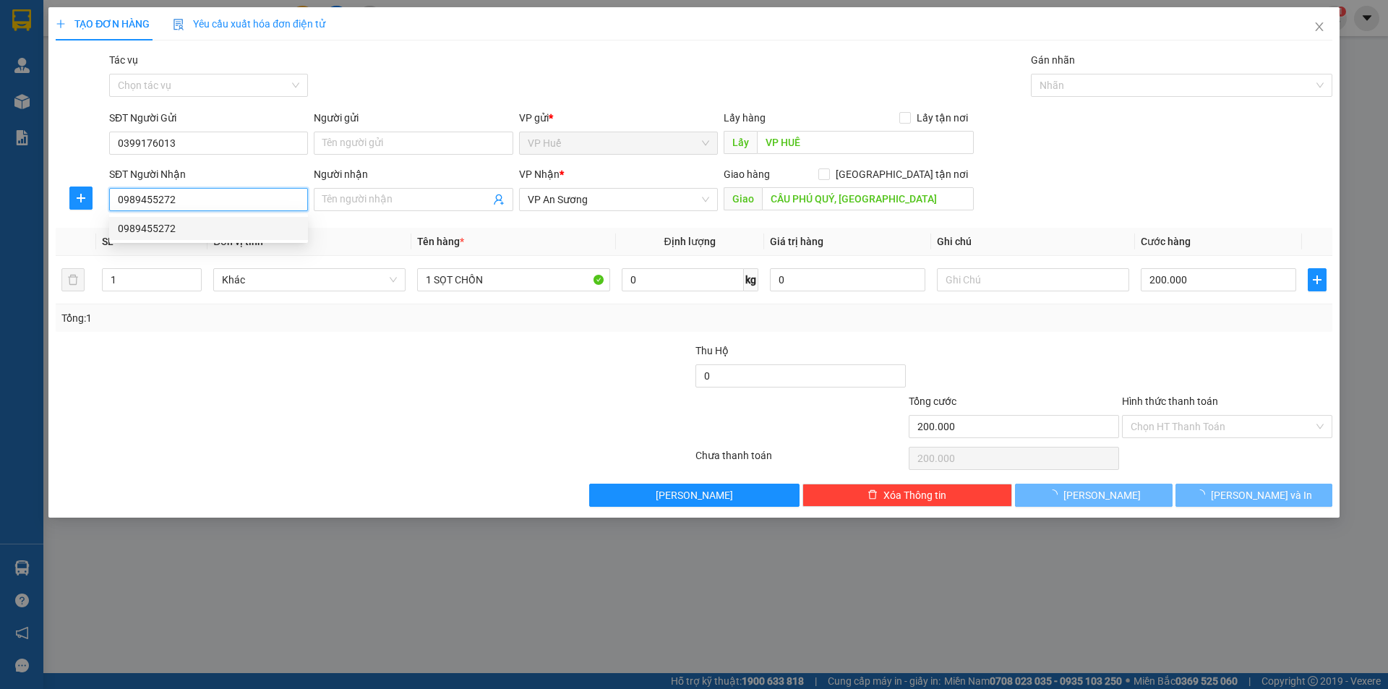
type input "100.000"
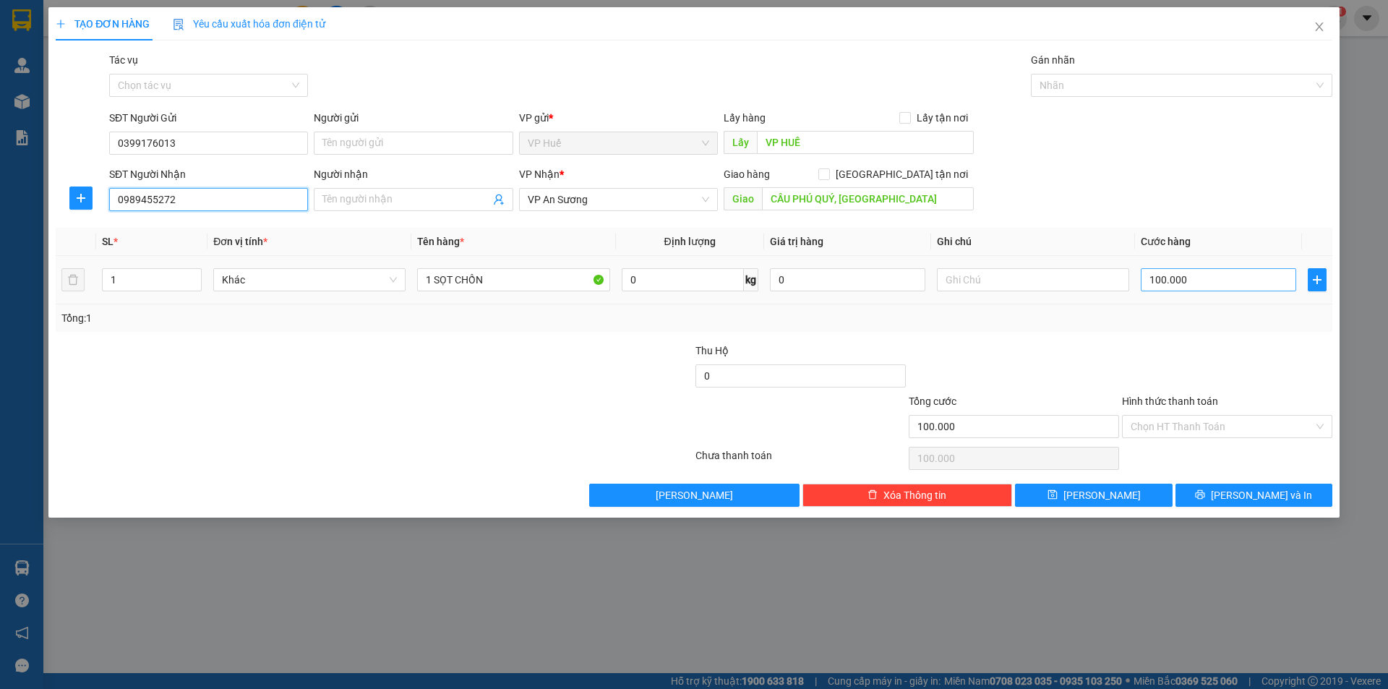
type input "0989455272"
click at [1198, 286] on input "100.000" at bounding box center [1218, 279] width 155 height 23
type input "2"
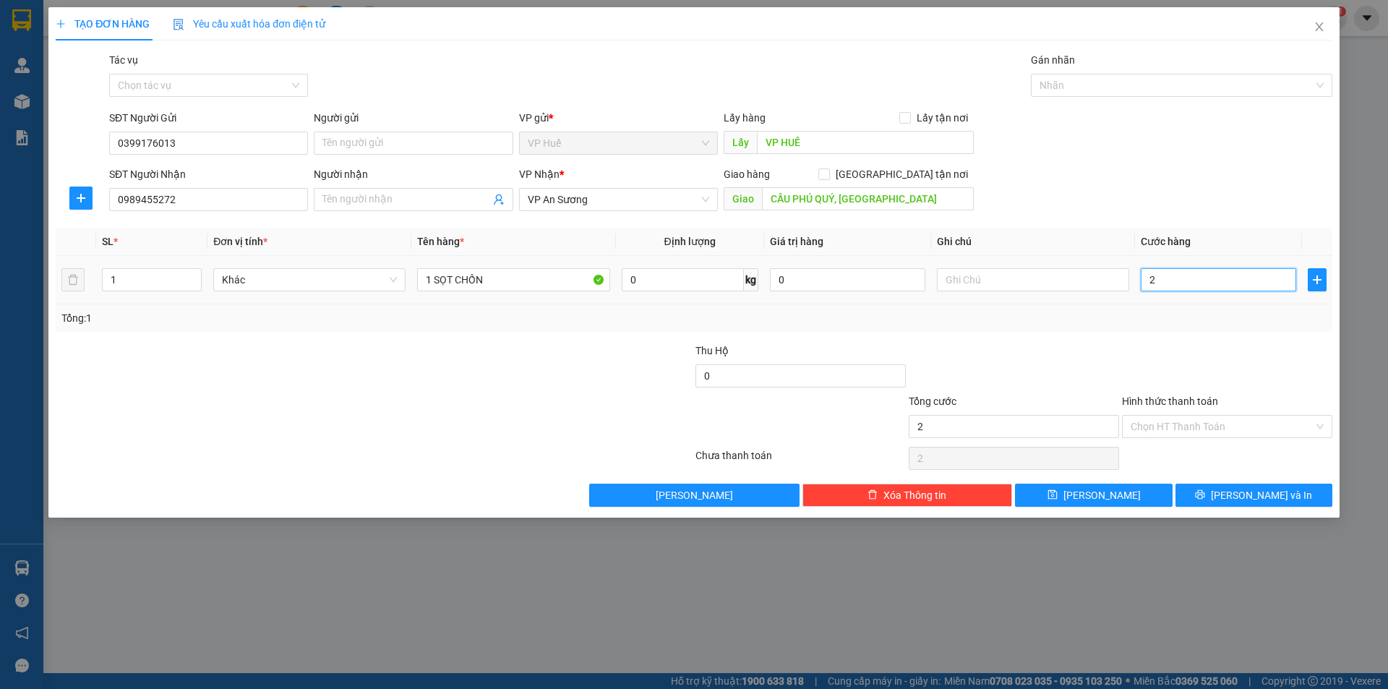
type input "20"
type input "200"
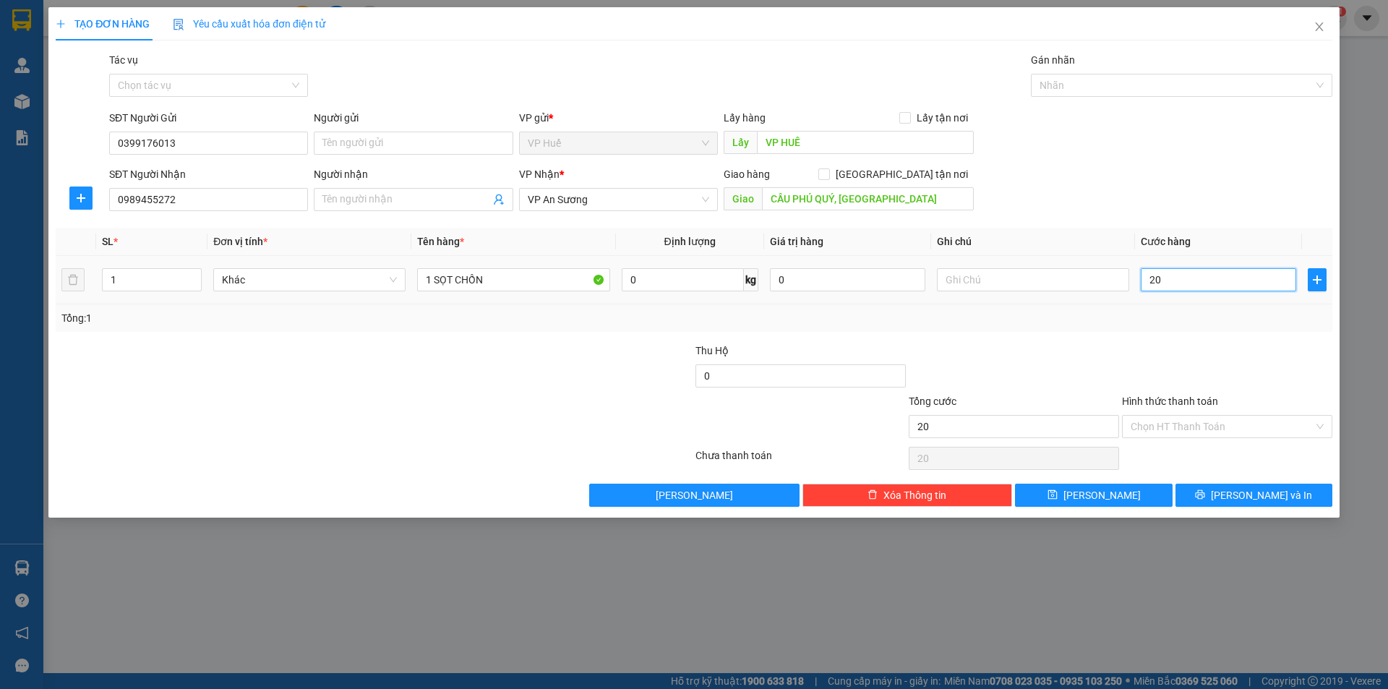
type input "200"
type input "2.000"
type input "20.000"
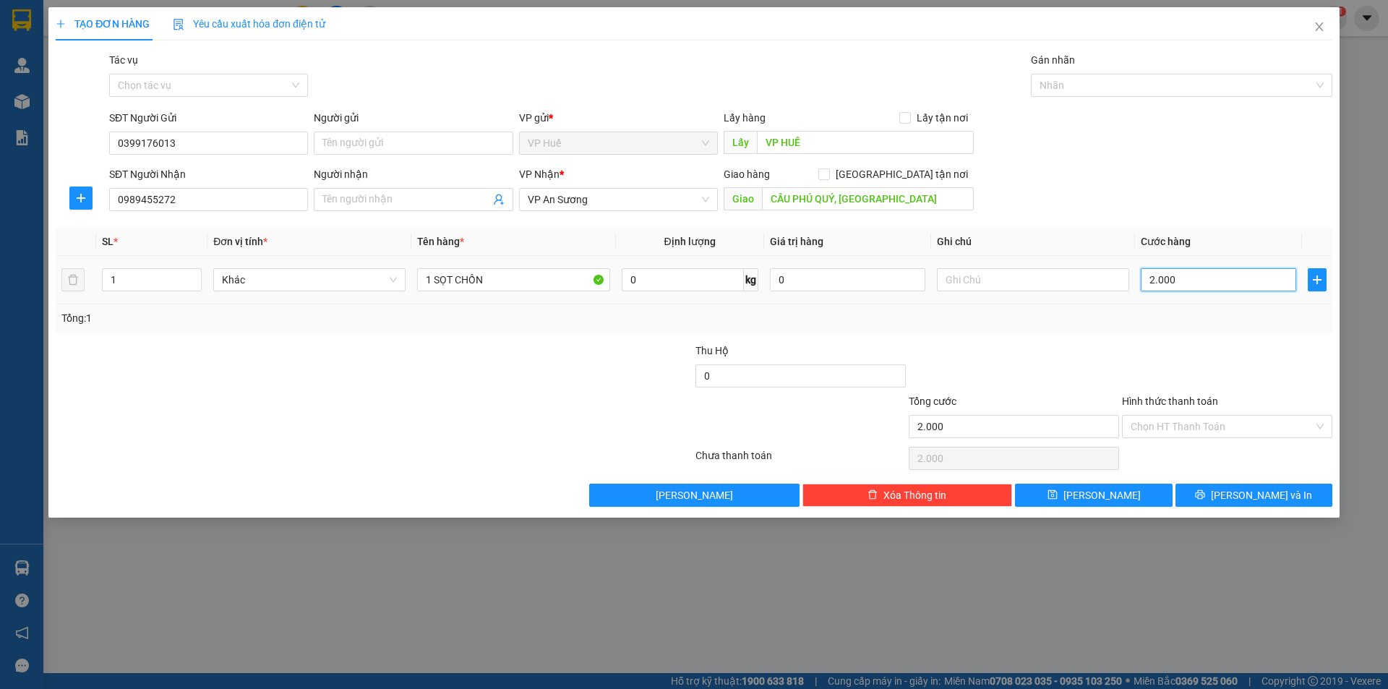
type input "20.000"
click at [1205, 493] on icon "printer" at bounding box center [1200, 494] width 9 height 9
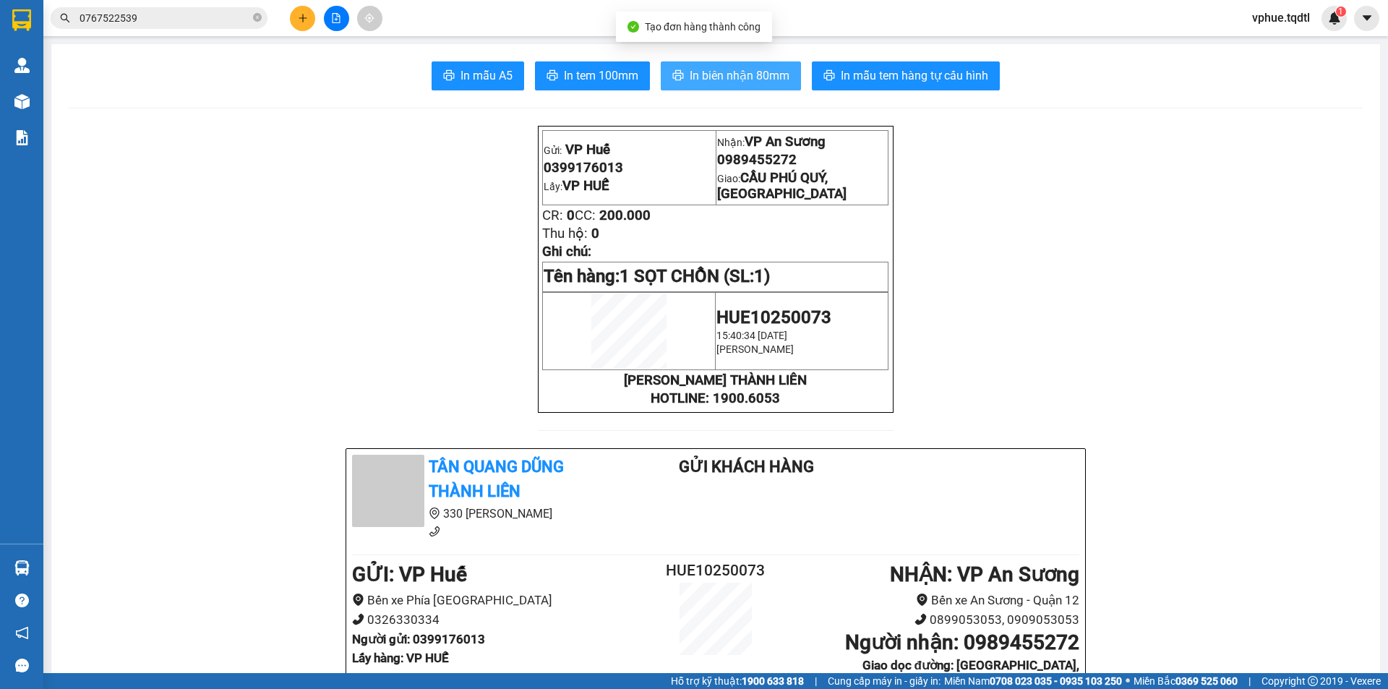
click at [703, 71] on span "In biên nhận 80mm" at bounding box center [740, 75] width 100 height 18
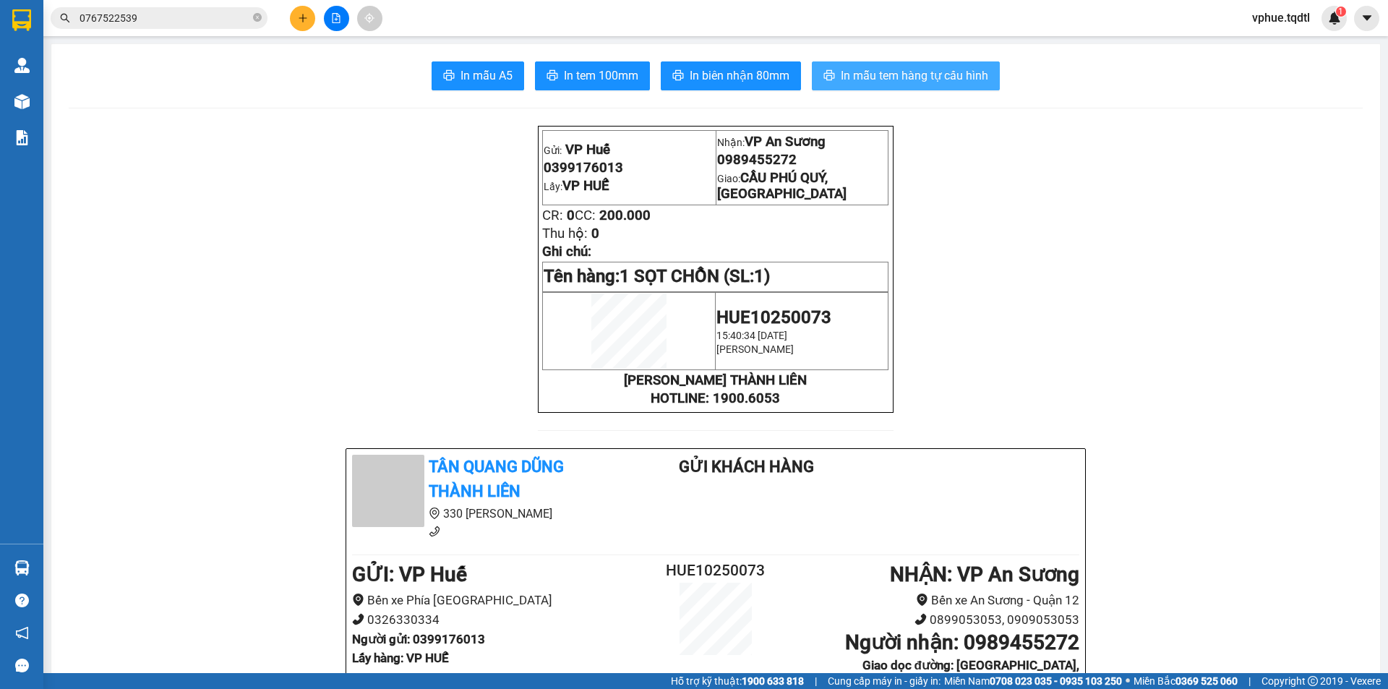
click at [934, 87] on button "In mẫu tem hàng tự cấu hình" at bounding box center [906, 75] width 188 height 29
click at [745, 167] on span "0989455272" at bounding box center [757, 160] width 80 height 16
copy span "0989455272"
click at [663, 332] on td at bounding box center [629, 330] width 173 height 77
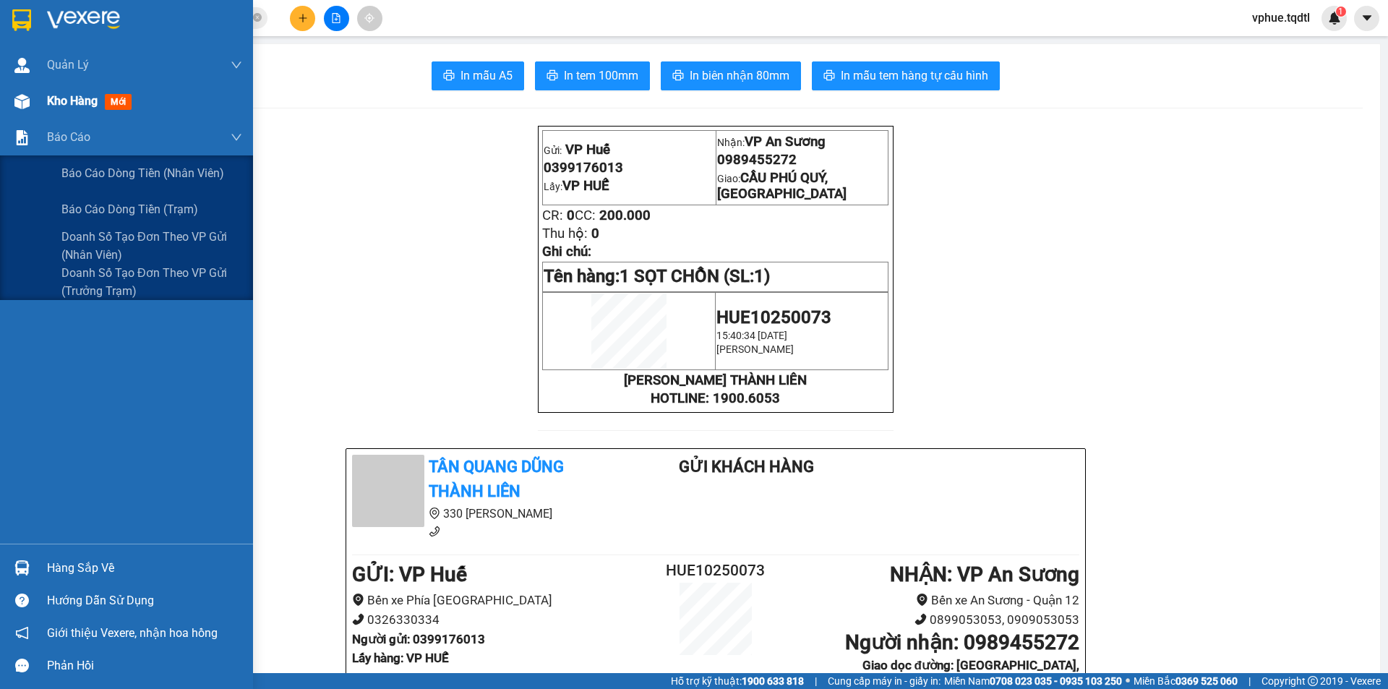
click at [60, 96] on span "Kho hàng" at bounding box center [72, 101] width 51 height 14
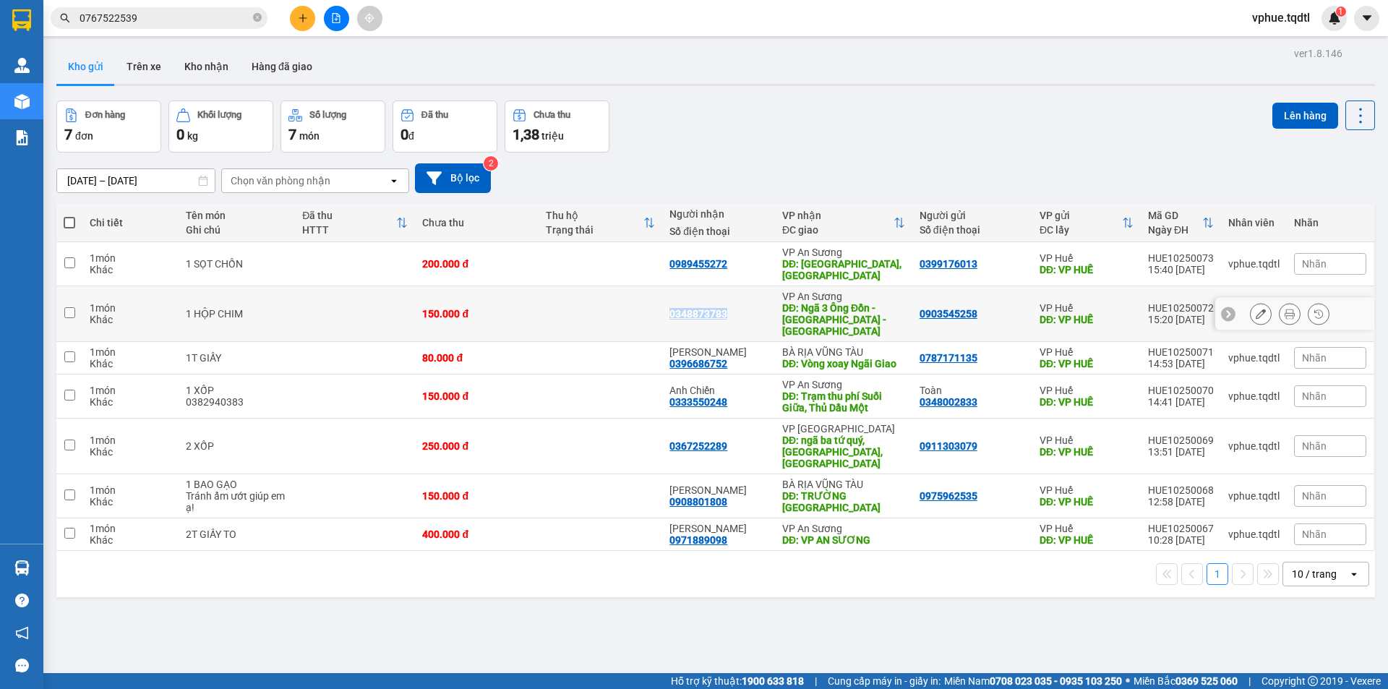
drag, startPoint x: 652, startPoint y: 299, endPoint x: 740, endPoint y: 312, distance: 89.2
click at [740, 312] on tr "1 món Khác 1 HỘP CHIM 150.000 đ 0348873783 VP An Sương DĐ: Ngã 3 Ông Đồn - [GEO…" at bounding box center [715, 314] width 1318 height 56
copy div "0348873783"
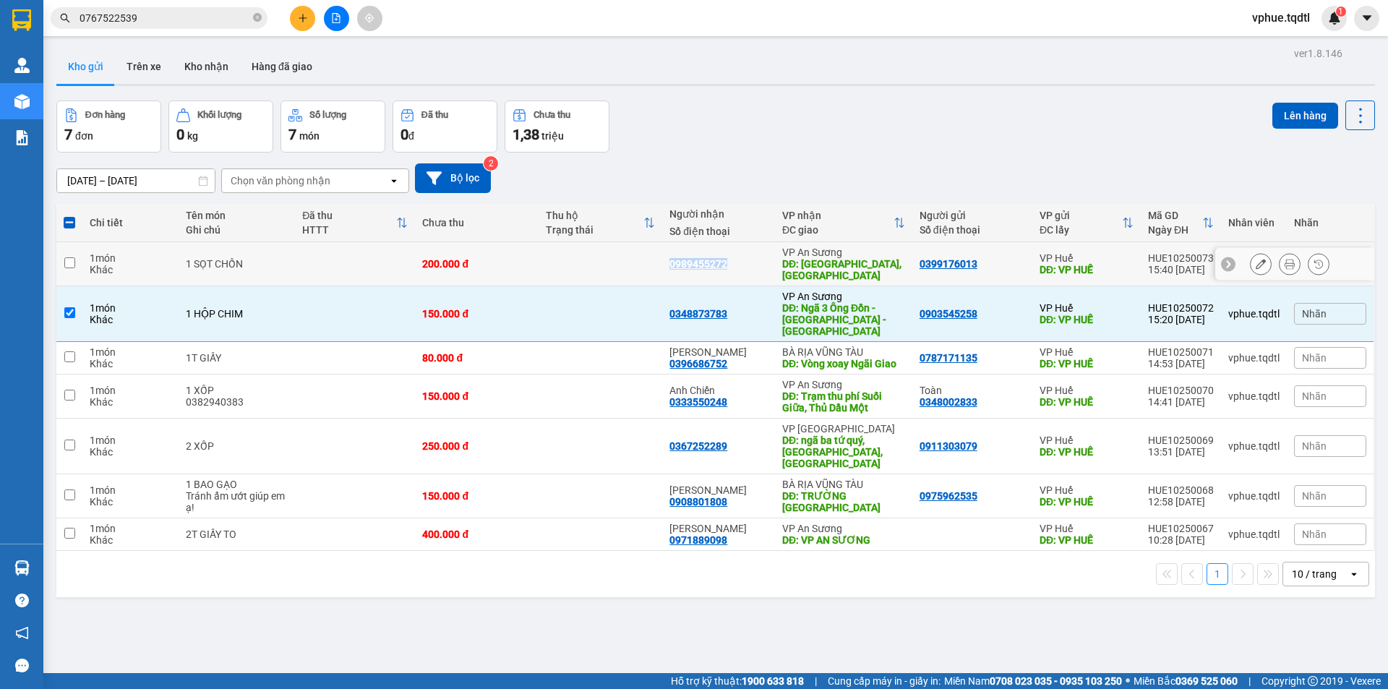
drag, startPoint x: 671, startPoint y: 262, endPoint x: 735, endPoint y: 262, distance: 64.3
click at [735, 262] on div "0989455272" at bounding box center [718, 264] width 98 height 12
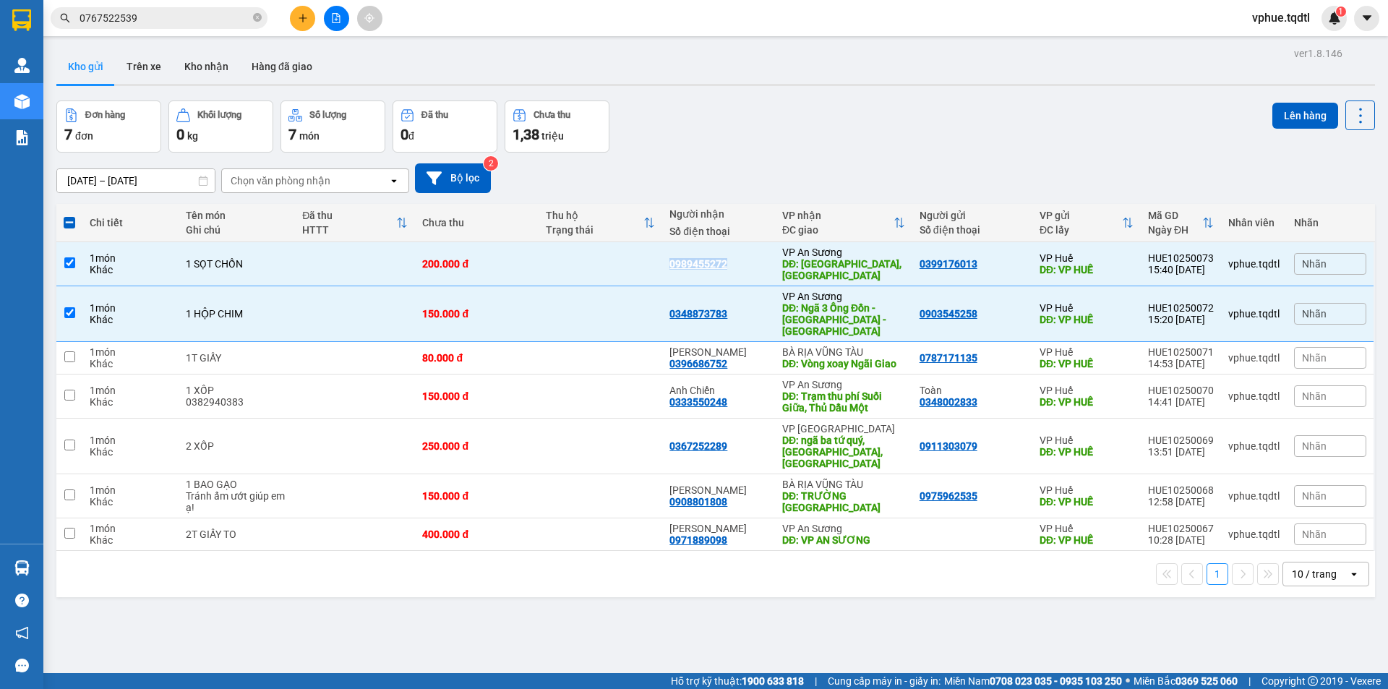
copy div "0989455272"
drag, startPoint x: 665, startPoint y: 403, endPoint x: 731, endPoint y: 404, distance: 66.5
click at [731, 404] on td "Anh Chiến 0333550248" at bounding box center [718, 396] width 113 height 44
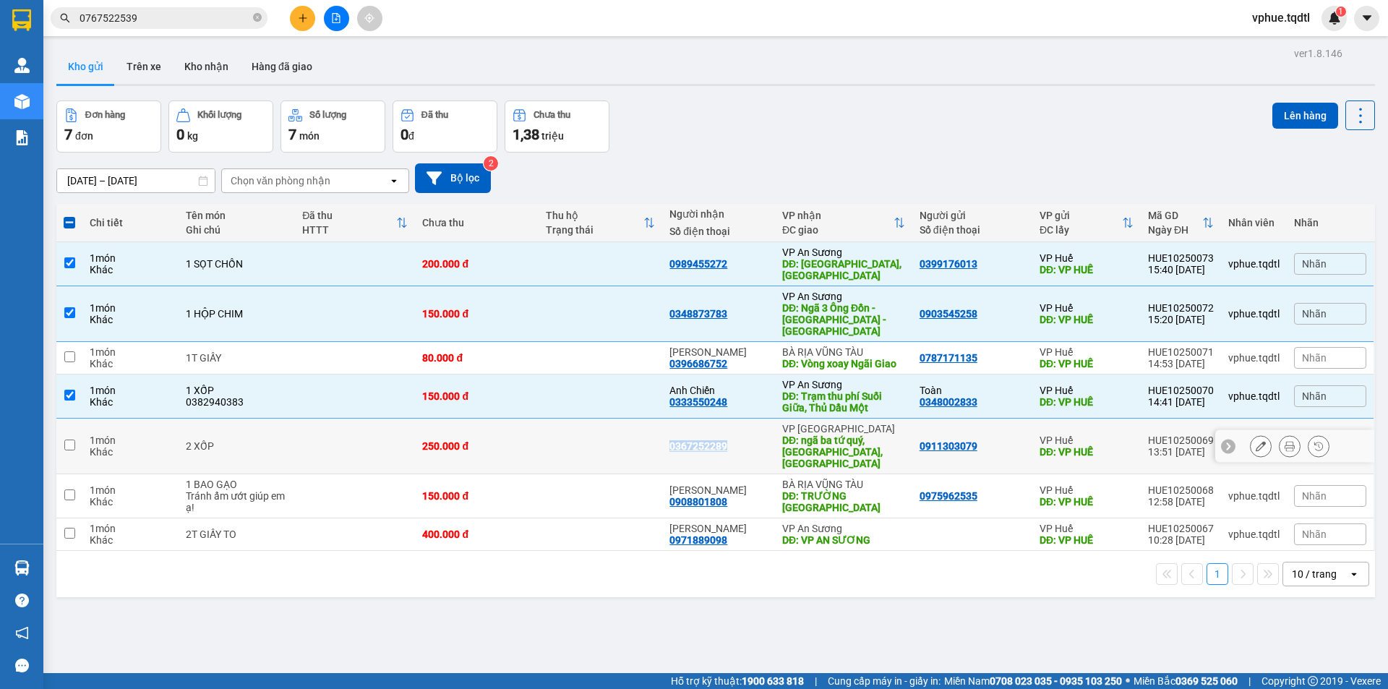
drag, startPoint x: 682, startPoint y: 441, endPoint x: 731, endPoint y: 439, distance: 48.5
click at [731, 439] on td "0367252289" at bounding box center [718, 447] width 113 height 56
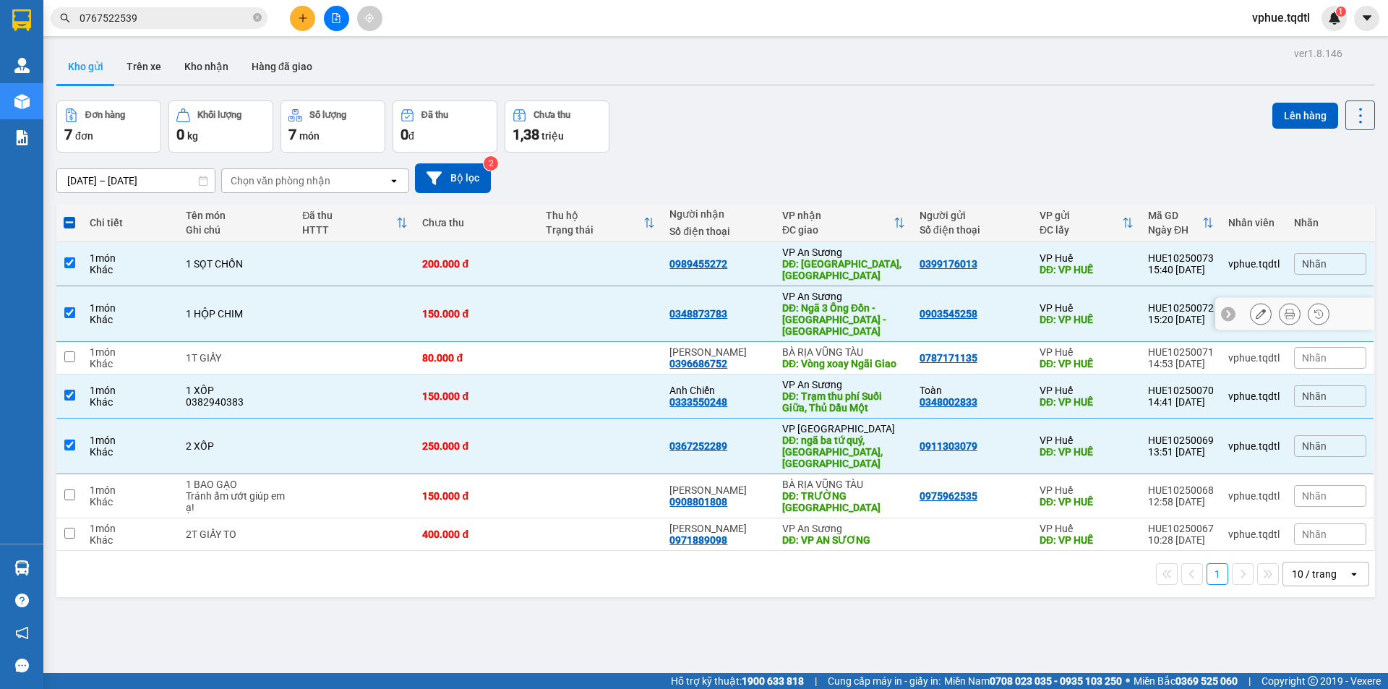
click at [625, 312] on td at bounding box center [601, 314] width 124 height 56
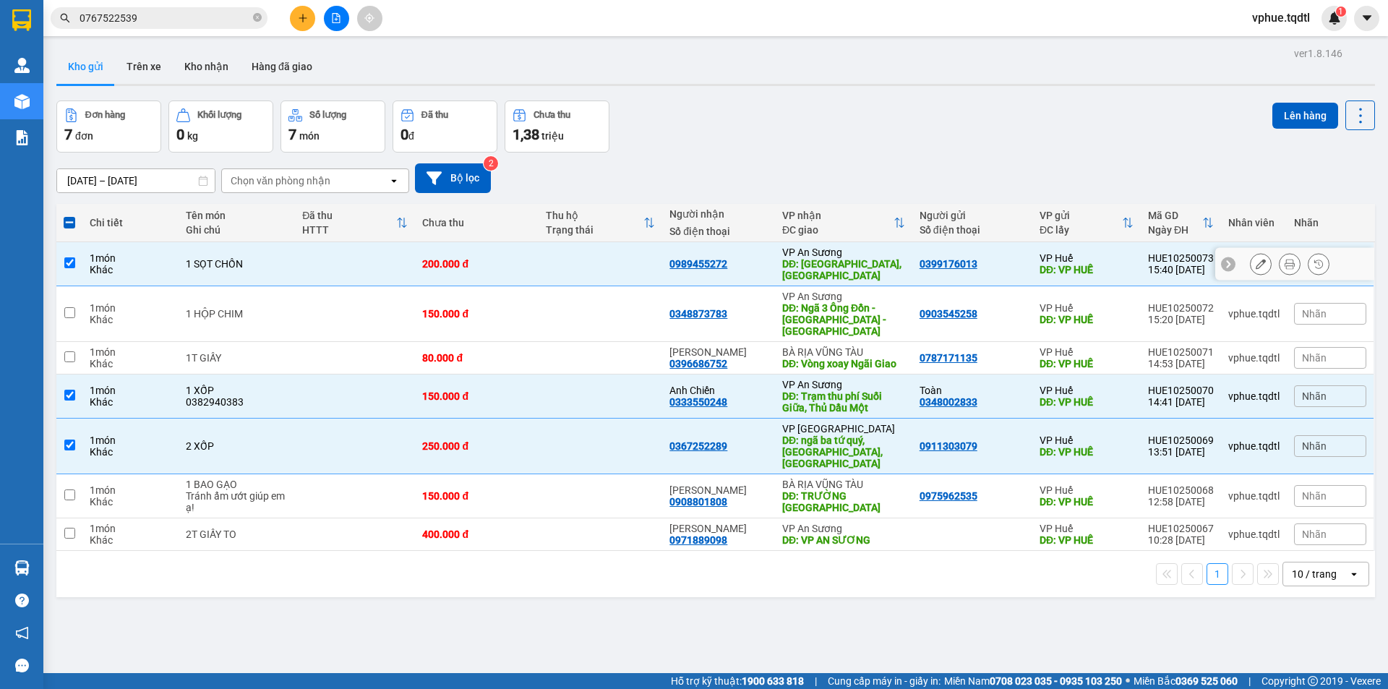
click at [700, 266] on div "0989455272" at bounding box center [698, 264] width 58 height 12
drag, startPoint x: 1300, startPoint y: 564, endPoint x: 1306, endPoint y: 639, distance: 75.4
click at [1302, 567] on div "10 / trang" at bounding box center [1314, 574] width 45 height 14
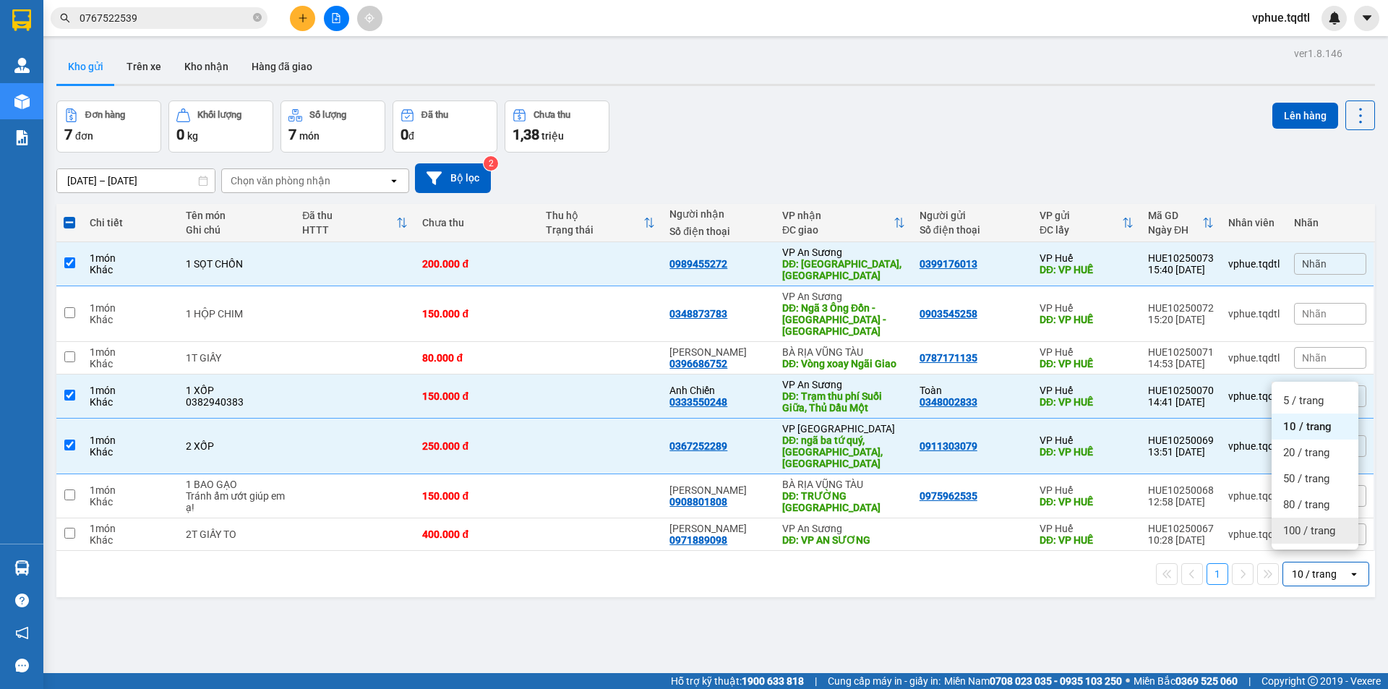
click at [1330, 529] on span "100 / trang" at bounding box center [1309, 530] width 52 height 14
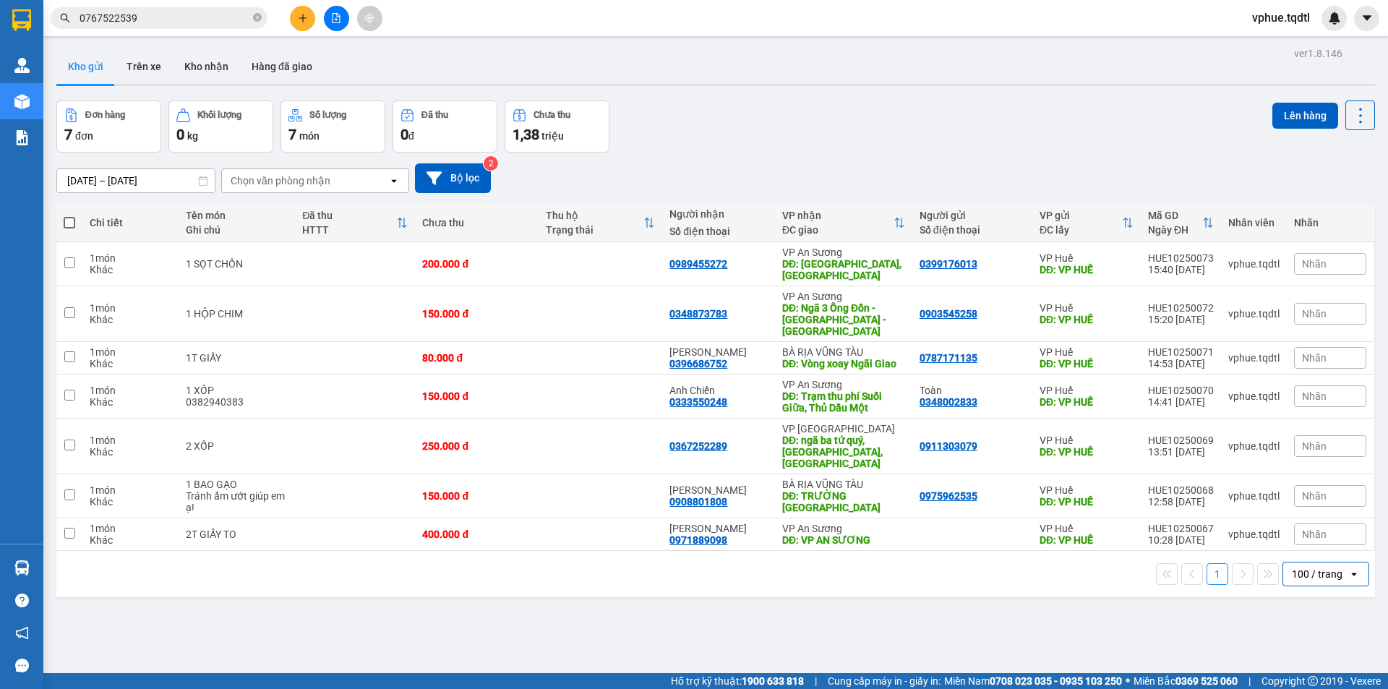
click at [1348, 568] on icon "open" at bounding box center [1354, 574] width 12 height 12
click at [1302, 542] on div "100 / trang" at bounding box center [1314, 531] width 87 height 26
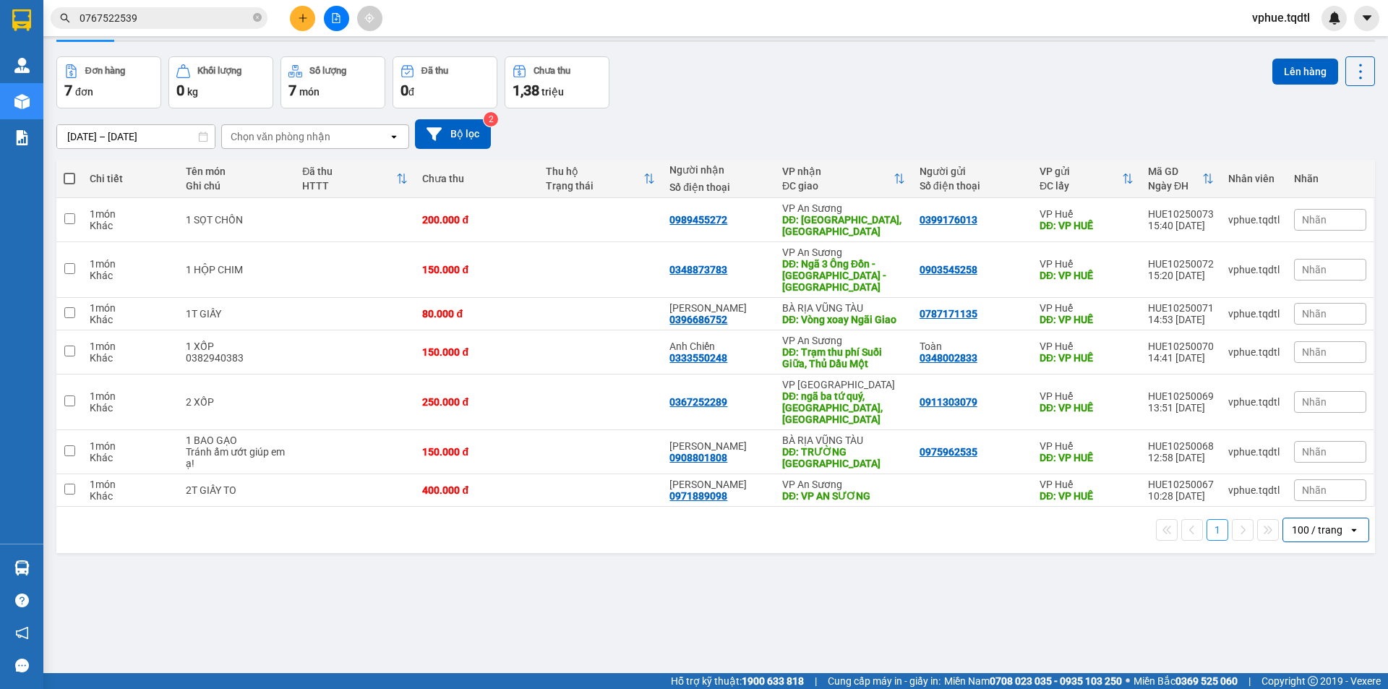
scroll to position [66, 0]
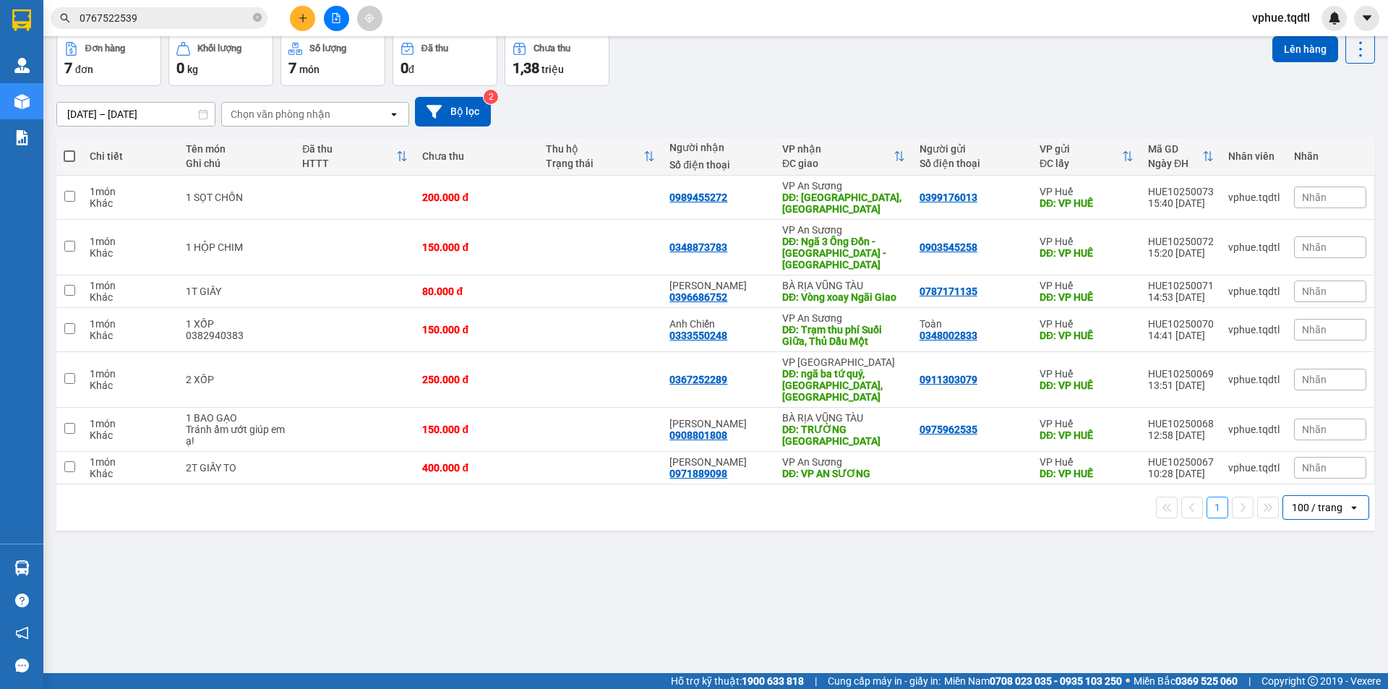
click at [295, 17] on button at bounding box center [302, 18] width 25 height 25
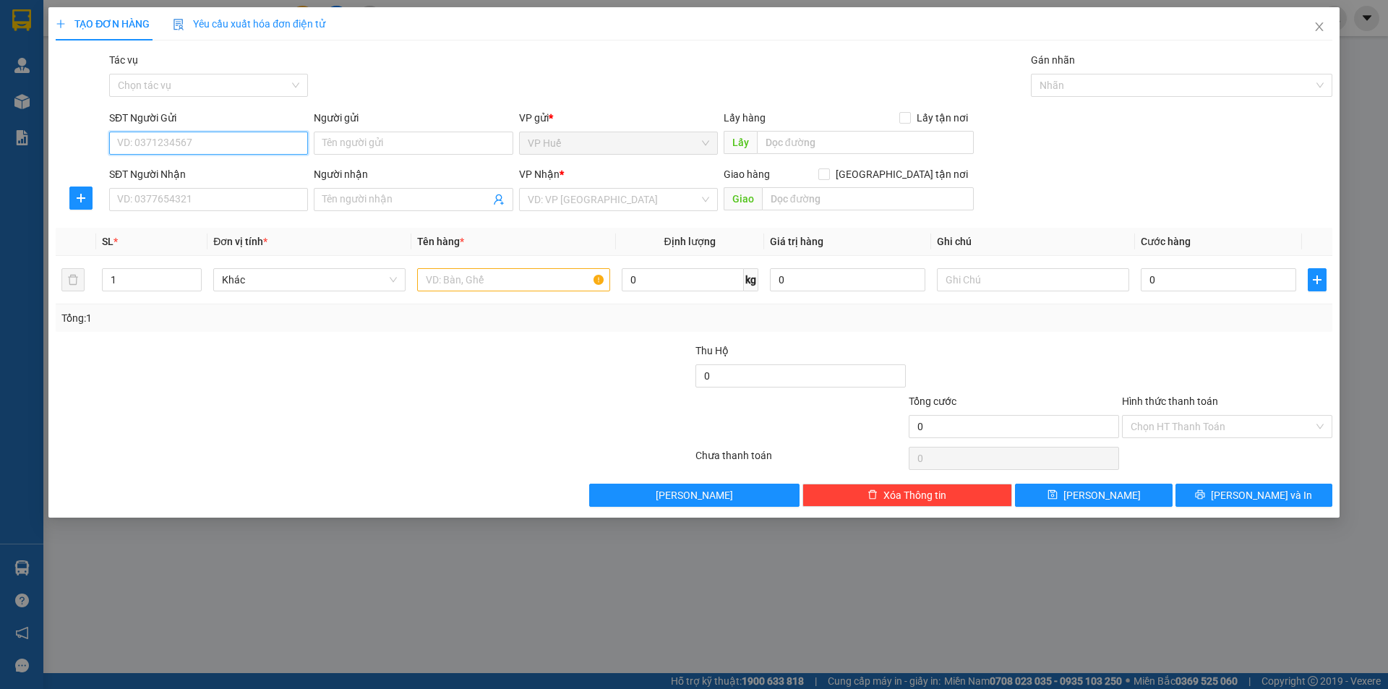
click at [217, 136] on input "SĐT Người Gửi" at bounding box center [208, 143] width 199 height 23
click at [406, 147] on input "Người gửi" at bounding box center [413, 143] width 199 height 23
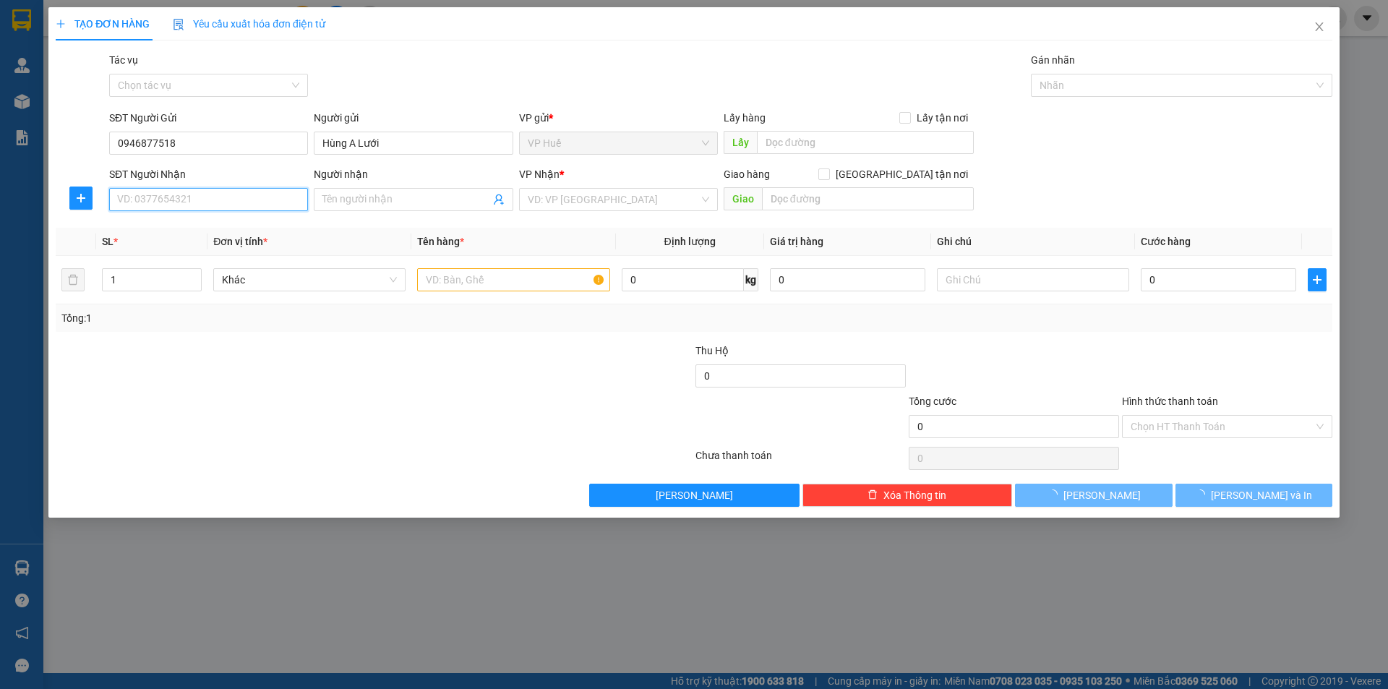
click at [256, 208] on input "SĐT Người Nhận" at bounding box center [208, 199] width 199 height 23
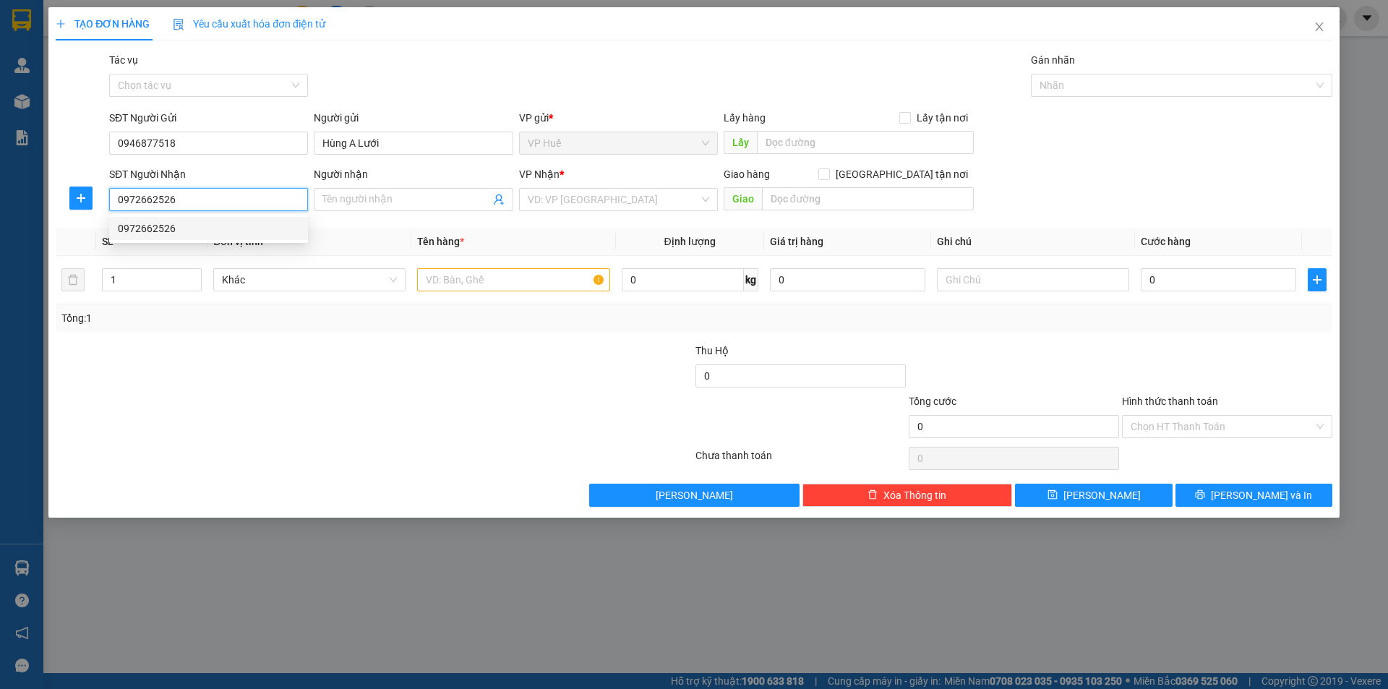
click at [141, 233] on div "0972662526" at bounding box center [208, 228] width 181 height 16
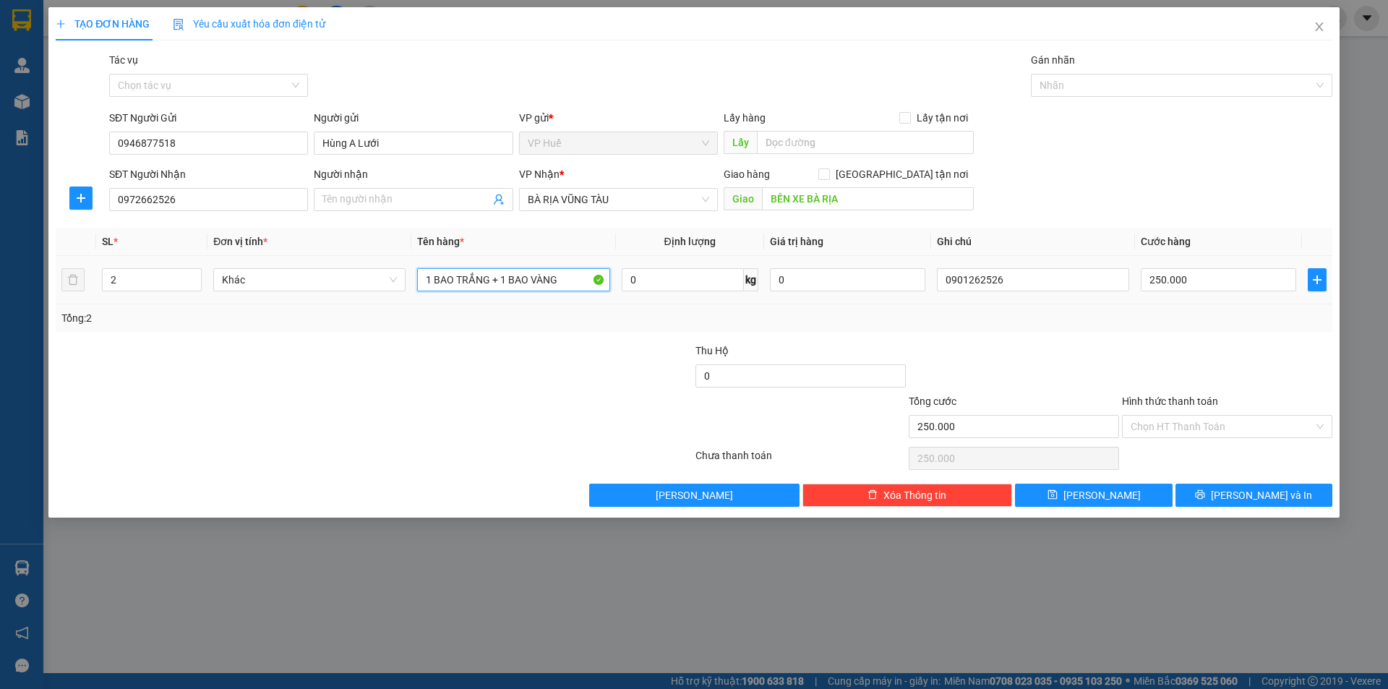
click at [524, 279] on input "1 BAO TRẮNG + 1 BAO VÀNG" at bounding box center [513, 279] width 192 height 23
click at [573, 274] on input "1 BAO TRẮNG + 1 BAO VÀNG" at bounding box center [513, 279] width 192 height 23
drag, startPoint x: 572, startPoint y: 278, endPoint x: 489, endPoint y: 278, distance: 83.1
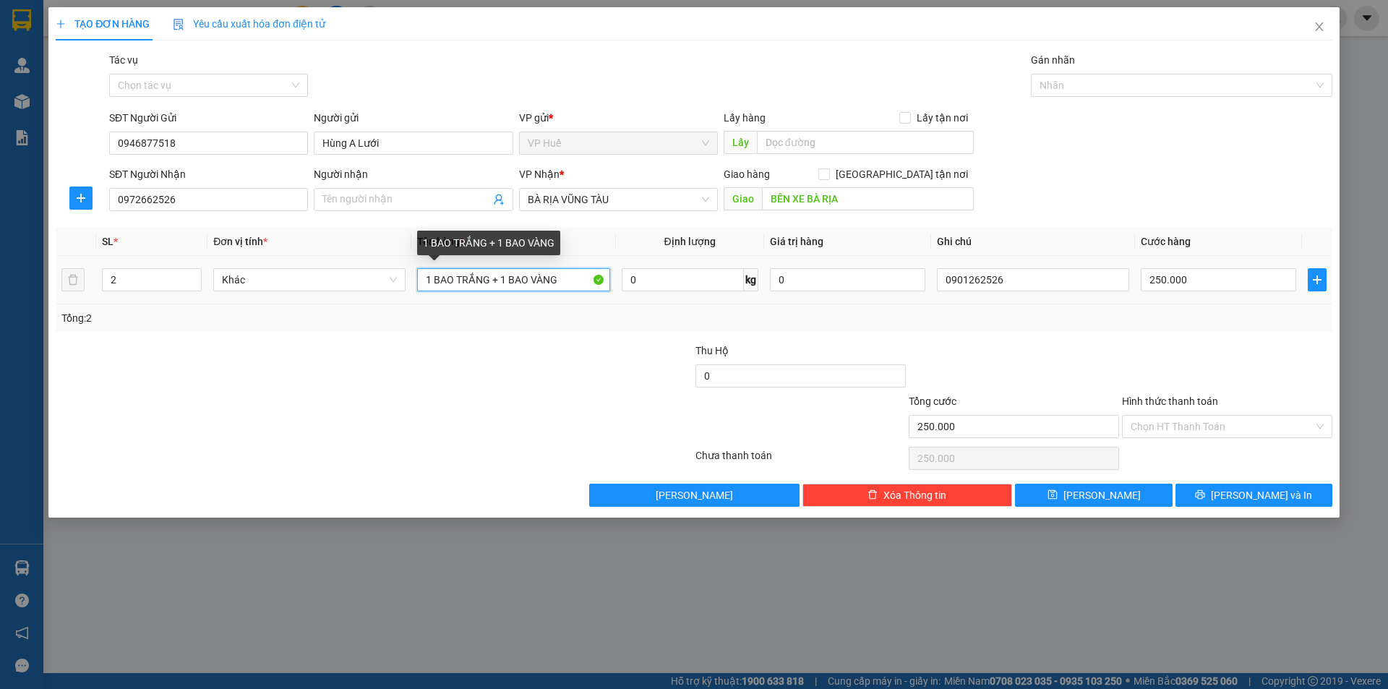
click at [489, 278] on input "1 BAO TRẮNG + 1 BAO VÀNG" at bounding box center [513, 279] width 192 height 23
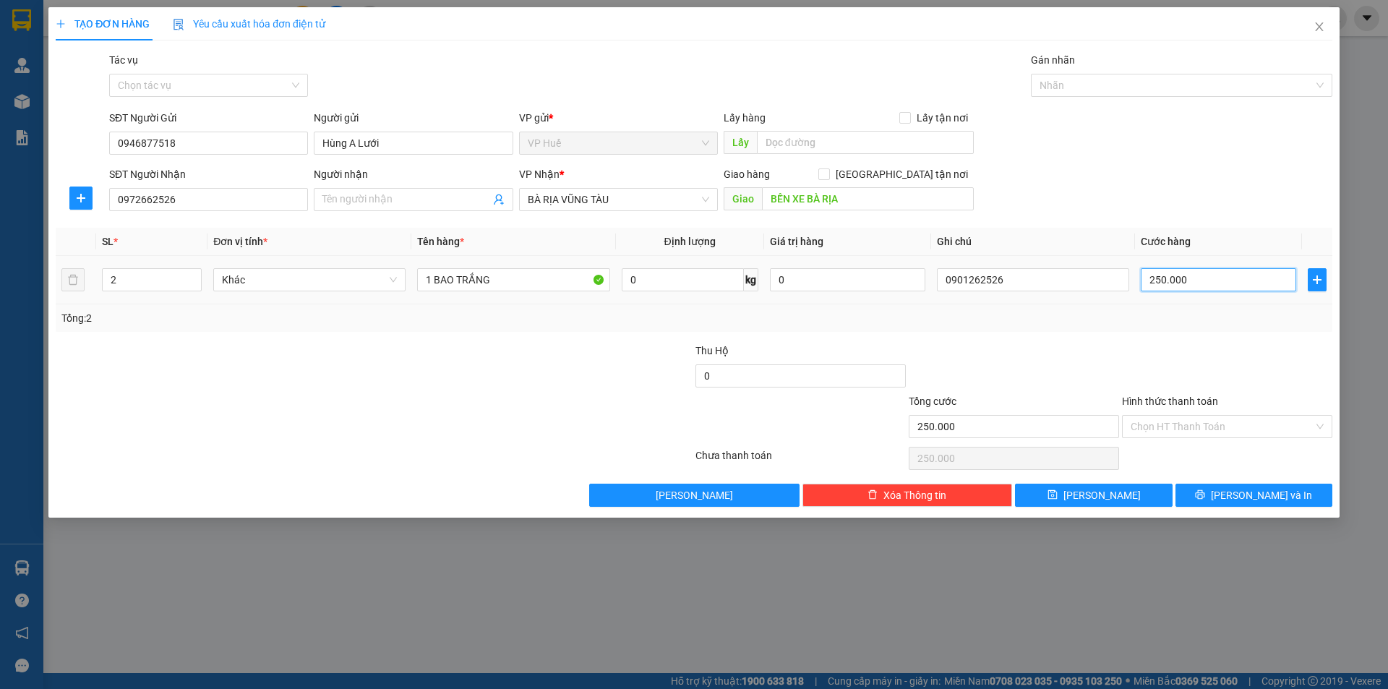
click at [1173, 273] on input "250.000" at bounding box center [1218, 279] width 155 height 23
click at [835, 143] on input "text" at bounding box center [865, 142] width 217 height 23
drag, startPoint x: 140, startPoint y: 277, endPoint x: 106, endPoint y: 278, distance: 34.7
click at [106, 278] on input "2" at bounding box center [152, 280] width 98 height 22
click at [397, 204] on input "Người nhận" at bounding box center [405, 200] width 167 height 16
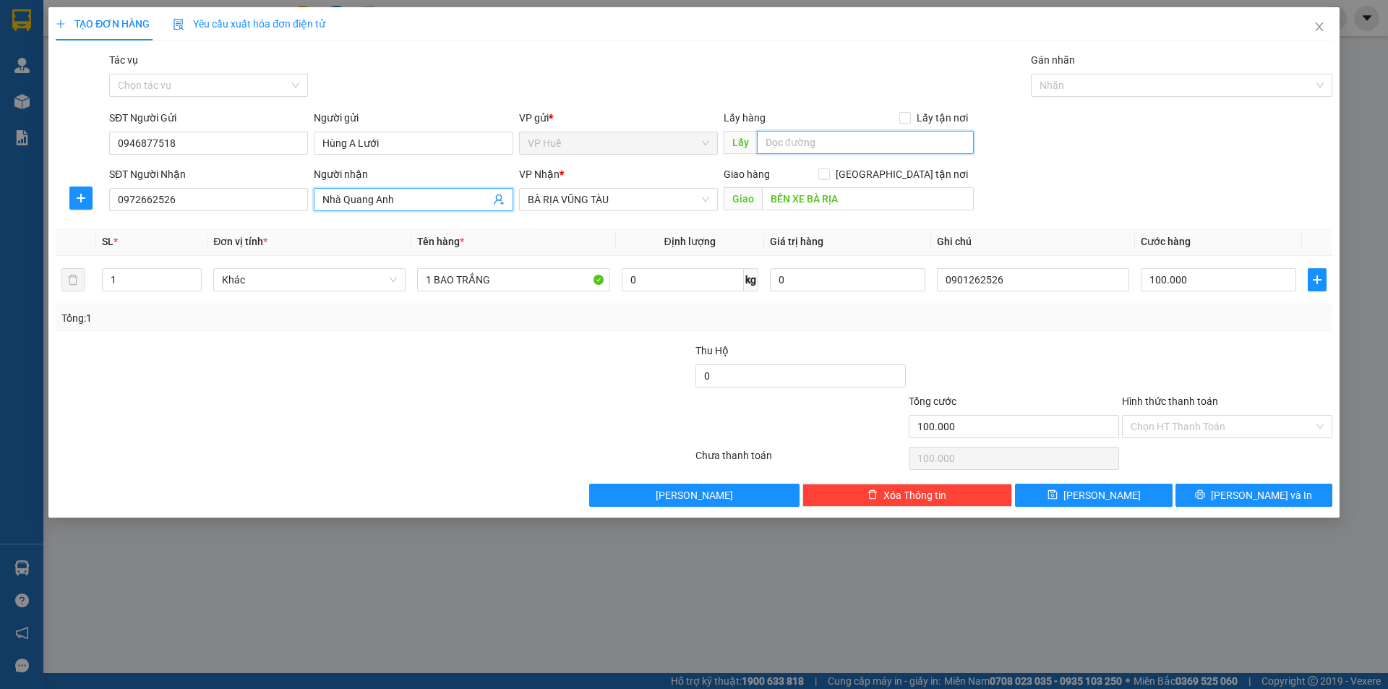
click at [765, 153] on input "text" at bounding box center [865, 142] width 217 height 23
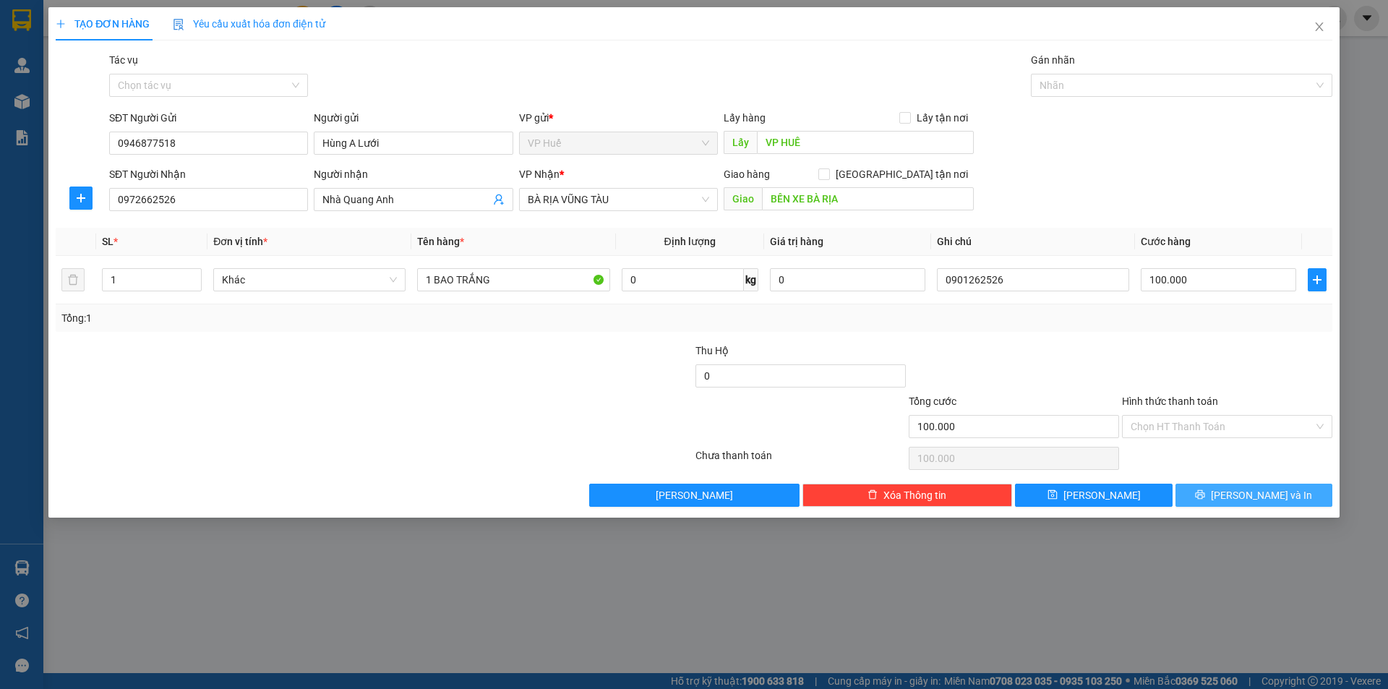
click at [1232, 484] on button "[PERSON_NAME] và In" at bounding box center [1253, 495] width 157 height 23
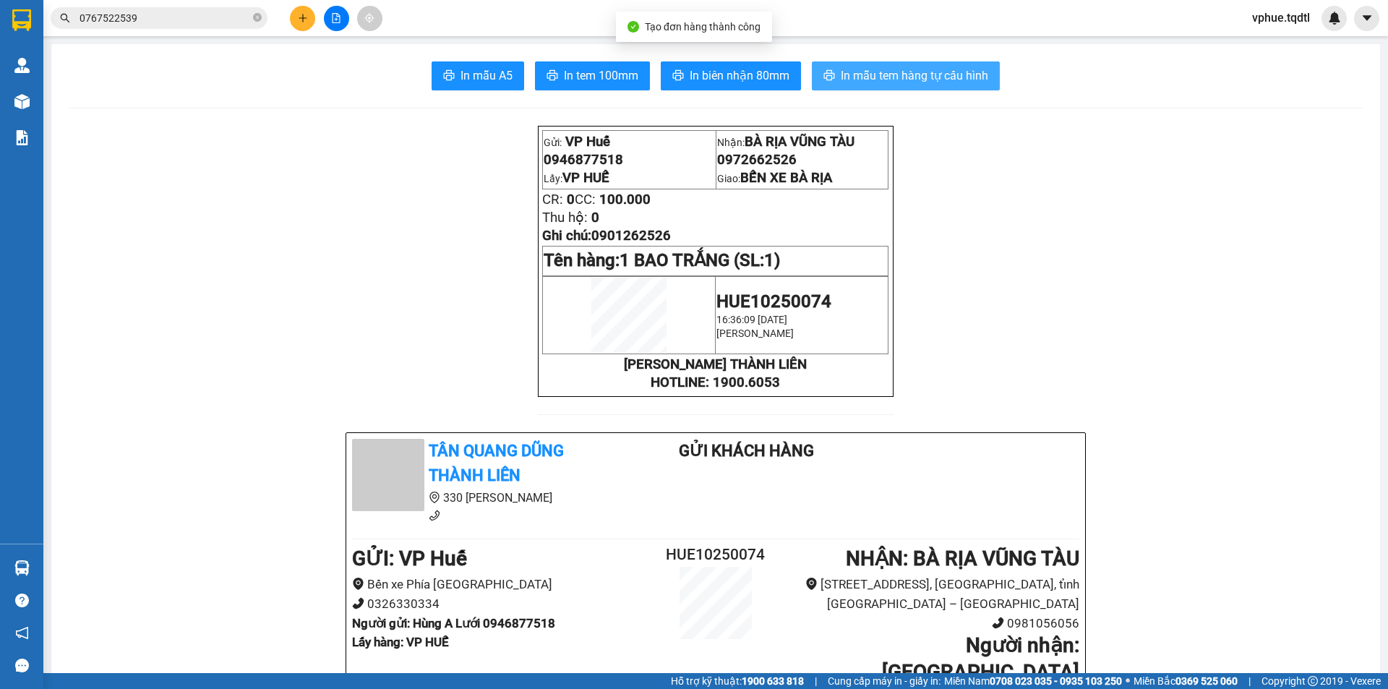
click at [887, 85] on button "In mẫu tem hàng tự cấu hình" at bounding box center [906, 75] width 188 height 29
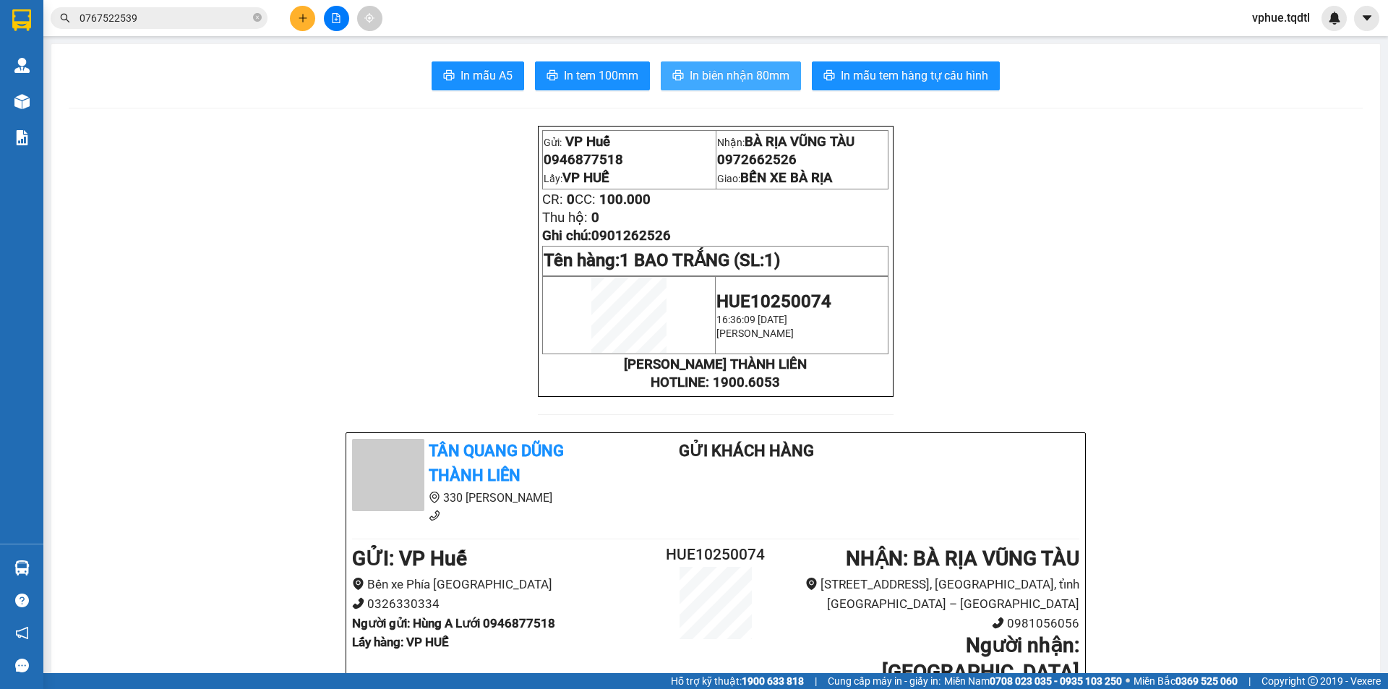
click at [698, 83] on span "In biên nhận 80mm" at bounding box center [740, 75] width 100 height 18
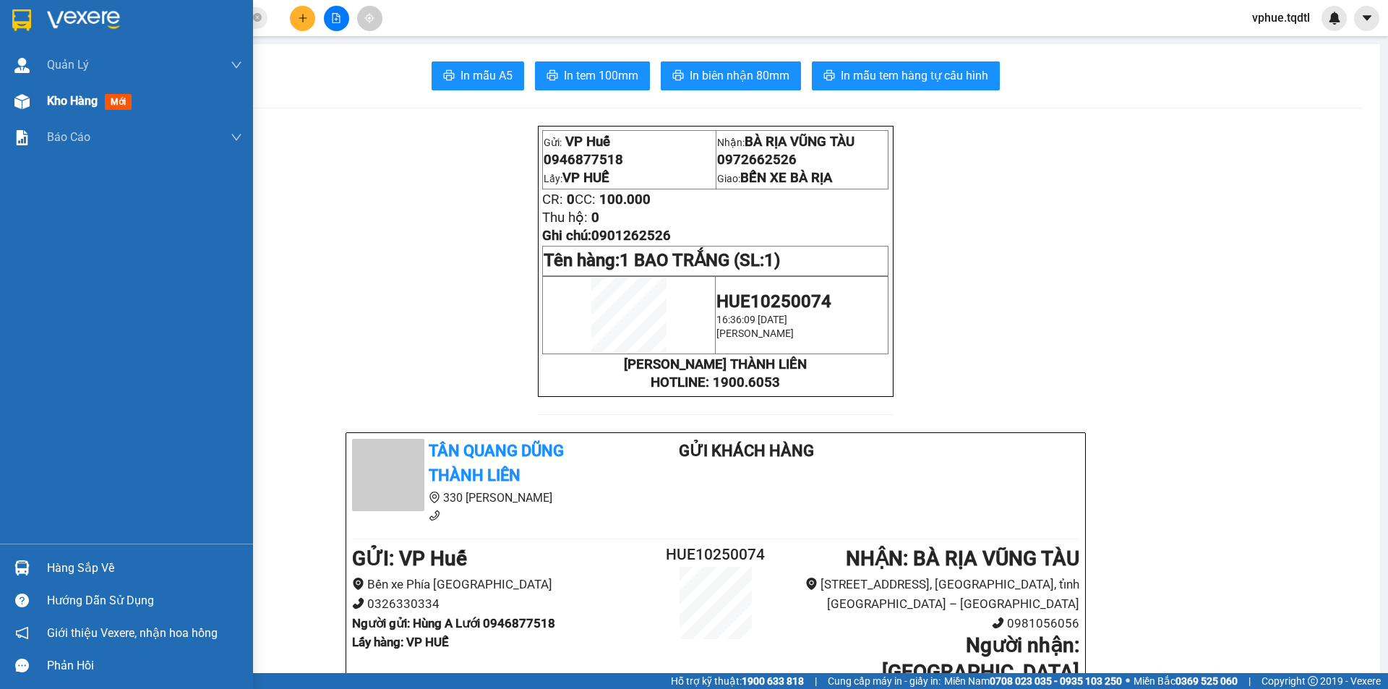
click at [10, 94] on div at bounding box center [21, 101] width 25 height 25
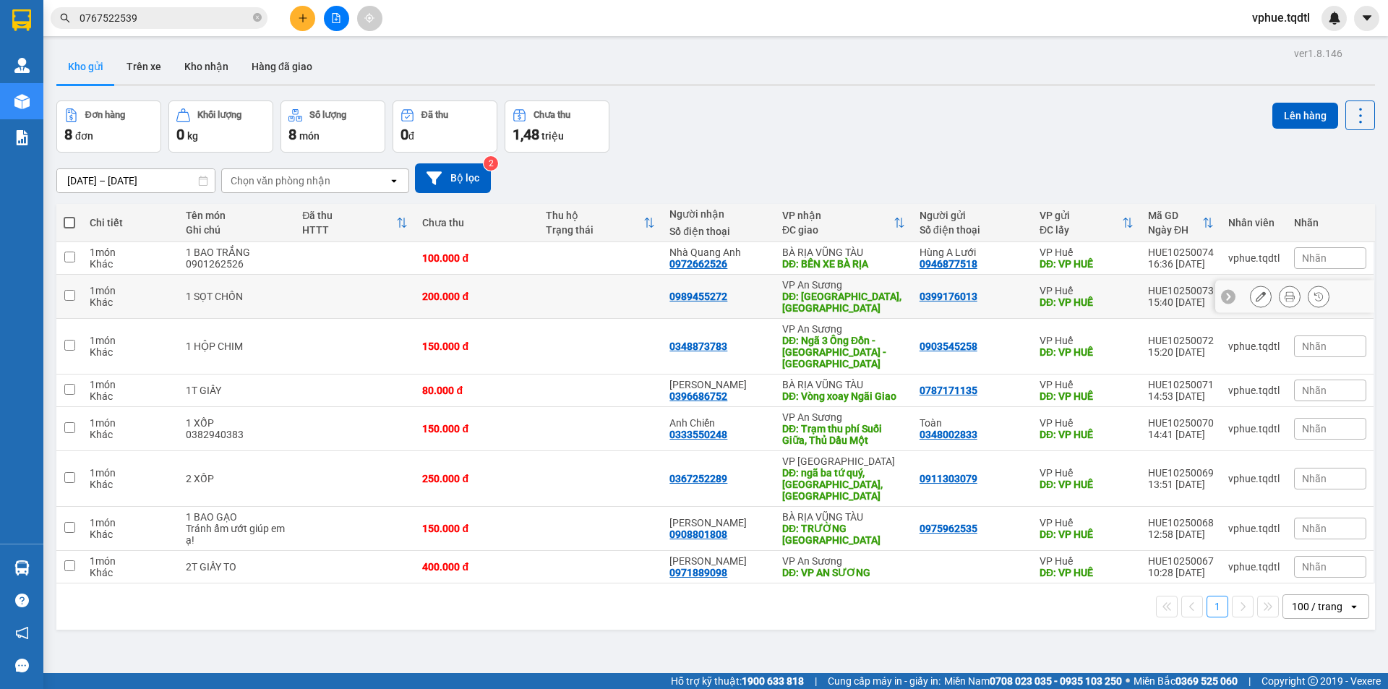
click at [784, 261] on div "DĐ: BẾN XE BÀ RỊA" at bounding box center [843, 264] width 123 height 12
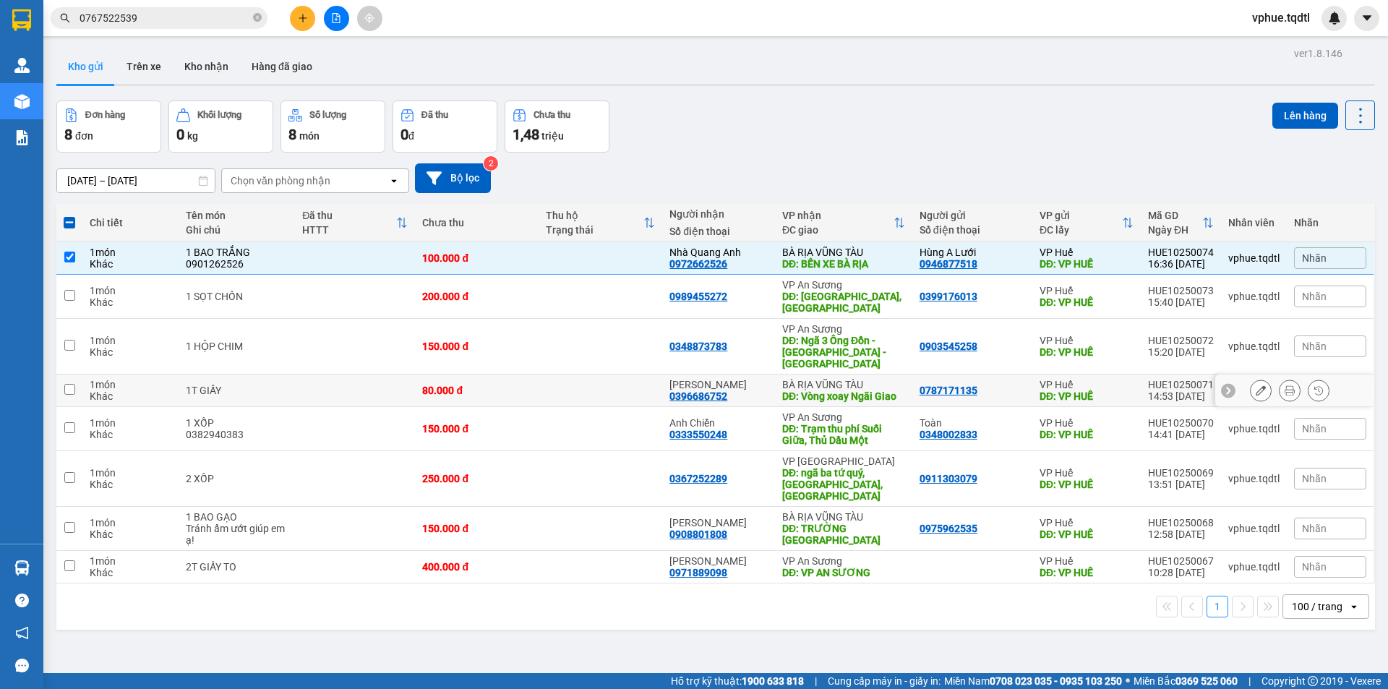
click at [802, 390] on div "DĐ: Vòng xoay Ngãi Giao" at bounding box center [843, 396] width 123 height 12
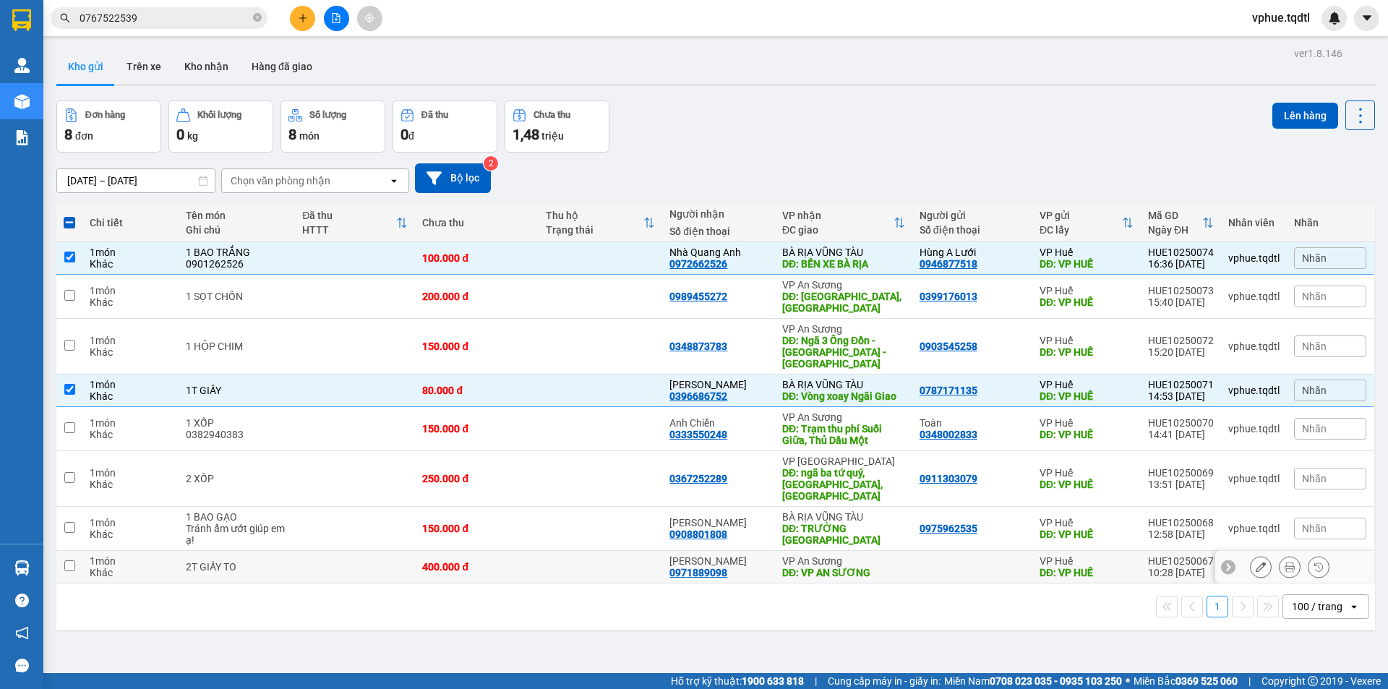
click at [814, 525] on div "DĐ: TRƯỜNG [GEOGRAPHIC_DATA]" at bounding box center [843, 534] width 123 height 23
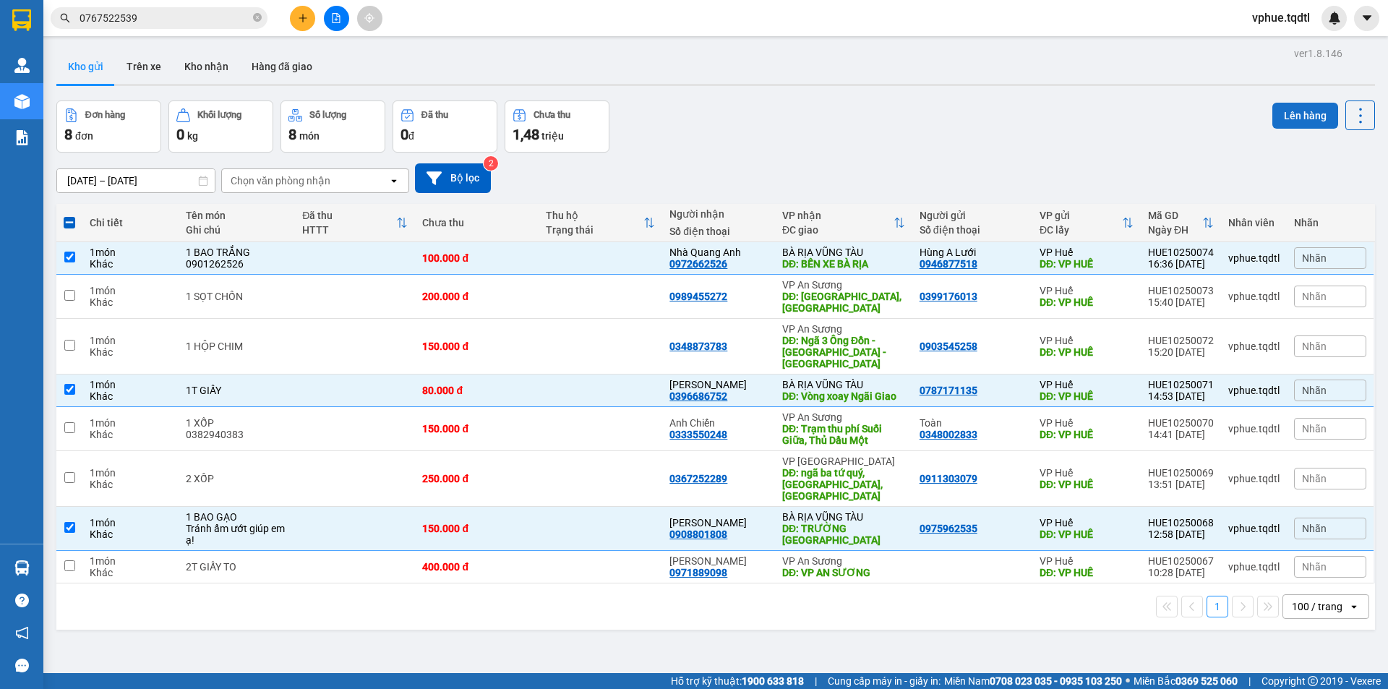
click at [1274, 126] on button "Lên hàng" at bounding box center [1305, 116] width 66 height 26
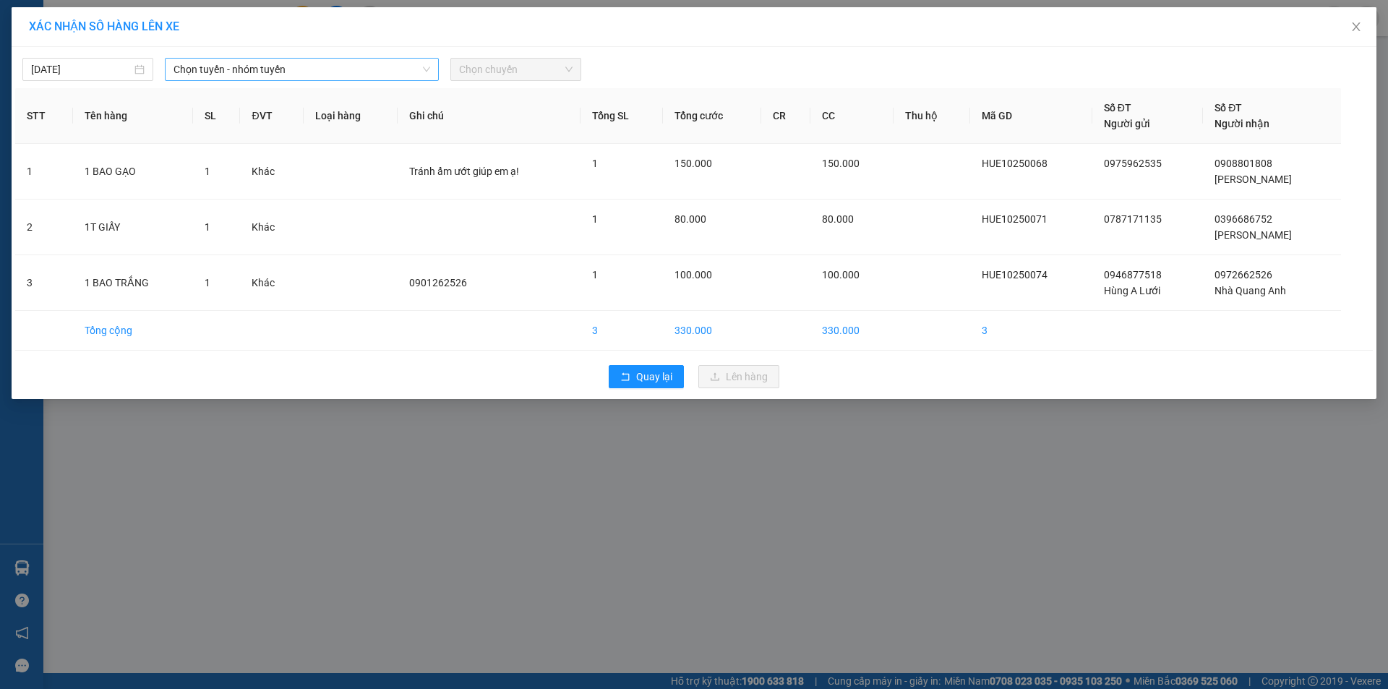
click at [285, 72] on span "Chọn tuyến - nhóm tuyến" at bounding box center [301, 70] width 257 height 22
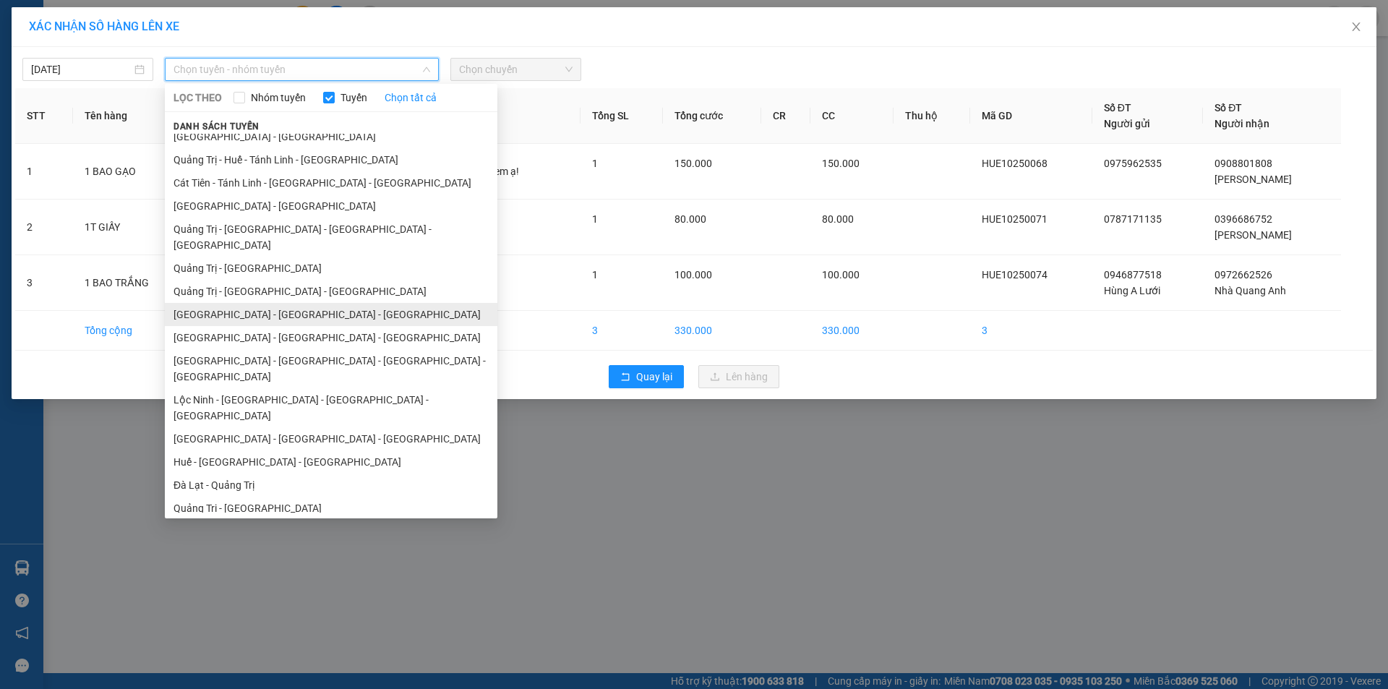
scroll to position [84, 0]
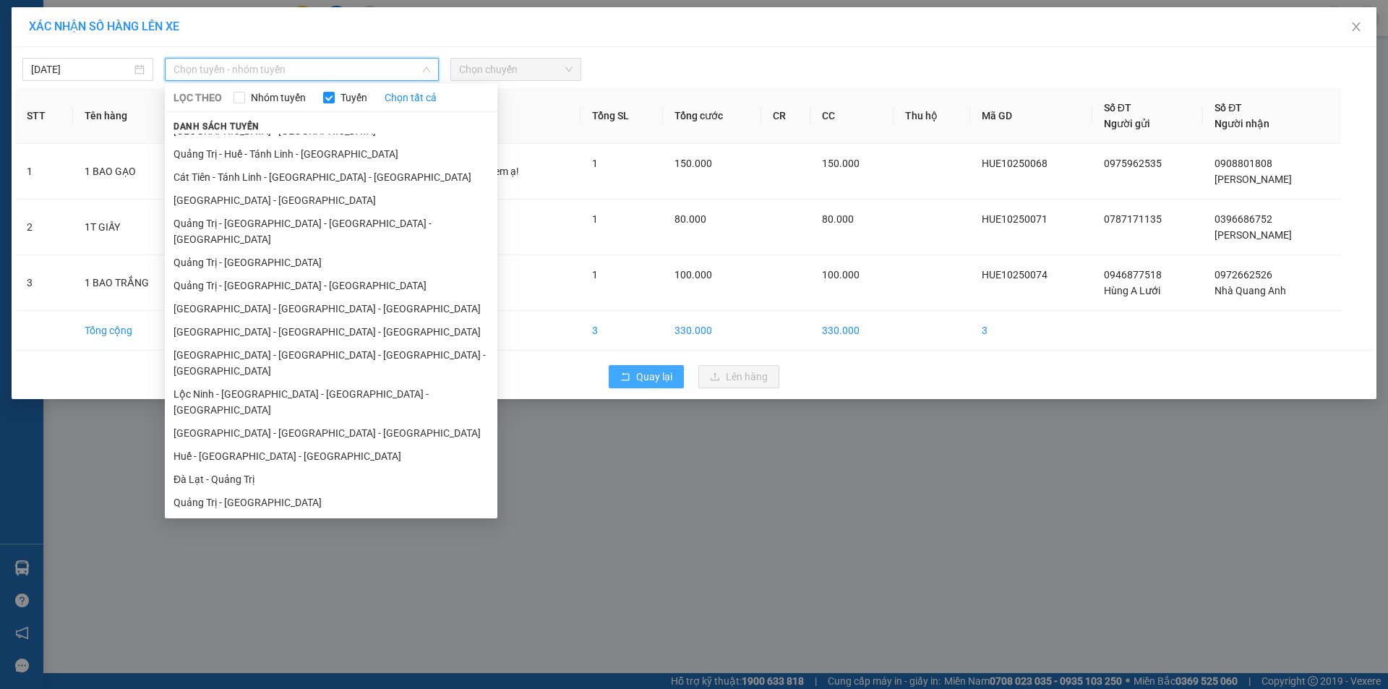
drag, startPoint x: 642, startPoint y: 359, endPoint x: 643, endPoint y: 367, distance: 8.1
click at [643, 361] on div "Quay lại Lên hàng" at bounding box center [693, 377] width 1357 height 38
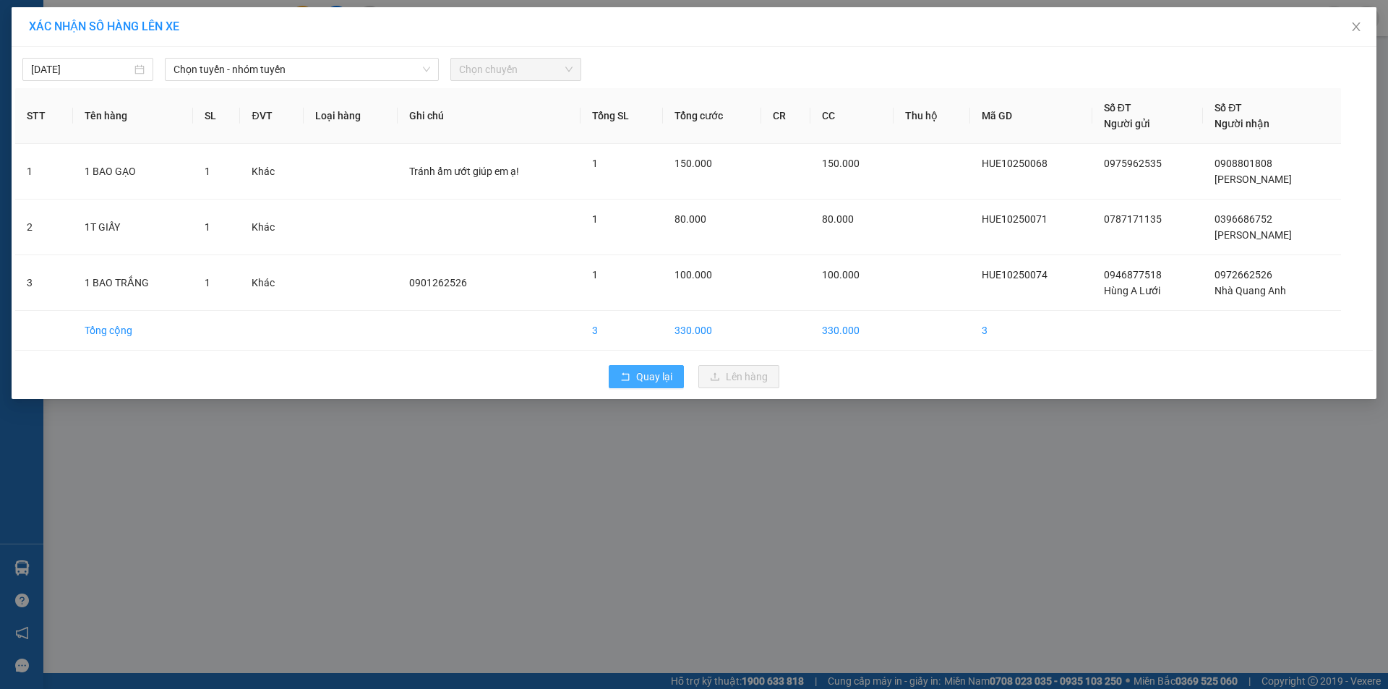
click at [644, 367] on button "Quay lại" at bounding box center [646, 376] width 75 height 23
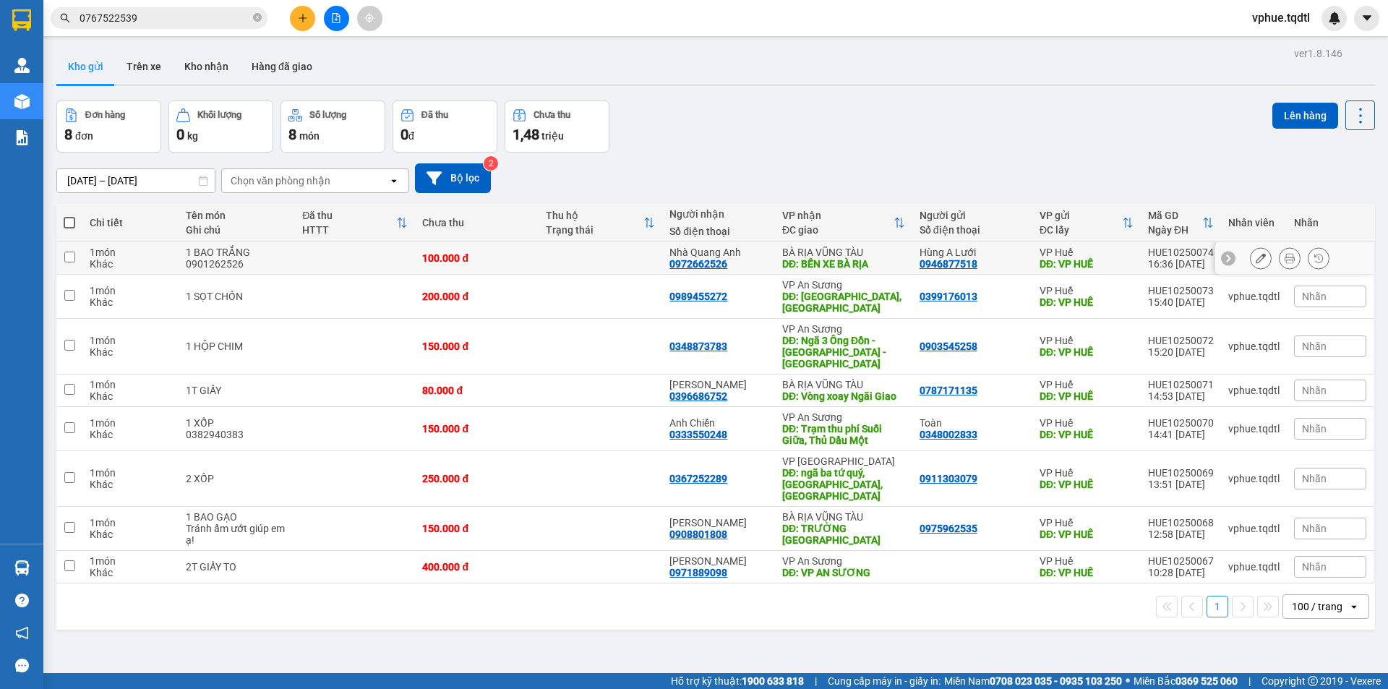
click at [822, 259] on div "DĐ: BẾN XE BÀ RỊA" at bounding box center [843, 264] width 123 height 12
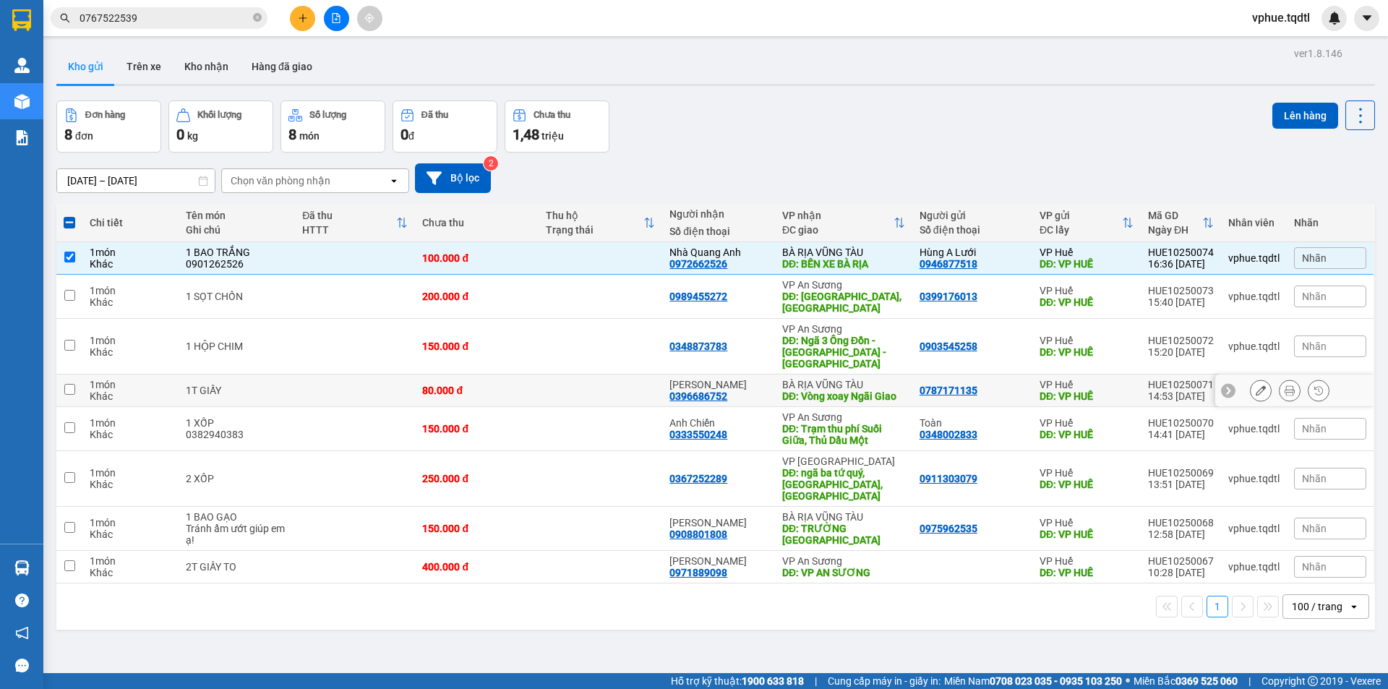
click at [820, 390] on div "DĐ: Vòng xoay Ngãi Giao" at bounding box center [843, 396] width 123 height 12
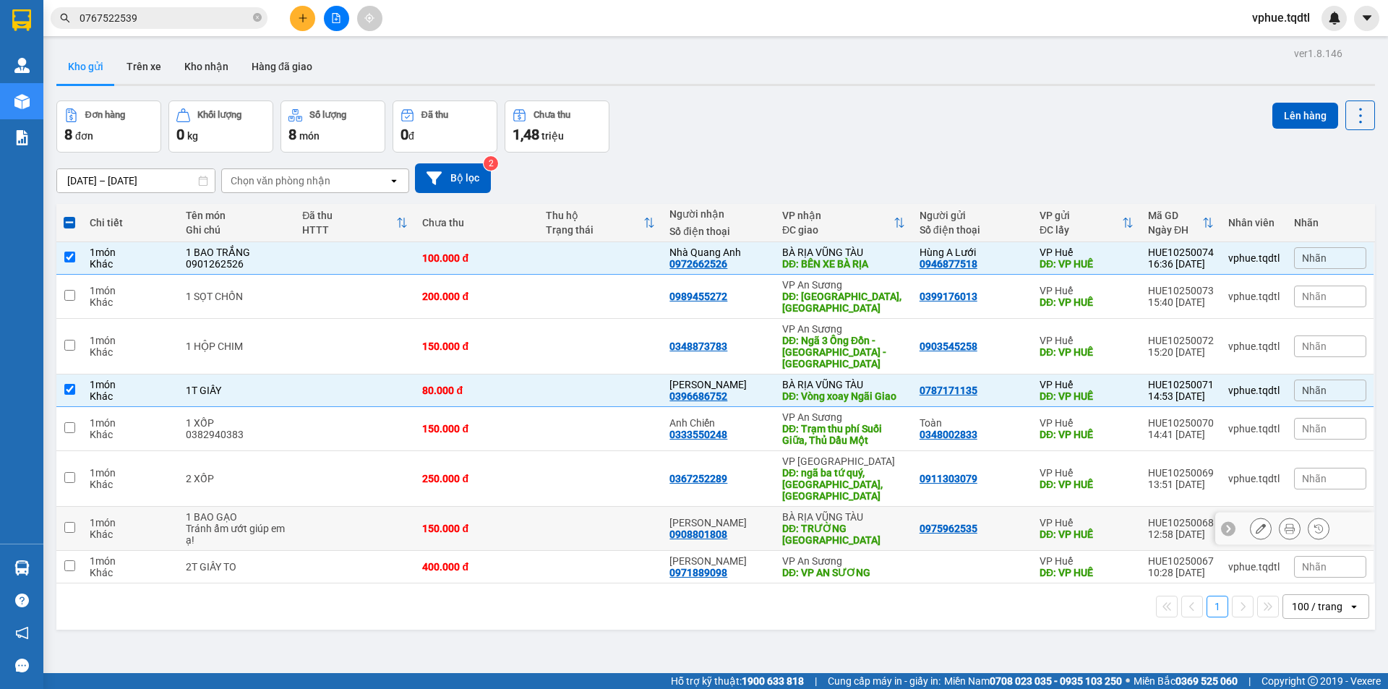
click at [812, 523] on div "DĐ: TRƯỜNG [GEOGRAPHIC_DATA]" at bounding box center [843, 534] width 123 height 23
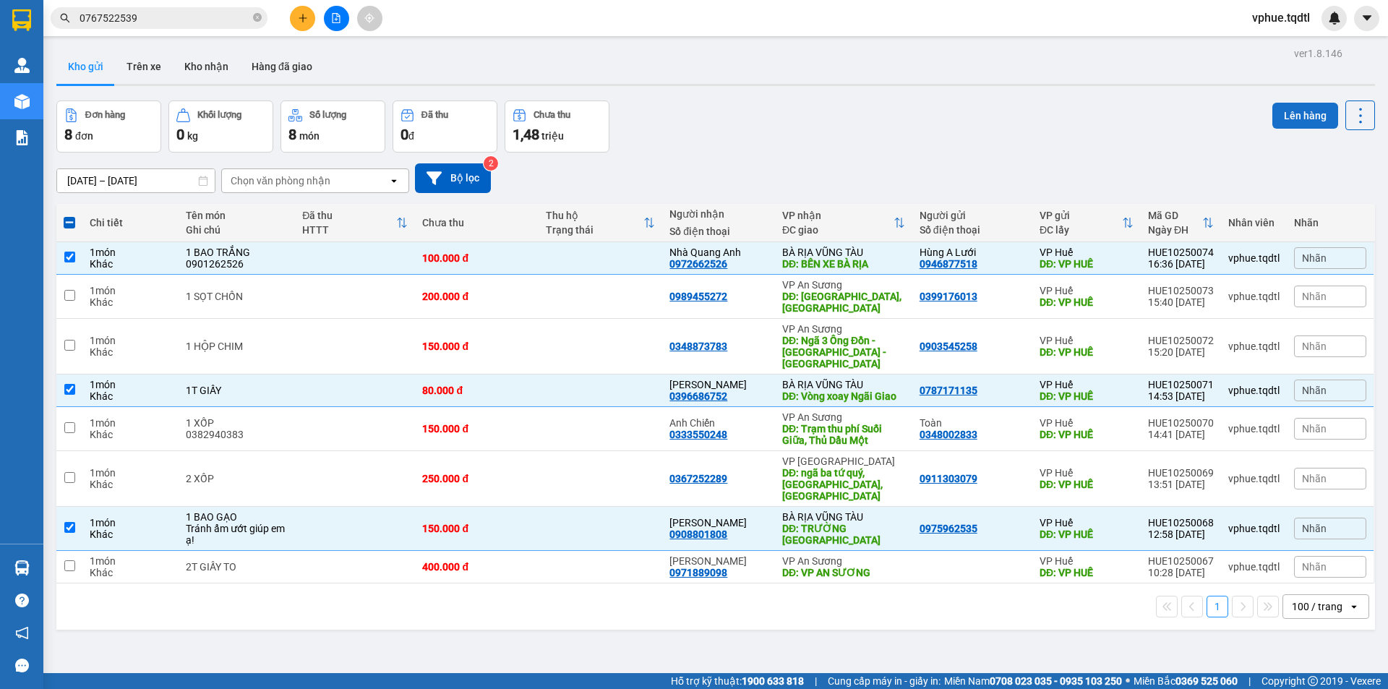
click at [1313, 111] on button "Lên hàng" at bounding box center [1305, 116] width 66 height 26
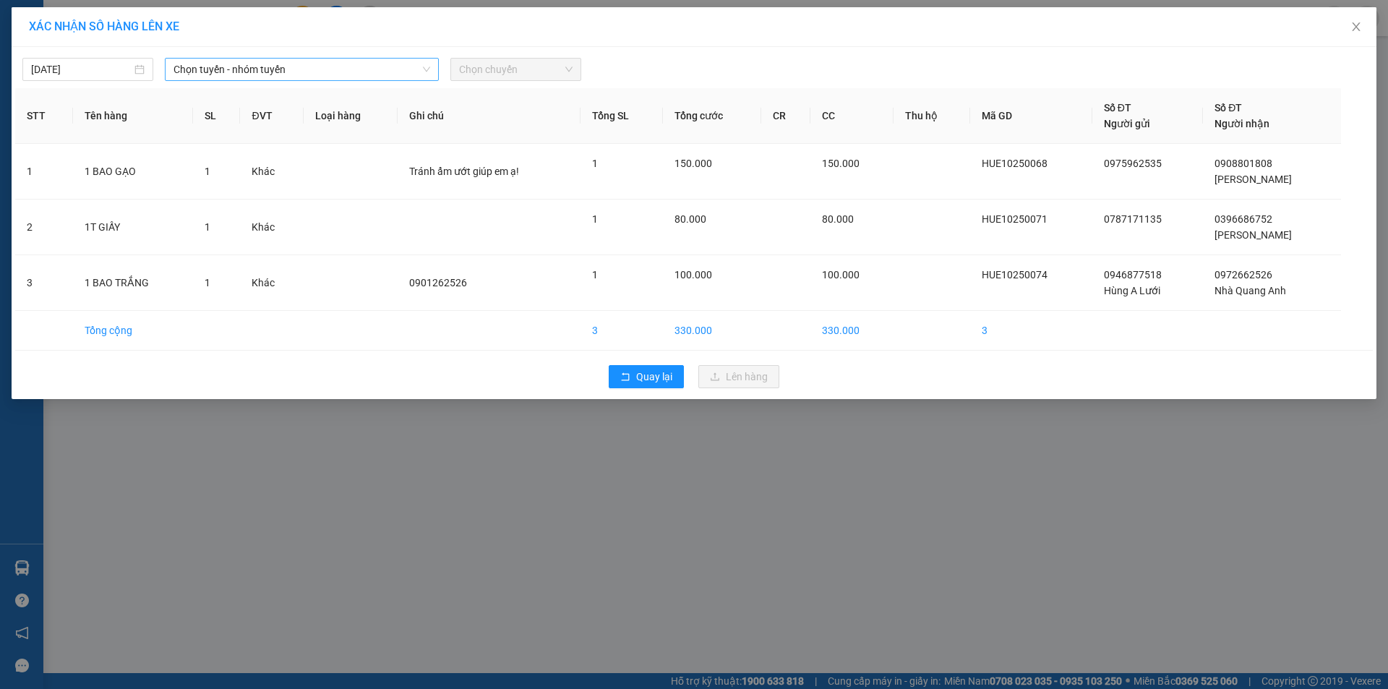
click at [385, 65] on span "Chọn tuyến - nhóm tuyến" at bounding box center [301, 70] width 257 height 22
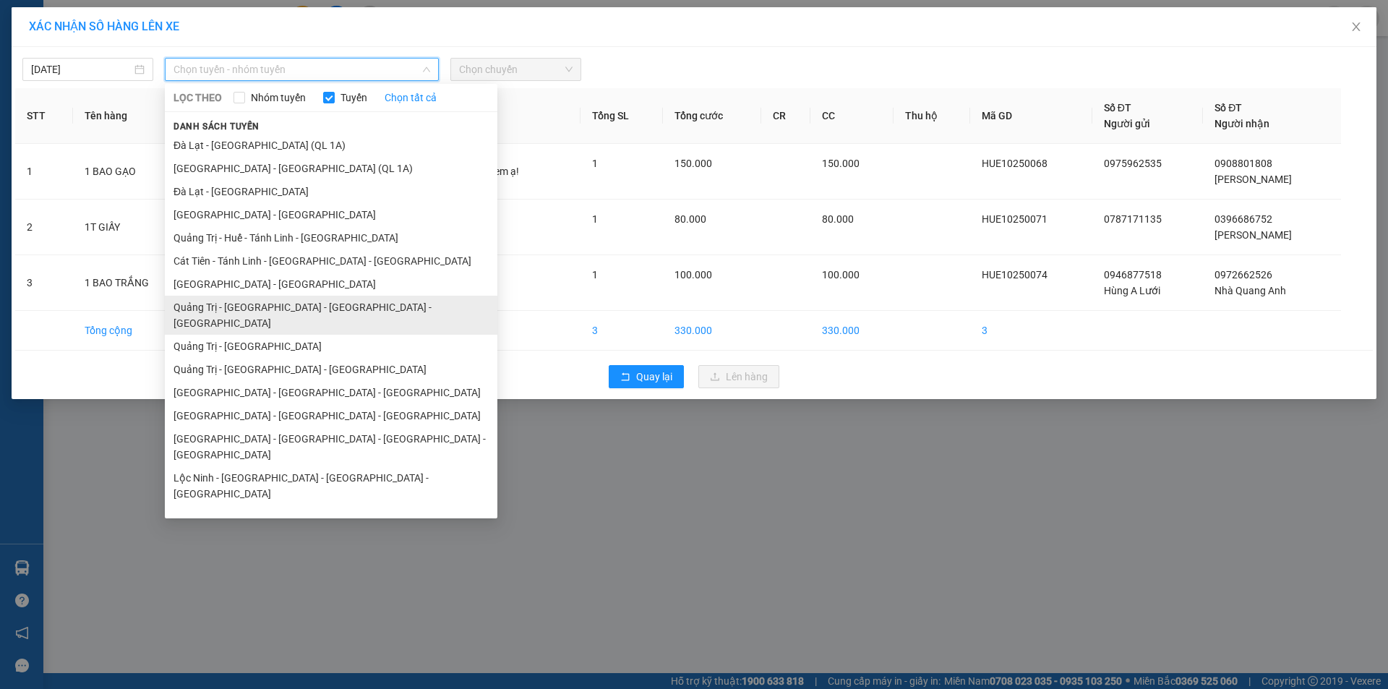
click at [390, 309] on li "Quảng Trị - [GEOGRAPHIC_DATA] - [GEOGRAPHIC_DATA] - [GEOGRAPHIC_DATA]" at bounding box center [331, 315] width 332 height 39
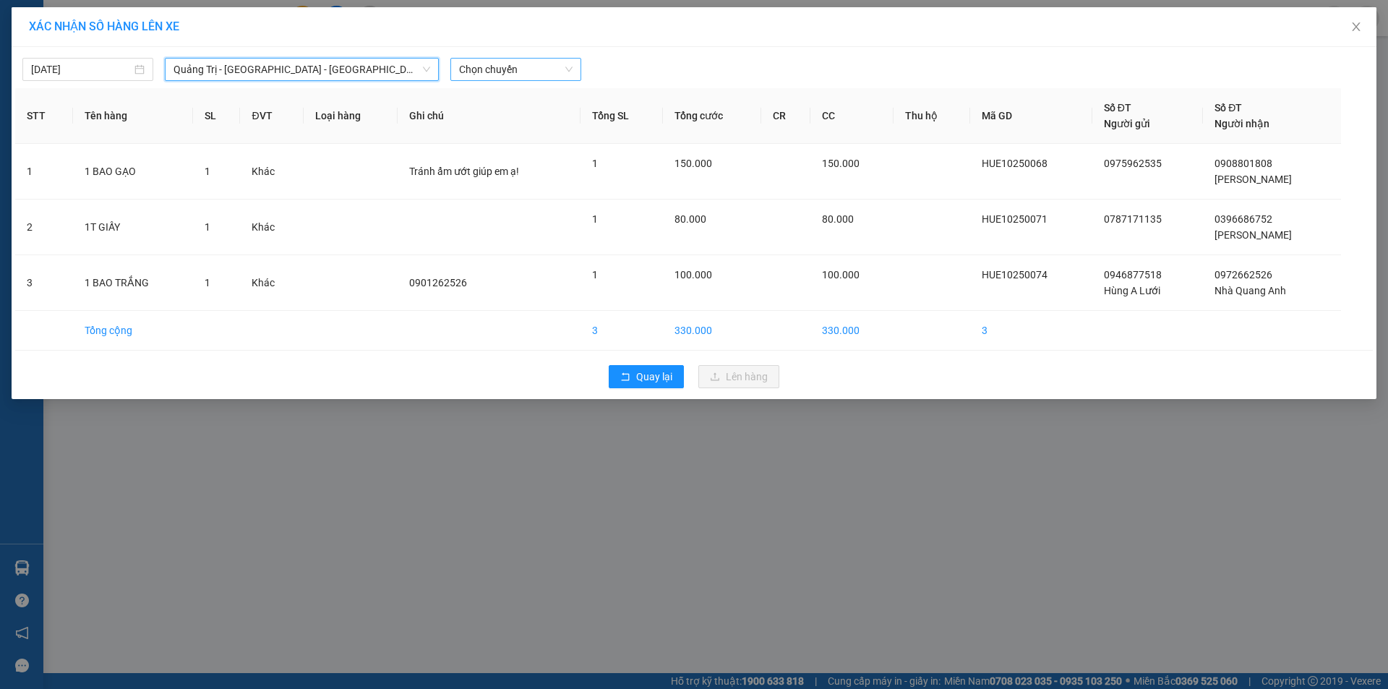
click at [530, 64] on span "Chọn chuyến" at bounding box center [515, 70] width 113 height 22
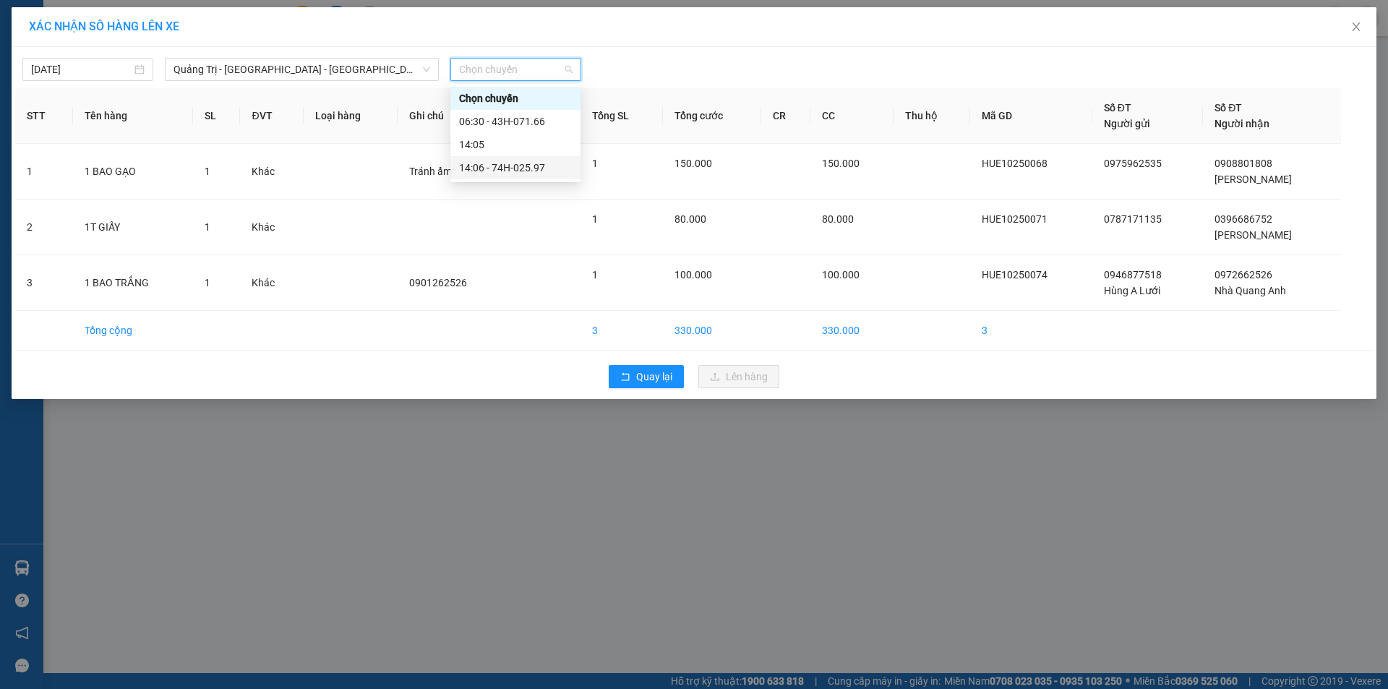
click at [525, 175] on div "14:06 - 74H-025.97" at bounding box center [515, 168] width 113 height 16
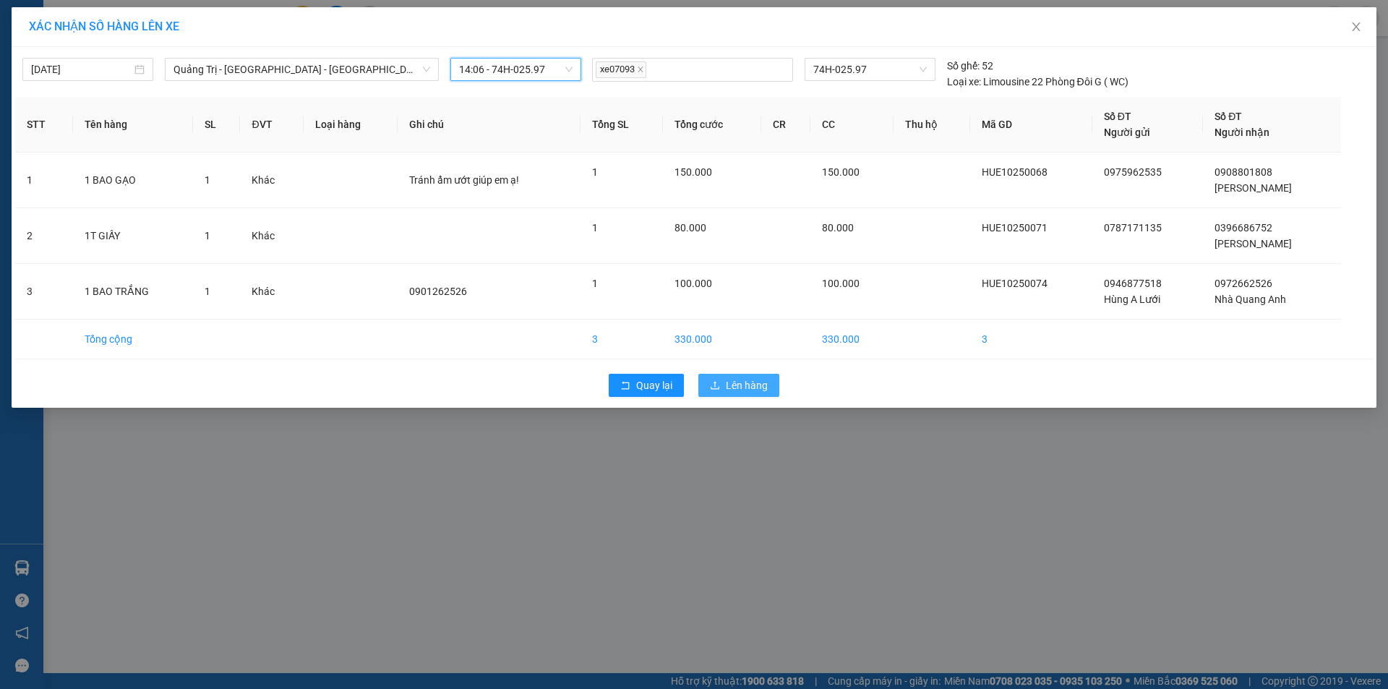
click at [747, 391] on span "Lên hàng" at bounding box center [747, 385] width 42 height 16
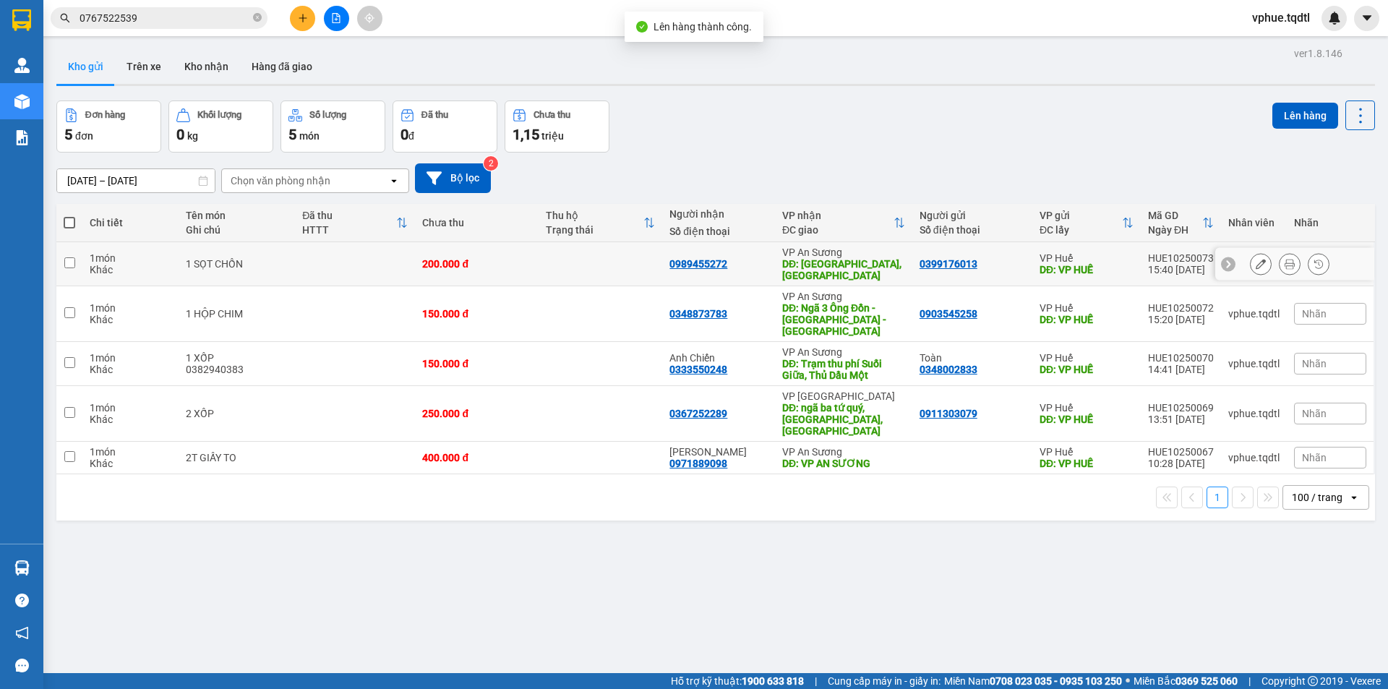
click at [849, 267] on div "DĐ: [GEOGRAPHIC_DATA], [GEOGRAPHIC_DATA]" at bounding box center [843, 269] width 123 height 23
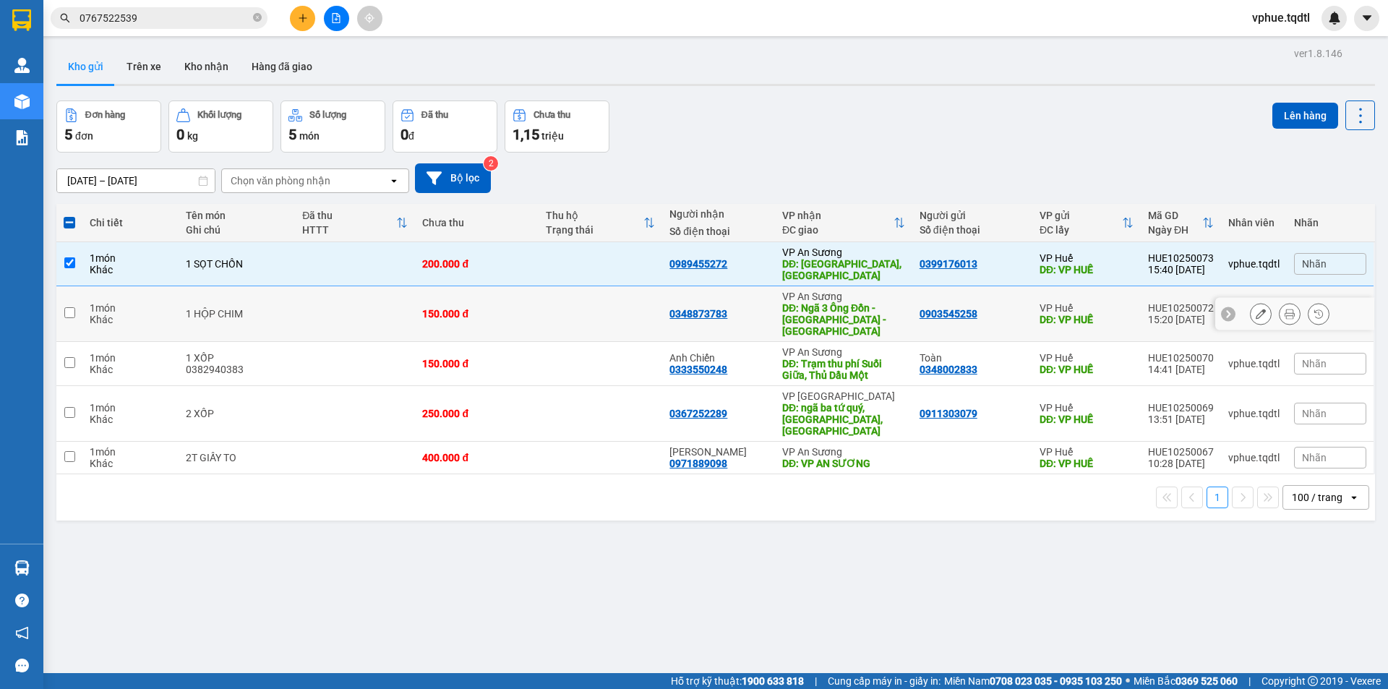
click at [855, 304] on div "DĐ: Ngã 3 Ông Đồn - [GEOGRAPHIC_DATA] - [GEOGRAPHIC_DATA]" at bounding box center [843, 319] width 123 height 35
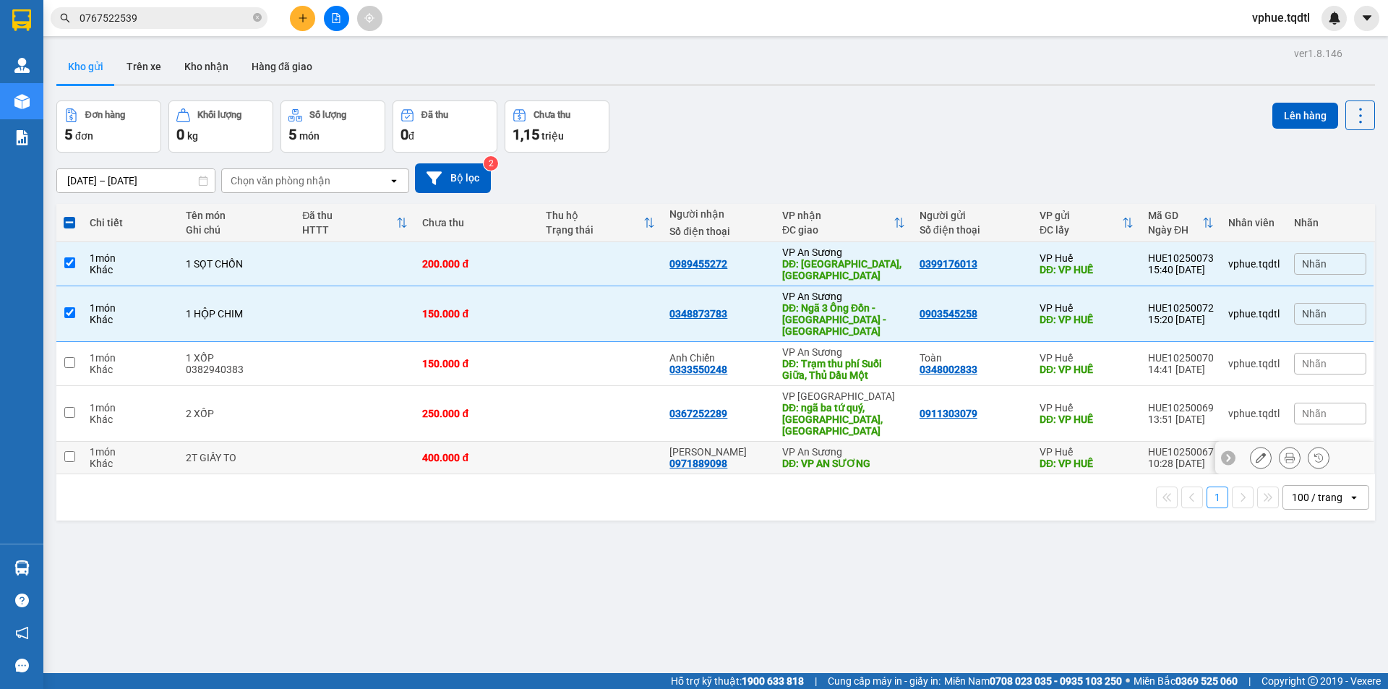
click at [859, 446] on div "VP An Sương" at bounding box center [843, 452] width 123 height 12
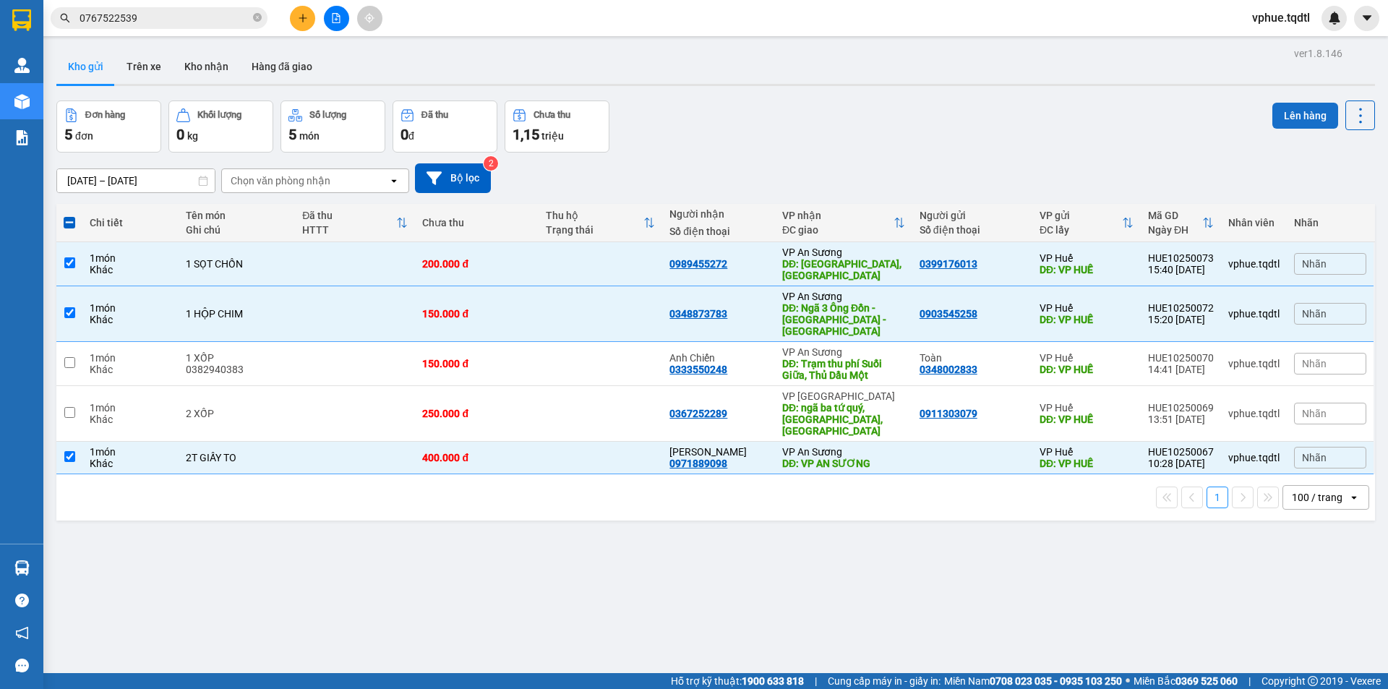
click at [1306, 108] on button "Lên hàng" at bounding box center [1305, 116] width 66 height 26
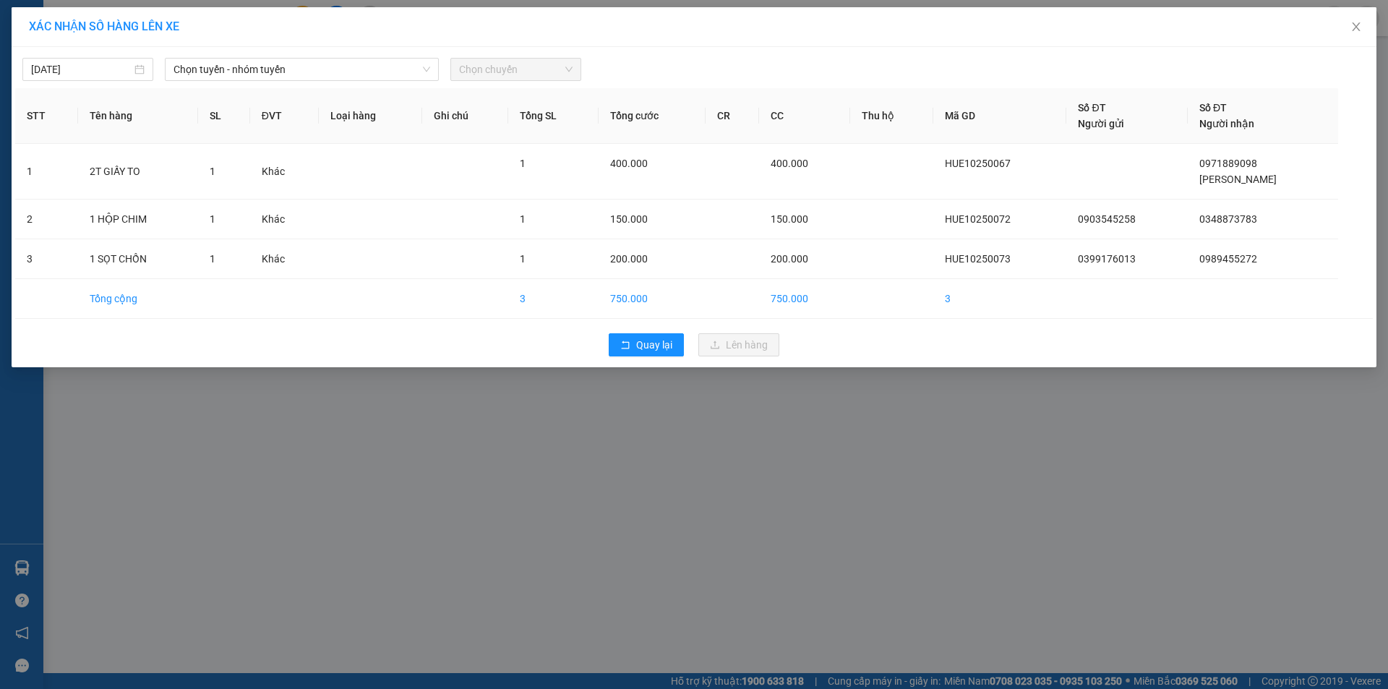
click at [352, 82] on div "[DATE] Chọn tuyến - nhóm tuyến Chọn chuyến STT Tên hàng SL ĐVT Loại hàng Ghi ch…" at bounding box center [694, 207] width 1365 height 320
click at [362, 71] on span "Chọn tuyến - nhóm tuyến" at bounding box center [301, 70] width 257 height 22
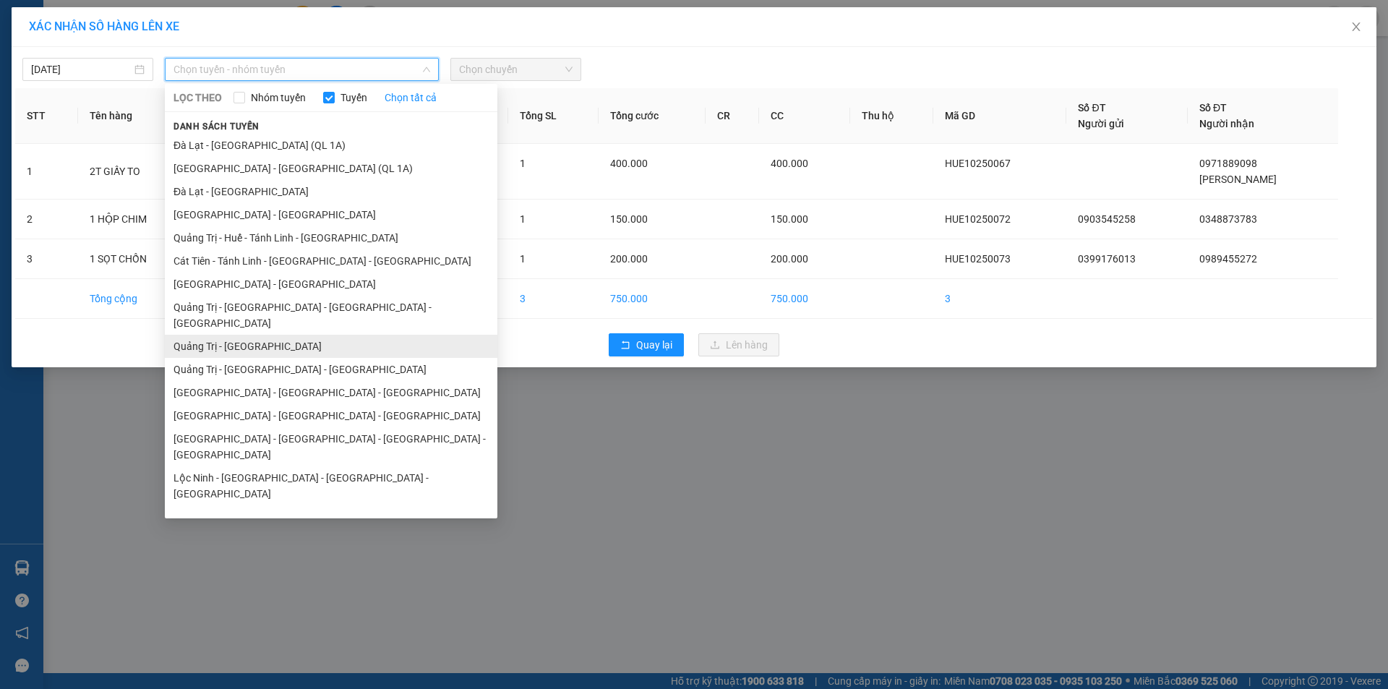
click at [307, 335] on li "Quảng Trị - [GEOGRAPHIC_DATA]" at bounding box center [331, 346] width 332 height 23
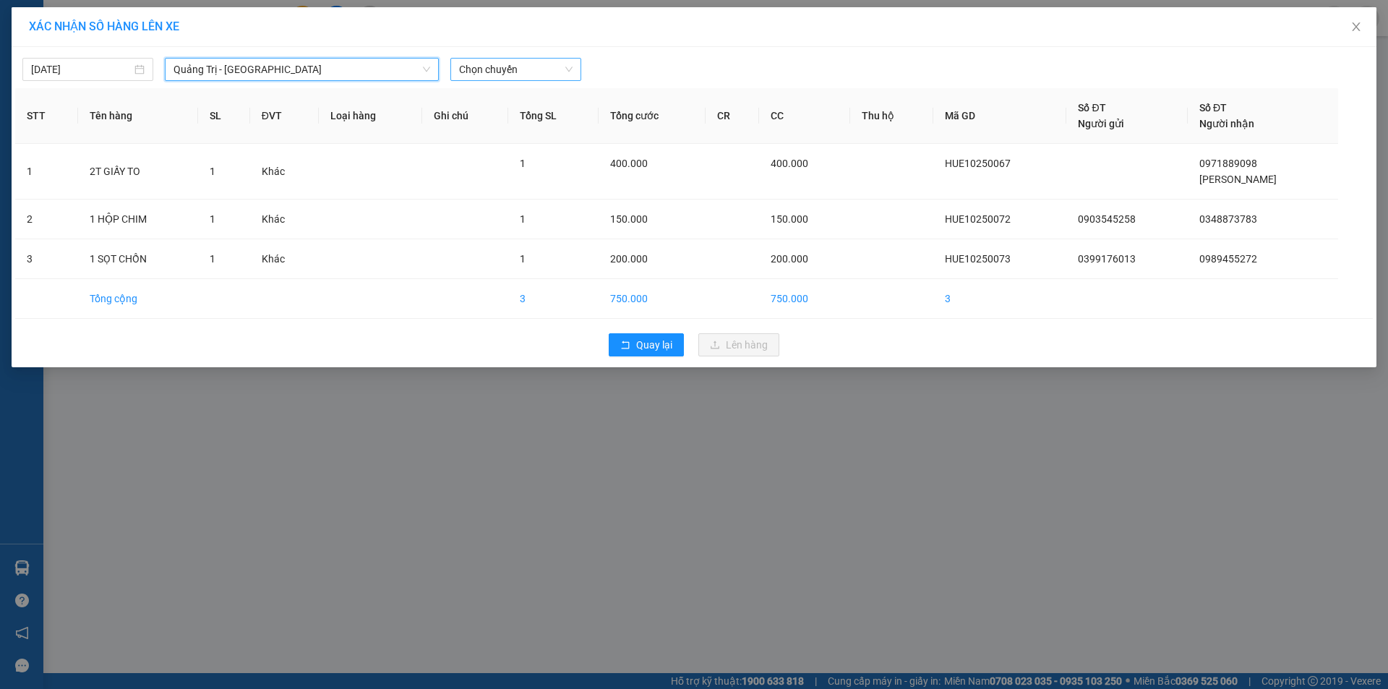
click at [486, 70] on span "Chọn chuyến" at bounding box center [515, 70] width 113 height 22
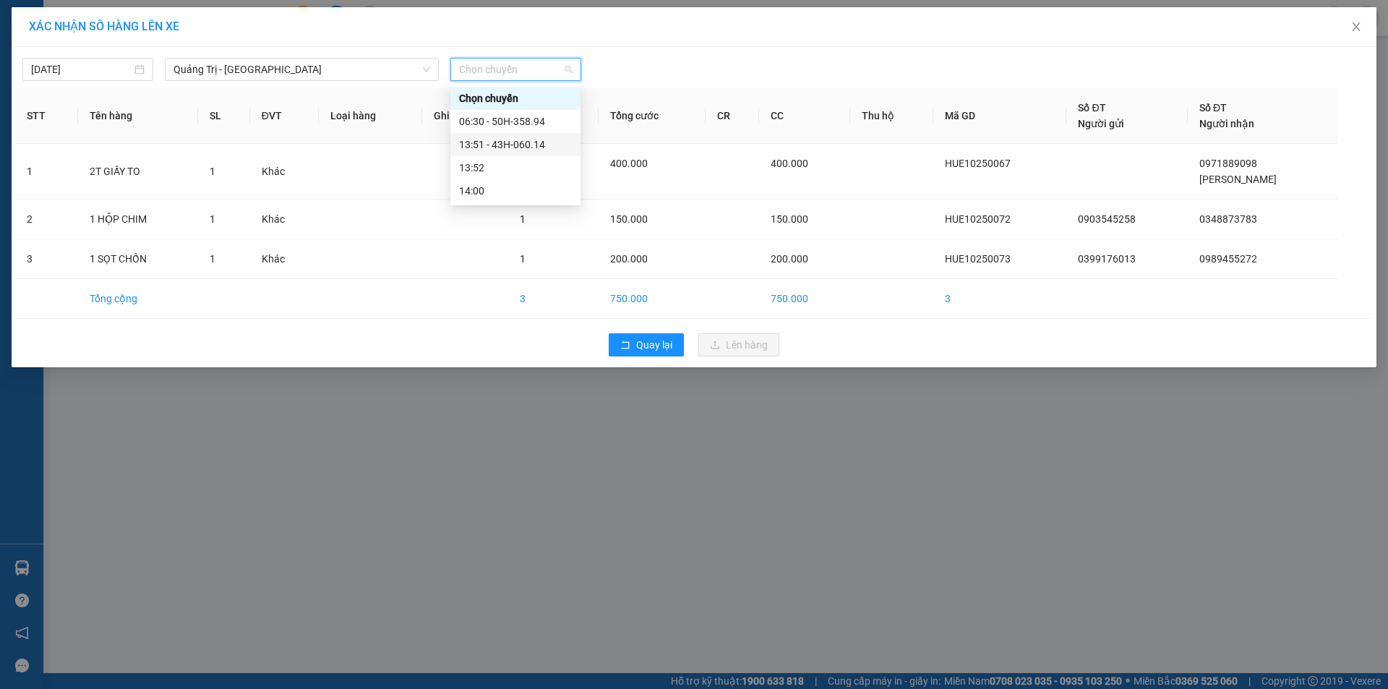
click at [499, 143] on div "13:51 - 43H-060.14" at bounding box center [515, 145] width 113 height 16
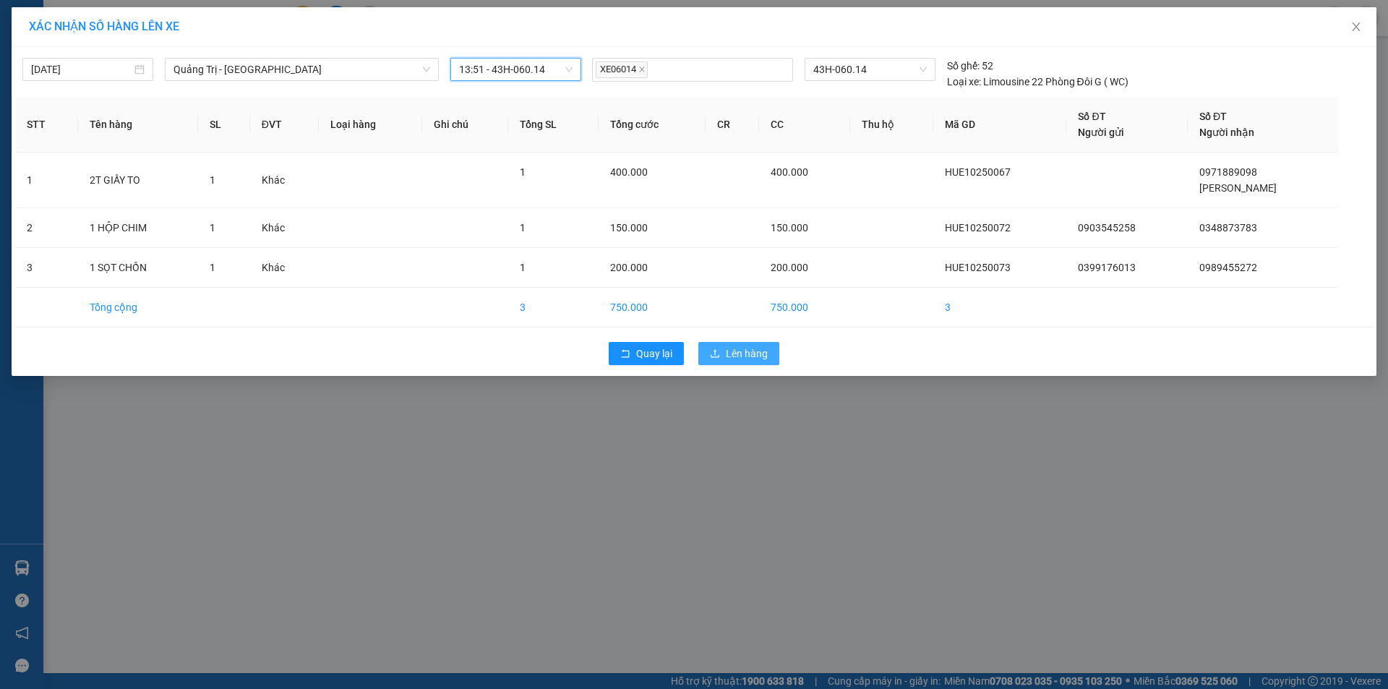
click at [752, 352] on span "Lên hàng" at bounding box center [747, 354] width 42 height 16
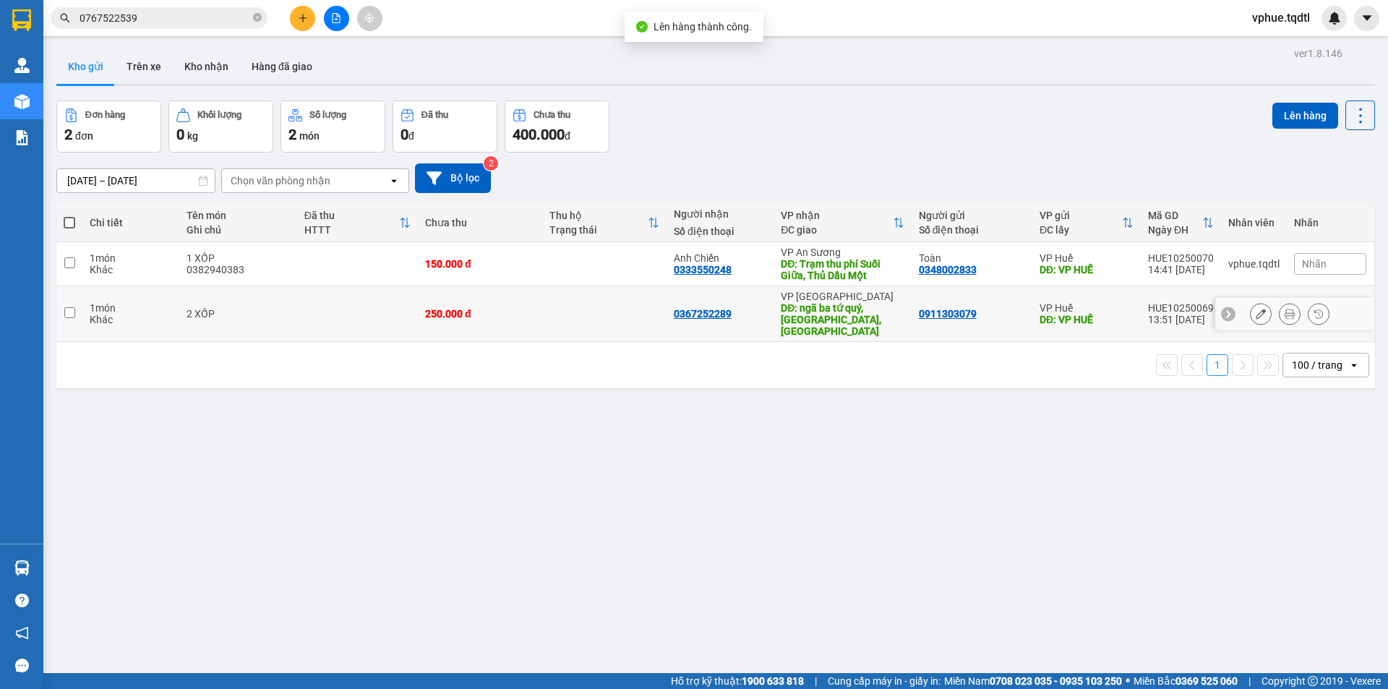
click at [820, 315] on div "DĐ: ngã ba tứ quý, [GEOGRAPHIC_DATA], [GEOGRAPHIC_DATA]" at bounding box center [843, 319] width 124 height 35
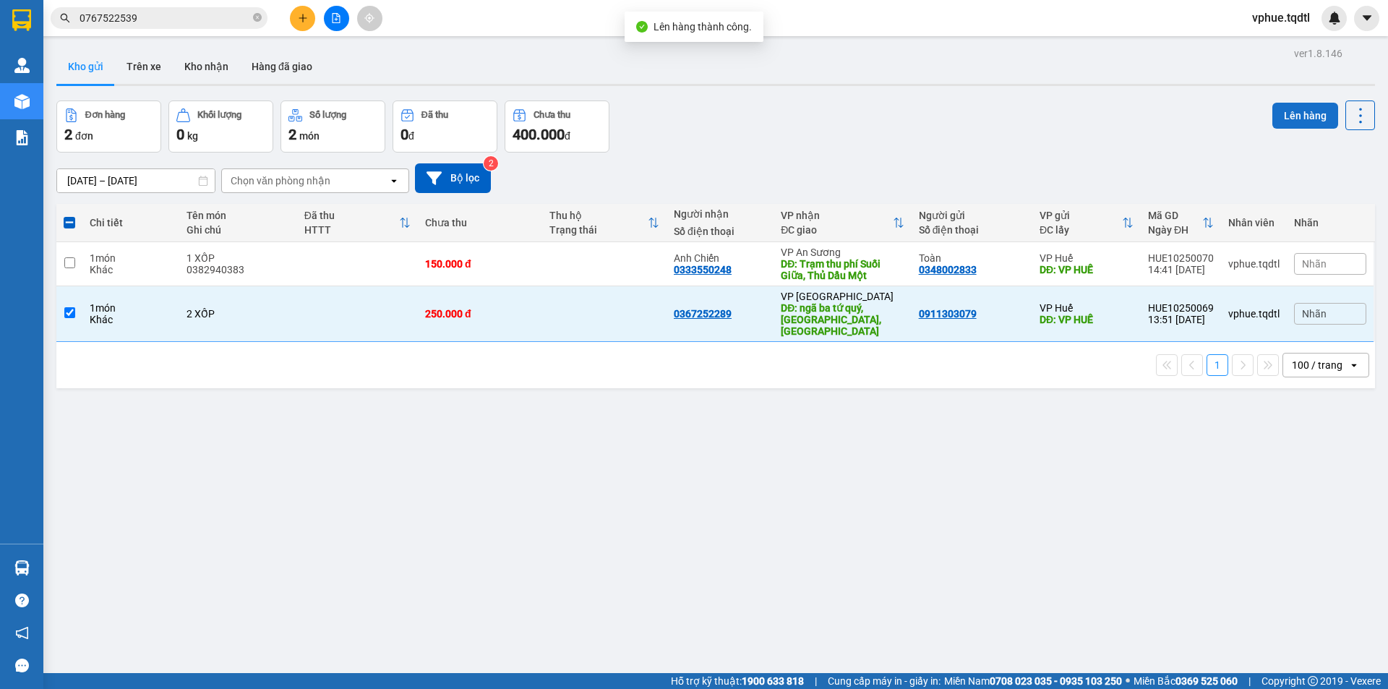
click at [1275, 123] on button "Lên hàng" at bounding box center [1305, 116] width 66 height 26
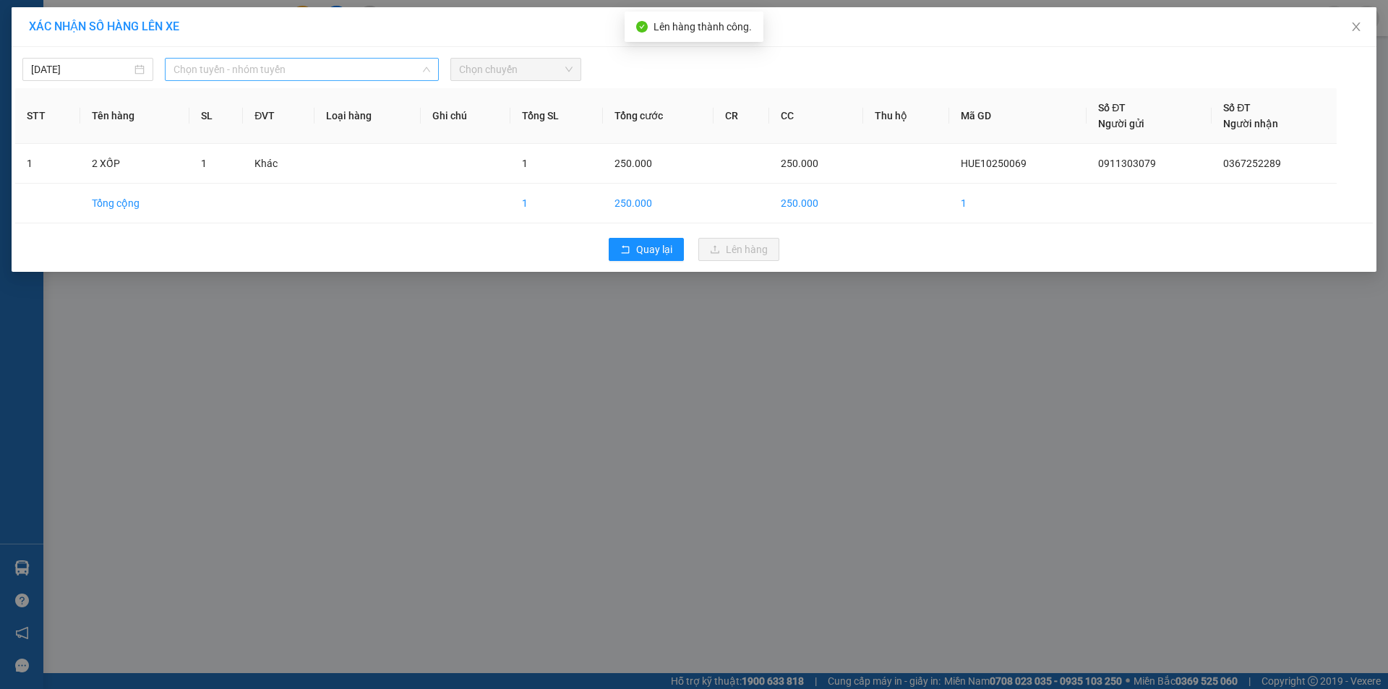
drag, startPoint x: 427, startPoint y: 64, endPoint x: 403, endPoint y: 76, distance: 27.2
click at [425, 65] on div "Chọn tuyến - nhóm tuyến LỌC THEO Nhóm tuyến Tuyến Chọn tất cả Danh sách tuyến […" at bounding box center [302, 69] width 274 height 23
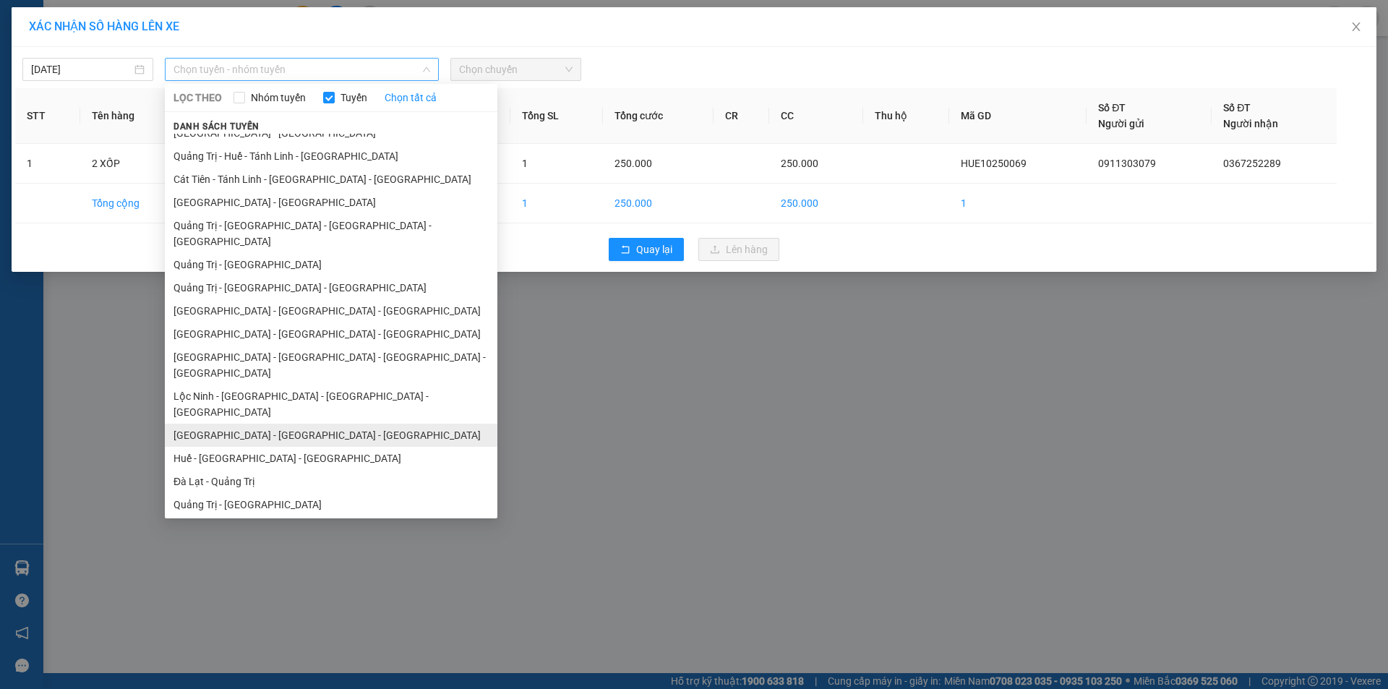
scroll to position [84, 0]
click at [295, 491] on li "Quảng Trị - [GEOGRAPHIC_DATA]" at bounding box center [331, 502] width 332 height 23
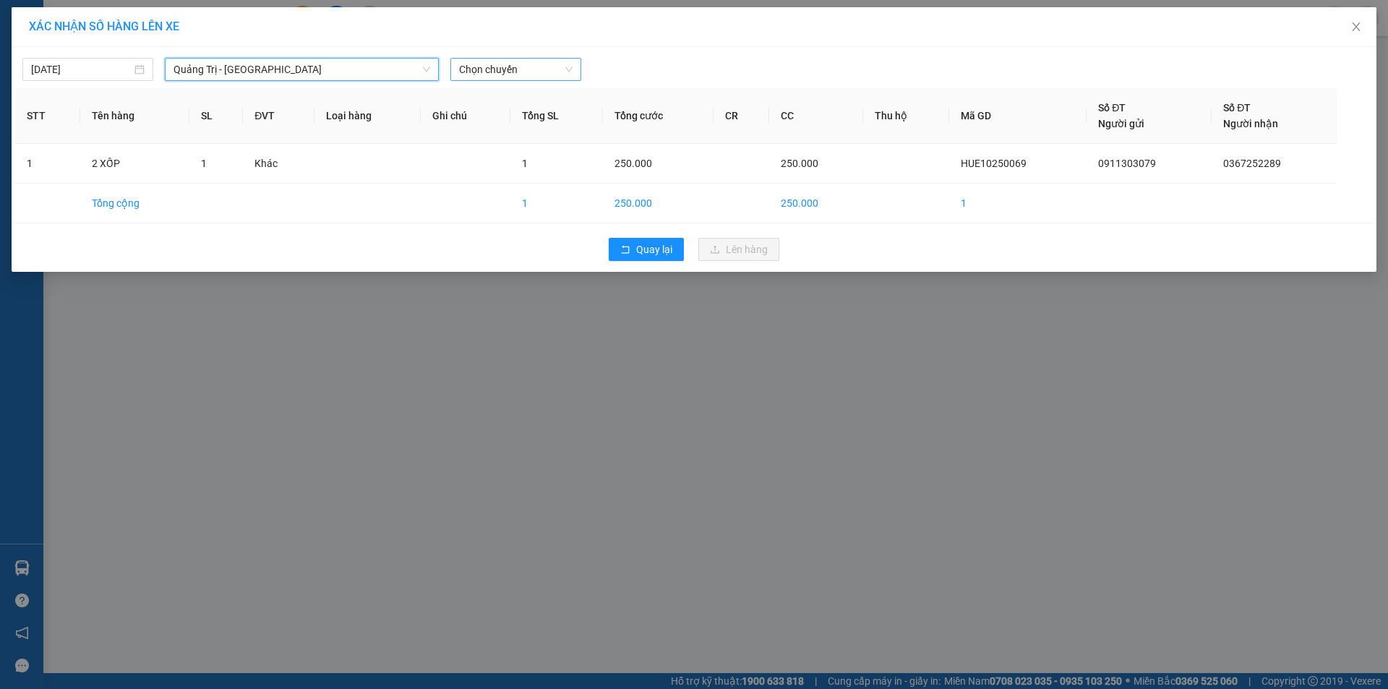
click at [548, 67] on span "Chọn chuyến" at bounding box center [515, 70] width 113 height 22
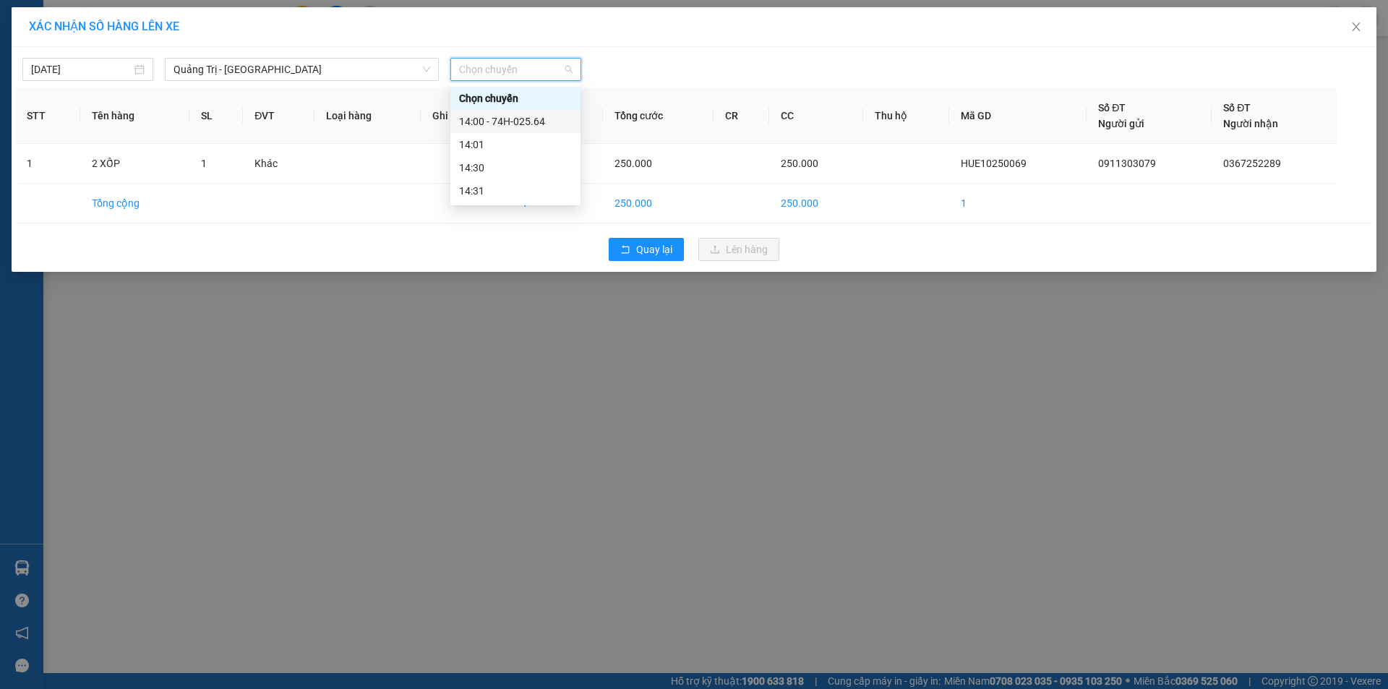
click at [558, 123] on div "14:00 - 74H-025.64" at bounding box center [515, 121] width 113 height 16
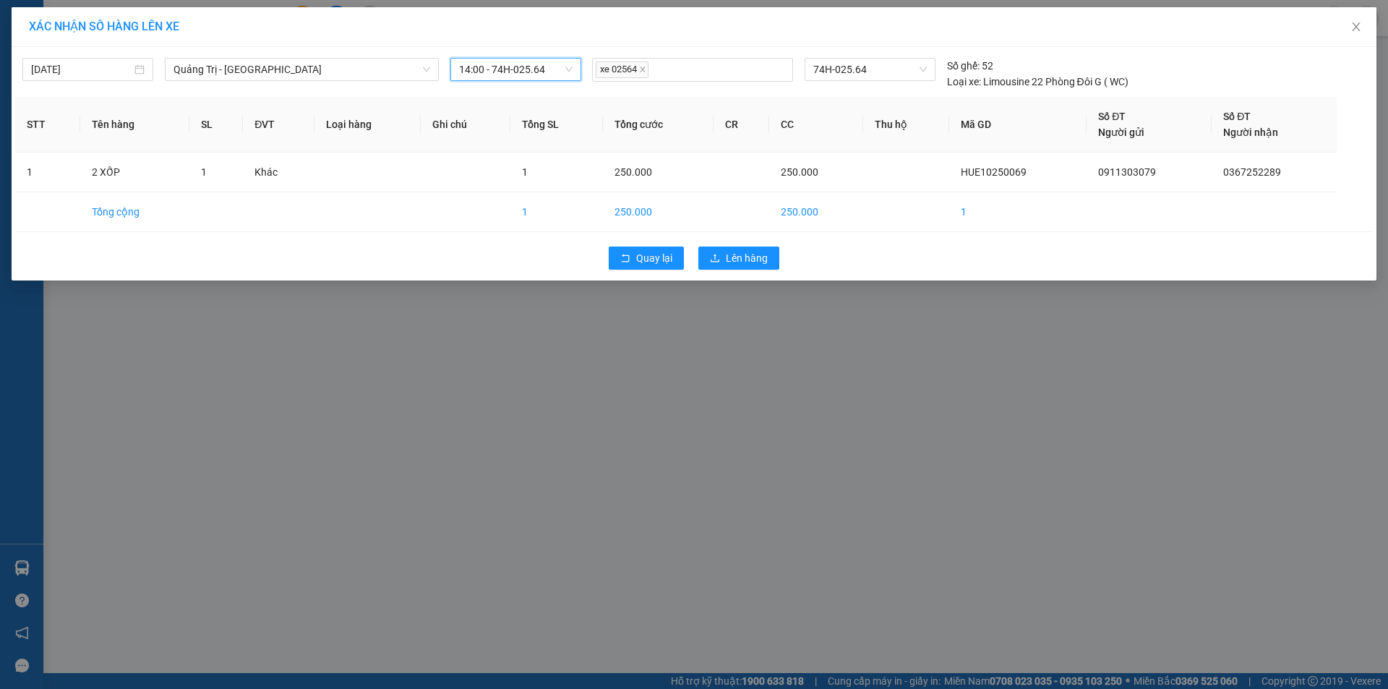
click at [761, 278] on div "[DATE] [GEOGRAPHIC_DATA] - [GEOGRAPHIC_DATA] LỌC THEO Nhóm tuyến Tuyến Chọn tất…" at bounding box center [694, 163] width 1365 height 233
click at [774, 263] on button "Lên hàng" at bounding box center [738, 257] width 81 height 23
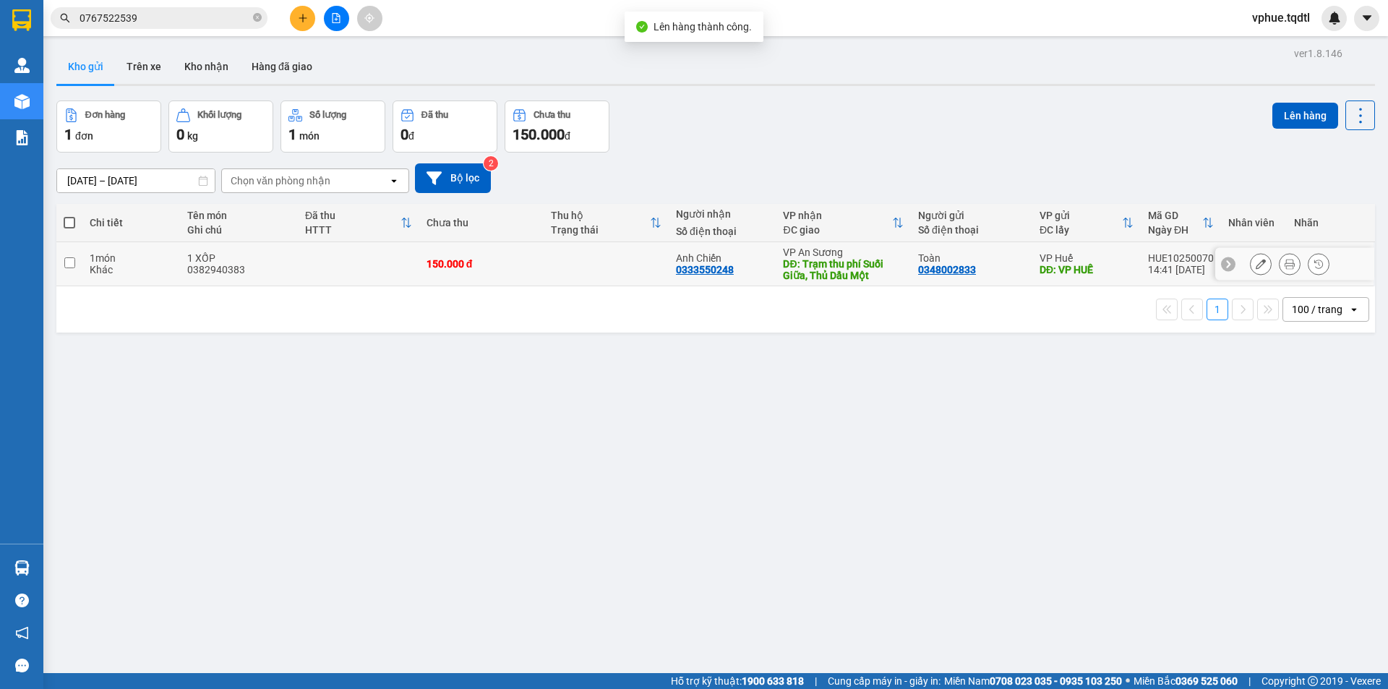
drag, startPoint x: 818, startPoint y: 260, endPoint x: 969, endPoint y: 204, distance: 160.6
click at [823, 260] on div "DĐ: Trạm thu phí Suối Giữa, Thủ Dầu Một" at bounding box center [843, 269] width 121 height 23
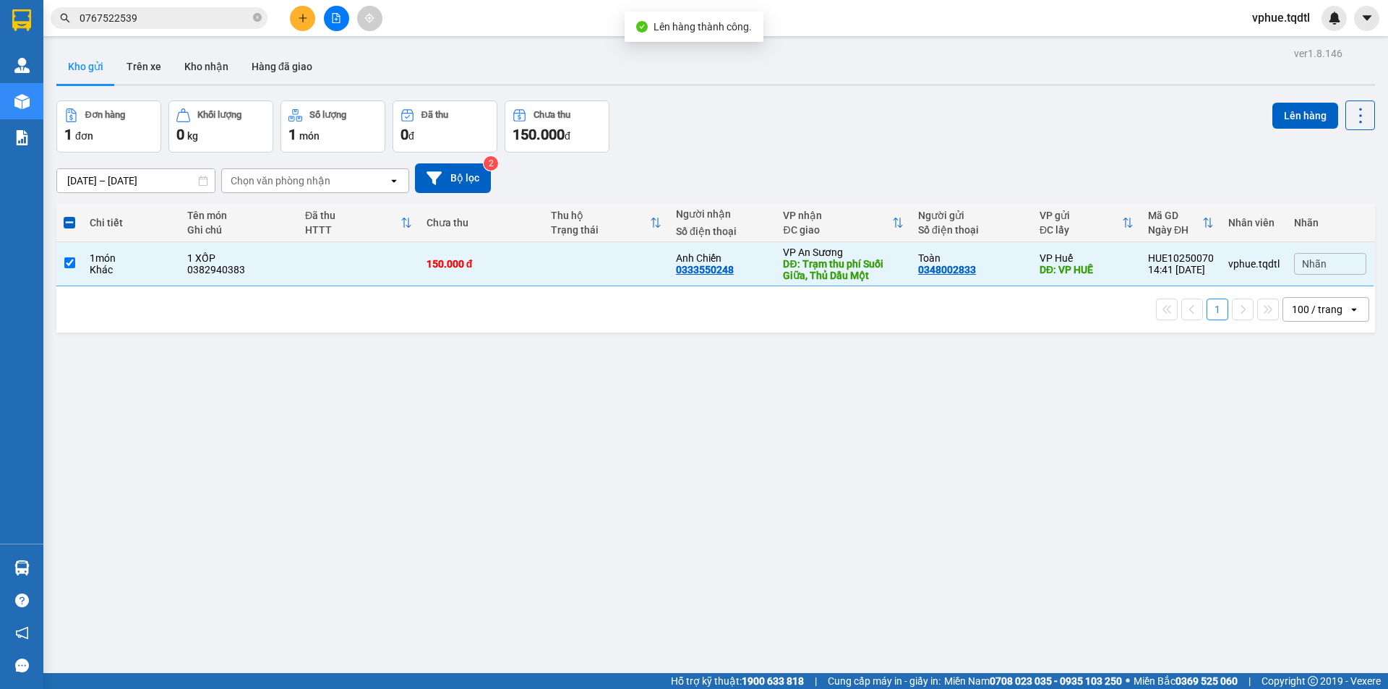
click at [1292, 99] on div "ver 1.8.146 Kho gửi Trên xe Kho nhận Hàng đã giao Đơn hàng 1 đơn Khối lượng 0 k…" at bounding box center [716, 387] width 1330 height 689
click at [1272, 115] on button "Lên hàng" at bounding box center [1305, 116] width 66 height 26
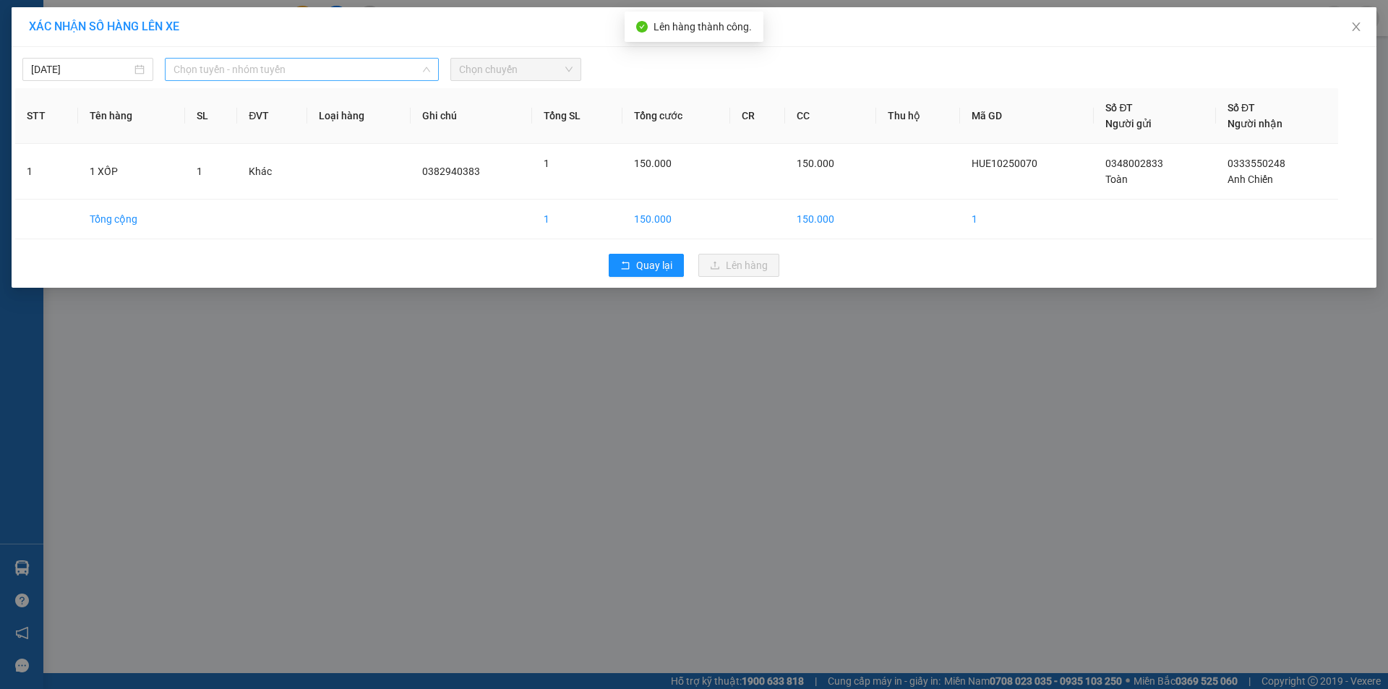
click at [404, 62] on span "Chọn tuyến - nhóm tuyến" at bounding box center [301, 70] width 257 height 22
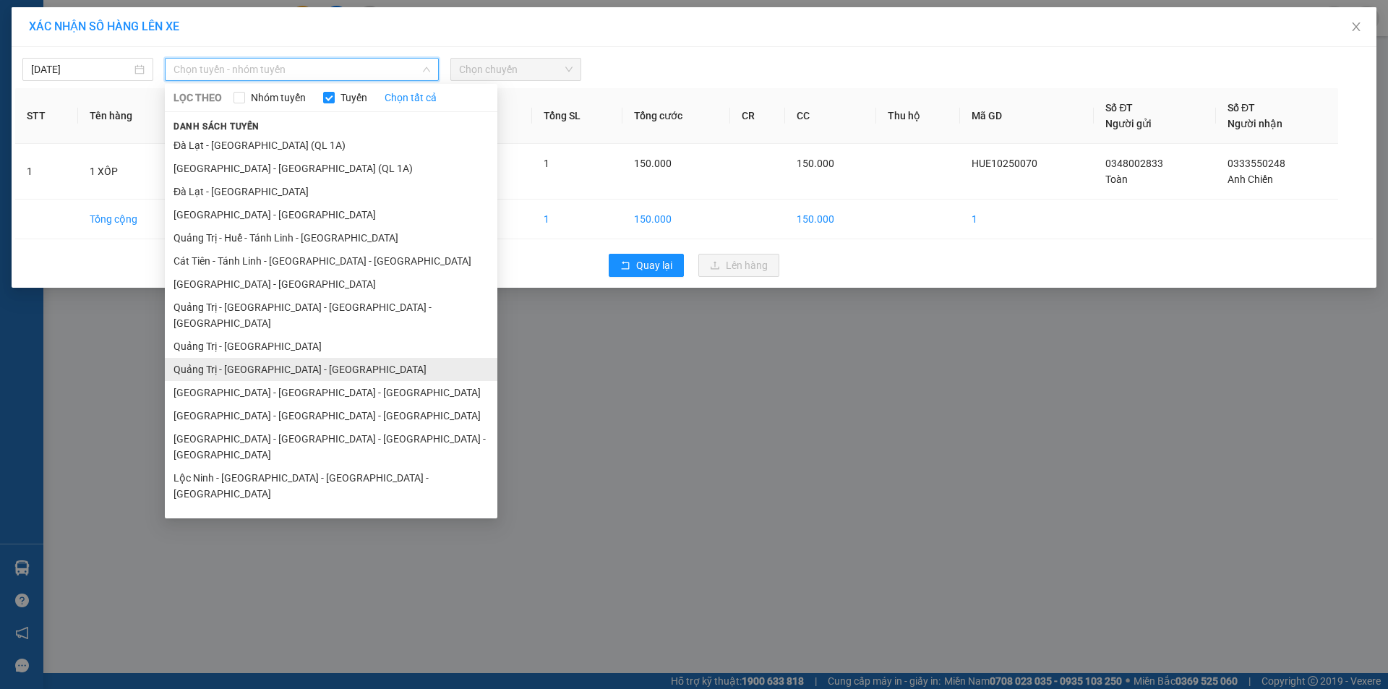
click at [345, 358] on li "Quảng Trị - [GEOGRAPHIC_DATA] - [GEOGRAPHIC_DATA]" at bounding box center [331, 369] width 332 height 23
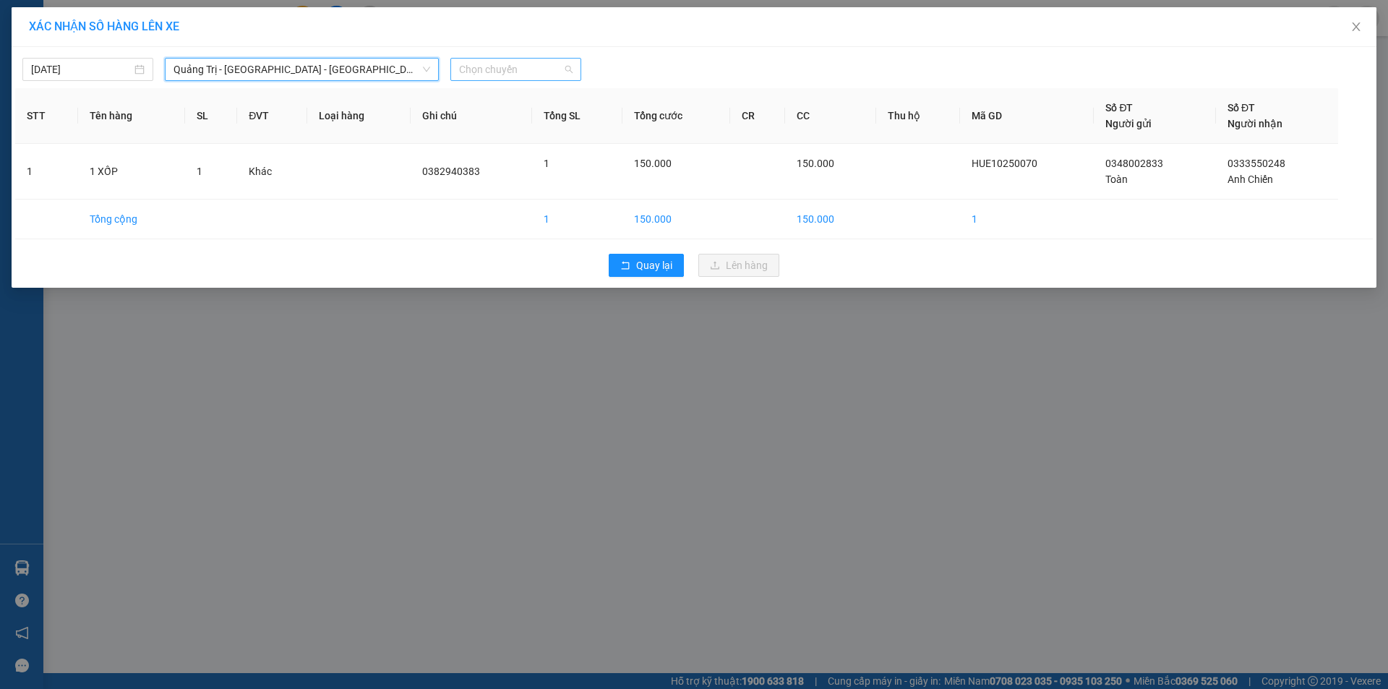
click at [507, 70] on span "Chọn chuyến" at bounding box center [515, 70] width 113 height 22
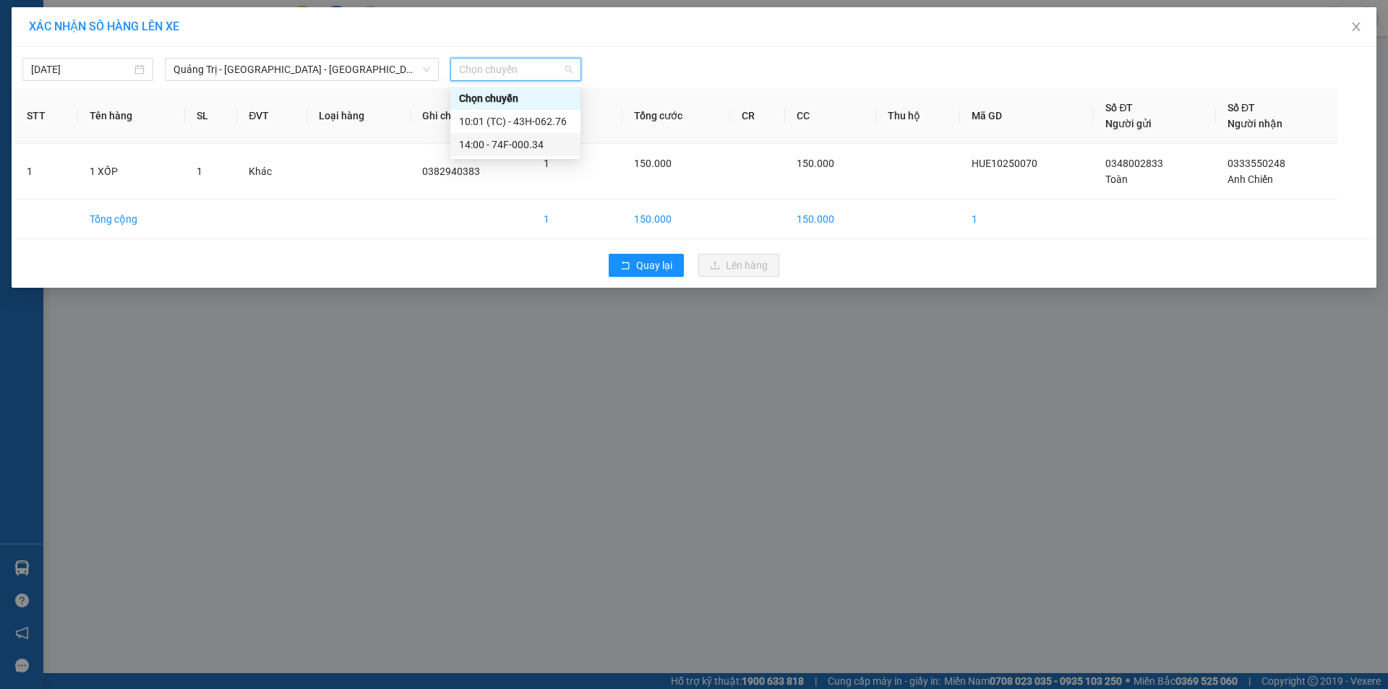
click at [562, 145] on div "14:00 - 74F-000.34" at bounding box center [515, 145] width 113 height 16
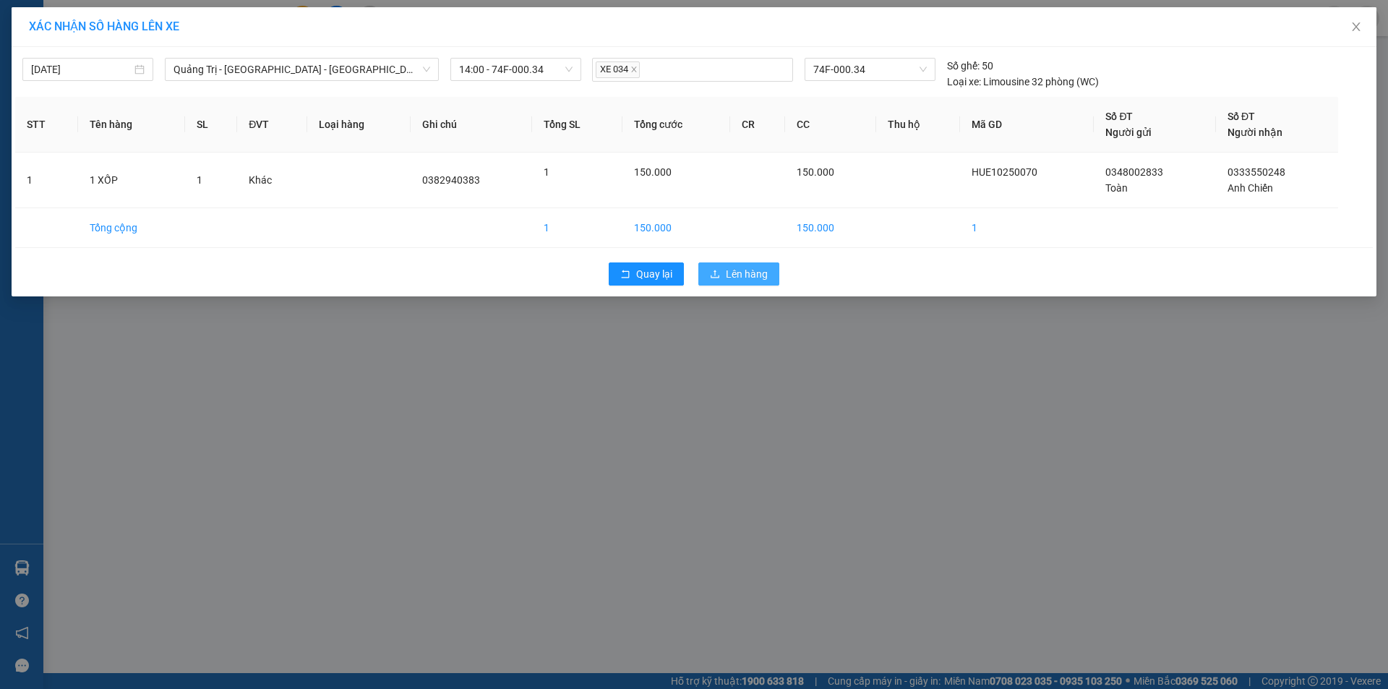
drag, startPoint x: 746, startPoint y: 275, endPoint x: 752, endPoint y: 280, distance: 8.2
click at [747, 277] on span "Lên hàng" at bounding box center [747, 274] width 42 height 16
